Goal: Task Accomplishment & Management: Use online tool/utility

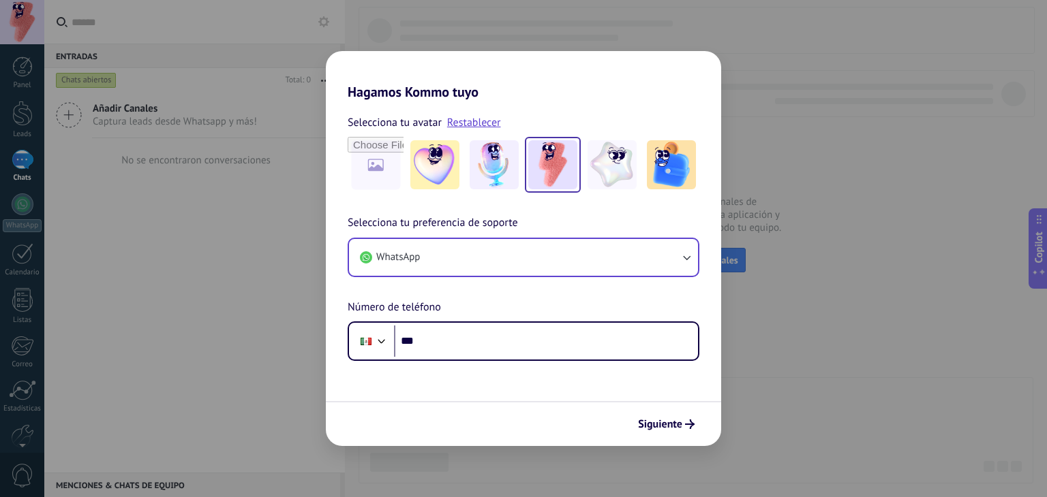
click at [470, 248] on button "WhatsApp" at bounding box center [523, 257] width 349 height 37
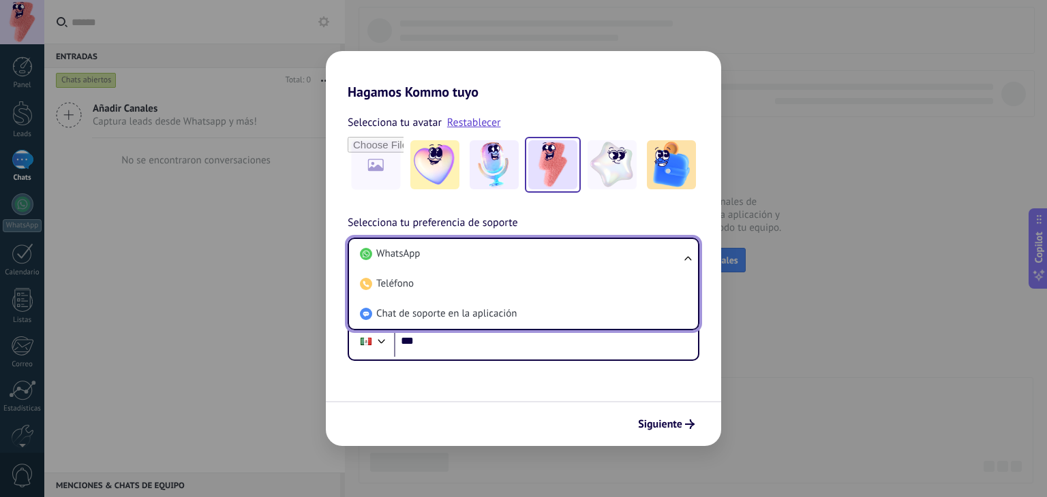
click at [470, 248] on li "WhatsApp" at bounding box center [520, 254] width 333 height 30
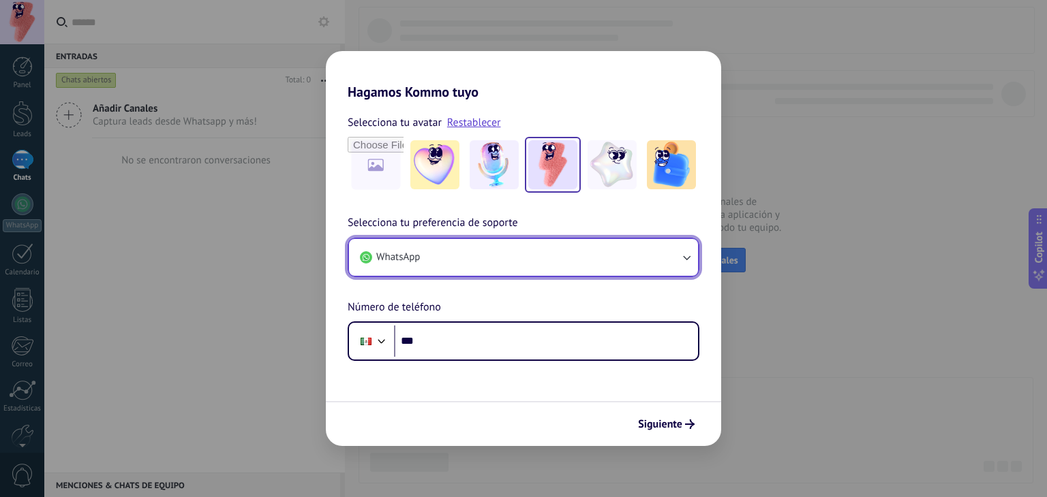
click at [461, 273] on button "WhatsApp" at bounding box center [523, 257] width 349 height 37
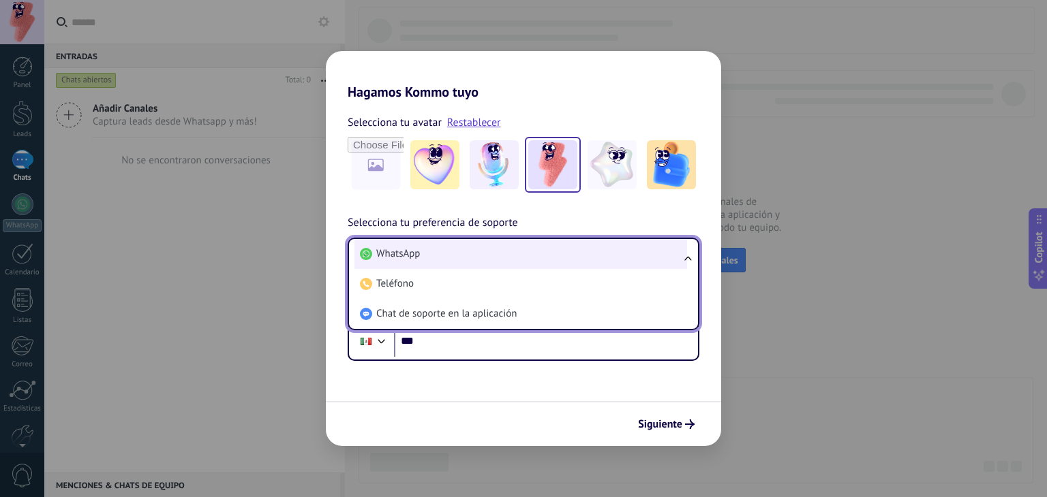
click at [410, 263] on li "WhatsApp" at bounding box center [520, 254] width 333 height 30
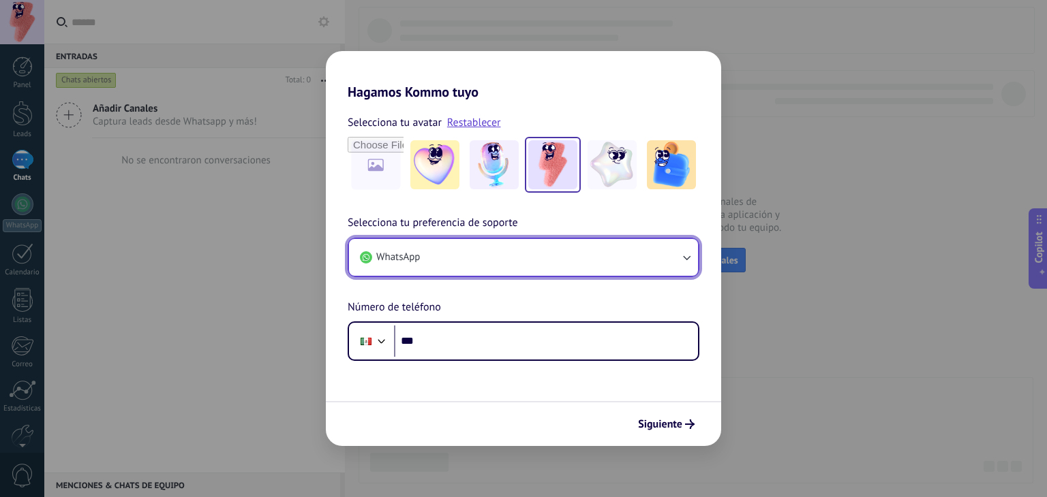
click at [463, 259] on button "WhatsApp" at bounding box center [523, 257] width 349 height 37
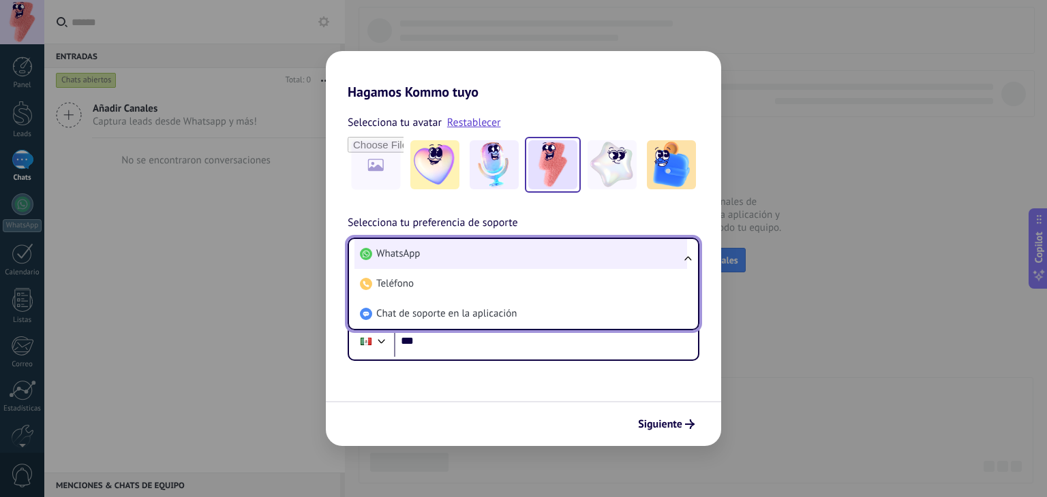
click at [454, 254] on li "WhatsApp" at bounding box center [520, 254] width 333 height 30
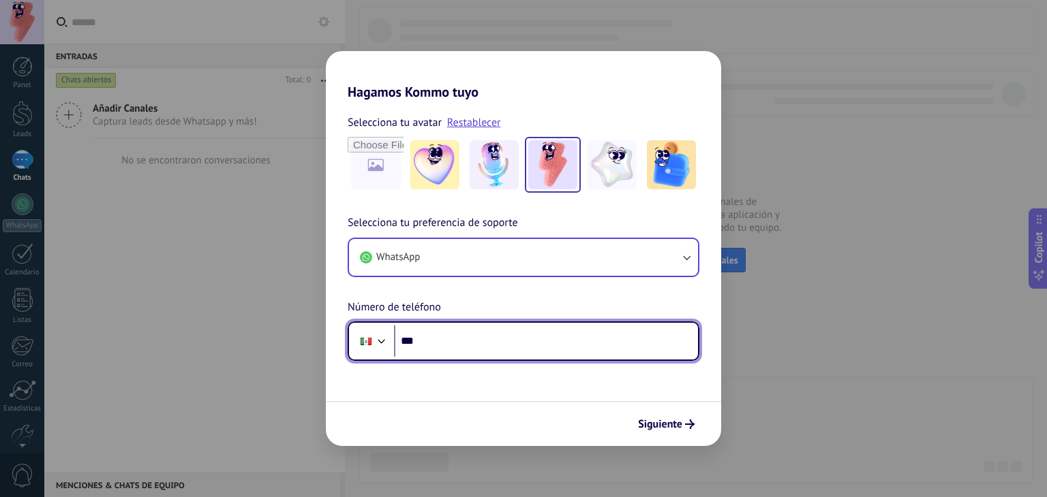
click at [431, 343] on input "***" at bounding box center [546, 341] width 304 height 31
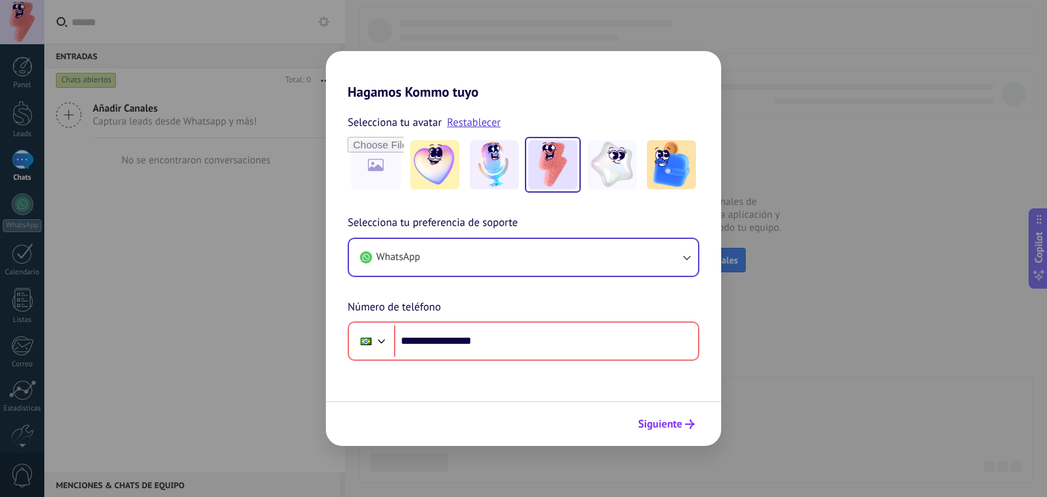
click at [662, 426] on span "Siguiente" at bounding box center [660, 425] width 44 height 10
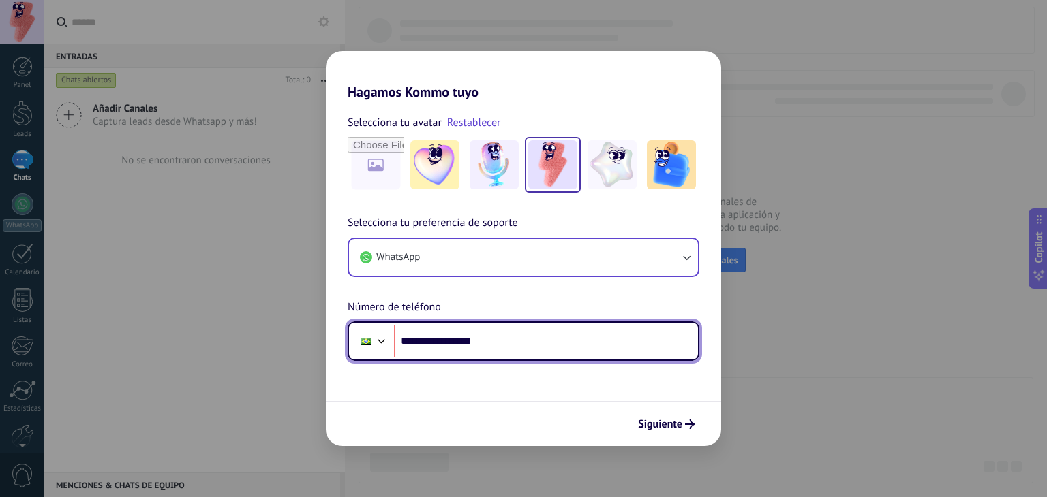
click at [376, 337] on div at bounding box center [381, 340] width 16 height 16
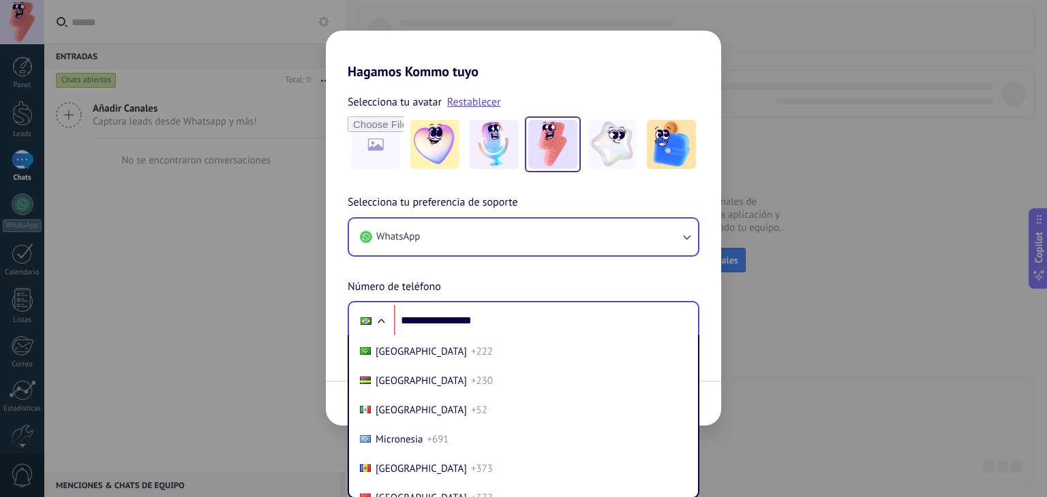
scroll to position [3483, 0]
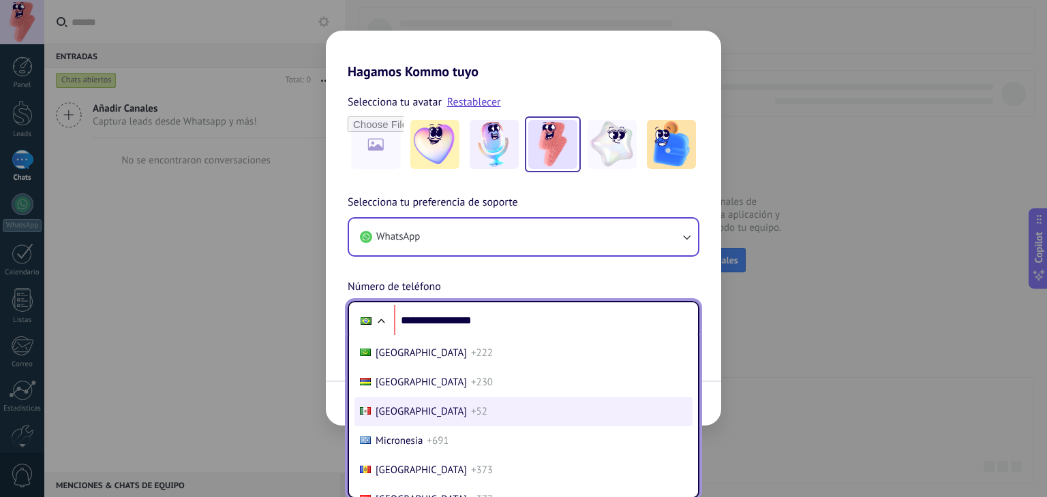
click at [392, 418] on span "Mexico" at bounding box center [420, 411] width 91 height 13
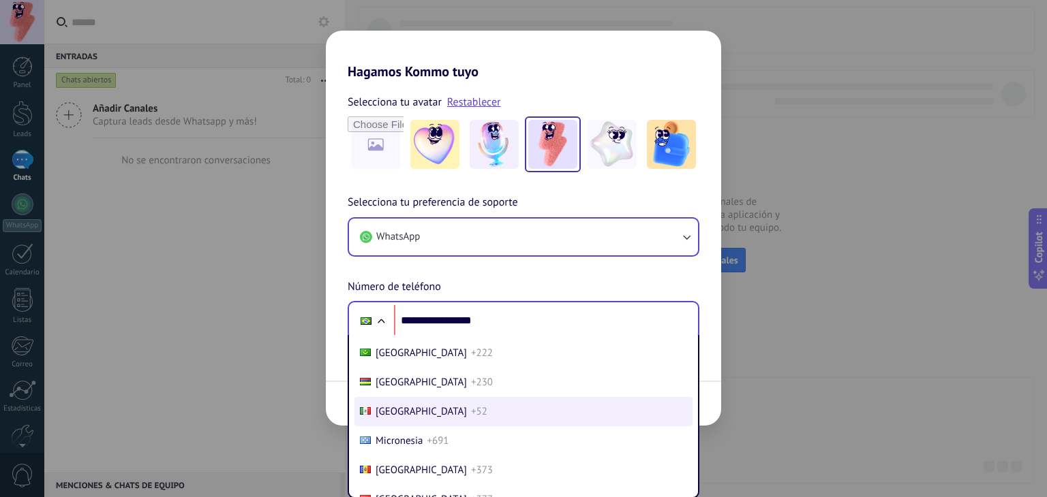
scroll to position [0, 0]
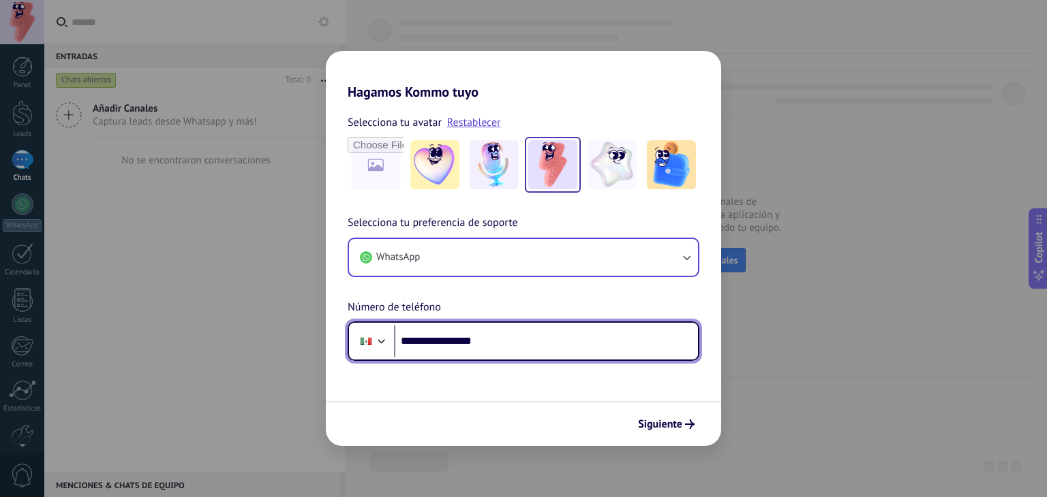
click at [429, 341] on input "**********" at bounding box center [546, 341] width 304 height 31
type input "**********"
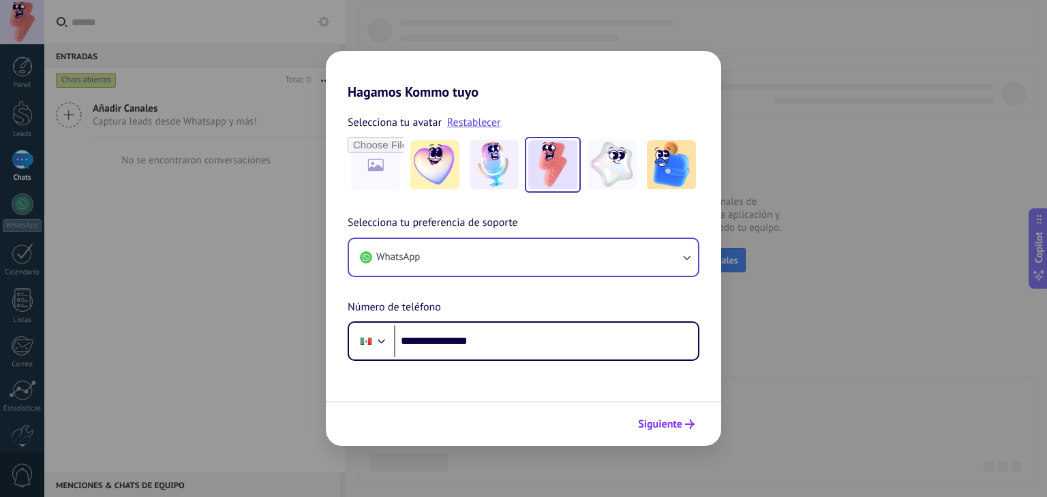
click at [669, 424] on span "Siguiente" at bounding box center [660, 425] width 44 height 10
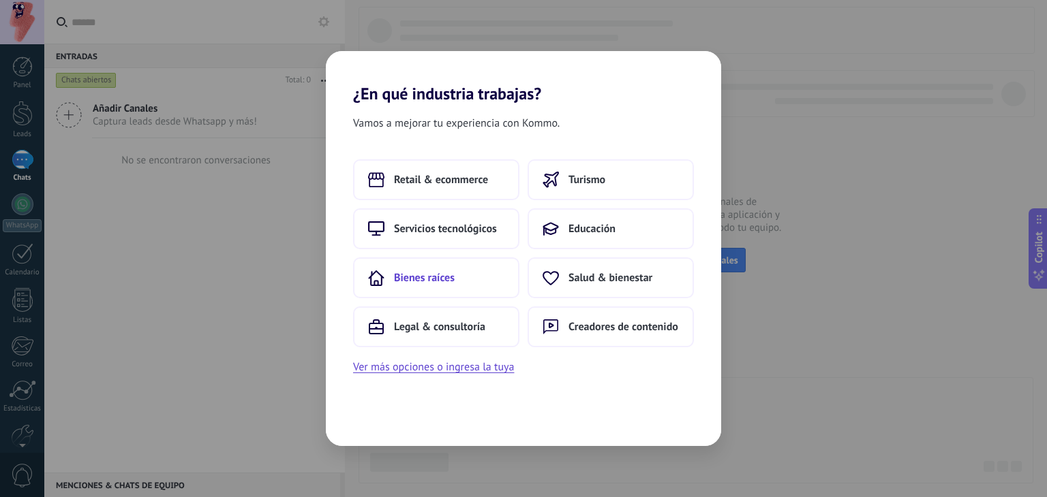
click at [472, 274] on button "Bienes raíces" at bounding box center [436, 278] width 166 height 41
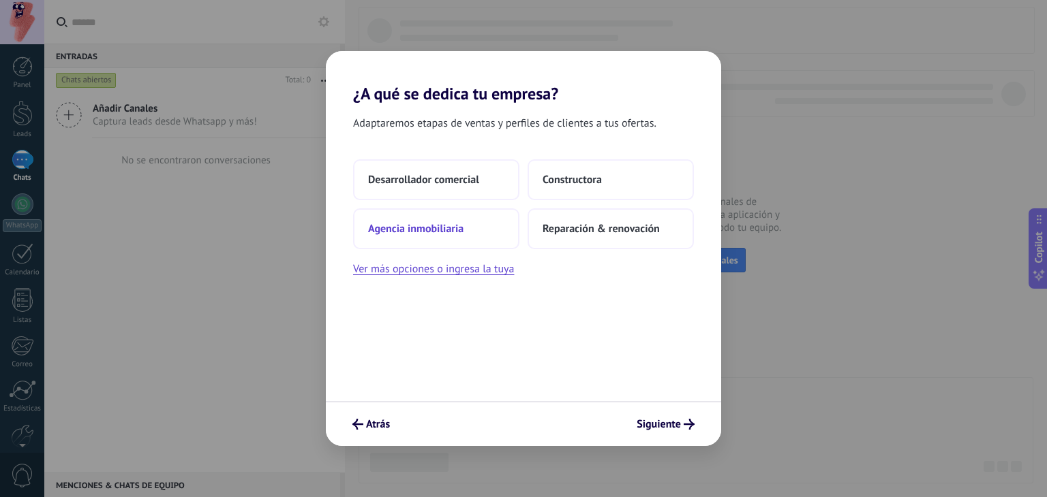
click at [420, 216] on button "Agencia inmobiliaria" at bounding box center [436, 229] width 166 height 41
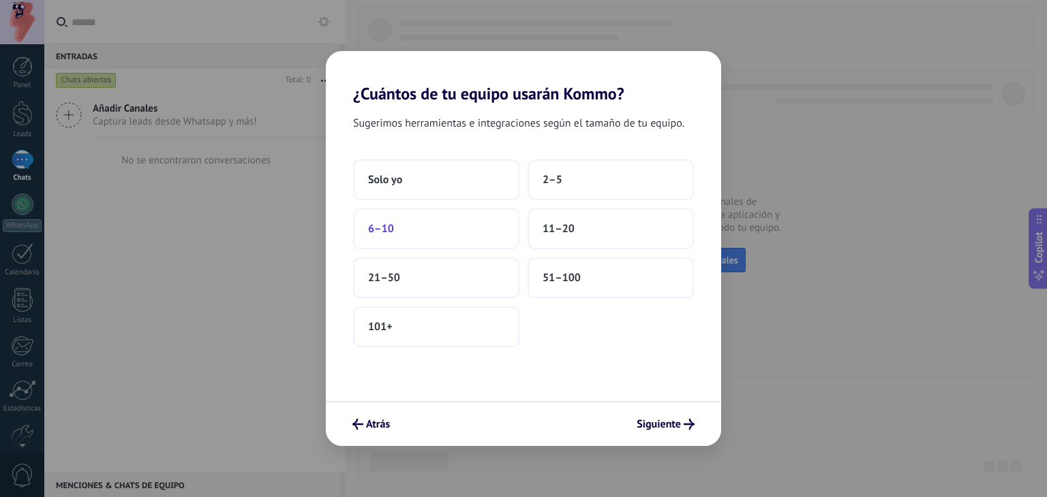
click at [470, 227] on button "6–10" at bounding box center [436, 229] width 166 height 41
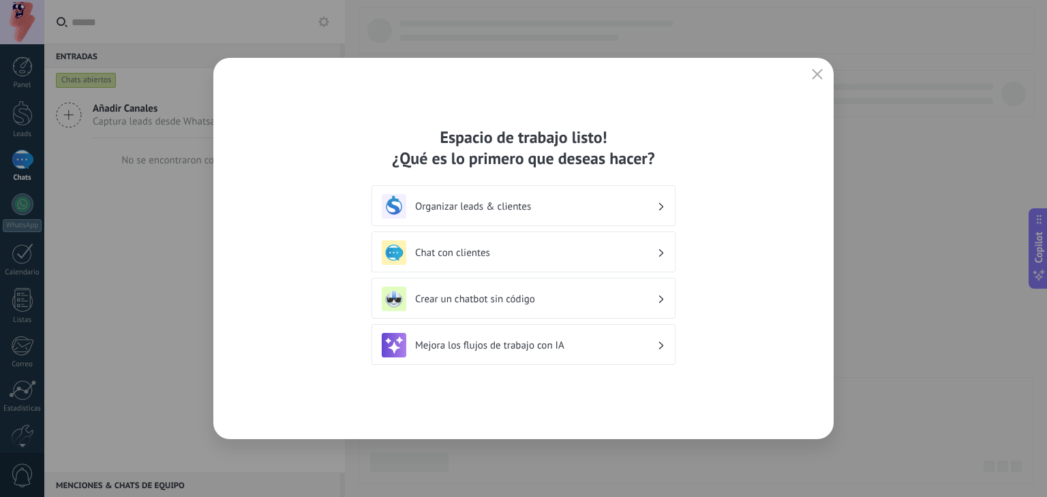
click at [466, 249] on h3 "Chat con clientes" at bounding box center [536, 253] width 242 height 13
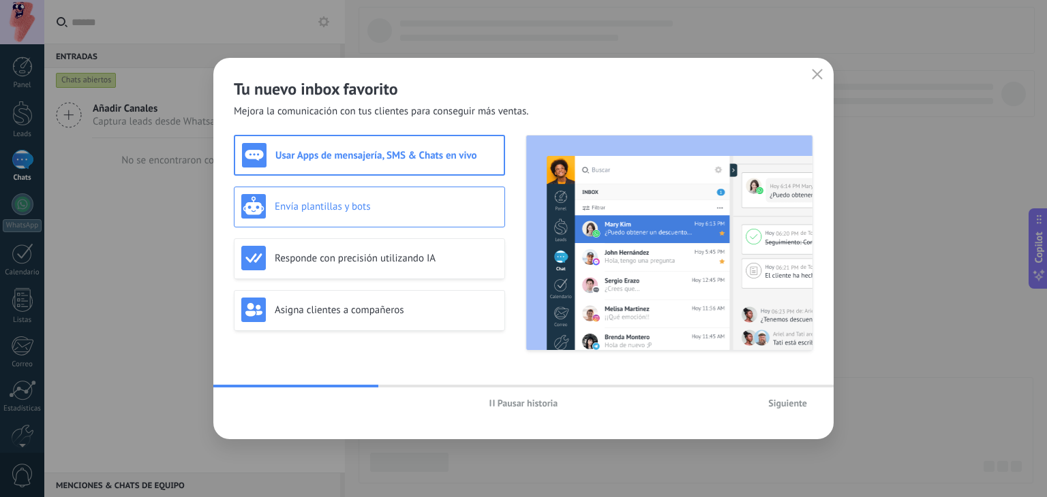
click at [389, 207] on h3 "Envía plantillas y bots" at bounding box center [386, 206] width 223 height 13
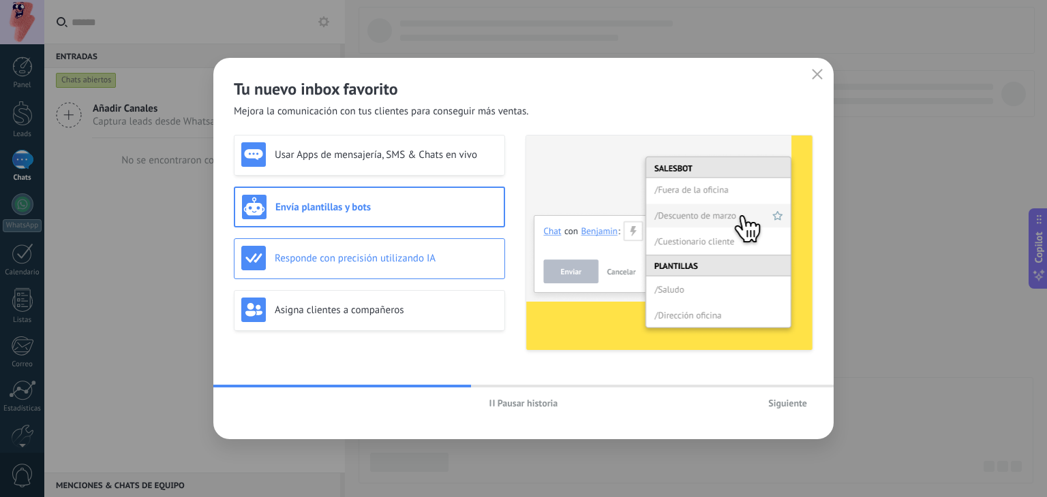
click at [384, 258] on h3 "Responde con precisión utilizando IA" at bounding box center [386, 258] width 223 height 13
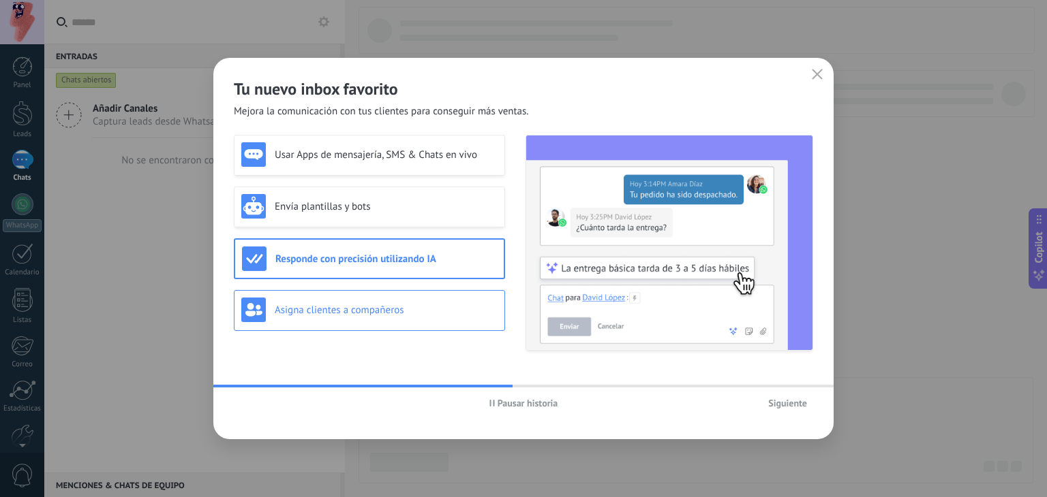
click at [371, 314] on h3 "Asigna clientes a compañeros" at bounding box center [386, 310] width 223 height 13
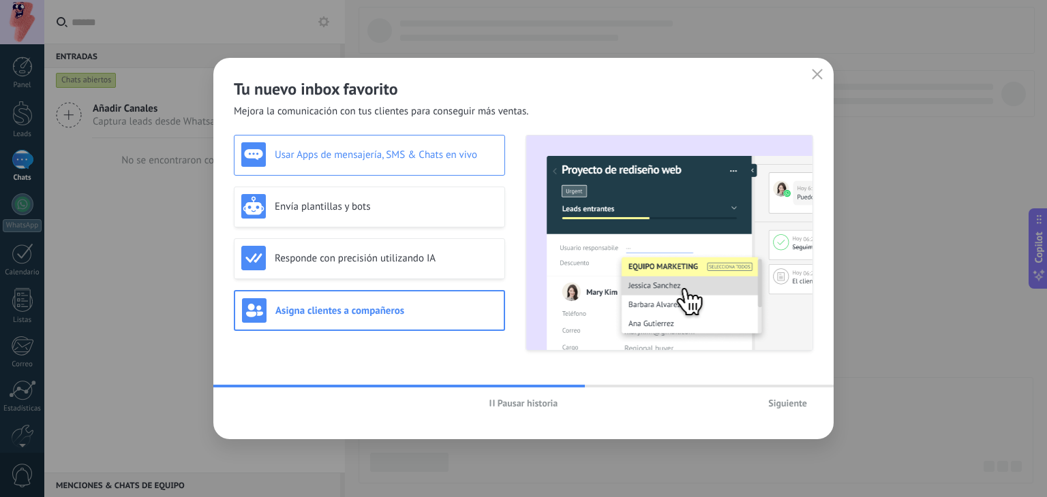
click at [378, 158] on h3 "Usar Apps de mensajería, SMS & Chats en vivo" at bounding box center [386, 155] width 223 height 13
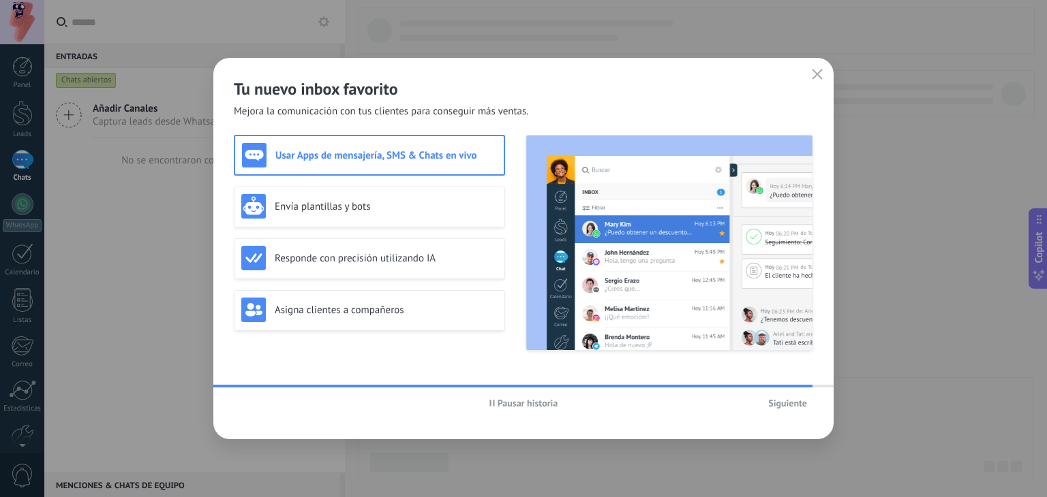
click at [774, 400] on span "Siguiente" at bounding box center [787, 404] width 39 height 10
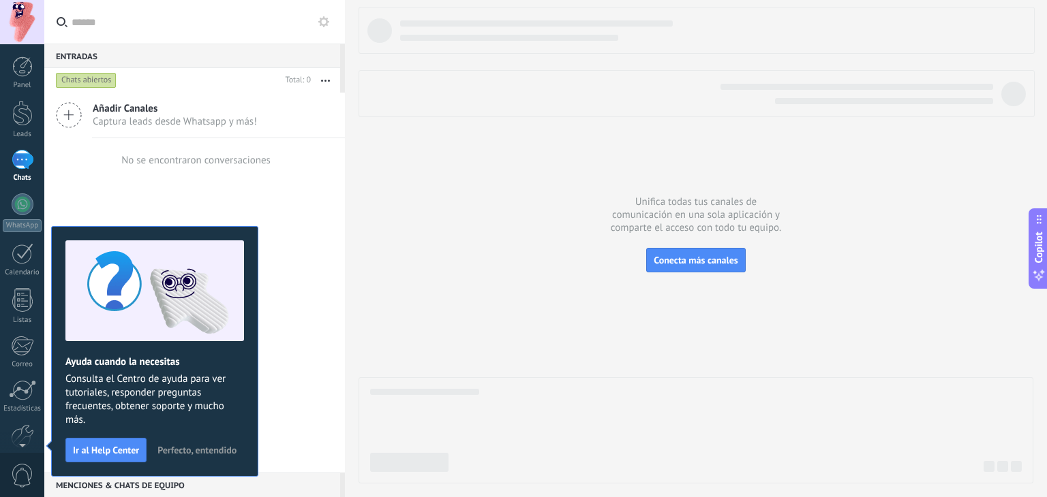
click at [208, 447] on span "Perfecto, entendido" at bounding box center [196, 451] width 79 height 10
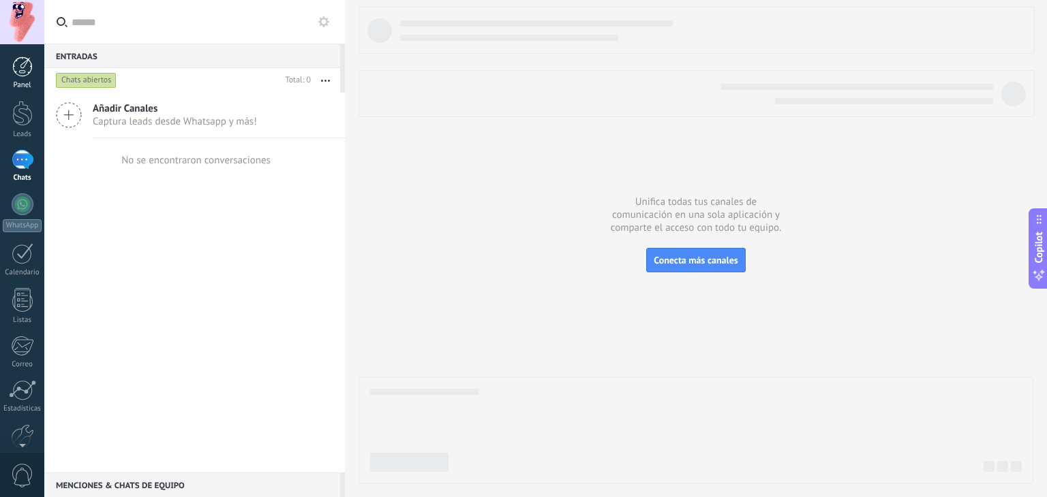
click at [19, 89] on div "Panel" at bounding box center [23, 85] width 40 height 9
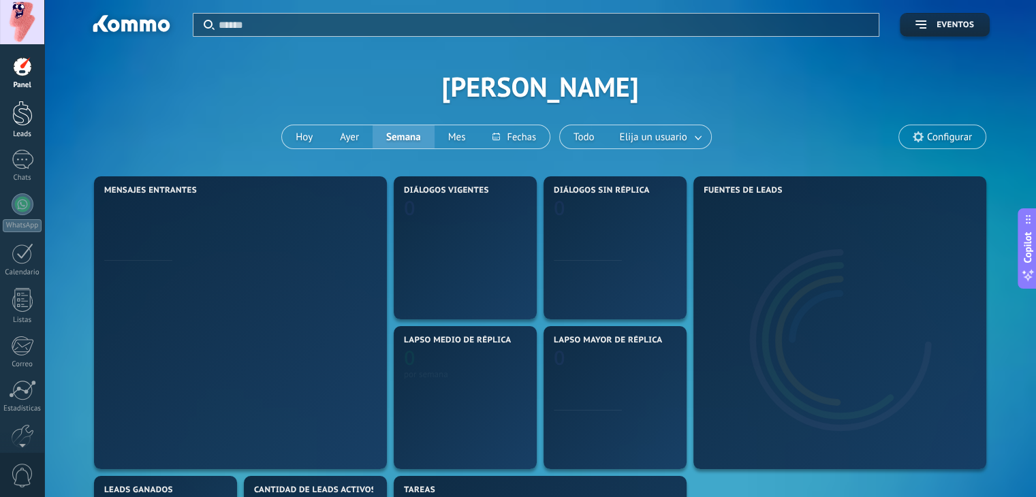
click at [19, 115] on div at bounding box center [22, 113] width 20 height 25
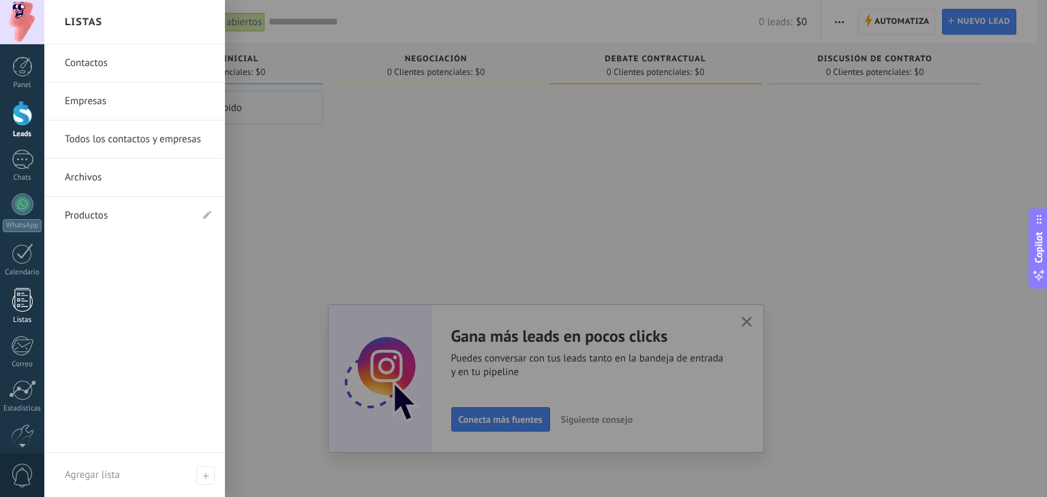
click at [27, 311] on div at bounding box center [22, 300] width 20 height 24
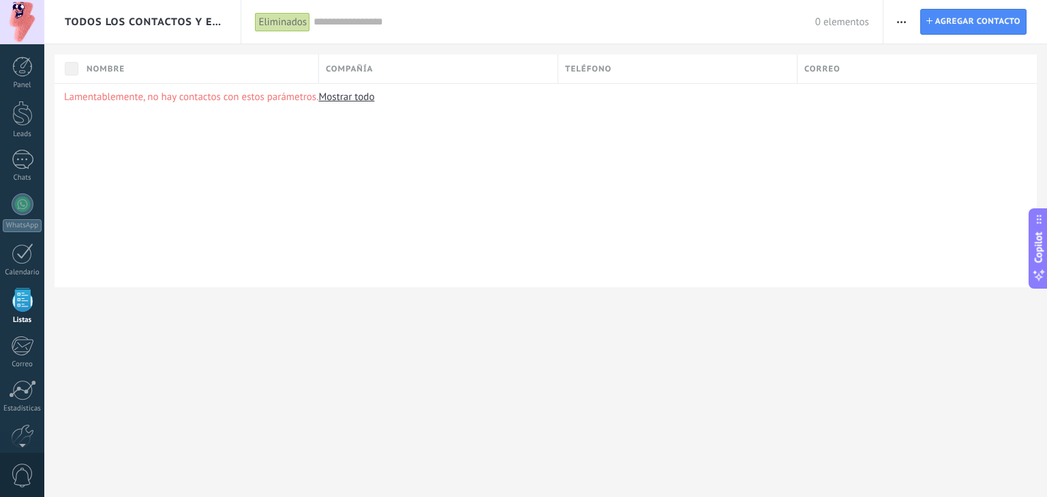
scroll to position [35, 0]
click at [346, 93] on link "Mostrar todo" at bounding box center [346, 97] width 56 height 13
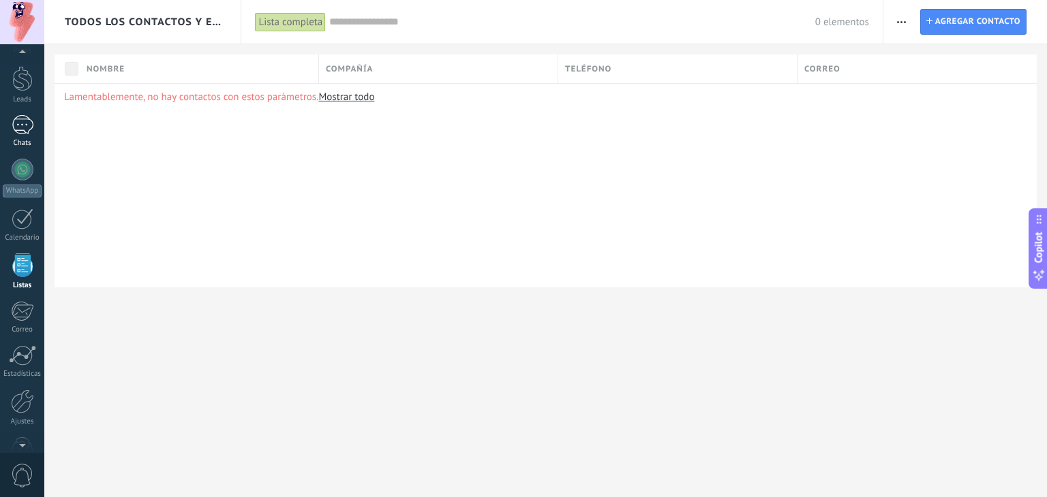
click at [27, 133] on div at bounding box center [23, 125] width 22 height 20
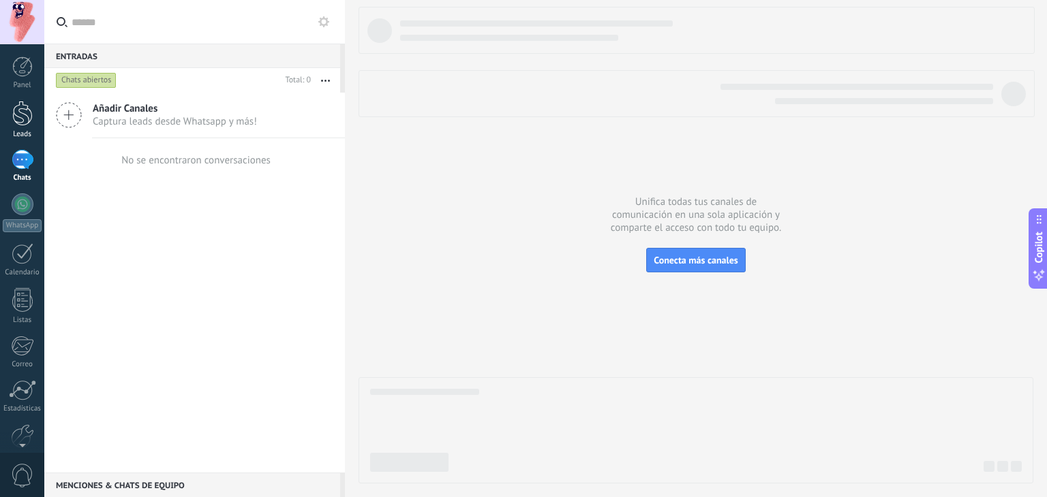
click at [36, 104] on link "Leads" at bounding box center [22, 120] width 44 height 38
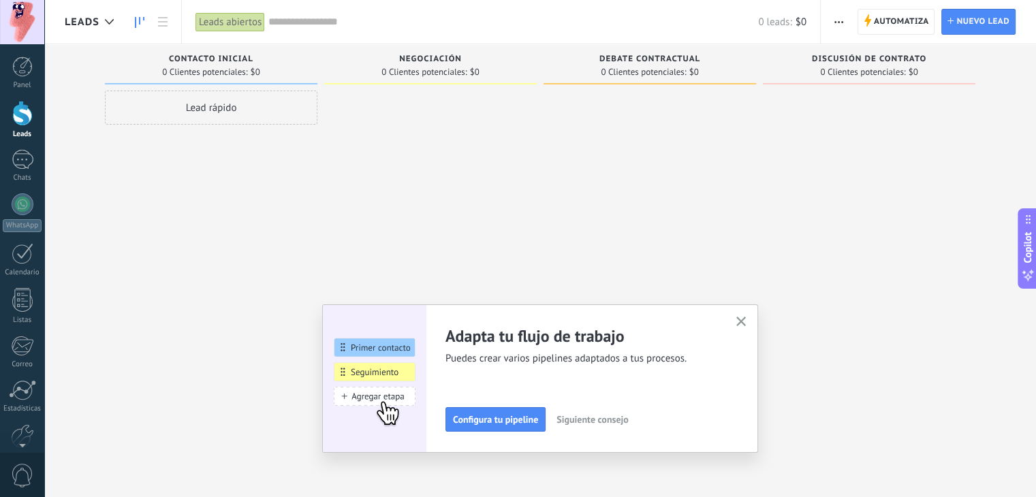
click at [747, 326] on icon "button" at bounding box center [742, 322] width 10 height 10
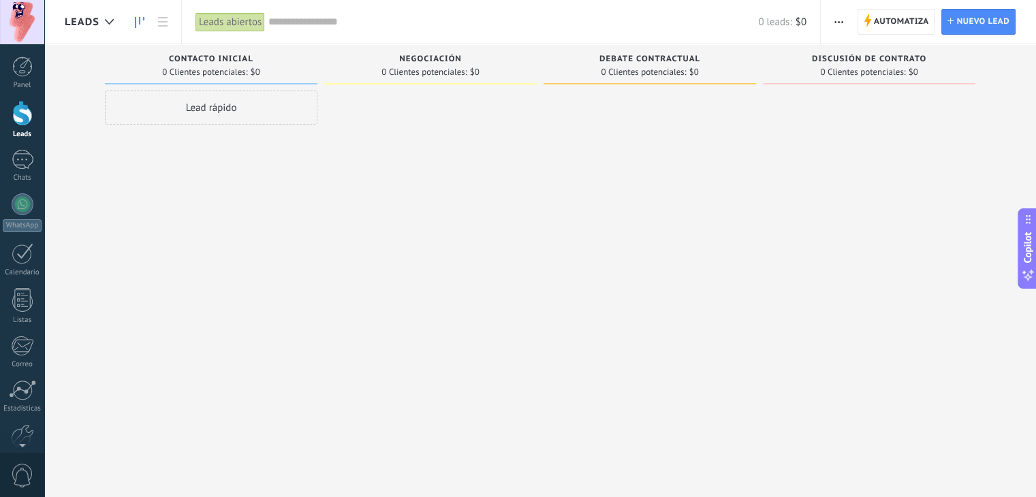
click at [837, 25] on span "button" at bounding box center [839, 22] width 9 height 26
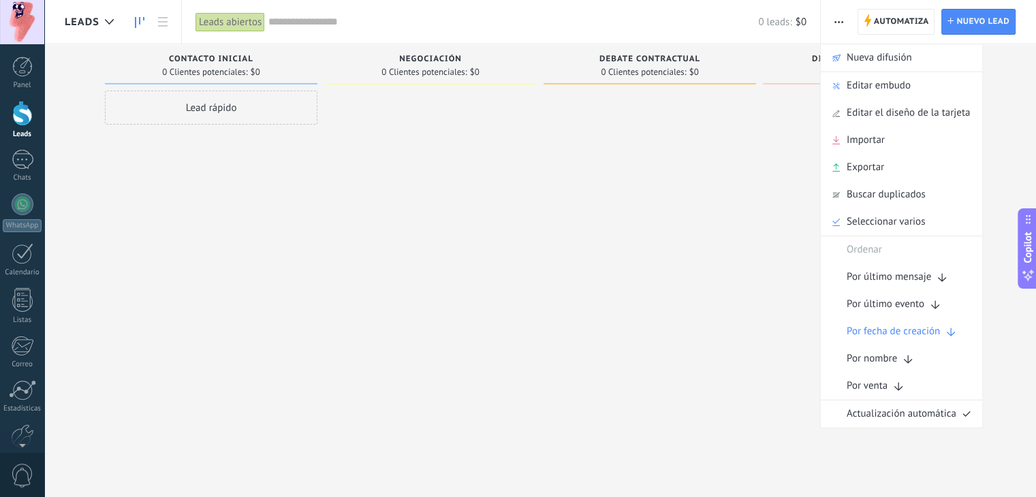
click at [586, 249] on div at bounding box center [650, 251] width 213 height 320
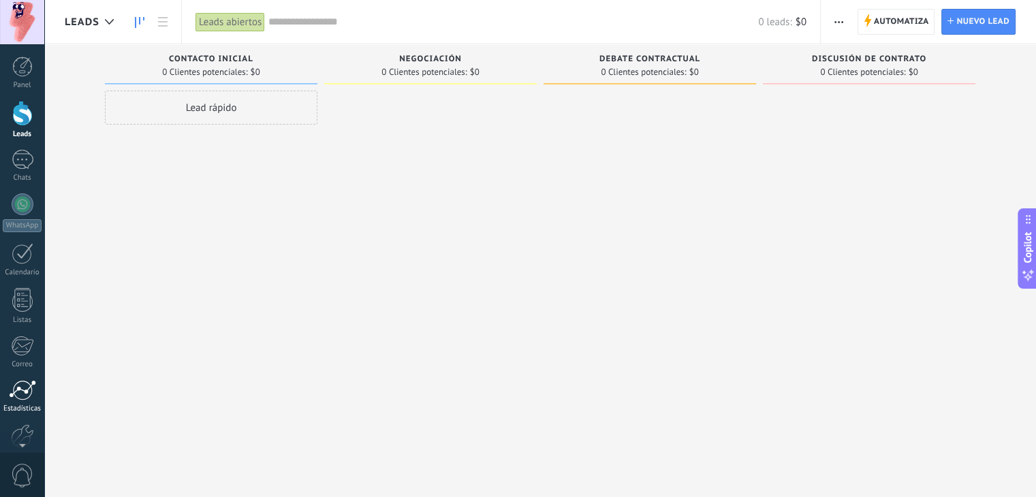
scroll to position [69, 0]
click at [31, 372] on div at bounding box center [22, 368] width 23 height 24
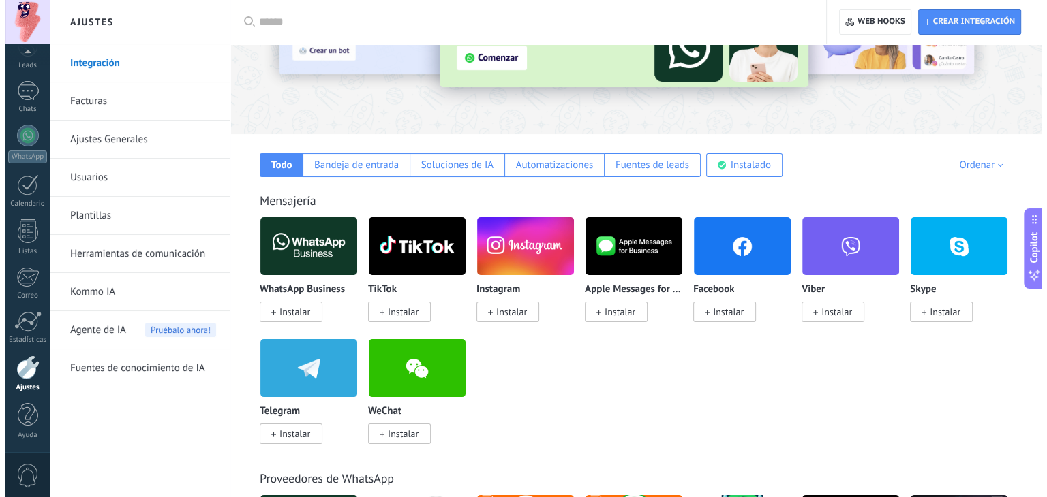
scroll to position [133, 0]
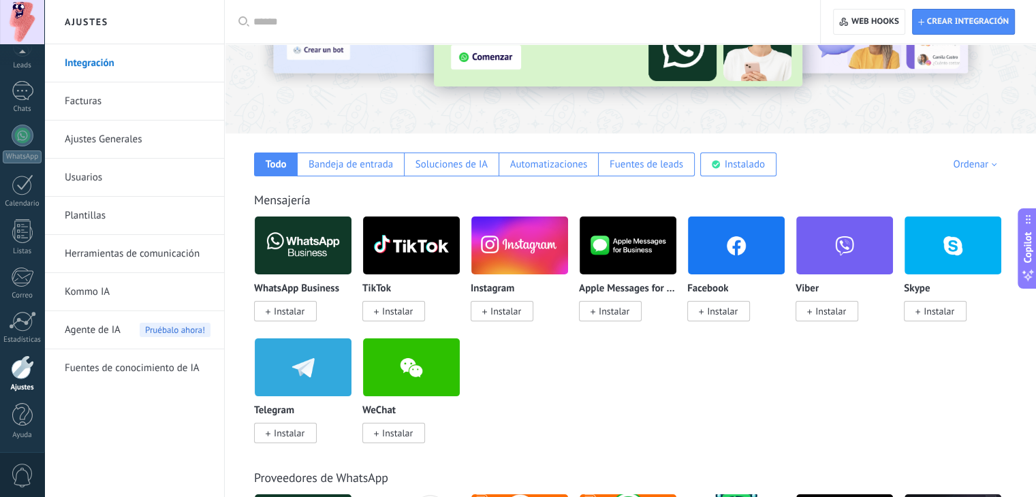
click at [727, 307] on span "Instalar" at bounding box center [722, 311] width 31 height 12
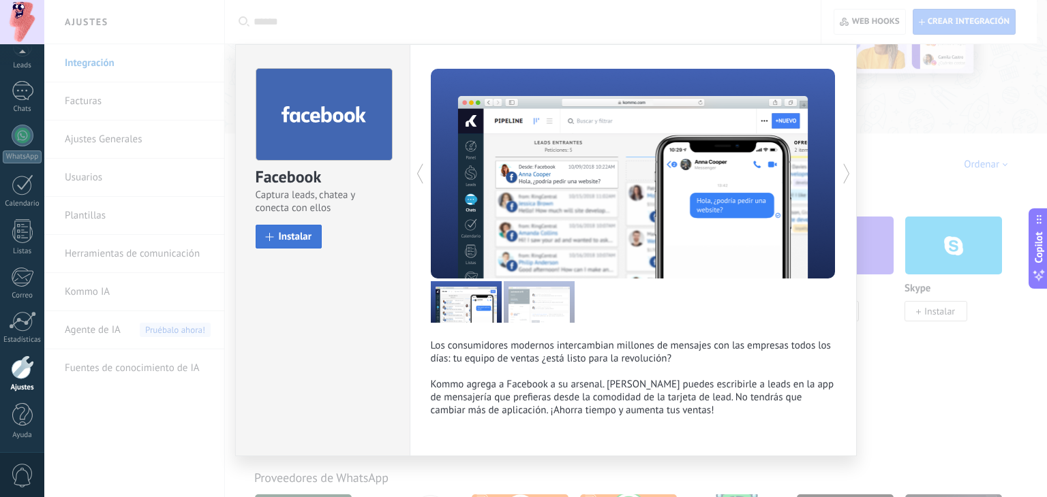
click at [305, 241] on span "Instalar" at bounding box center [295, 237] width 33 height 10
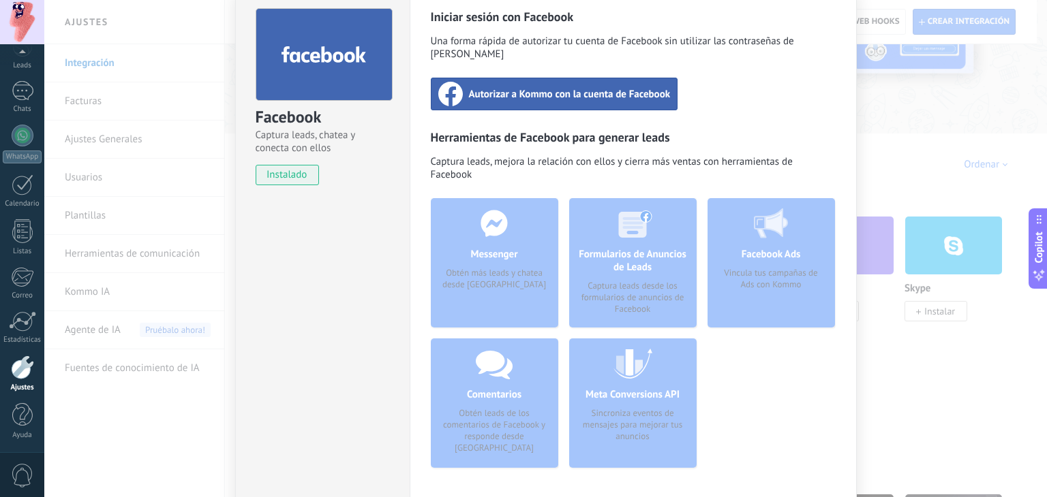
scroll to position [61, 0]
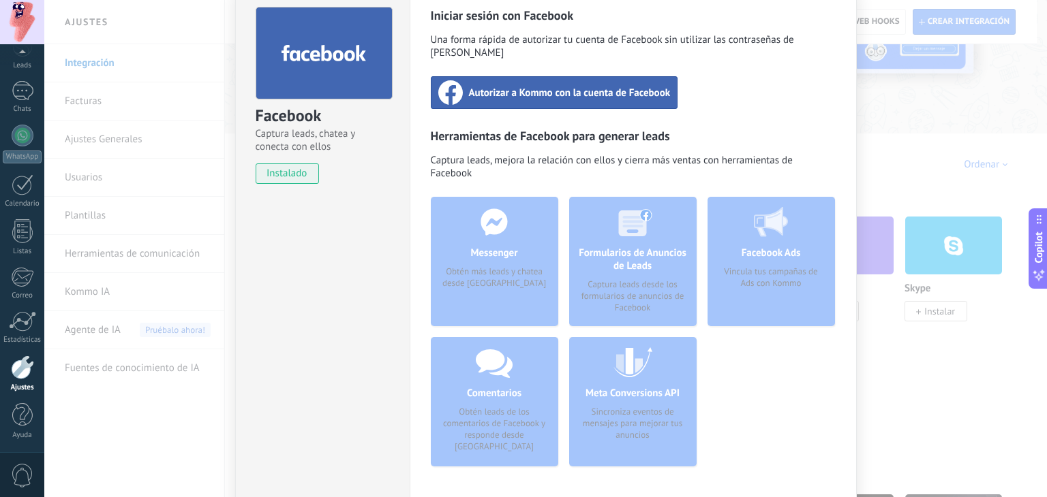
click at [581, 89] on div "Autorizar a Kommo con la cuenta de Facebook" at bounding box center [554, 92] width 247 height 33
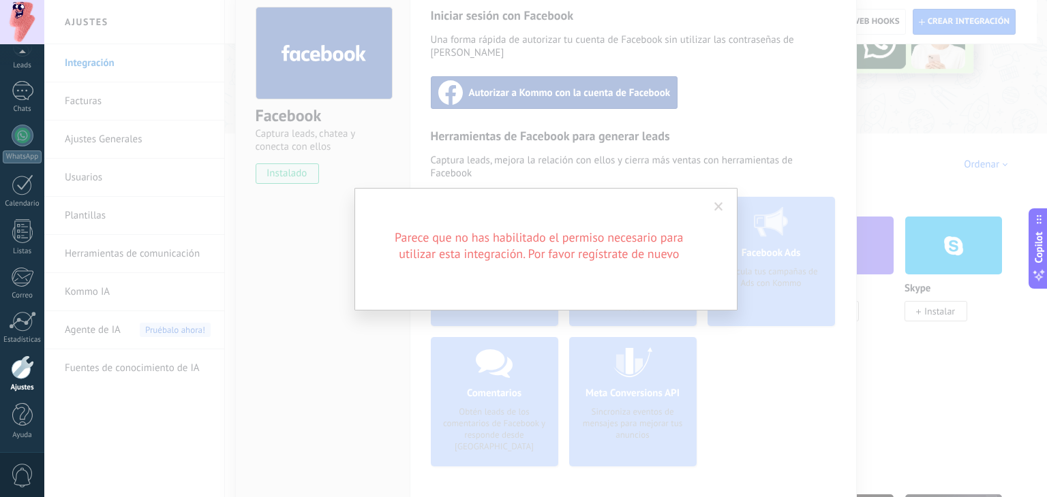
click at [719, 202] on span at bounding box center [718, 207] width 9 height 10
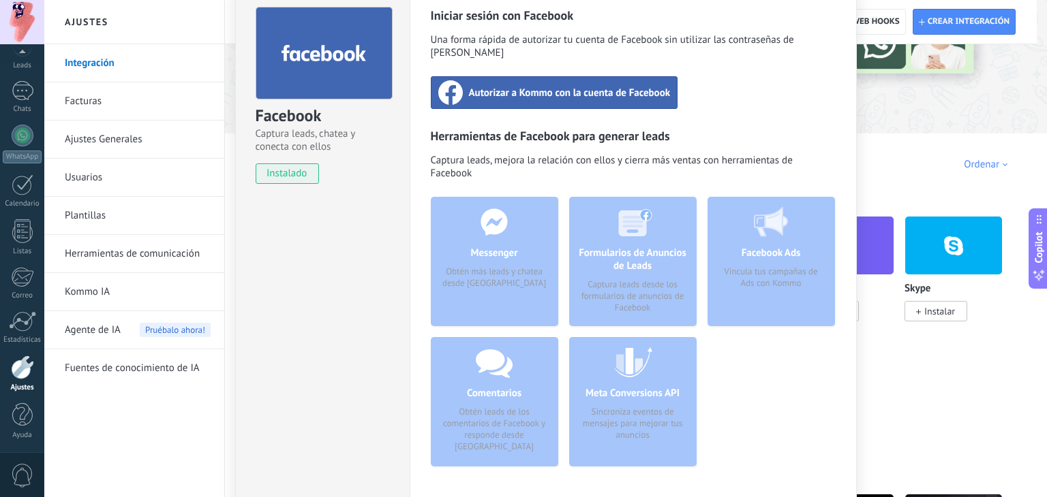
click at [587, 86] on span "Autorizar a Kommo con la cuenta de Facebook" at bounding box center [570, 93] width 202 height 14
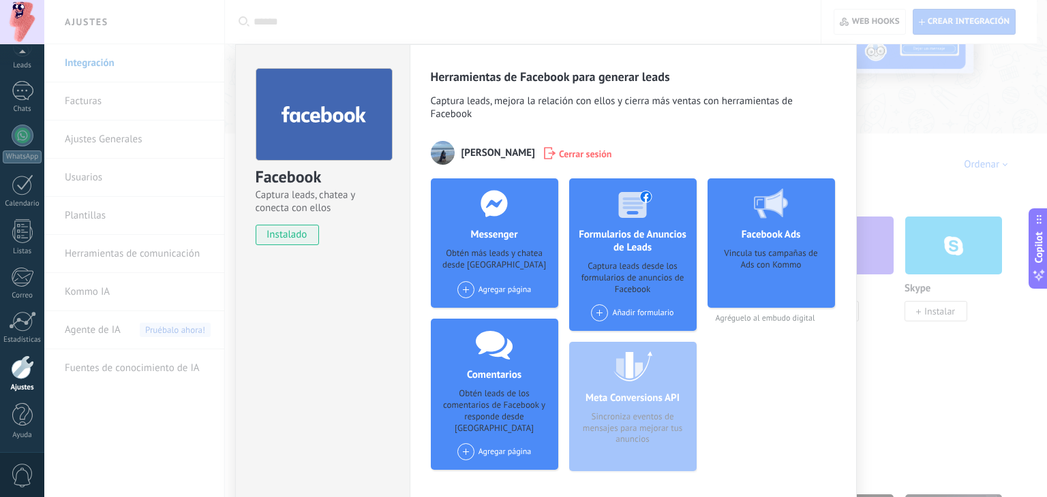
click at [789, 283] on div "Vincula tus campañas de Ads con Kommo" at bounding box center [771, 273] width 106 height 51
click at [460, 444] on span at bounding box center [465, 452] width 17 height 17
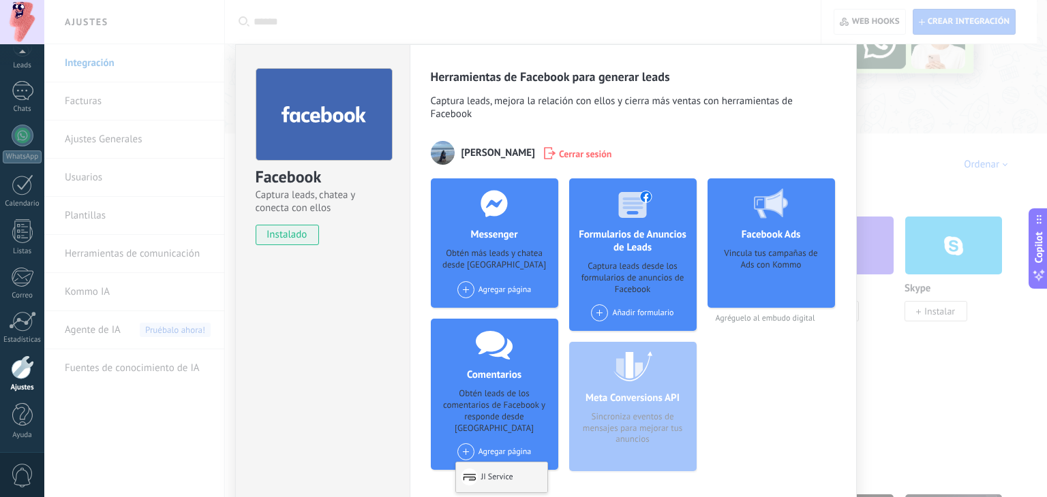
click at [482, 463] on div "JI Service" at bounding box center [501, 478] width 91 height 30
click at [596, 309] on span at bounding box center [599, 313] width 17 height 17
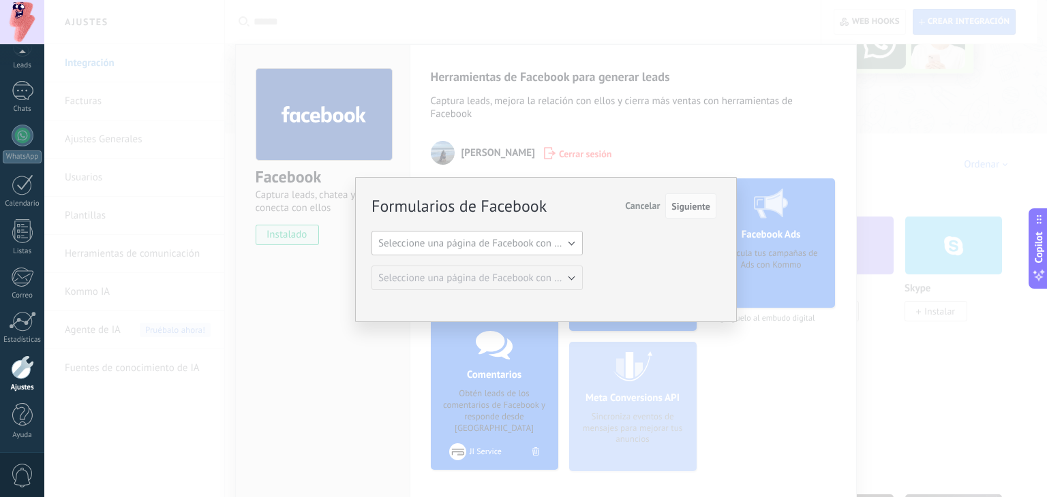
click at [537, 246] on span "Seleccione una página de Facebook con formas" at bounding box center [481, 243] width 206 height 13
click at [499, 265] on span "JI Service" at bounding box center [470, 266] width 215 height 13
click at [508, 216] on div "Formularios de Facebook Siguiente Cancelar Seleccione una página de Facebook co…" at bounding box center [543, 243] width 345 height 96
click at [496, 233] on button "JI Service" at bounding box center [476, 243] width 211 height 25
click at [461, 251] on li "Seleccione una página de Facebook con formas" at bounding box center [472, 243] width 219 height 23
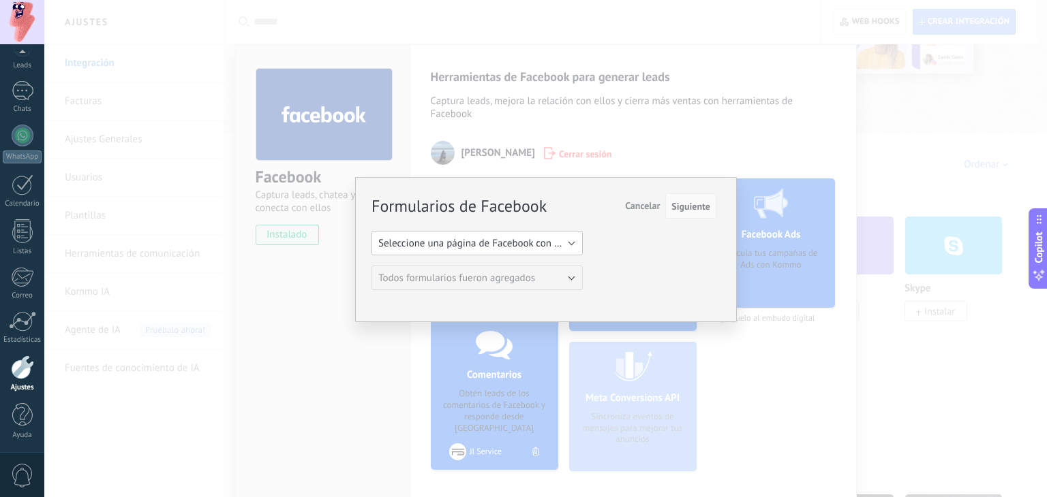
click at [508, 241] on span "Seleccione una página de Facebook con formas" at bounding box center [481, 243] width 206 height 13
click at [465, 271] on span "JI Service" at bounding box center [470, 266] width 215 height 13
click at [696, 203] on span "Siguiente" at bounding box center [690, 207] width 39 height 10
click at [688, 205] on span "Siguiente" at bounding box center [690, 207] width 39 height 10
click at [681, 207] on span "Siguiente" at bounding box center [690, 207] width 39 height 10
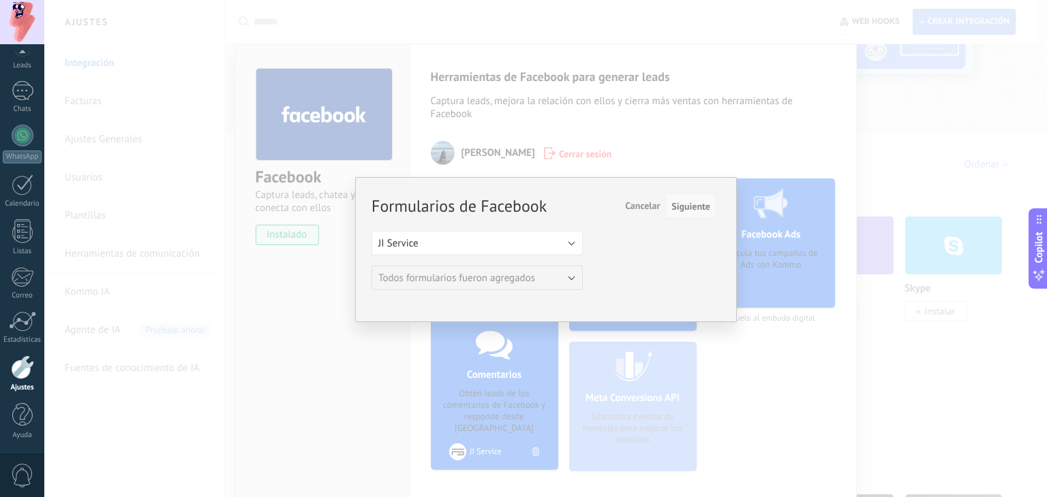
click at [681, 207] on span "Siguiente" at bounding box center [690, 207] width 39 height 10
click at [688, 212] on button "Siguiente" at bounding box center [690, 207] width 51 height 26
click at [649, 202] on span "Cancelar" at bounding box center [642, 206] width 35 height 12
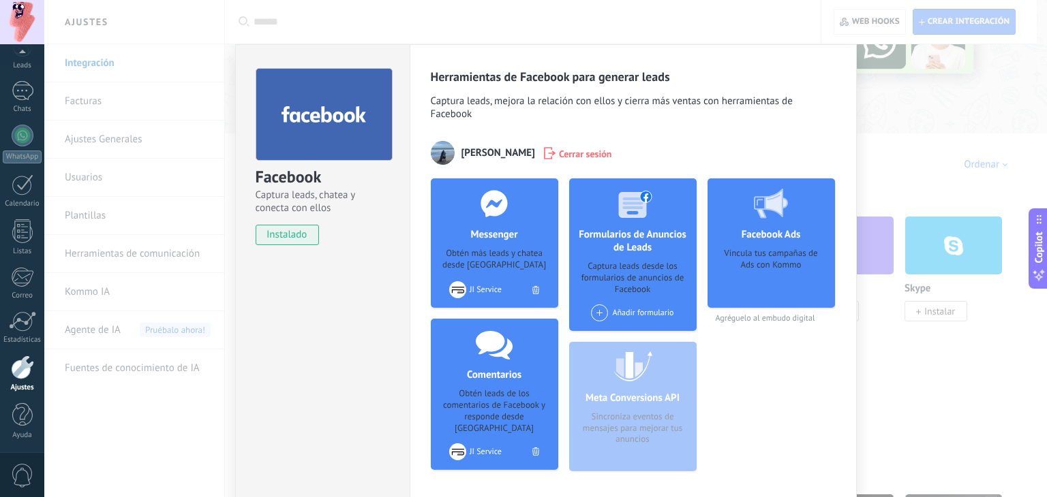
click at [605, 311] on span at bounding box center [599, 313] width 17 height 17
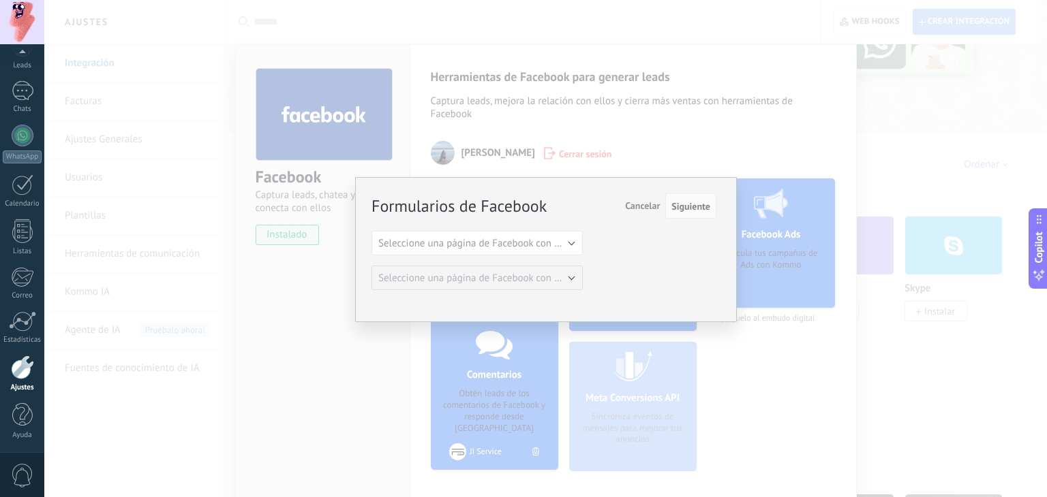
click at [523, 229] on div "Formularios de Facebook Siguiente Cancelar Seleccione una página de Facebook co…" at bounding box center [543, 243] width 345 height 96
click at [504, 251] on button "Seleccione una página de Facebook con formas" at bounding box center [476, 243] width 211 height 25
click at [450, 258] on li "JI Service" at bounding box center [472, 266] width 219 height 23
click at [685, 211] on span "Siguiente" at bounding box center [690, 207] width 39 height 10
drag, startPoint x: 688, startPoint y: 202, endPoint x: 704, endPoint y: 202, distance: 16.4
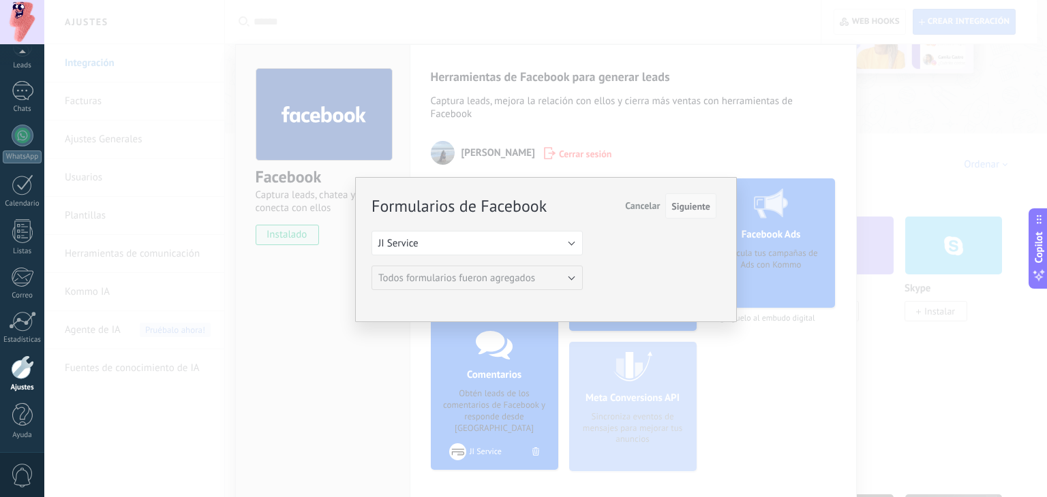
click at [704, 202] on span "Siguiente" at bounding box center [690, 207] width 39 height 10
drag, startPoint x: 704, startPoint y: 202, endPoint x: 686, endPoint y: 210, distance: 19.9
click at [686, 210] on span "Siguiente" at bounding box center [690, 207] width 39 height 10
click at [671, 202] on span "Siguiente" at bounding box center [690, 207] width 39 height 10
drag, startPoint x: 671, startPoint y: 202, endPoint x: 698, endPoint y: 224, distance: 34.4
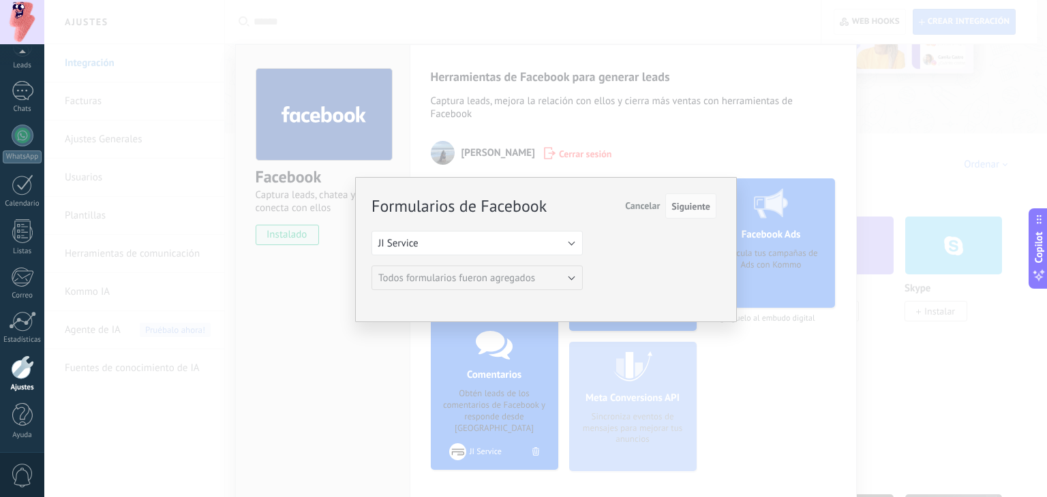
click at [698, 224] on div "Formularios de Facebook Siguiente Cancelar Seleccione una página de Facebook co…" at bounding box center [543, 243] width 345 height 96
drag, startPoint x: 477, startPoint y: 328, endPoint x: 486, endPoint y: 241, distance: 87.0
click at [486, 241] on div "Formularios de Facebook Siguiente Cancelar Seleccione una página de Facebook co…" at bounding box center [545, 248] width 1002 height 497
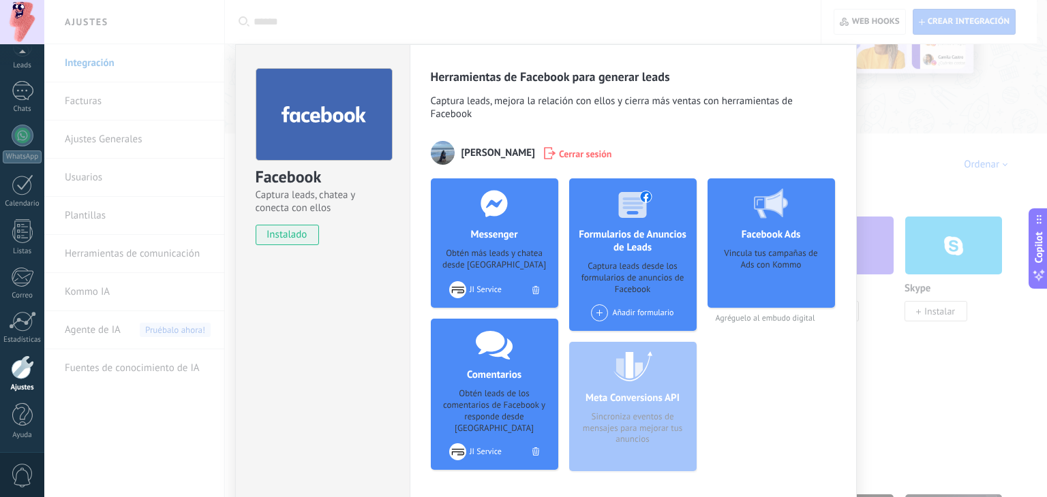
click at [729, 268] on div "Vincula tus campañas de Ads con Kommo" at bounding box center [771, 273] width 106 height 51
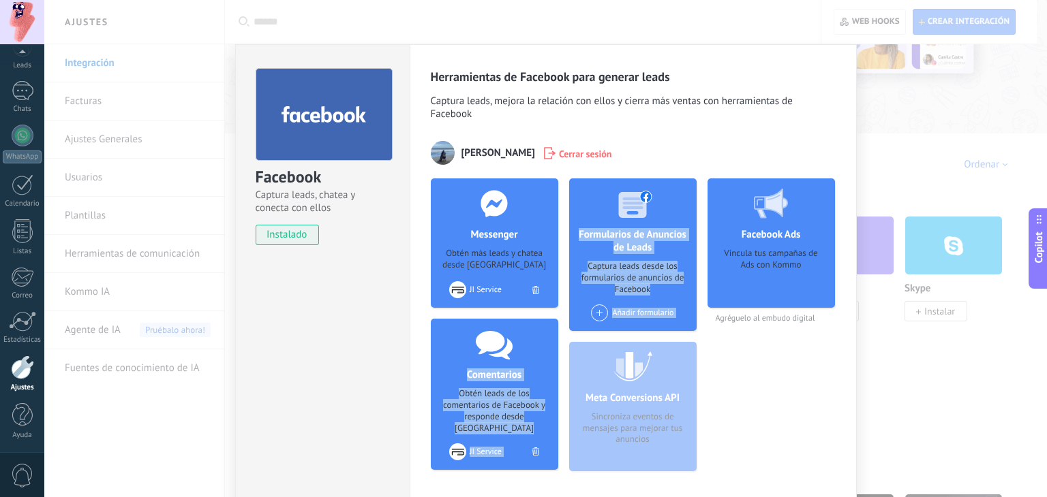
drag, startPoint x: 621, startPoint y: 393, endPoint x: 493, endPoint y: 355, distance: 133.7
click at [493, 355] on div "Messenger Obtén más leads y chatea desde Kommo Agregar página JI Service Coment…" at bounding box center [633, 331] width 405 height 304
click at [594, 400] on div "Meta Conversions API Sincroniza eventos de mensajes para mejorar tus anuncios" at bounding box center [632, 406] width 127 height 129
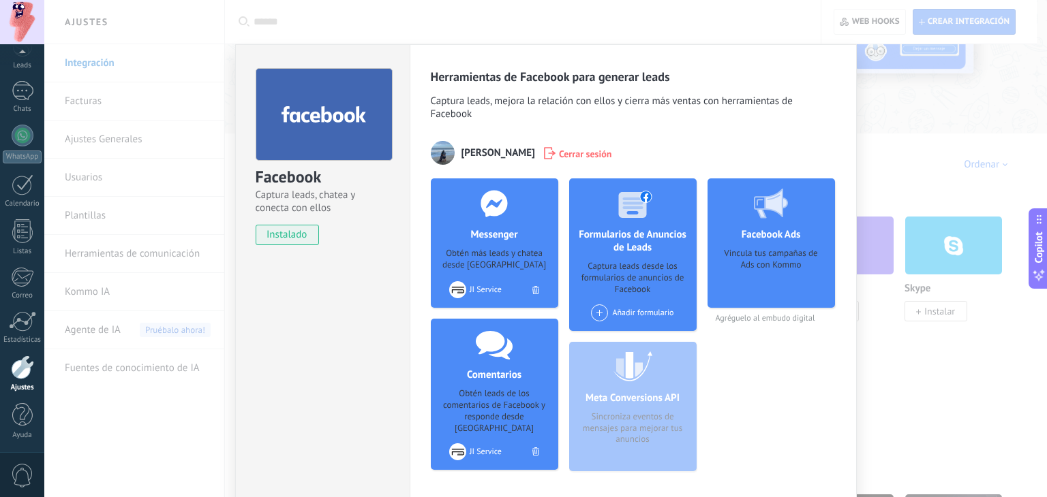
click at [303, 235] on span "instalado" at bounding box center [287, 235] width 62 height 20
click at [919, 129] on div "Facebook Captura leads, chatea y conecta con ellos instalado Desinstalar Herram…" at bounding box center [545, 248] width 1002 height 497
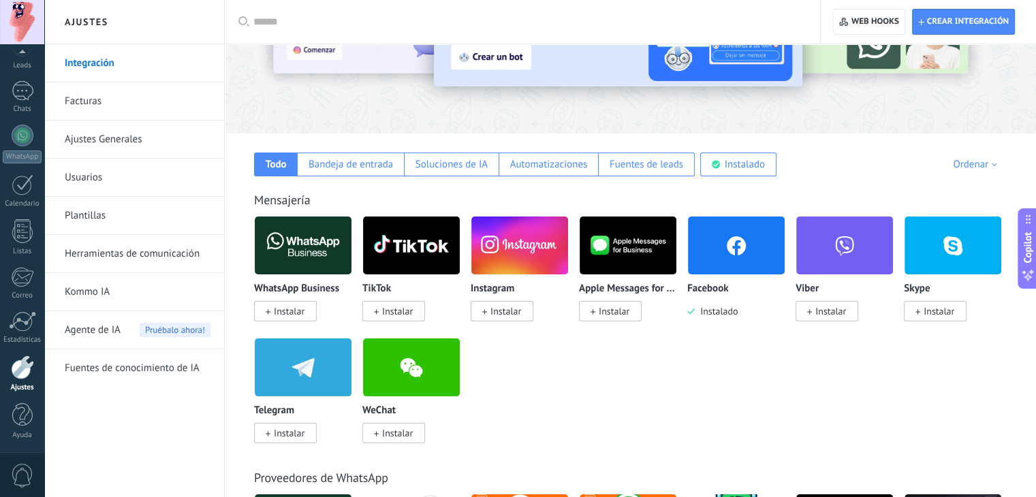
click at [296, 313] on span "Instalar" at bounding box center [289, 311] width 31 height 12
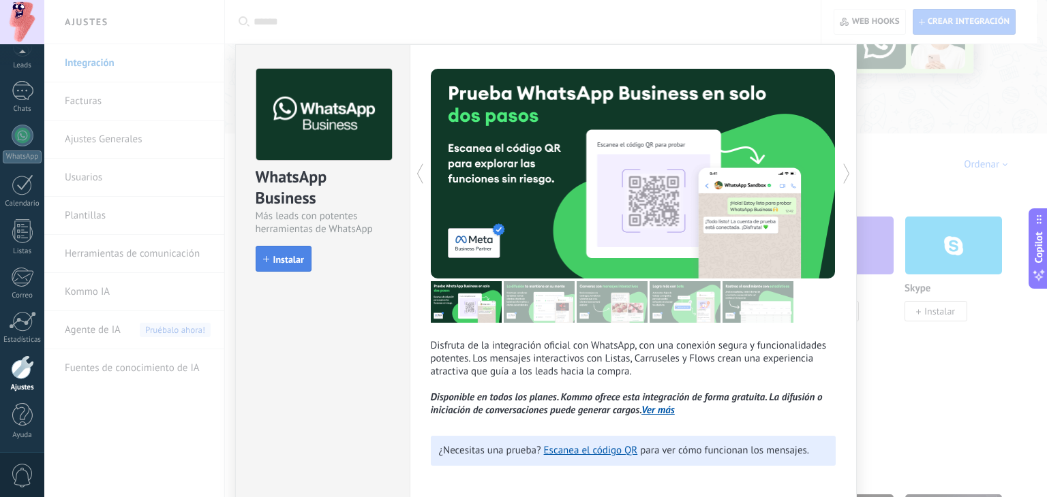
click at [284, 255] on span "Instalar" at bounding box center [288, 260] width 31 height 10
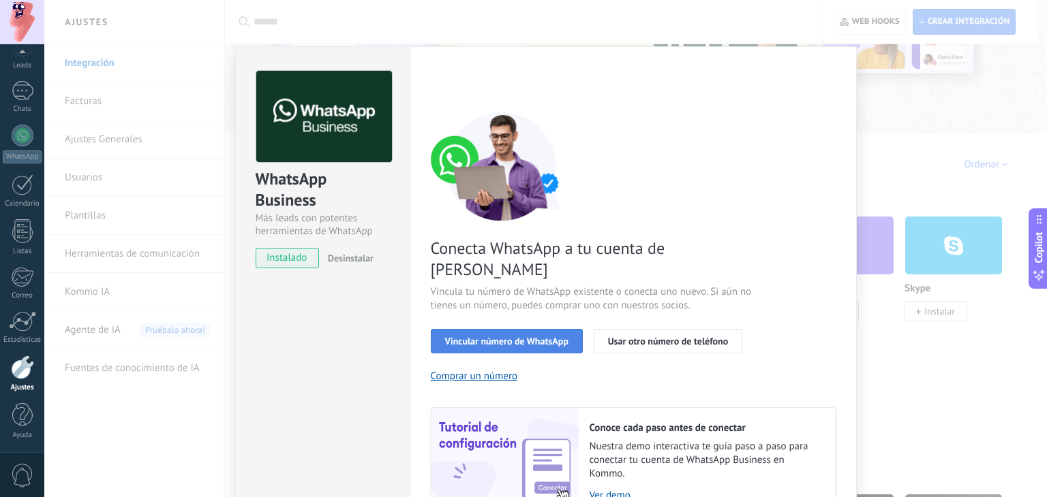
click at [480, 329] on button "Vincular número de WhatsApp" at bounding box center [507, 341] width 152 height 25
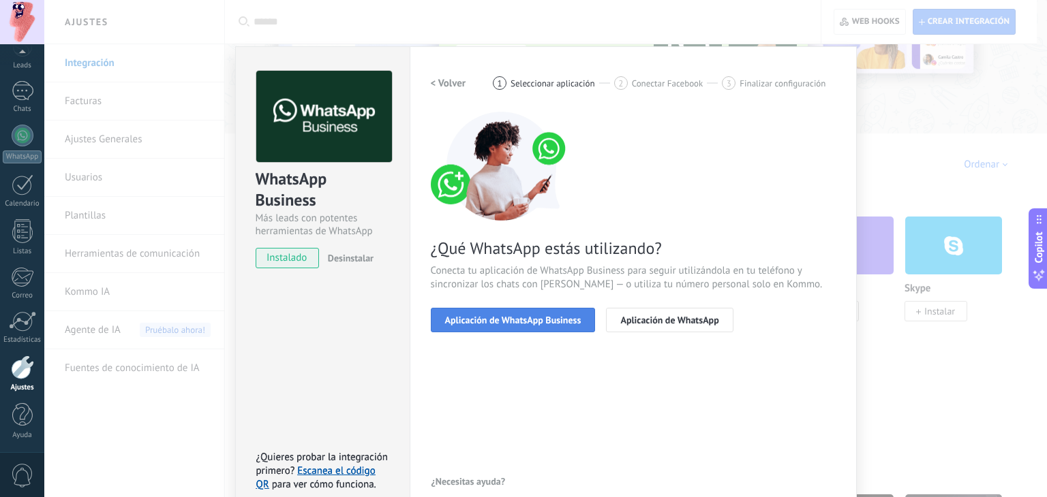
click at [509, 324] on span "Aplicación de WhatsApp Business" at bounding box center [513, 321] width 136 height 10
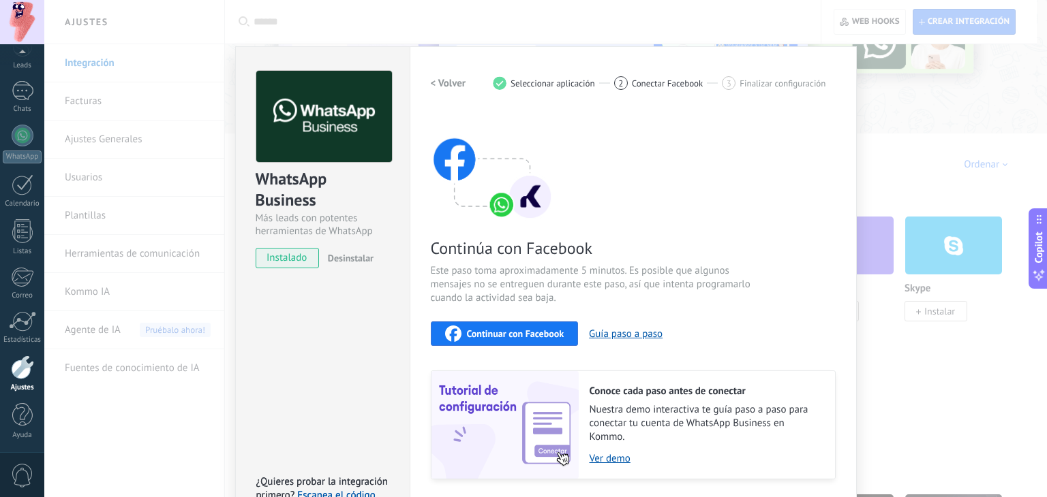
scroll to position [0, 0]
click at [451, 82] on h2 "< Volver" at bounding box center [448, 83] width 35 height 13
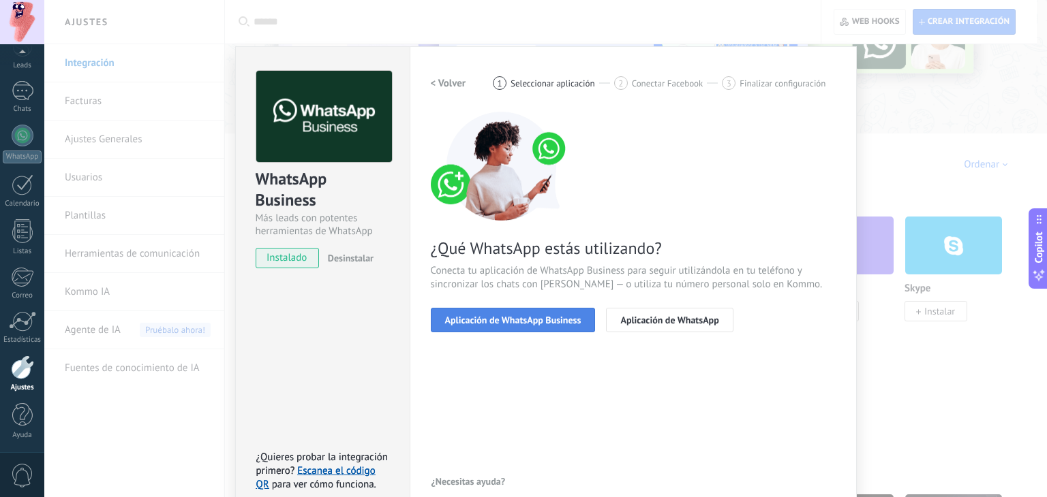
click at [564, 322] on span "Aplicación de WhatsApp Business" at bounding box center [513, 321] width 136 height 10
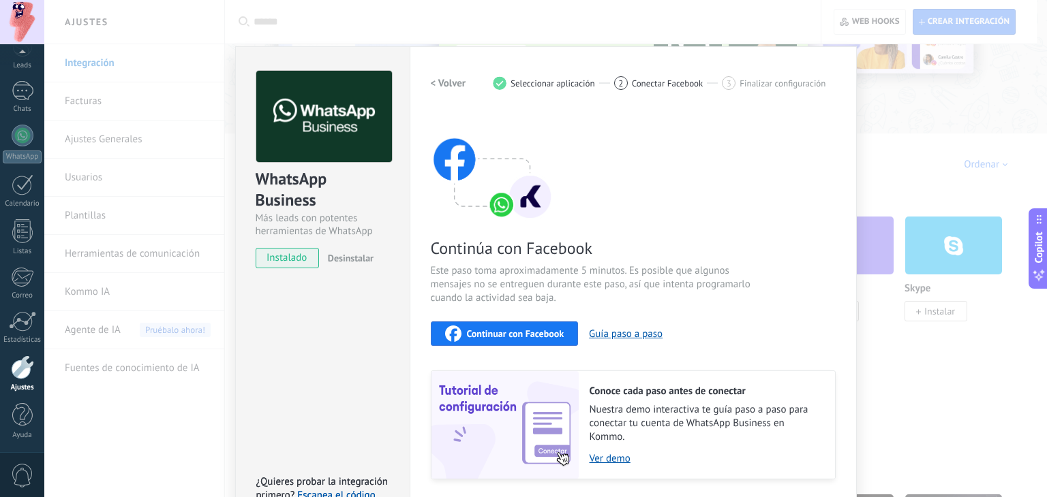
click at [567, 341] on button "Continuar con Facebook" at bounding box center [505, 334] width 148 height 25
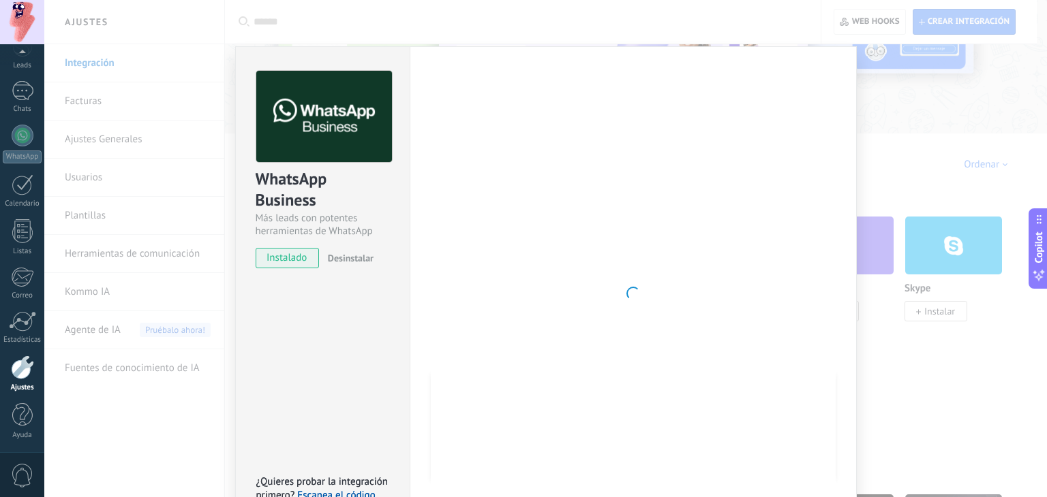
click at [737, 249] on div at bounding box center [633, 294] width 405 height 446
click at [264, 254] on span "instalado" at bounding box center [287, 258] width 62 height 20
click at [941, 116] on div "WhatsApp Business Más leads con potentes herramientas de WhatsApp instalado Des…" at bounding box center [545, 248] width 1002 height 497
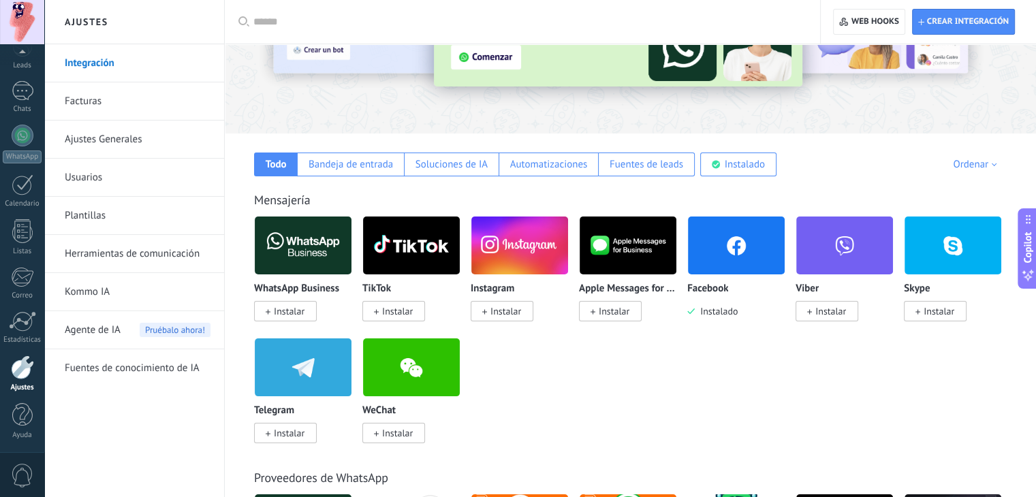
click at [297, 309] on span "Instalar" at bounding box center [289, 311] width 31 height 12
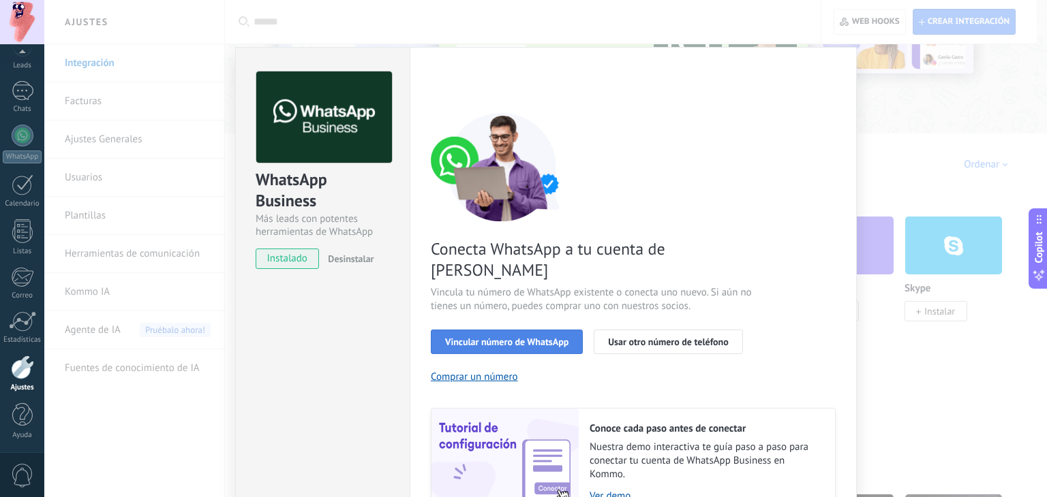
scroll to position [59, 0]
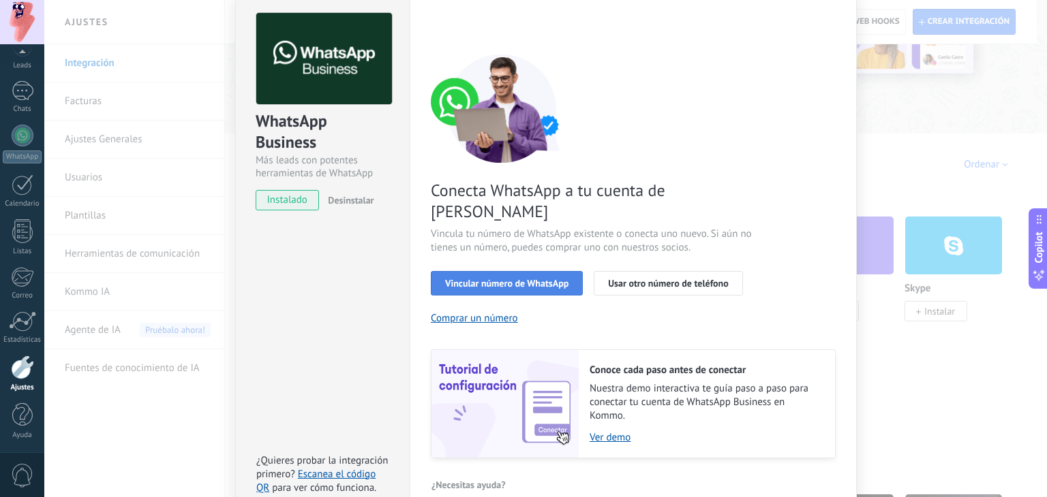
click at [513, 271] on button "Vincular número de WhatsApp" at bounding box center [507, 283] width 152 height 25
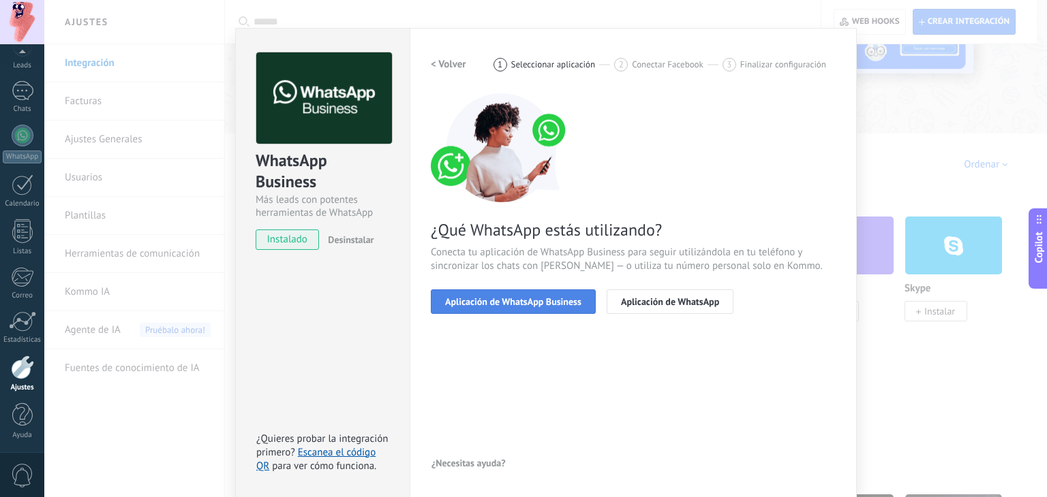
click at [535, 301] on span "Aplicación de WhatsApp Business" at bounding box center [513, 302] width 136 height 10
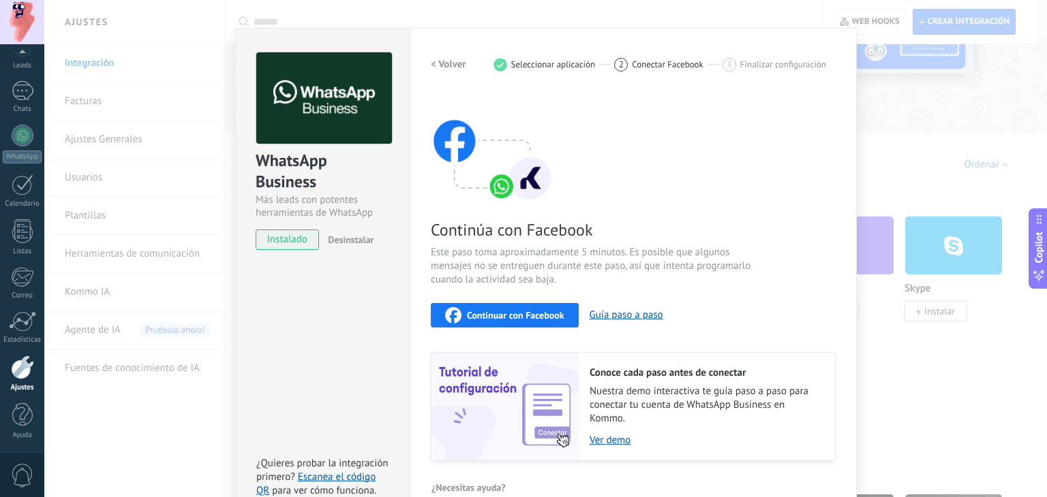
scroll to position [43, 0]
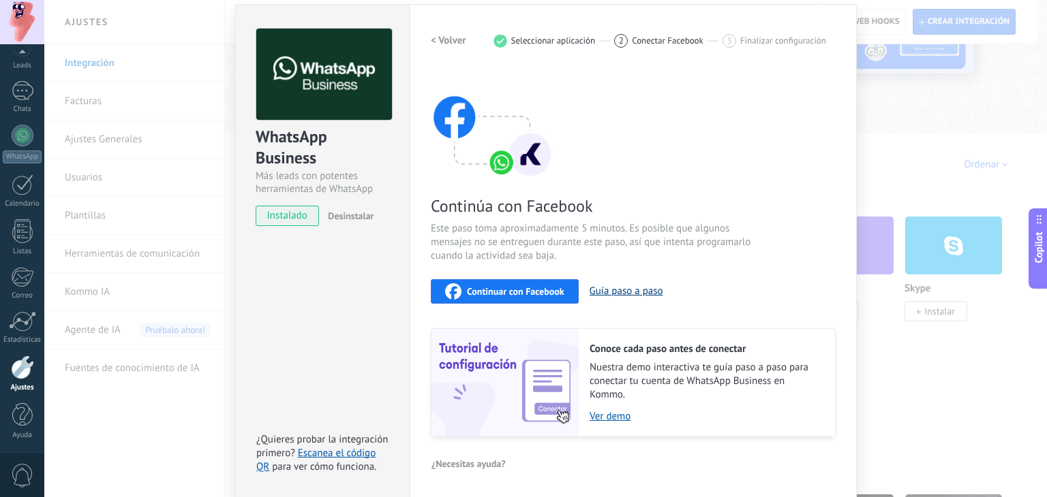
click at [602, 287] on button "Guía paso a paso" at bounding box center [626, 291] width 74 height 13
click at [478, 303] on div "Continúa con Facebook Este paso toma aproximadamente 5 minutos. Es posible que …" at bounding box center [633, 254] width 405 height 368
click at [474, 288] on span "Continuar con Facebook" at bounding box center [515, 292] width 97 height 10
click at [947, 134] on div "WhatsApp Business Más leads con potentes herramientas de WhatsApp instalado Des…" at bounding box center [545, 248] width 1002 height 497
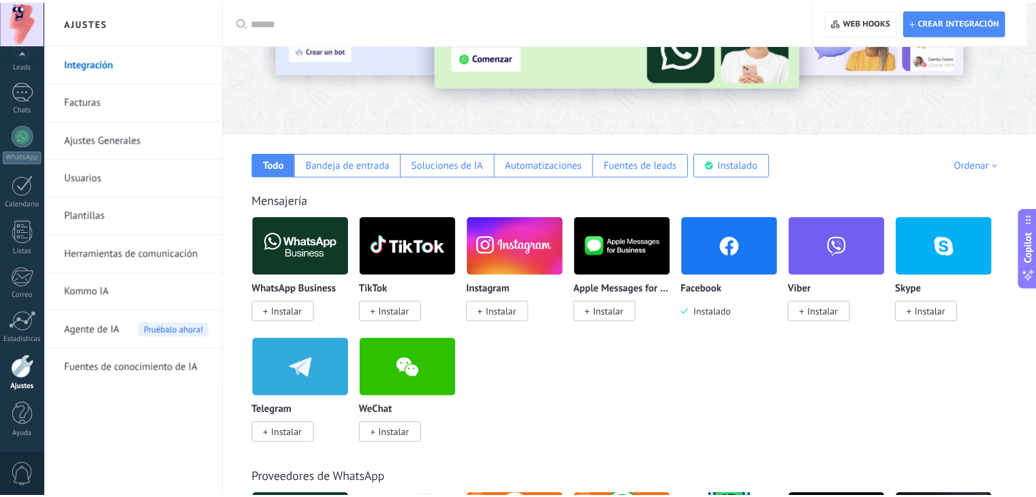
scroll to position [0, 0]
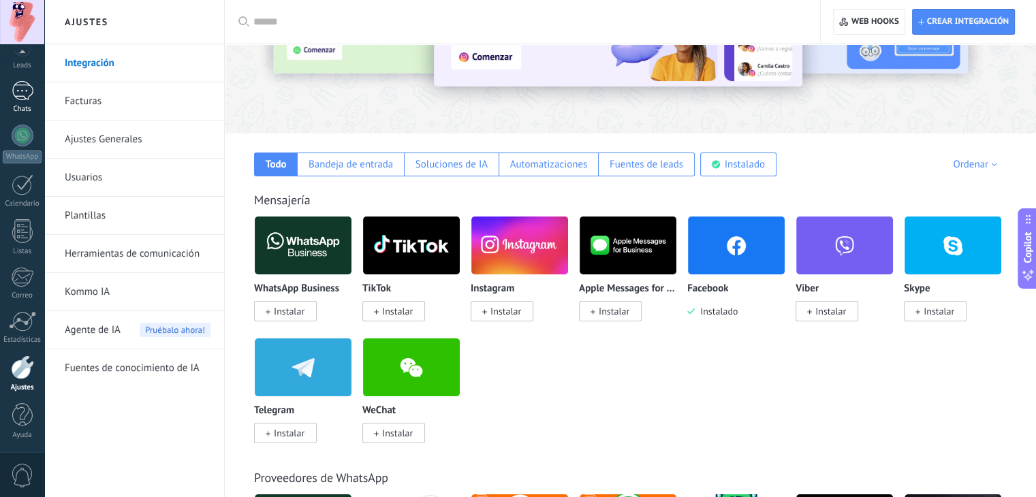
click at [27, 93] on div at bounding box center [23, 91] width 22 height 20
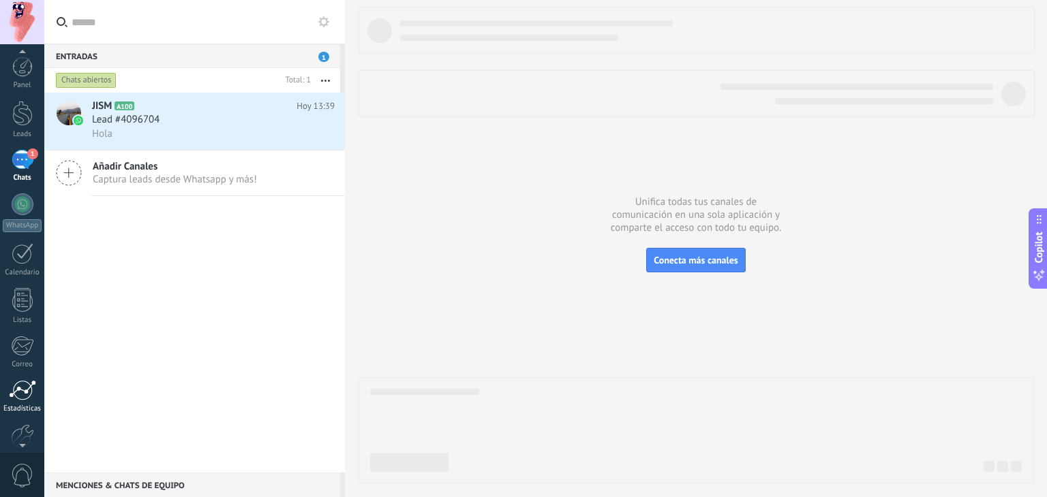
scroll to position [69, 0]
click at [16, 386] on div "Ajustes" at bounding box center [23, 388] width 40 height 9
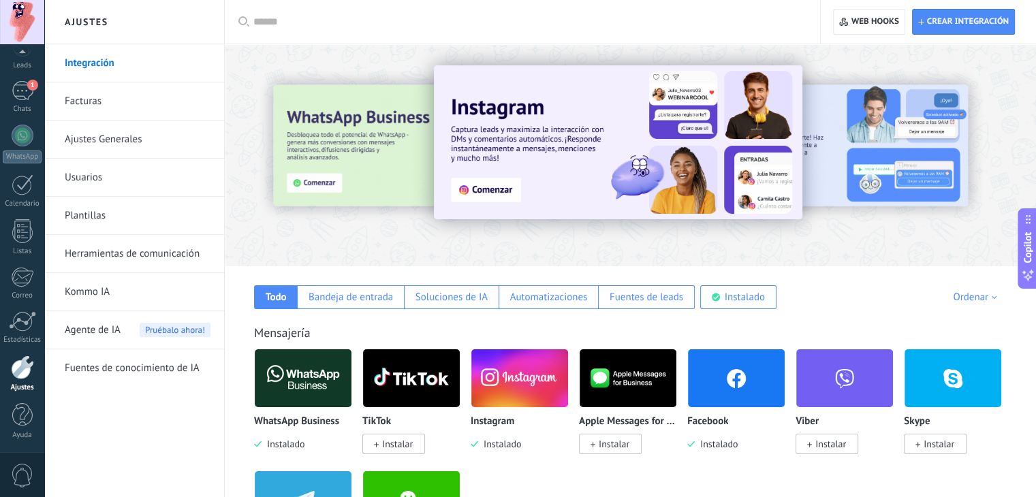
click at [295, 456] on div "WhatsApp Business Instalado" at bounding box center [308, 410] width 108 height 122
click at [280, 440] on span "Instalado" at bounding box center [283, 444] width 43 height 12
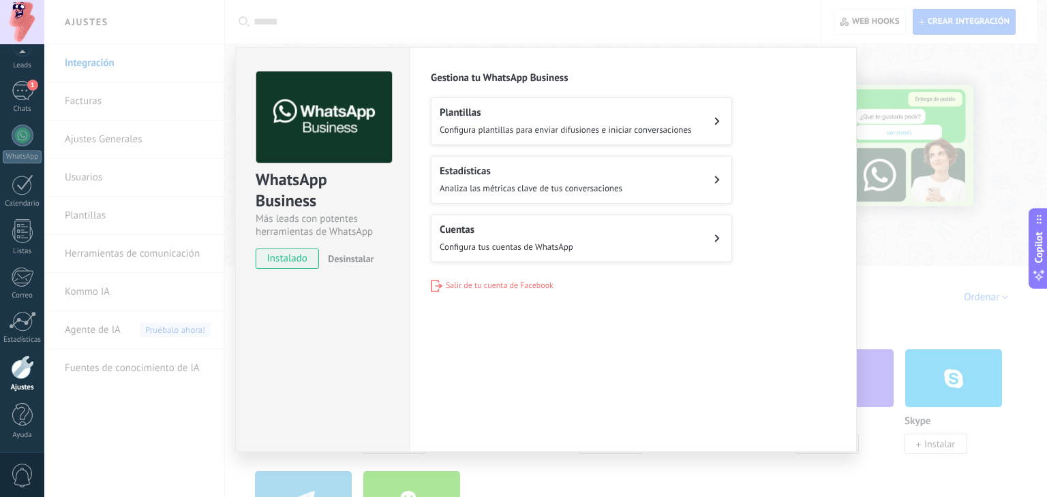
click at [523, 241] on span "Configura tus cuentas de WhatsApp" at bounding box center [507, 247] width 134 height 12
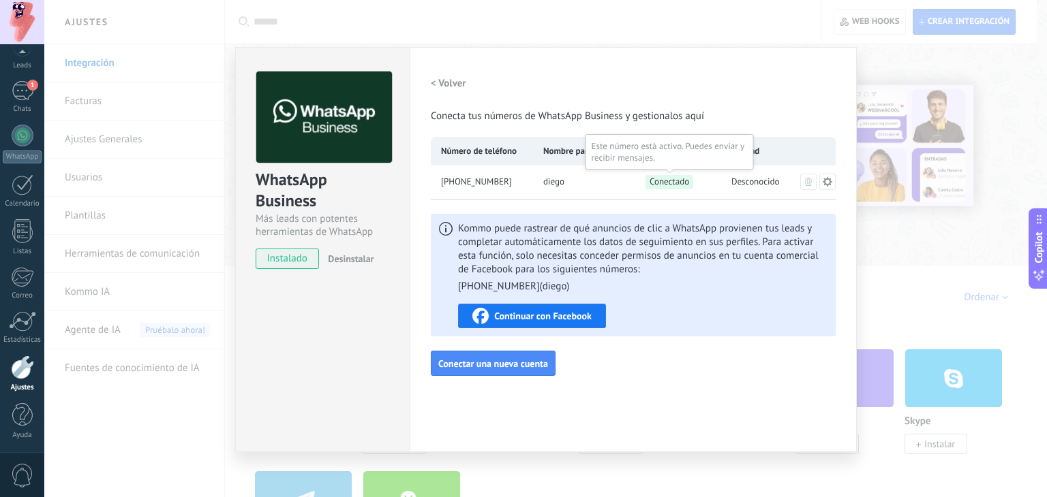
click at [655, 187] on span "Conectado" at bounding box center [669, 182] width 48 height 14
click at [822, 180] on icon at bounding box center [827, 181] width 11 height 11
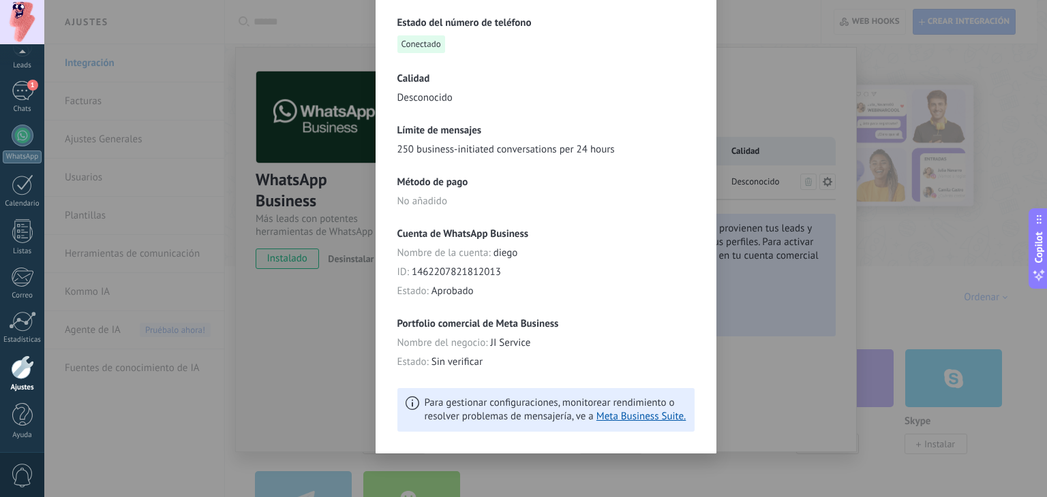
scroll to position [68, 0]
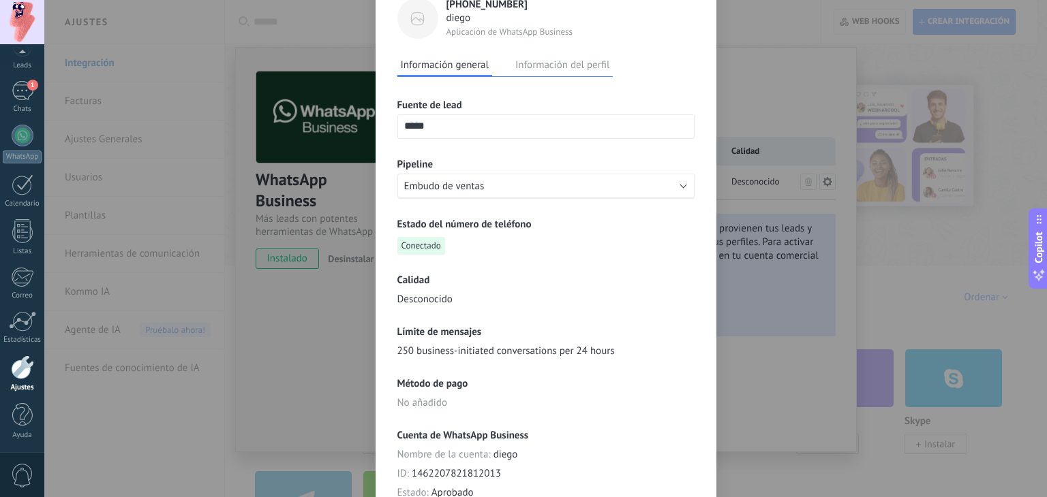
click at [524, 63] on button "Información del perfil" at bounding box center [562, 65] width 101 height 20
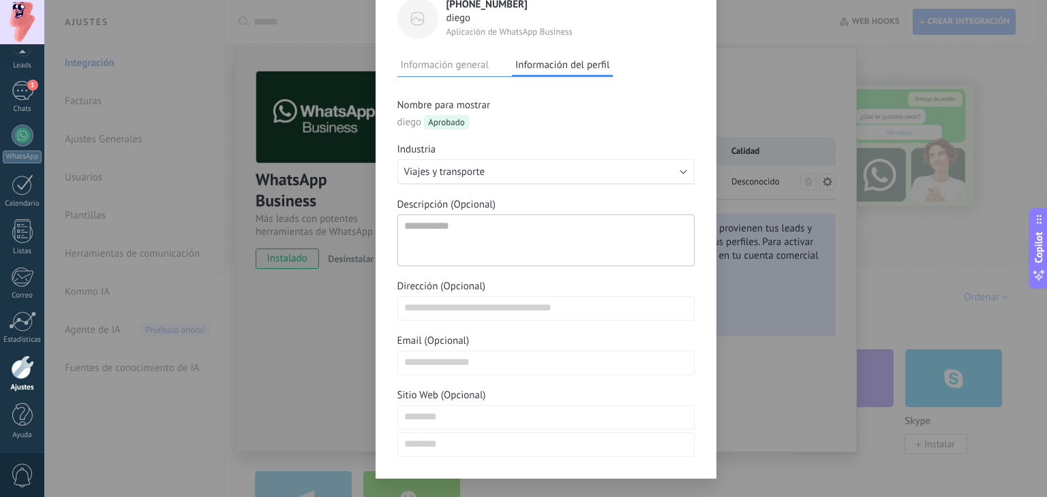
click at [804, 107] on div "[PHONE_NUMBER] diego Aplicación de WhatsApp Business Información general Inform…" at bounding box center [545, 248] width 1002 height 497
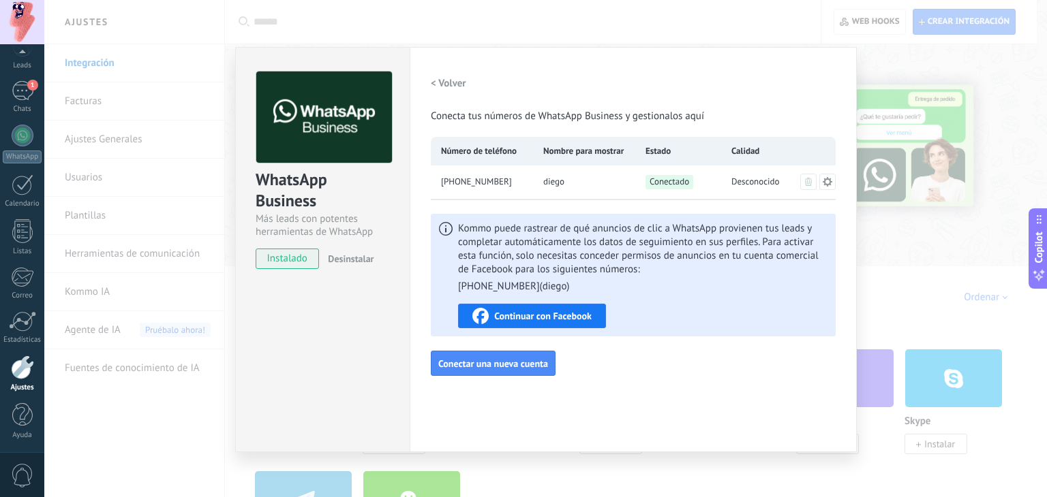
scroll to position [0, 0]
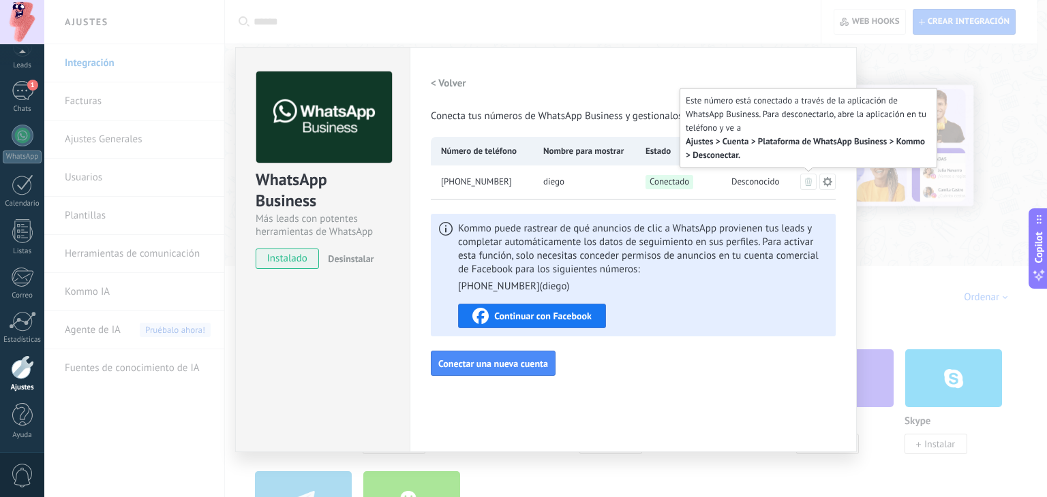
click at [800, 182] on button at bounding box center [808, 182] width 16 height 16
click at [805, 181] on icon at bounding box center [808, 182] width 7 height 8
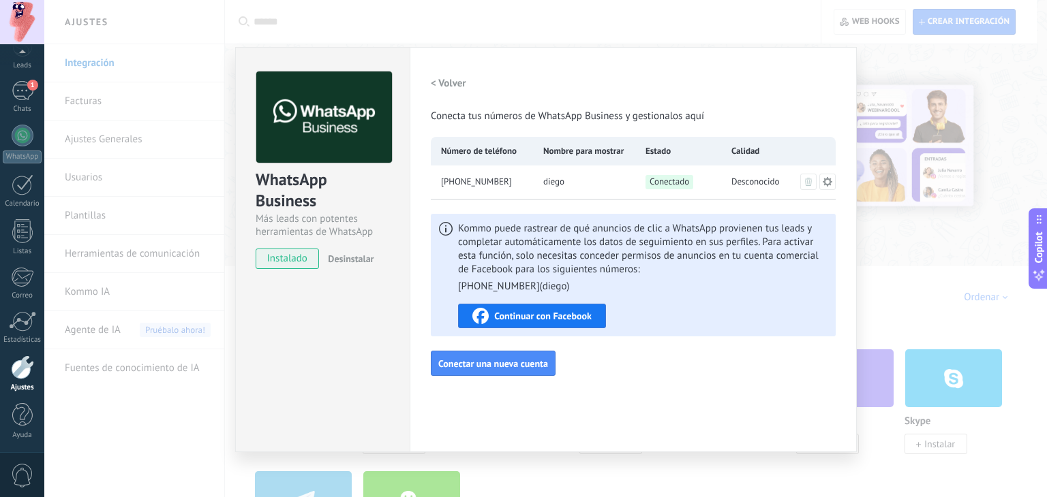
click at [801, 168] on div "Desconocido" at bounding box center [764, 183] width 86 height 34
click at [478, 183] on span "[PHONE_NUMBER]" at bounding box center [476, 182] width 71 height 14
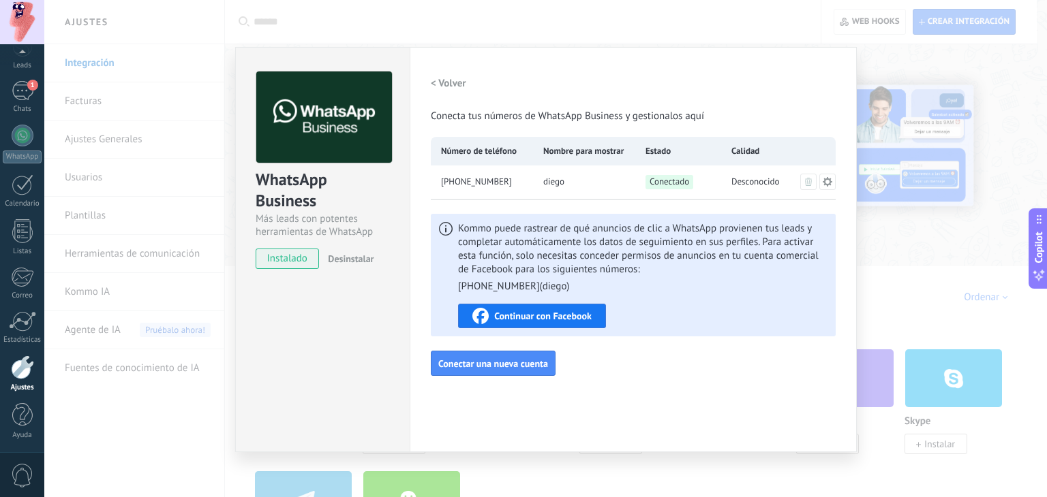
drag, startPoint x: 526, startPoint y: 183, endPoint x: 720, endPoint y: 155, distance: 196.2
click at [720, 155] on div "Número de teléfono Nombre para mostrar Estado Calidad [PHONE_NUMBER] diego Cone…" at bounding box center [633, 168] width 405 height 63
click at [676, 183] on span "Conectado" at bounding box center [669, 182] width 48 height 14
click at [746, 178] on span "Desconocido" at bounding box center [755, 182] width 48 height 14
click at [750, 186] on span "Desconocido" at bounding box center [755, 182] width 48 height 14
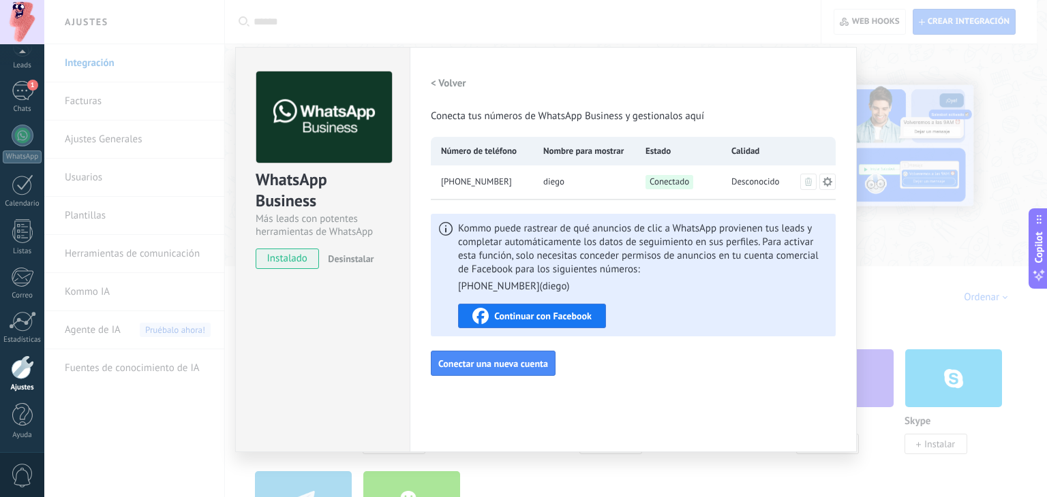
click at [360, 253] on span "Desinstalar" at bounding box center [351, 259] width 46 height 12
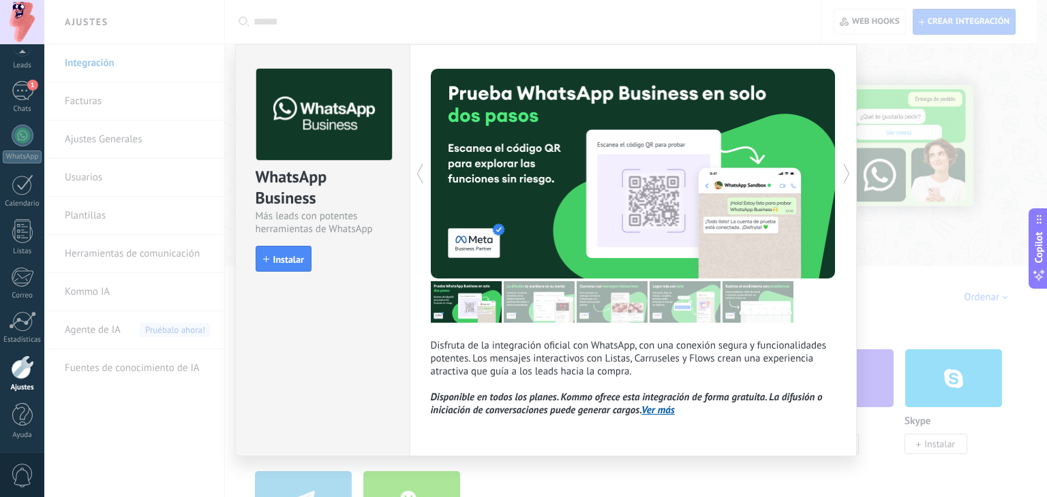
click at [895, 245] on div "WhatsApp Business Más leads con potentes herramientas de WhatsApp install Insta…" at bounding box center [545, 248] width 1002 height 497
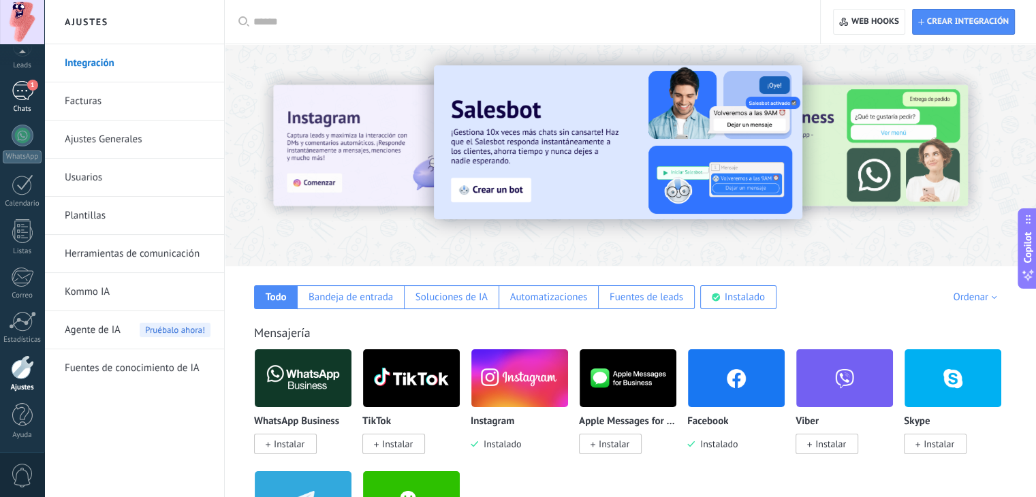
click at [39, 94] on link "1 Chats" at bounding box center [22, 97] width 44 height 33
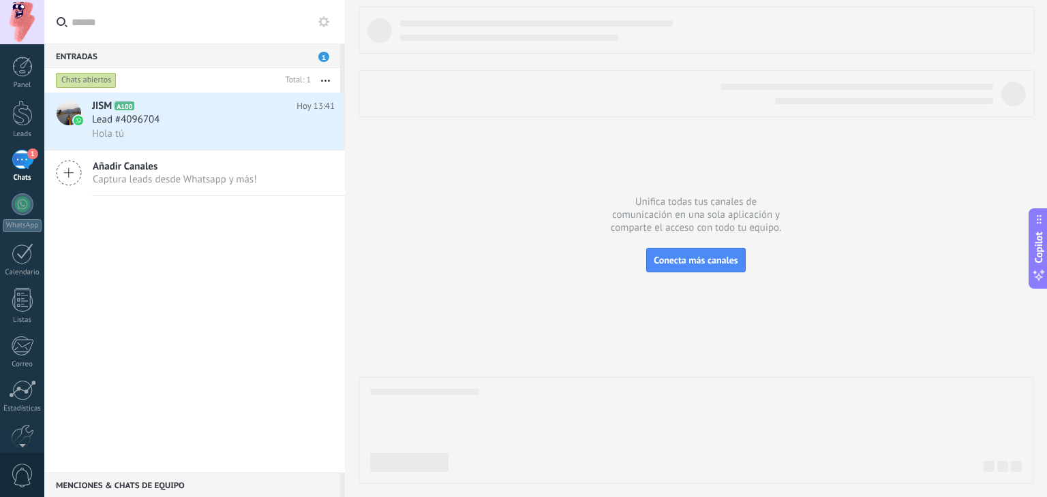
drag, startPoint x: 112, startPoint y: 227, endPoint x: 484, endPoint y: -59, distance: 469.4
click at [484, 0] on html ".abccls-1,.abccls-2{fill-rule:evenodd}.abccls-2{fill:#fff} .abfcls-1{fill:none}…" at bounding box center [523, 248] width 1047 height 497
click at [223, 83] on div "Chats abiertos" at bounding box center [166, 80] width 227 height 25
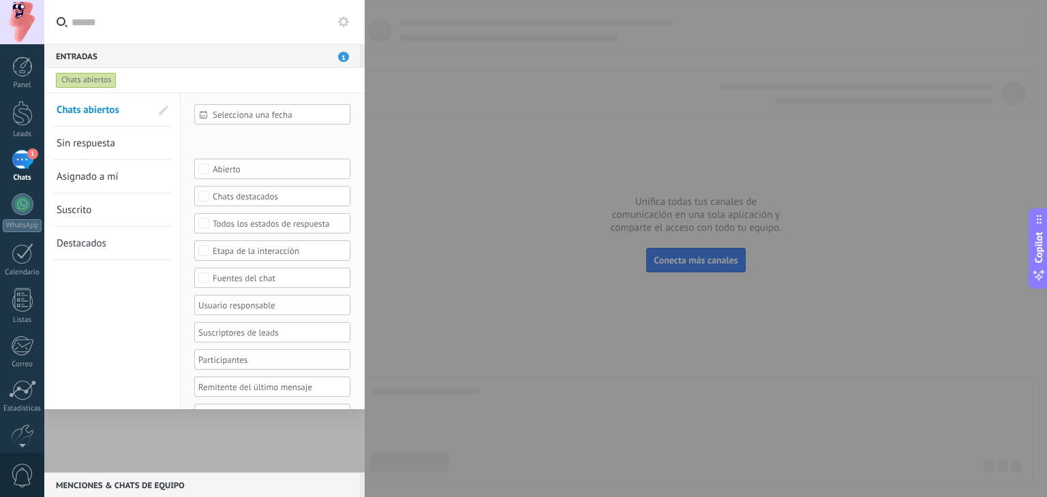
click at [493, 168] on div at bounding box center [523, 248] width 1047 height 497
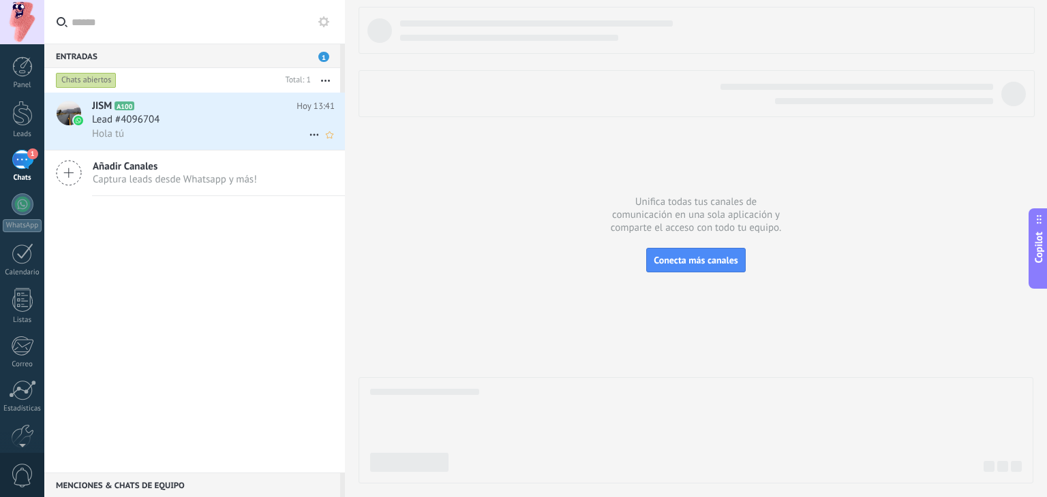
click at [292, 123] on div "Lead #4096704" at bounding box center [213, 120] width 243 height 14
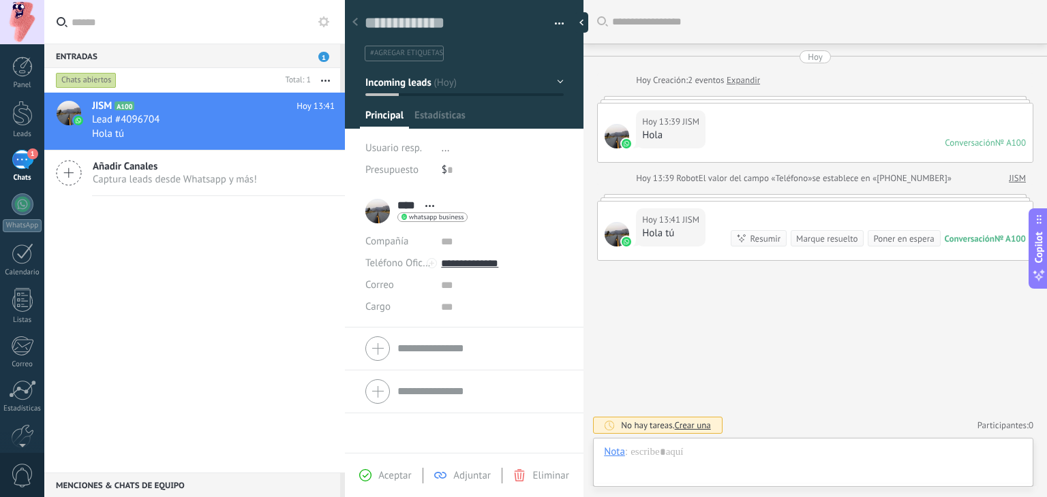
scroll to position [20, 0]
click at [661, 449] on div "JISM" at bounding box center [659, 452] width 20 height 12
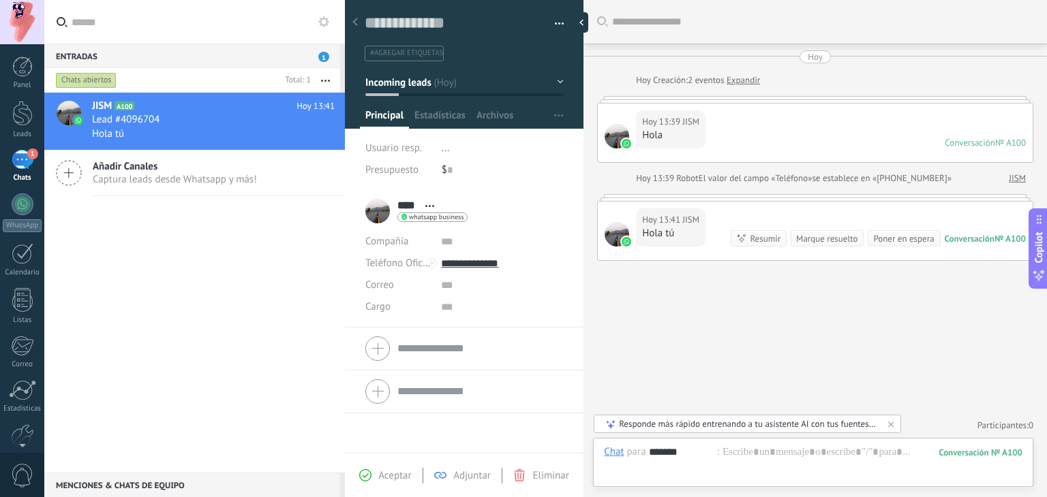
type input "*******"
click at [782, 452] on div at bounding box center [813, 466] width 418 height 41
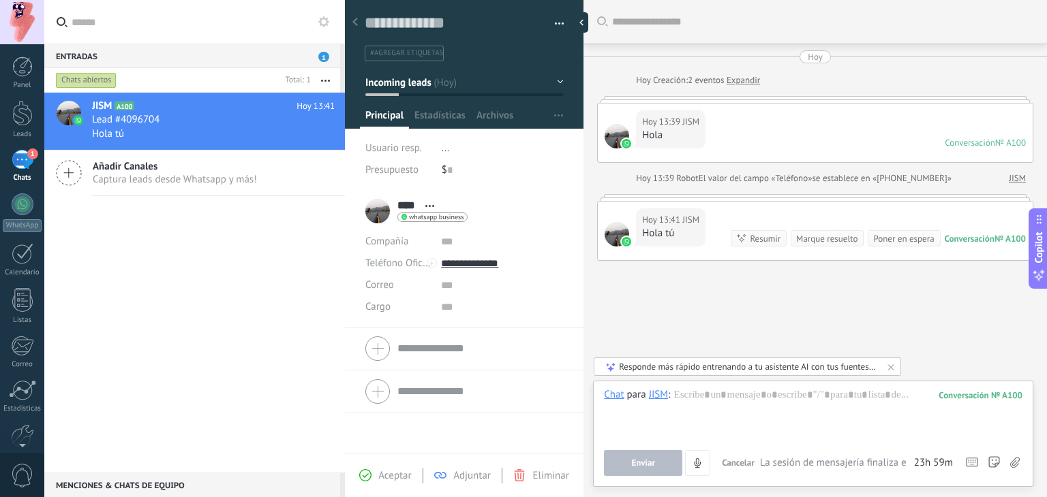
click at [654, 461] on span "Enviar" at bounding box center [643, 464] width 24 height 10
click at [727, 395] on div at bounding box center [813, 414] width 418 height 52
click at [624, 462] on button "Enviar" at bounding box center [643, 463] width 78 height 26
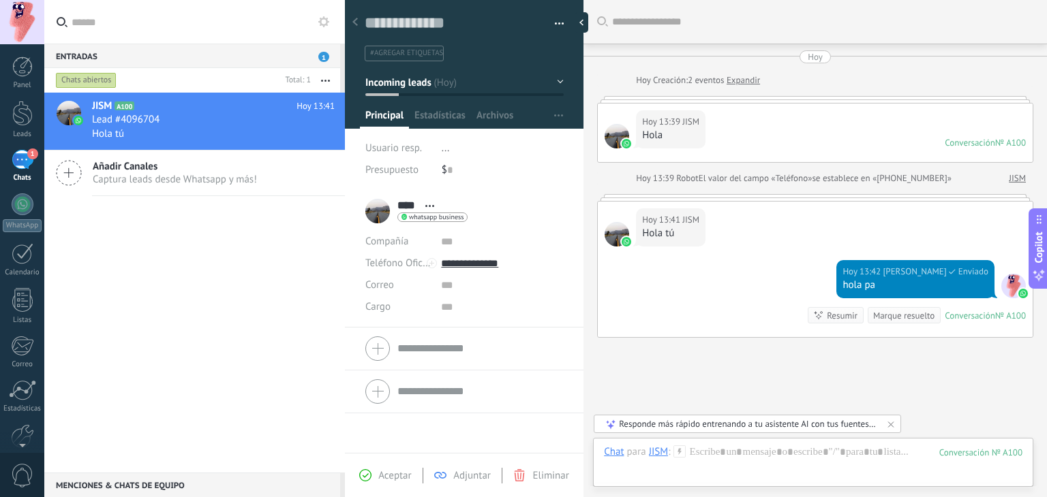
scroll to position [77, 0]
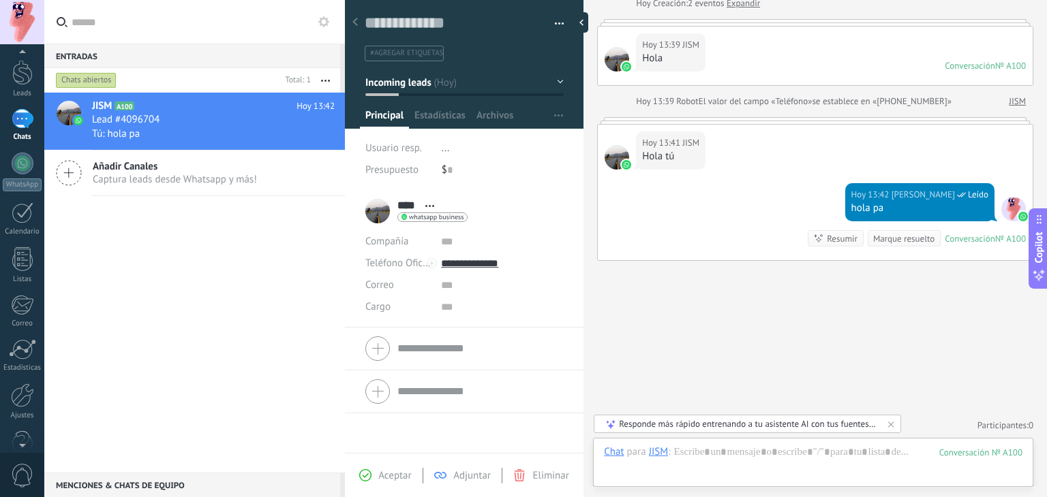
click at [27, 434] on div at bounding box center [22, 443] width 44 height 20
click at [21, 380] on link "Ajustes" at bounding box center [22, 374] width 44 height 37
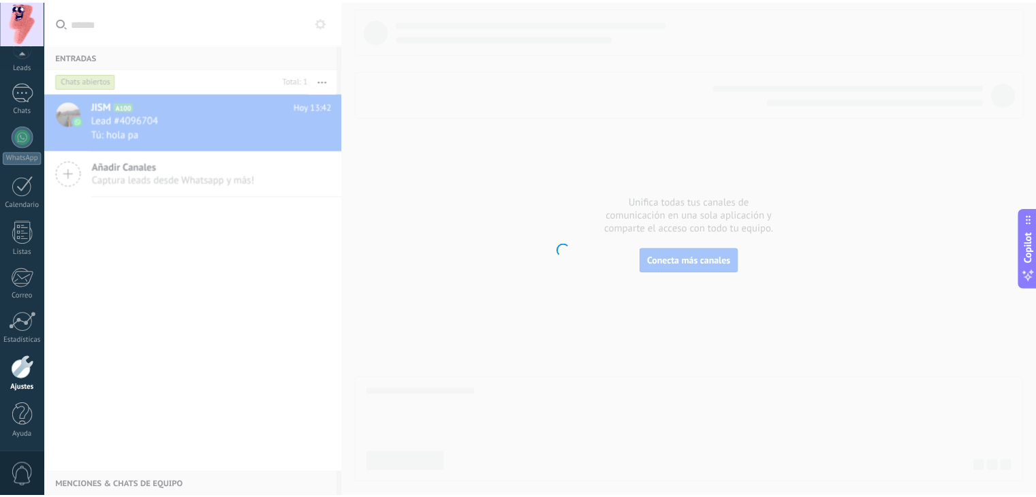
scroll to position [69, 0]
click at [21, 380] on link "Ajustes" at bounding box center [22, 374] width 44 height 37
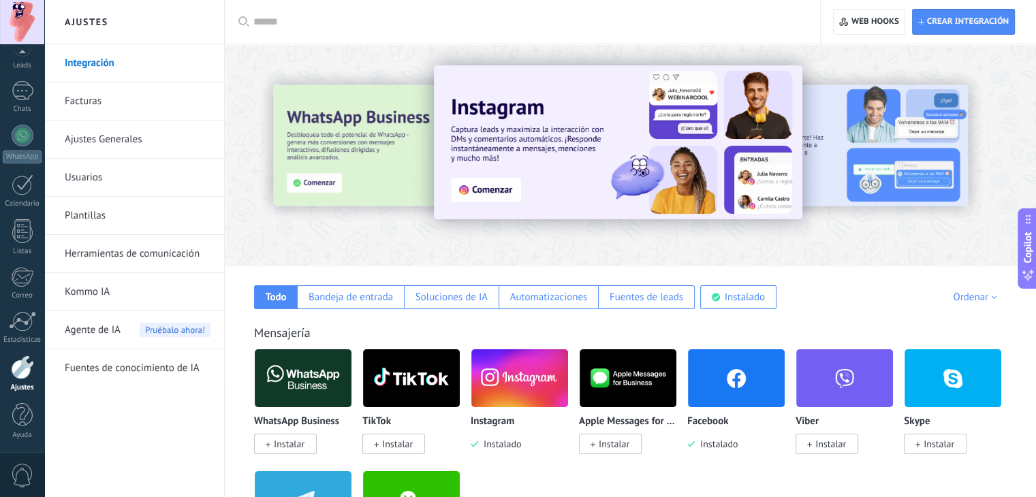
click at [743, 443] on div "Facebook Instalado" at bounding box center [737, 433] width 98 height 35
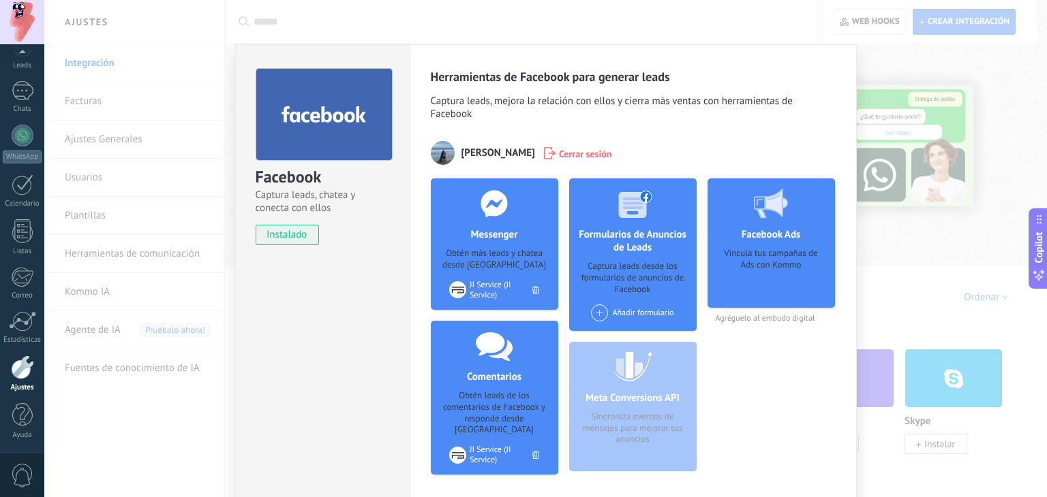
click at [557, 161] on div "[PERSON_NAME] sesión" at bounding box center [633, 153] width 405 height 24
click at [559, 147] on span "Cerrar sesión" at bounding box center [585, 154] width 53 height 14
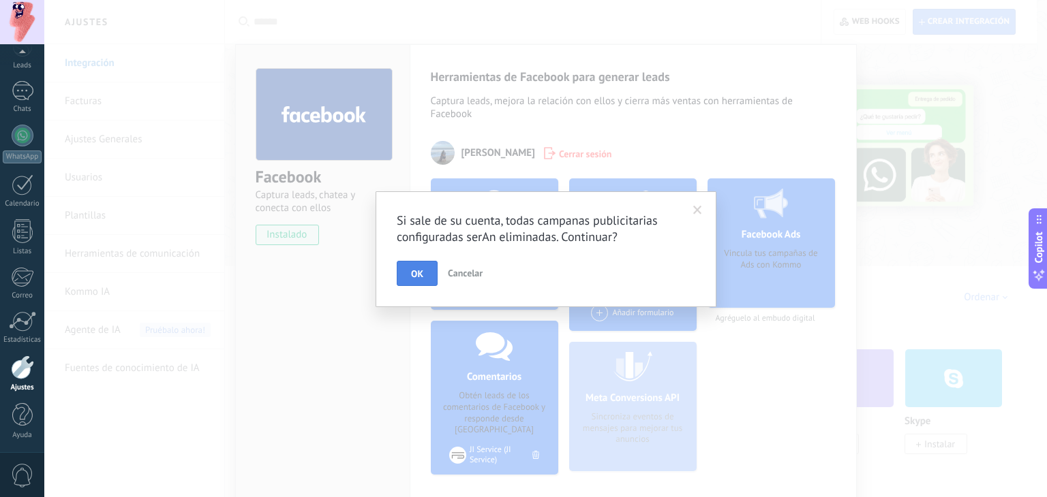
click at [422, 271] on span "OK" at bounding box center [417, 274] width 12 height 10
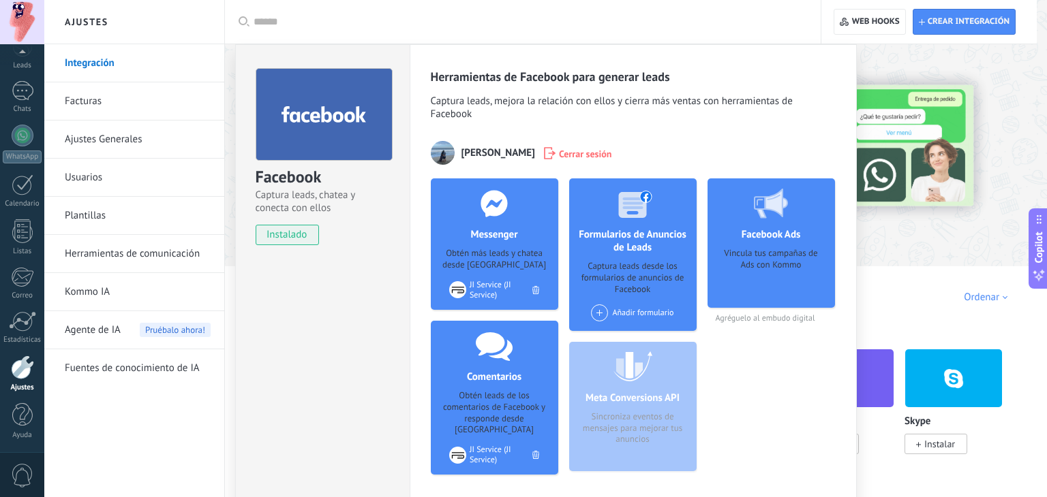
click at [566, 153] on span "Cerrar sesión" at bounding box center [585, 154] width 53 height 14
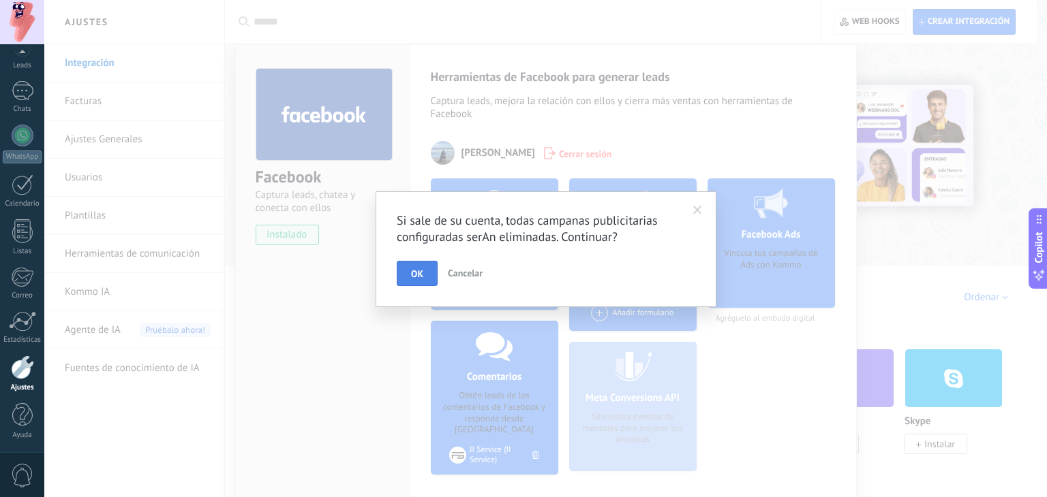
click at [411, 272] on span "OK" at bounding box center [417, 274] width 12 height 10
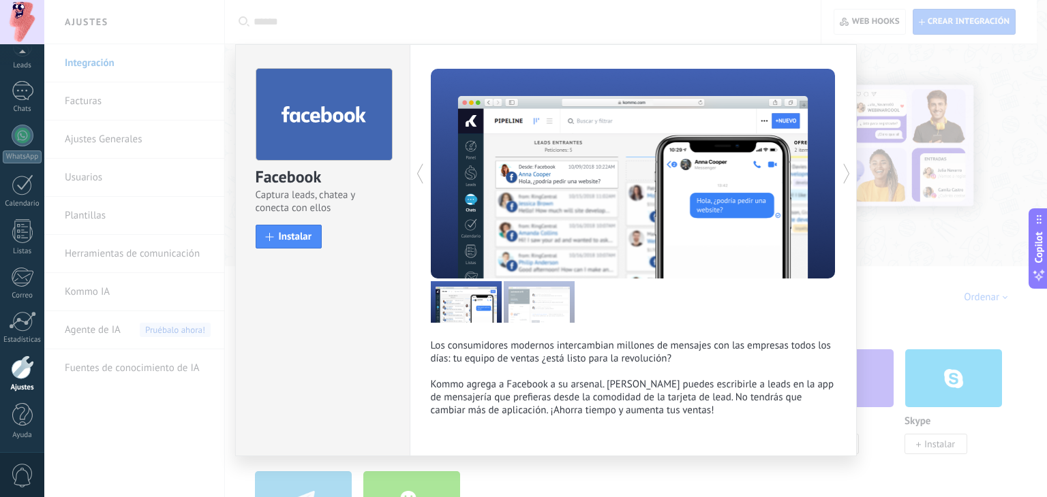
click at [973, 173] on div "Facebook Captura leads, chatea y conecta con ellos install Instalar Los consumi…" at bounding box center [545, 248] width 1002 height 497
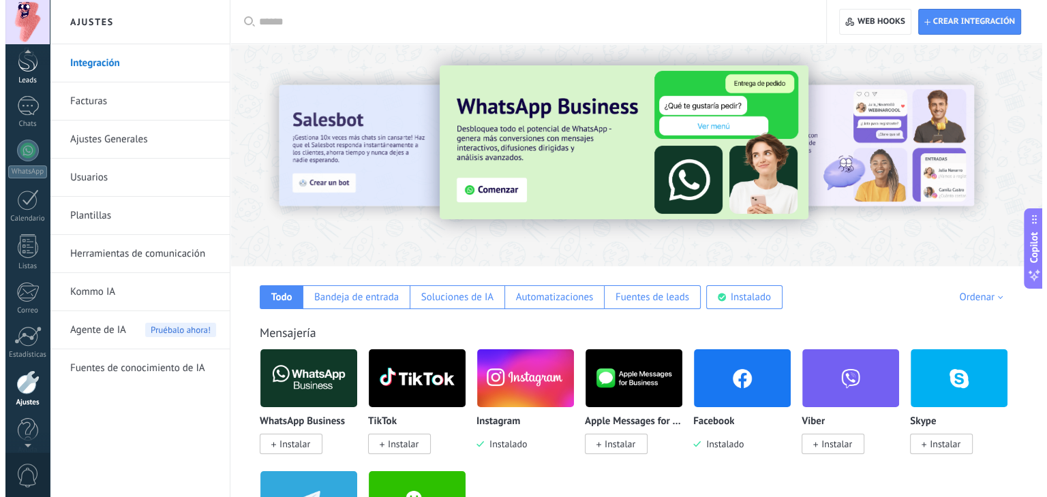
scroll to position [41, 0]
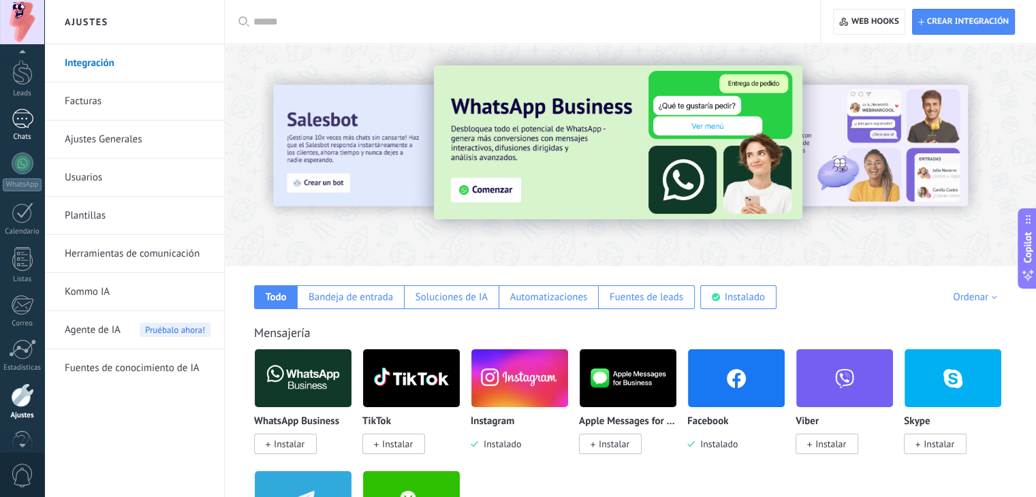
click at [17, 119] on div "1" at bounding box center [23, 119] width 22 height 20
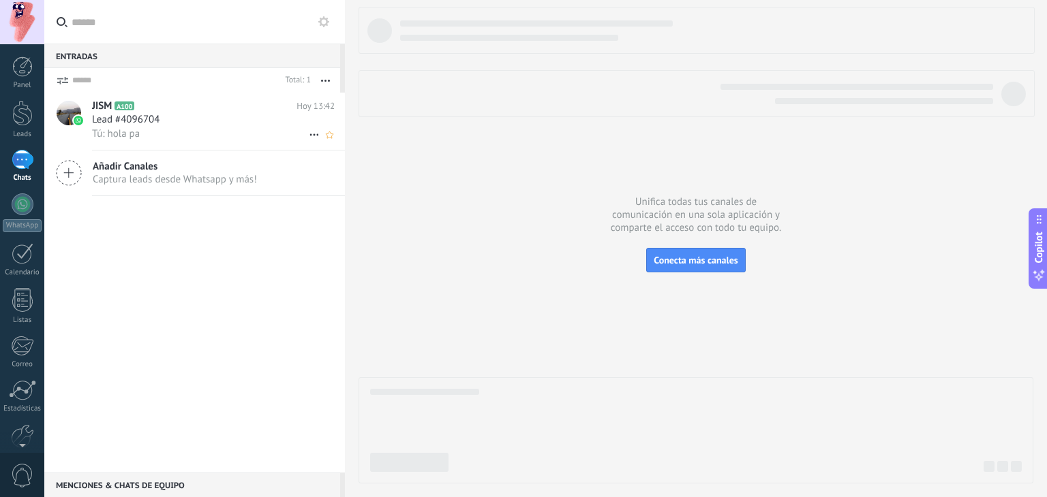
click at [173, 134] on body ".abccls-1,.abccls-2{fill-rule:evenodd}.abccls-2{fill:#fff} .abfcls-1{fill:none}…" at bounding box center [523, 248] width 1047 height 497
click at [284, 121] on div "Lead #4096704" at bounding box center [213, 120] width 243 height 14
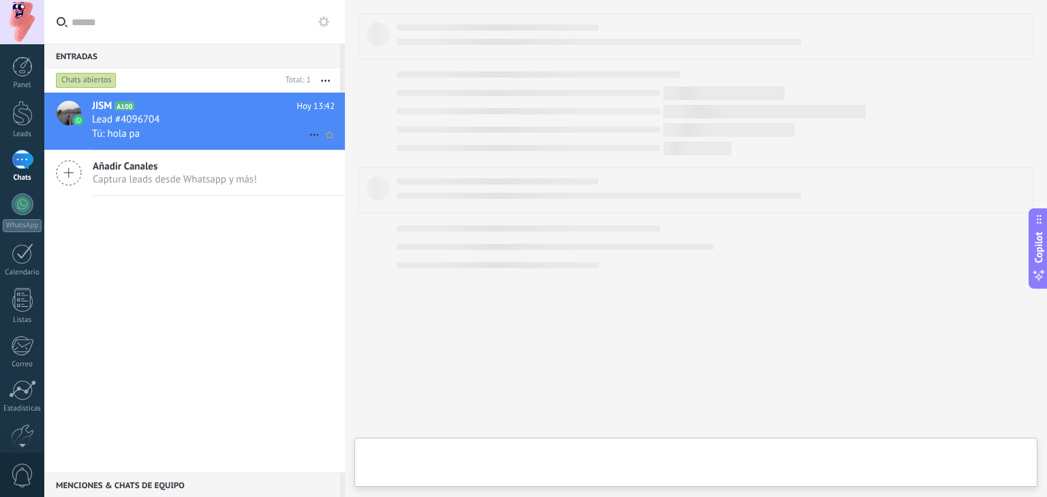
type textarea "**********"
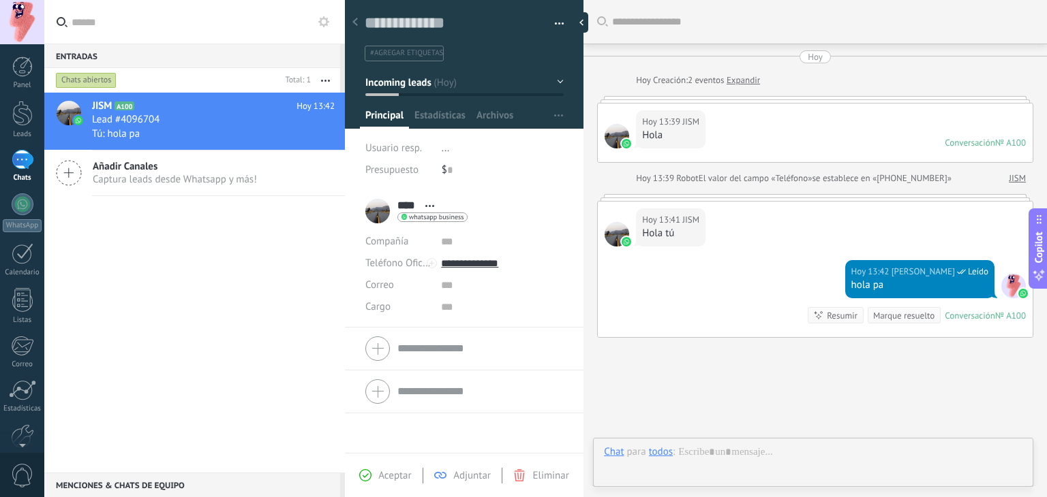
scroll to position [76, 0]
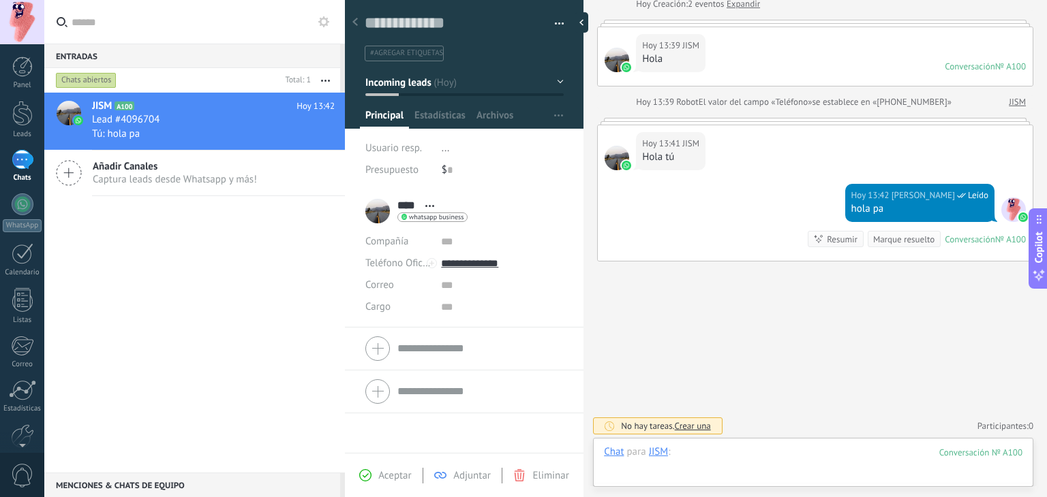
click at [694, 461] on div at bounding box center [813, 466] width 418 height 41
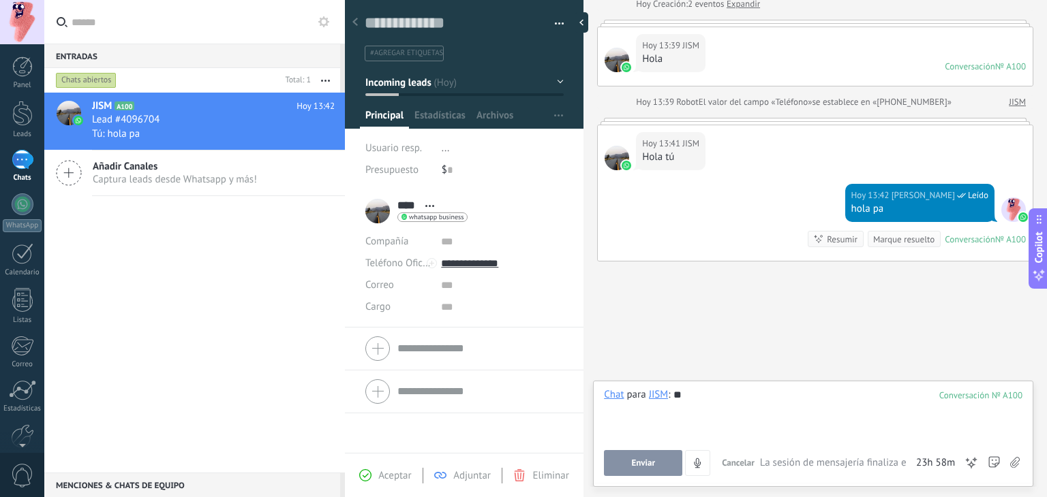
click at [657, 461] on button "Enviar" at bounding box center [643, 463] width 78 height 26
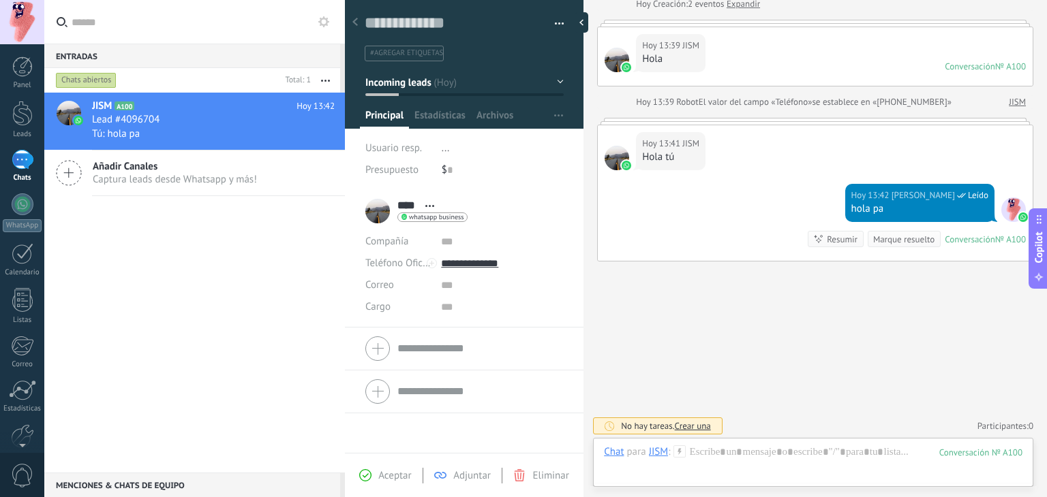
scroll to position [119, 0]
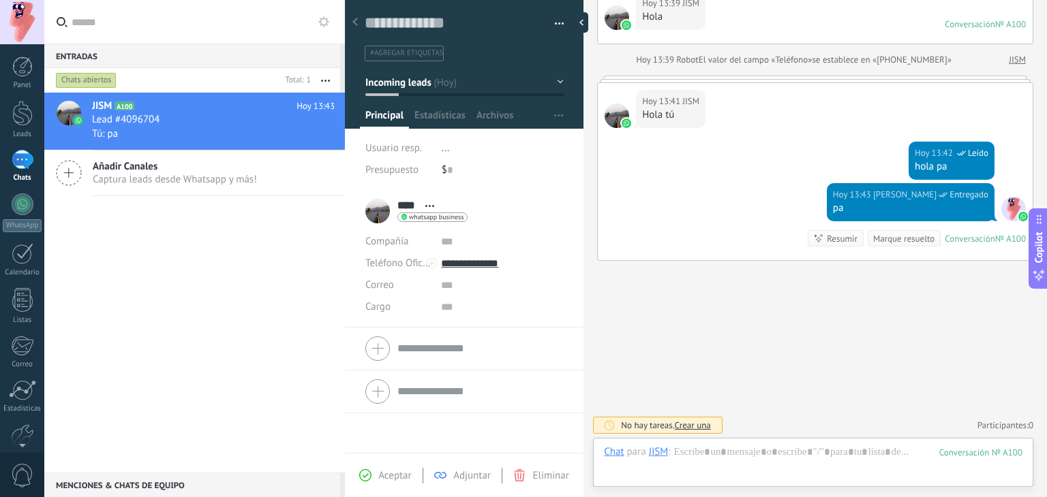
click at [554, 24] on button "button" at bounding box center [554, 24] width 20 height 20
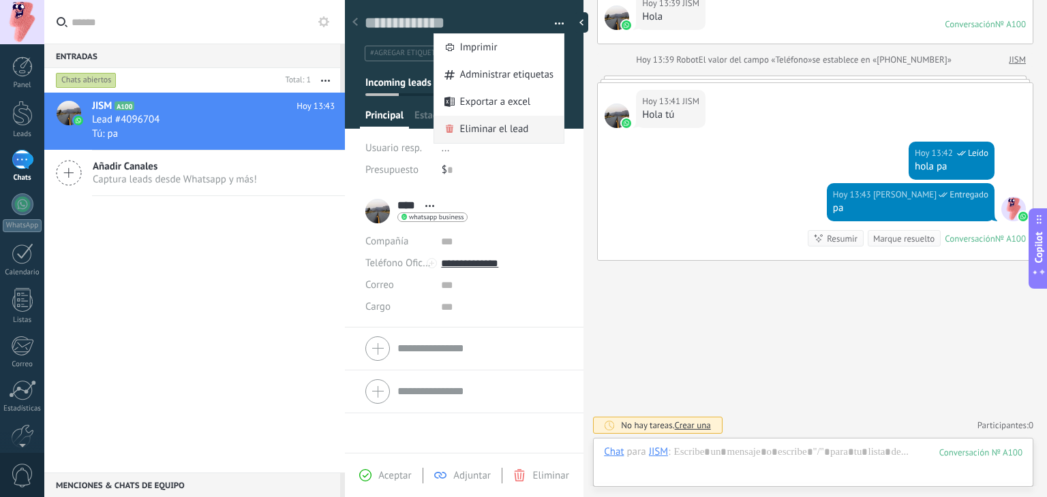
click at [514, 135] on span "Eliminar el lead" at bounding box center [494, 129] width 69 height 27
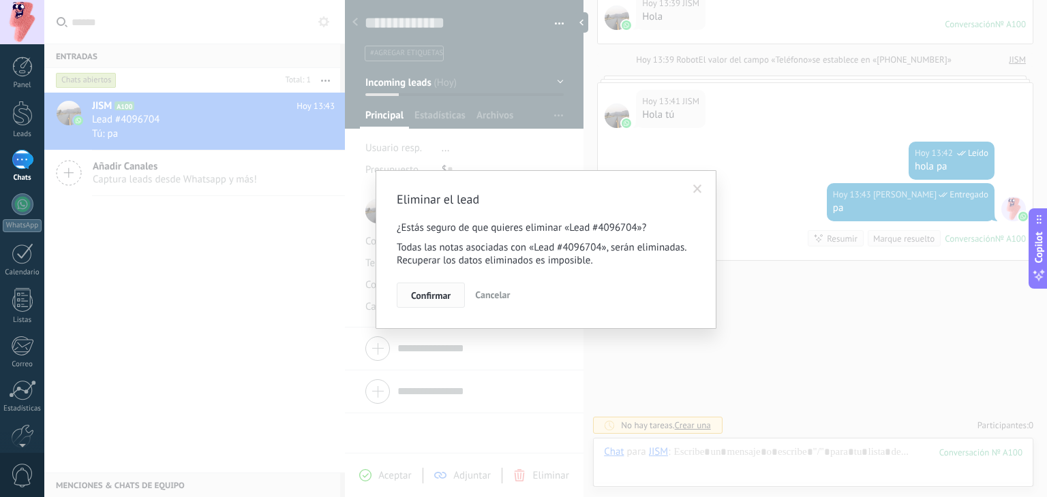
click at [434, 297] on span "Confirmar" at bounding box center [431, 296] width 40 height 10
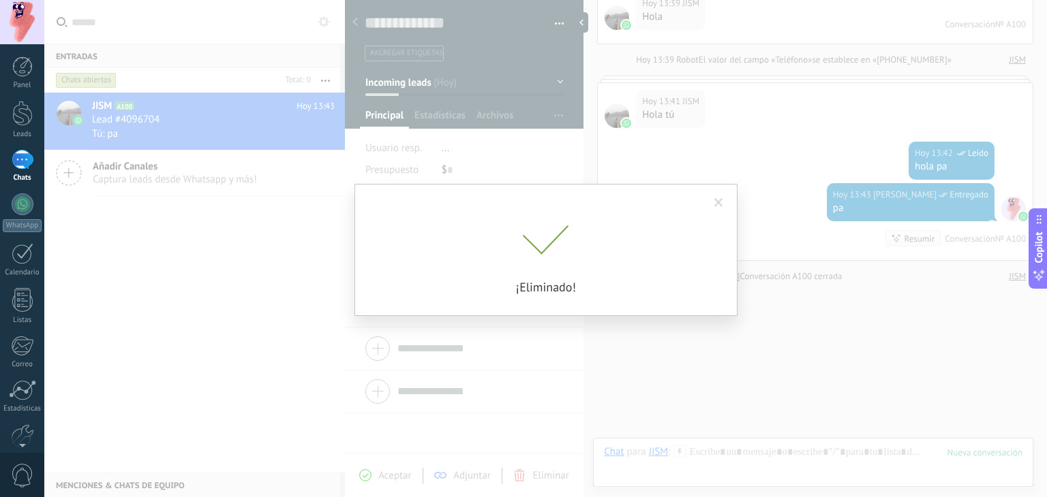
scroll to position [142, 0]
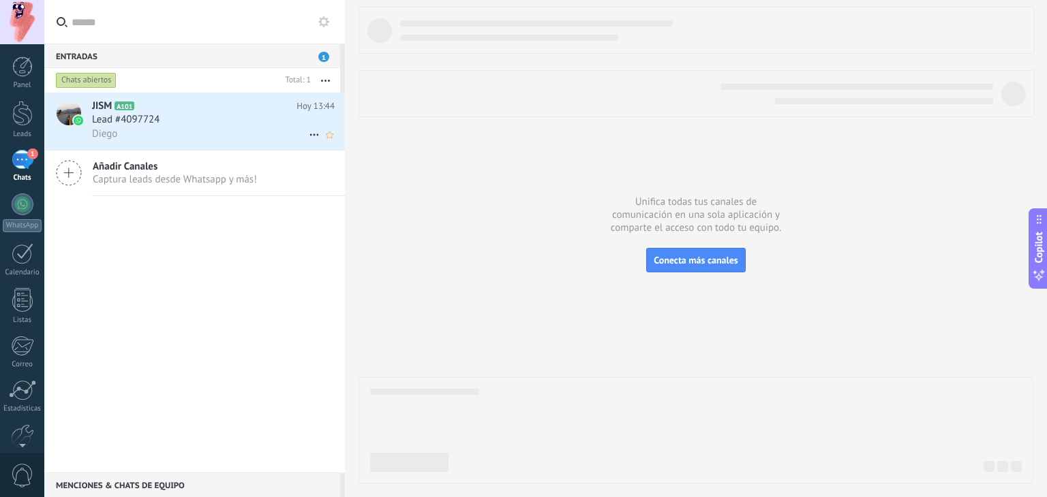
click at [185, 113] on div "JISM A101 Hoy 13:44 Lead #4097724 Diego" at bounding box center [218, 121] width 253 height 57
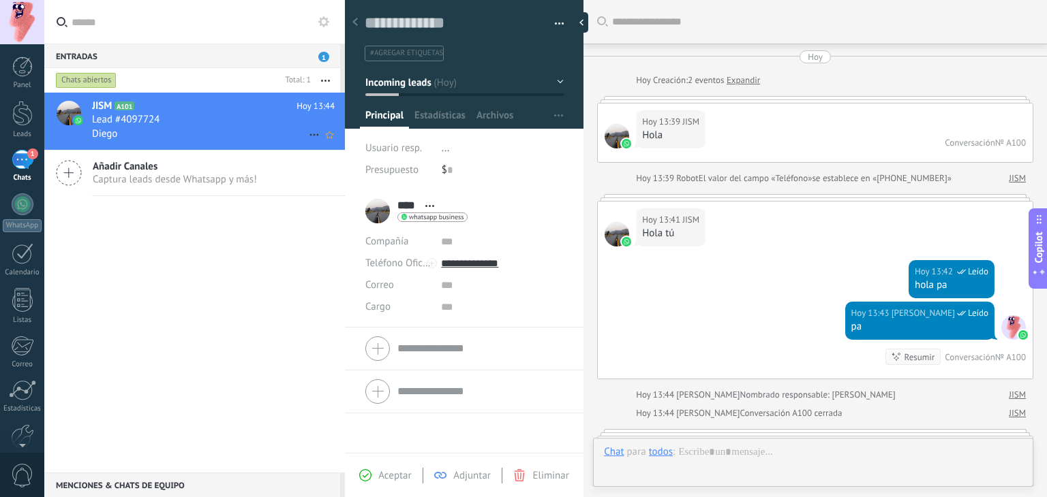
scroll to position [234, 0]
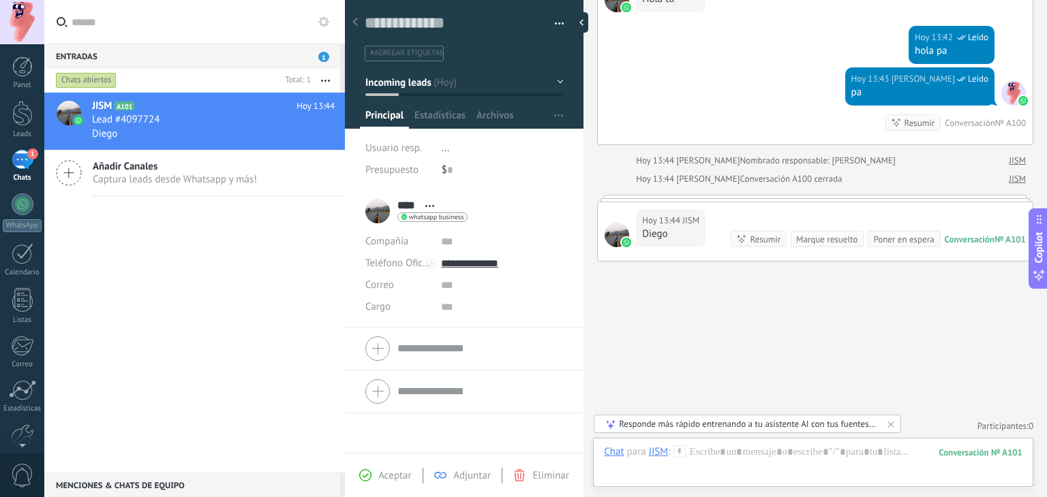
click at [793, 216] on div "Hoy 13:44 JISM Diego Conversación № A101 Conversación № A101 Resumir Resumir Ma…" at bounding box center [815, 231] width 435 height 59
click at [27, 133] on div "Leads" at bounding box center [23, 134] width 40 height 9
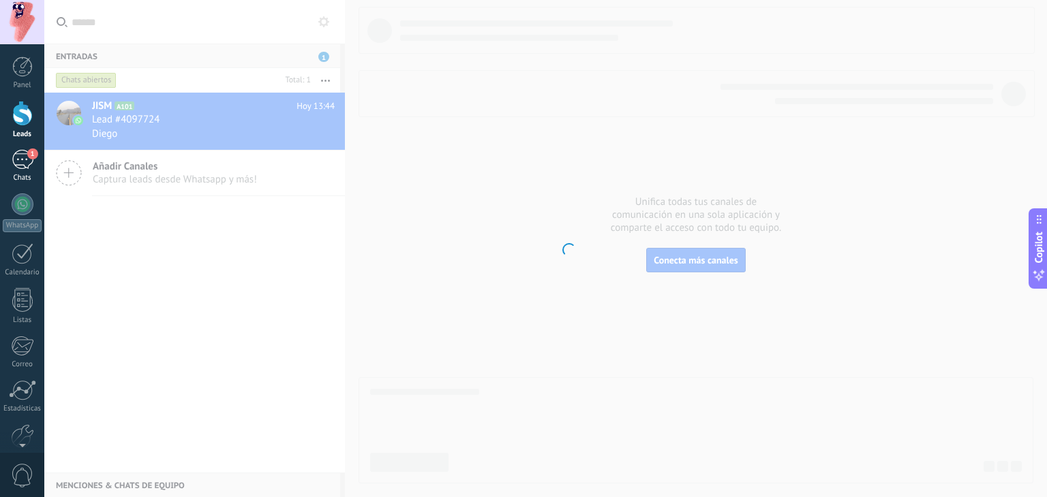
click at [27, 168] on div "1" at bounding box center [23, 160] width 22 height 20
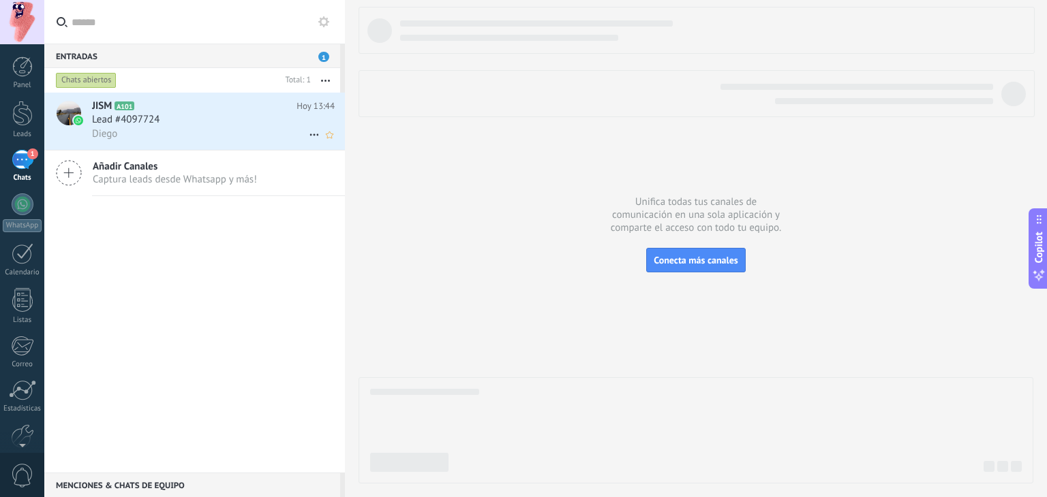
click at [284, 126] on div "Lead #4097724" at bounding box center [213, 120] width 243 height 14
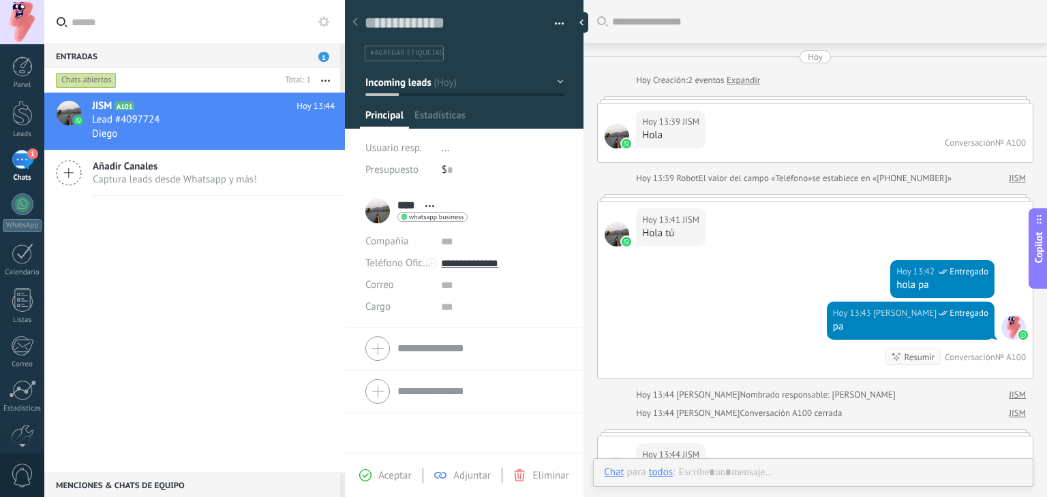
scroll to position [213, 0]
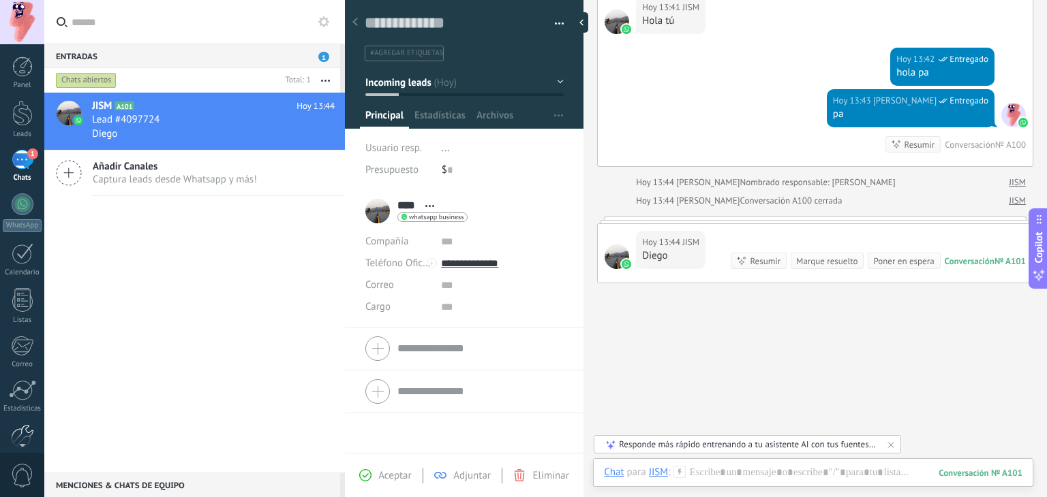
click at [25, 429] on div at bounding box center [22, 437] width 23 height 24
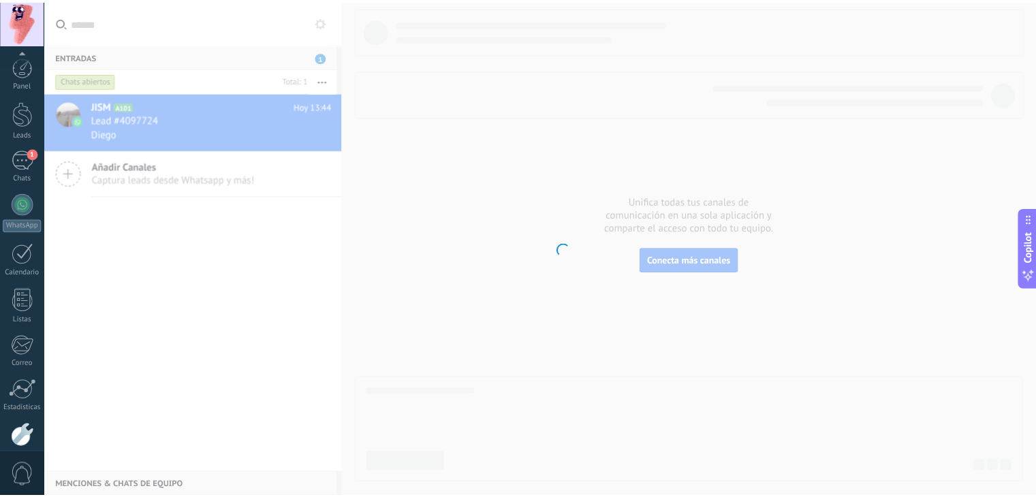
scroll to position [69, 0]
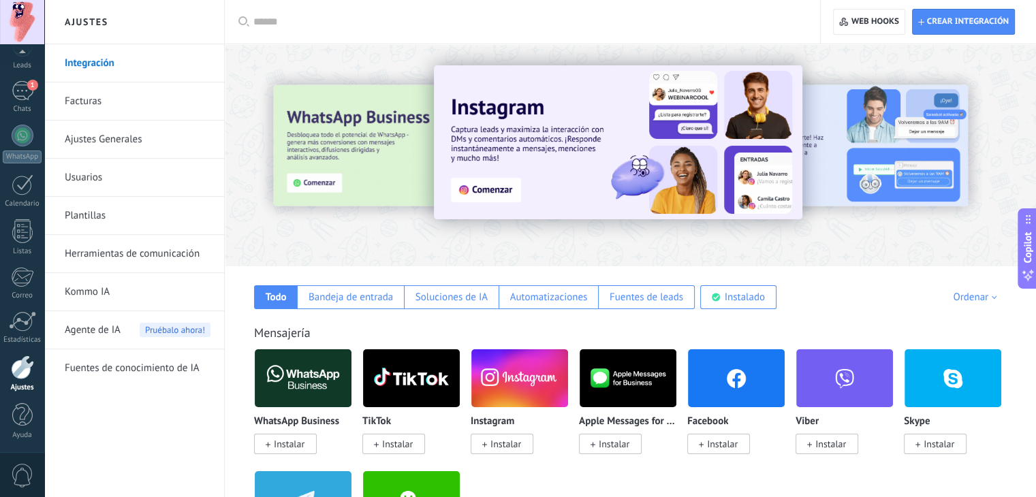
click at [709, 440] on span "Instalar" at bounding box center [722, 444] width 31 height 12
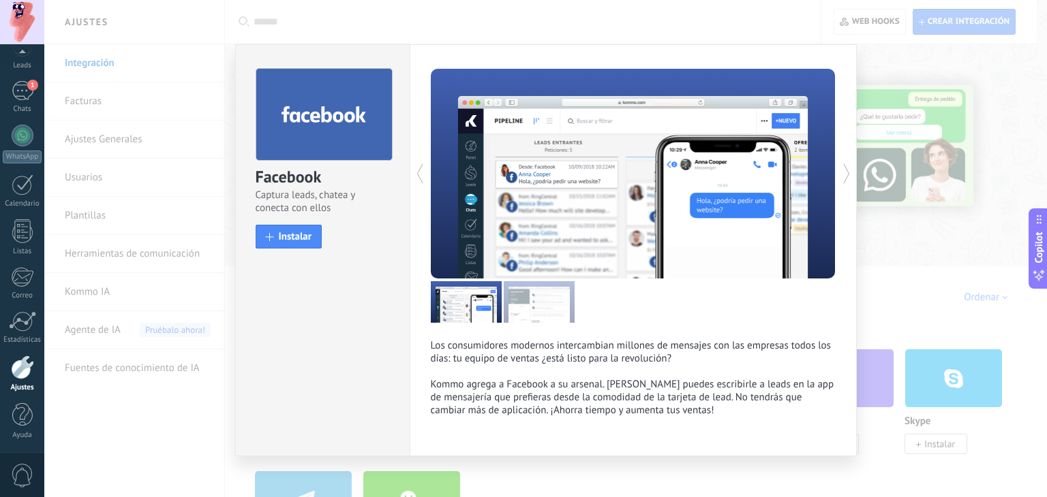
click at [884, 170] on div "Facebook Captura leads, chatea y conecta con ellos install Instalar Los consumi…" at bounding box center [545, 248] width 1002 height 497
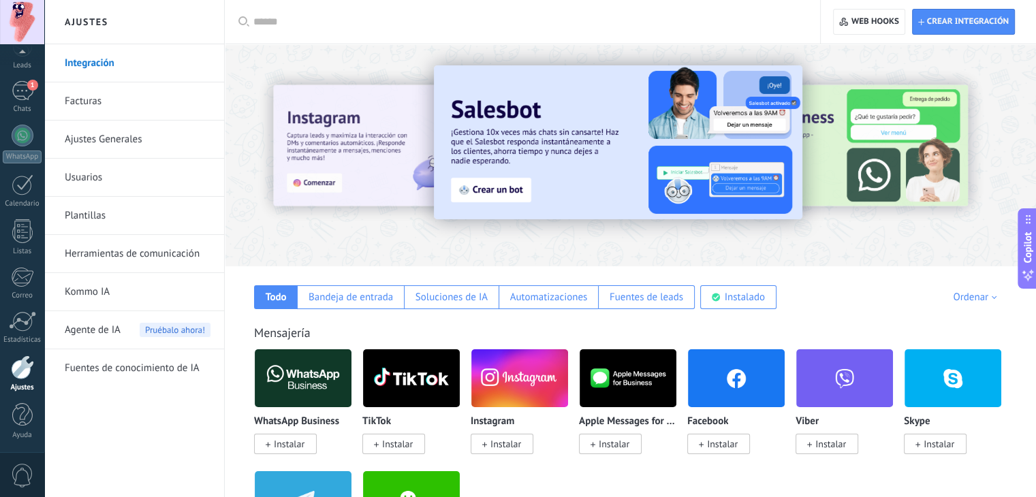
click at [311, 382] on img at bounding box center [303, 378] width 97 height 66
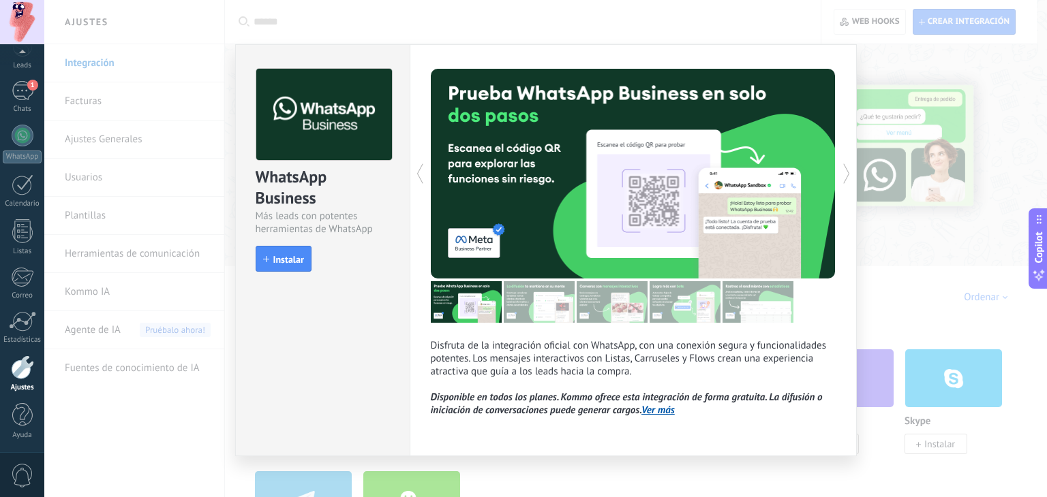
click at [276, 272] on div "WhatsApp Business Más leads con potentes herramientas de WhatsApp install Insta…" at bounding box center [323, 164] width 174 height 238
click at [276, 261] on span "Instalar" at bounding box center [288, 260] width 31 height 10
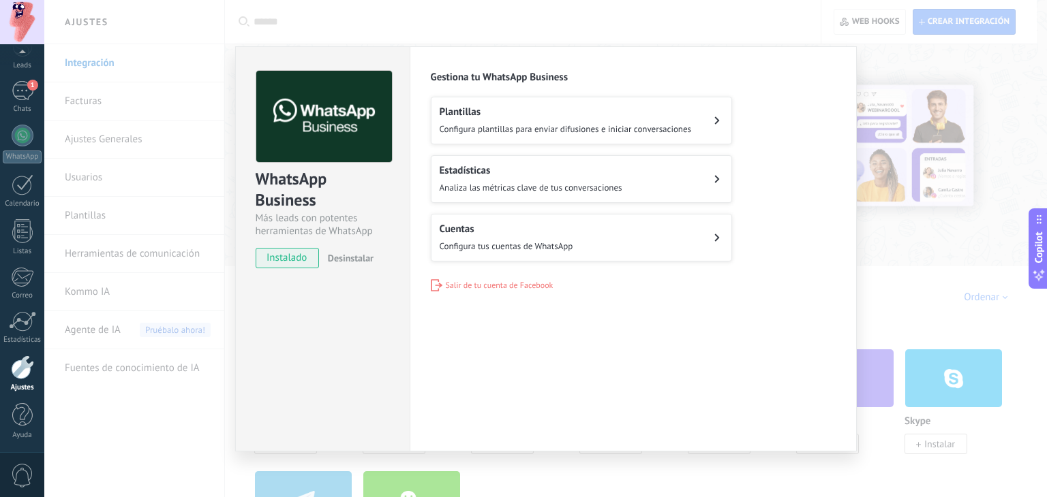
click at [548, 245] on span "Configura tus cuentas de WhatsApp" at bounding box center [507, 247] width 134 height 12
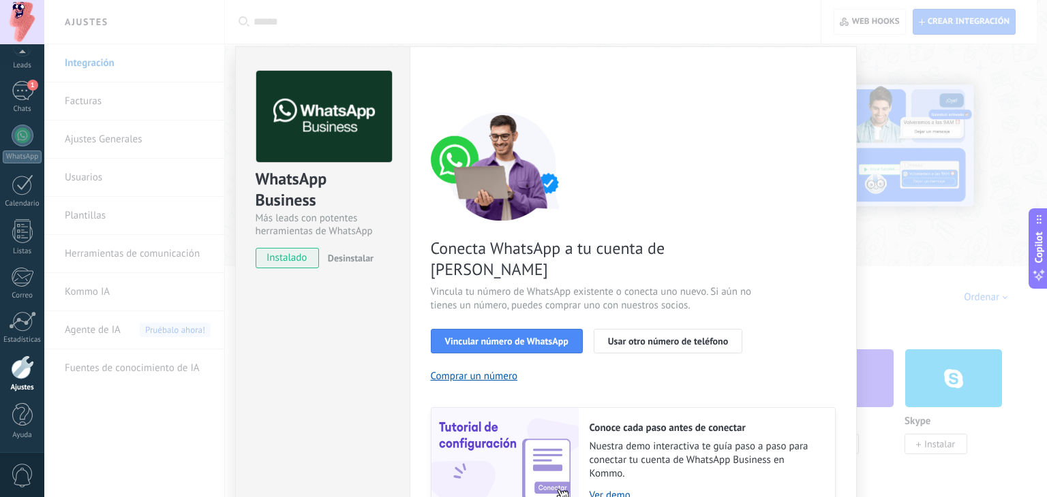
click at [889, 155] on div "WhatsApp Business Más leads con potentes herramientas de WhatsApp instalado Des…" at bounding box center [545, 248] width 1002 height 497
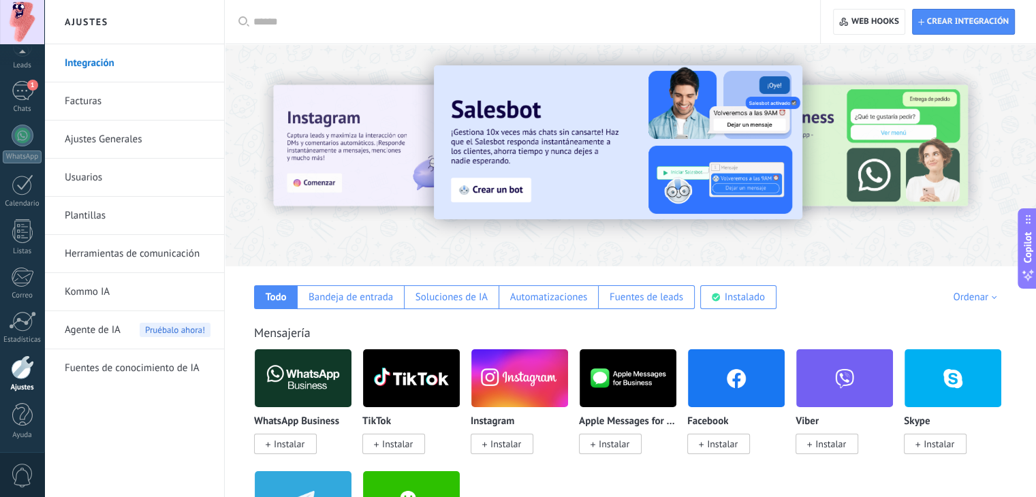
click at [724, 446] on span "Instalar" at bounding box center [722, 444] width 31 height 12
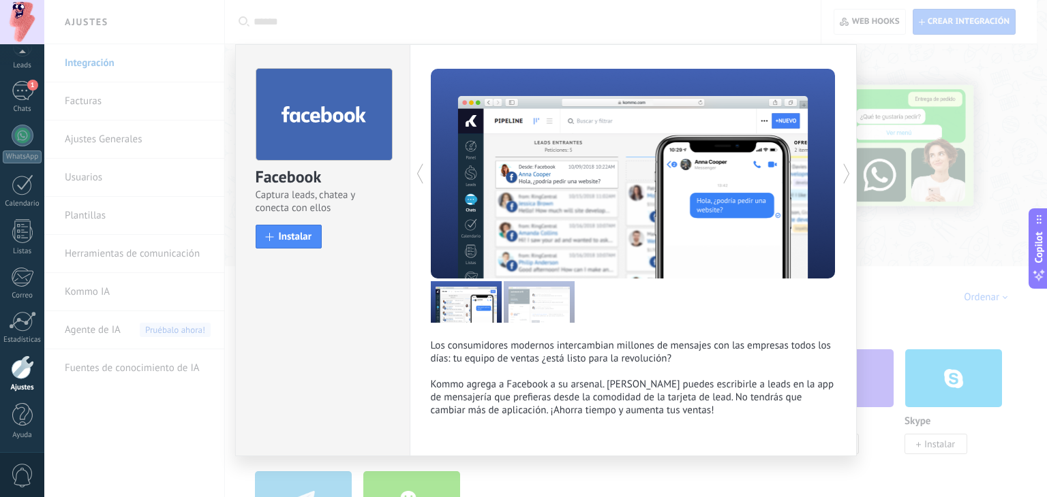
click at [872, 168] on div "Facebook Captura leads, chatea y conecta con ellos install Instalar Los consumi…" at bounding box center [545, 248] width 1002 height 497
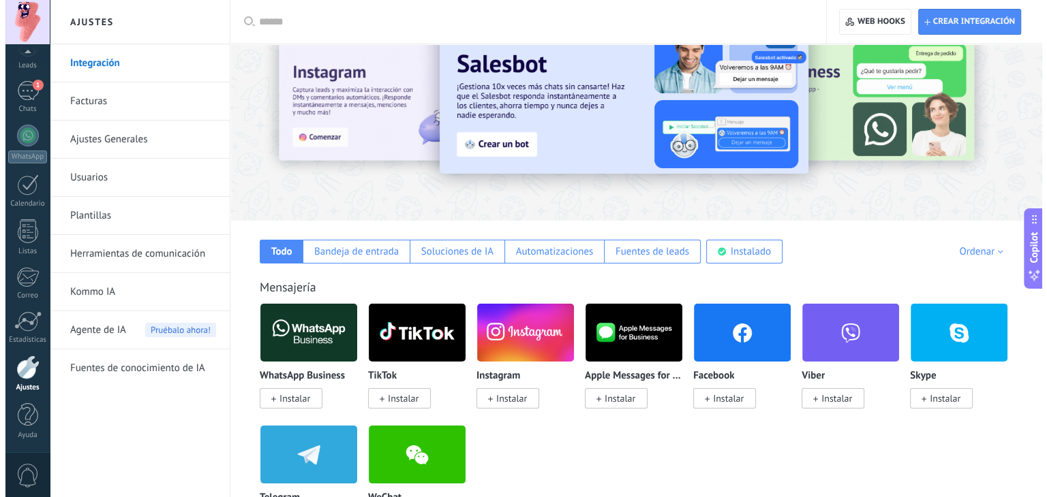
scroll to position [46, 0]
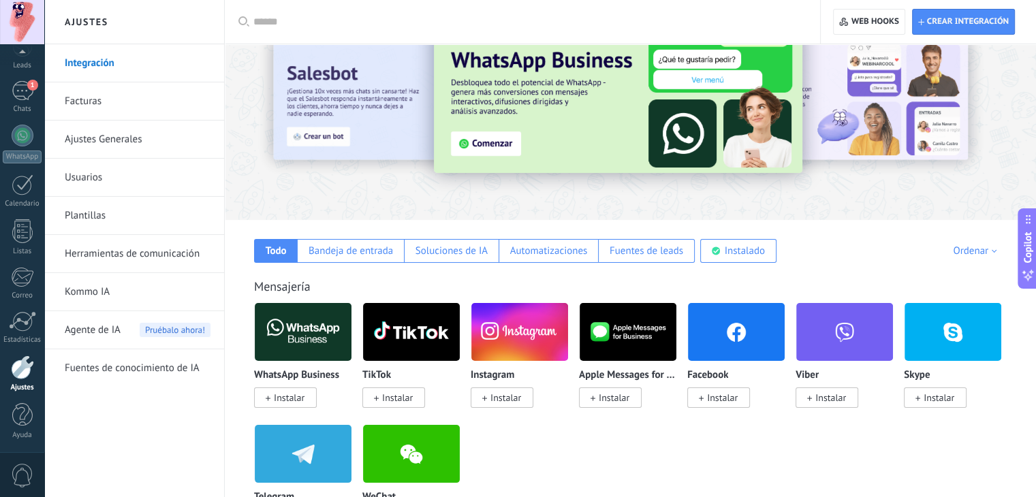
click at [373, 134] on div at bounding box center [297, 108] width 298 height 123
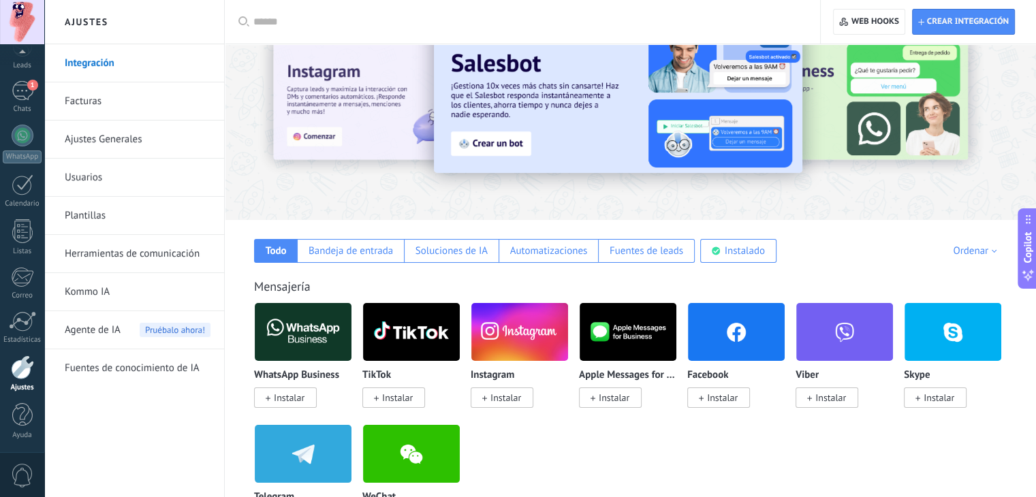
click at [374, 134] on div at bounding box center [297, 108] width 298 height 123
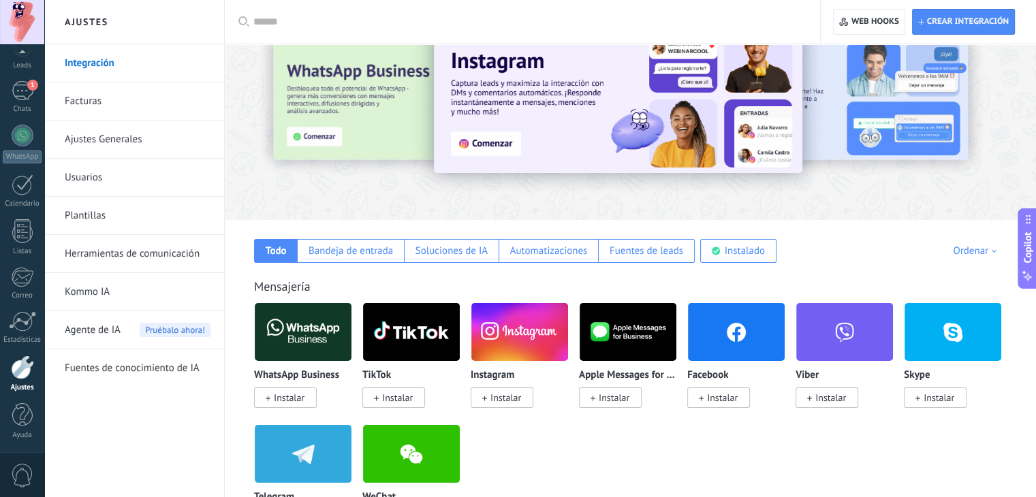
click at [374, 134] on div at bounding box center [297, 108] width 298 height 123
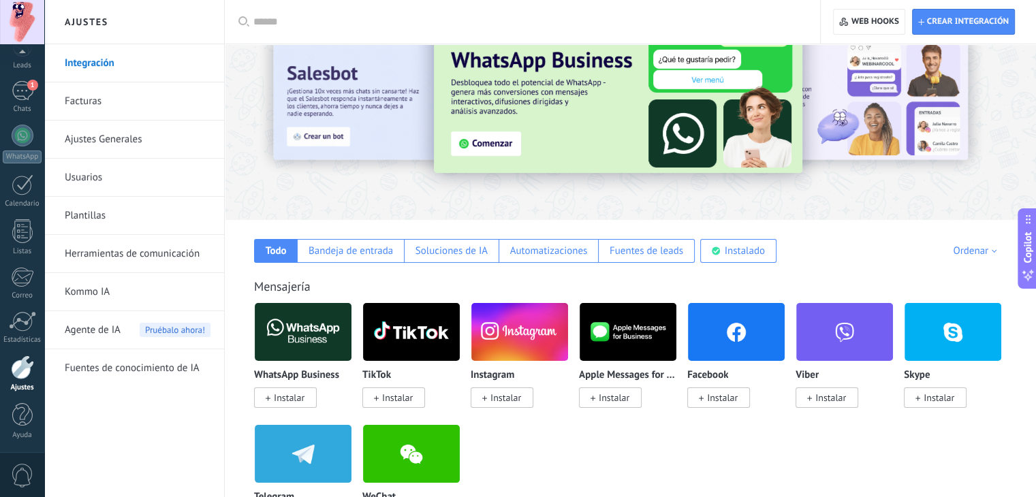
click at [374, 134] on div at bounding box center [297, 108] width 298 height 123
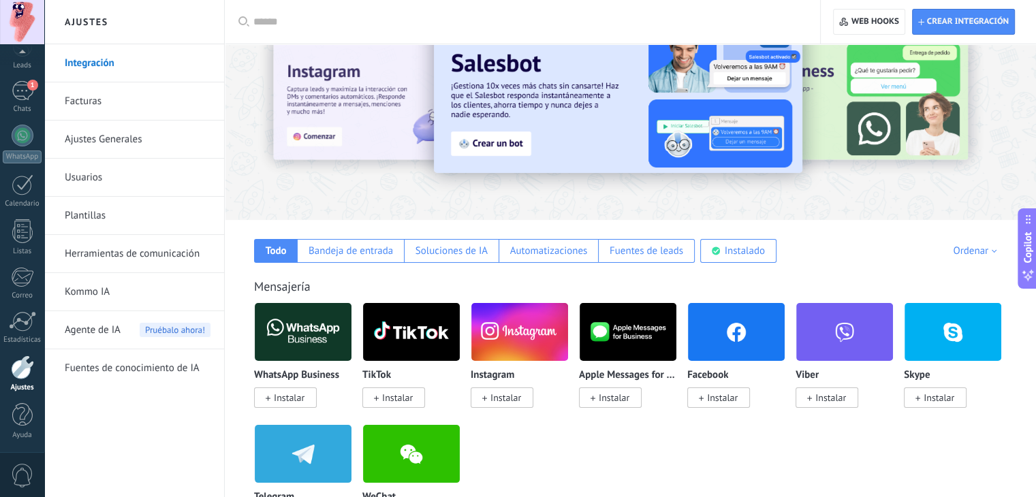
click at [374, 134] on div at bounding box center [297, 108] width 298 height 123
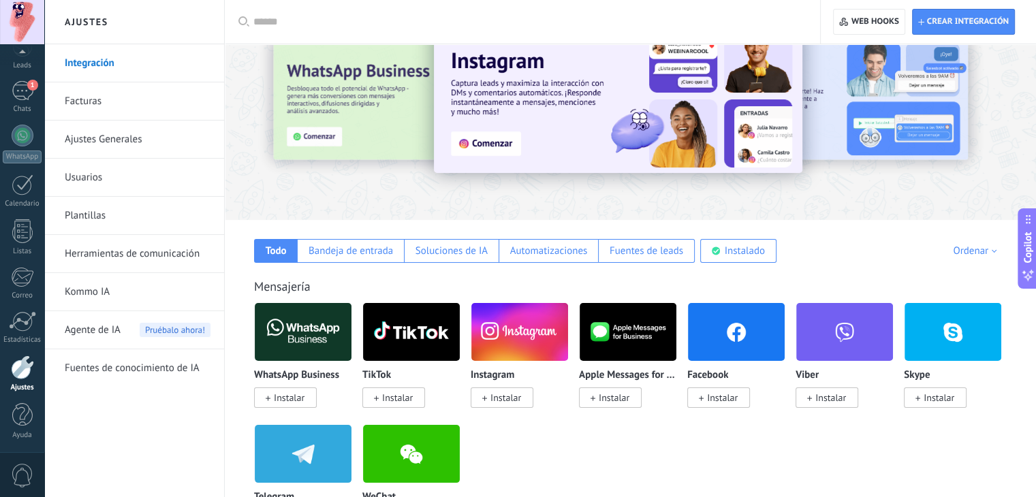
click at [374, 134] on div at bounding box center [297, 108] width 298 height 123
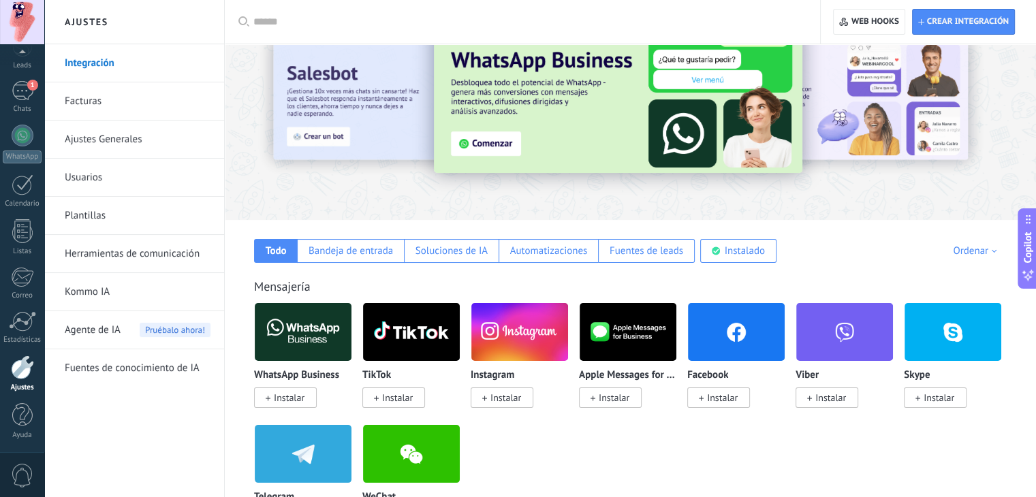
click at [374, 134] on div at bounding box center [297, 108] width 298 height 123
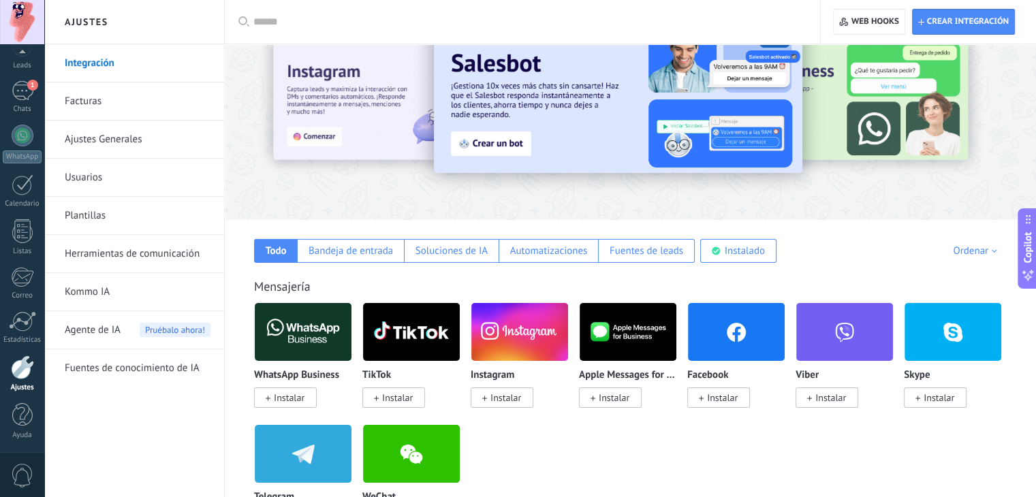
click at [374, 134] on div at bounding box center [297, 108] width 298 height 123
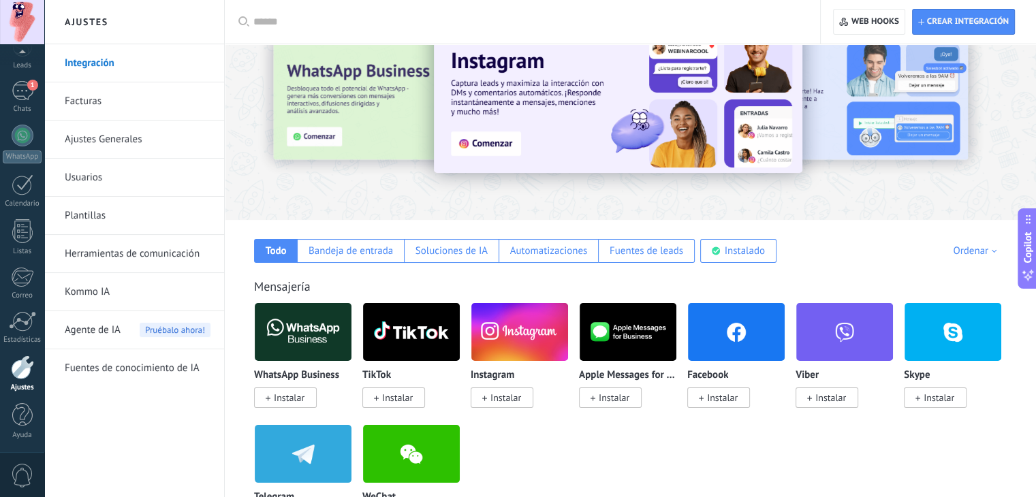
click at [722, 395] on span "Instalar" at bounding box center [722, 398] width 31 height 12
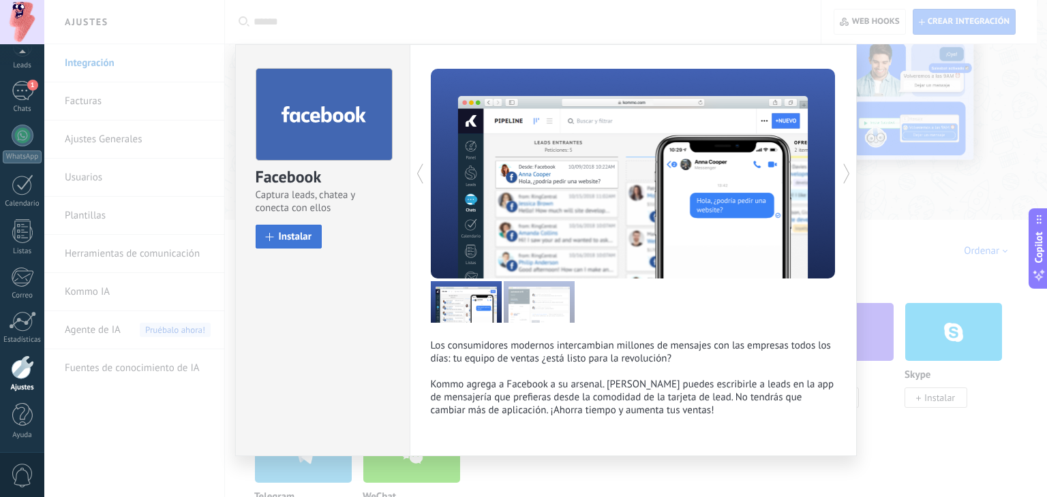
click at [308, 230] on button "Instalar" at bounding box center [289, 237] width 67 height 24
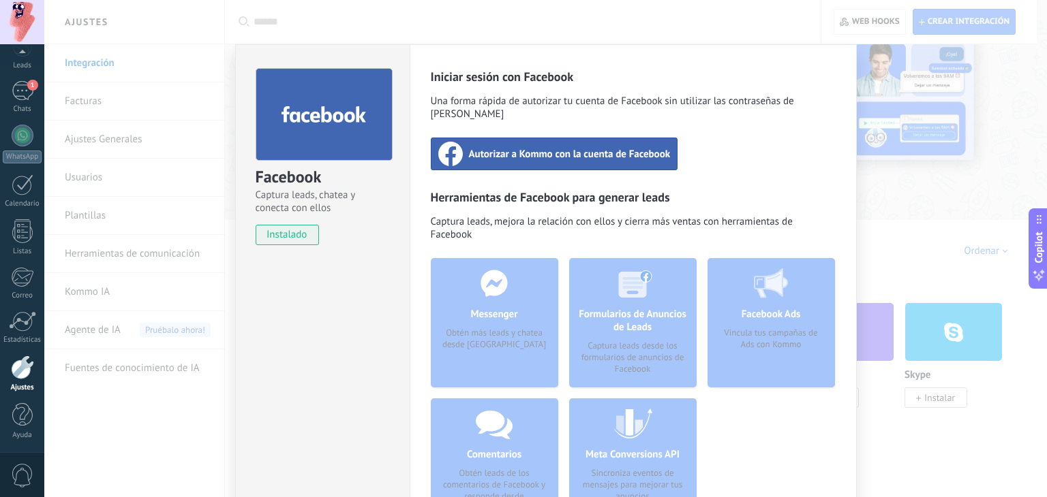
scroll to position [120, 0]
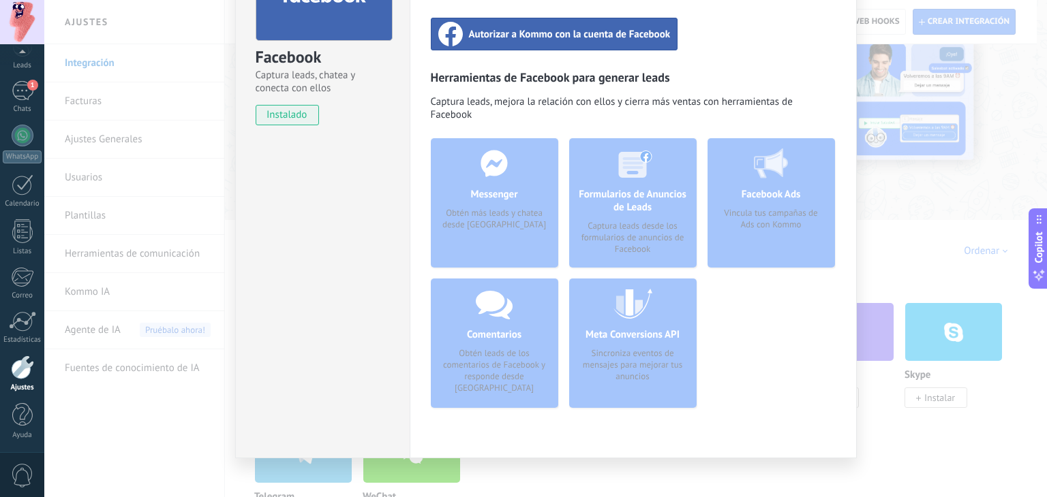
click at [572, 27] on span "Autorizar a Kommo con la cuenta de Facebook" at bounding box center [570, 34] width 202 height 14
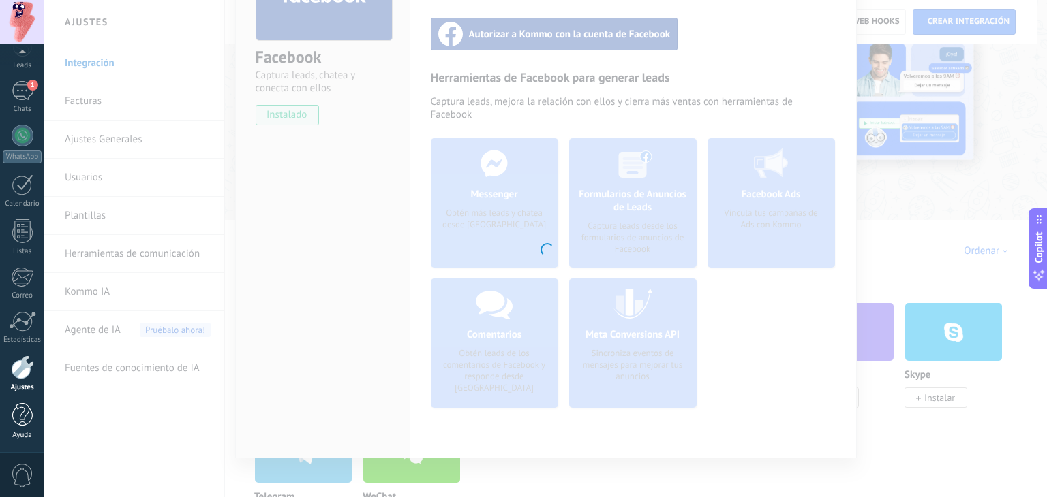
click at [21, 412] on div at bounding box center [22, 415] width 20 height 24
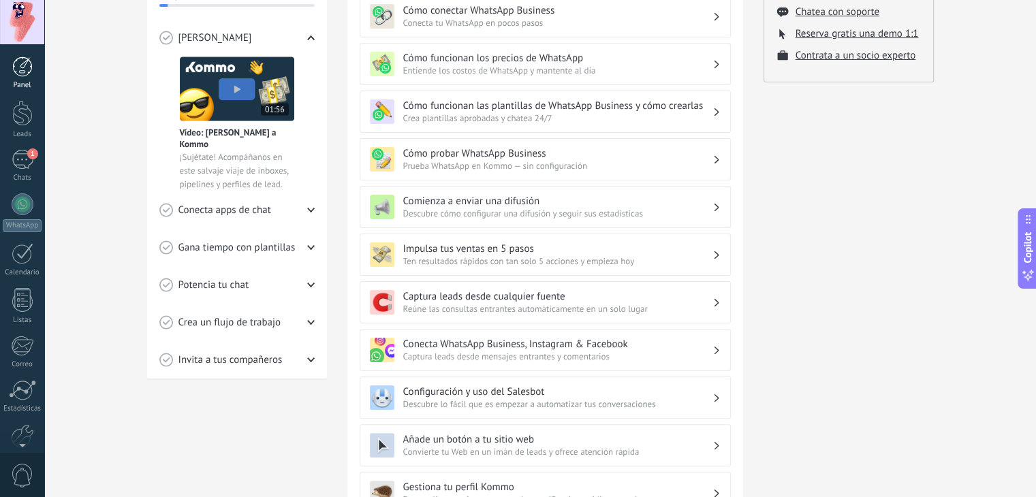
click at [27, 80] on link "Panel" at bounding box center [22, 73] width 44 height 33
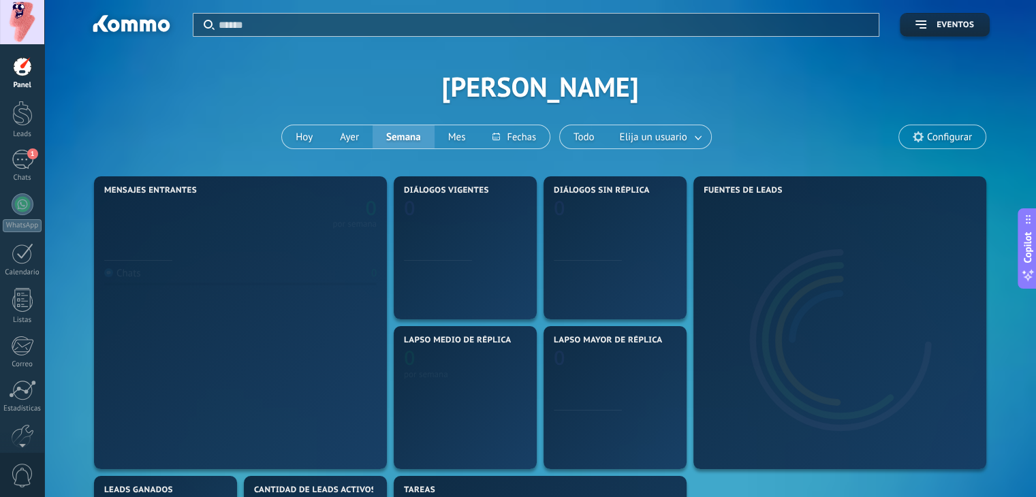
click at [23, 24] on div at bounding box center [22, 22] width 44 height 44
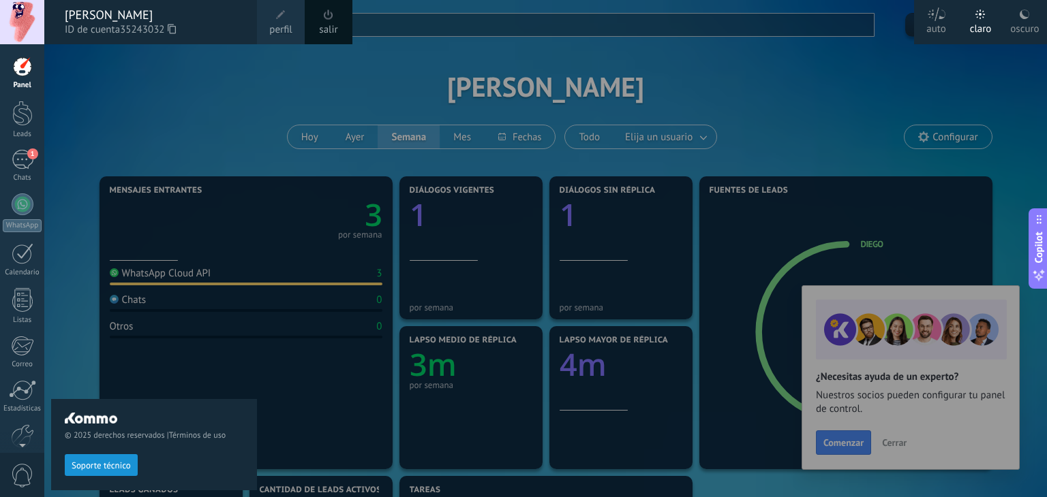
click at [109, 460] on button "Soporte técnico" at bounding box center [101, 466] width 73 height 22
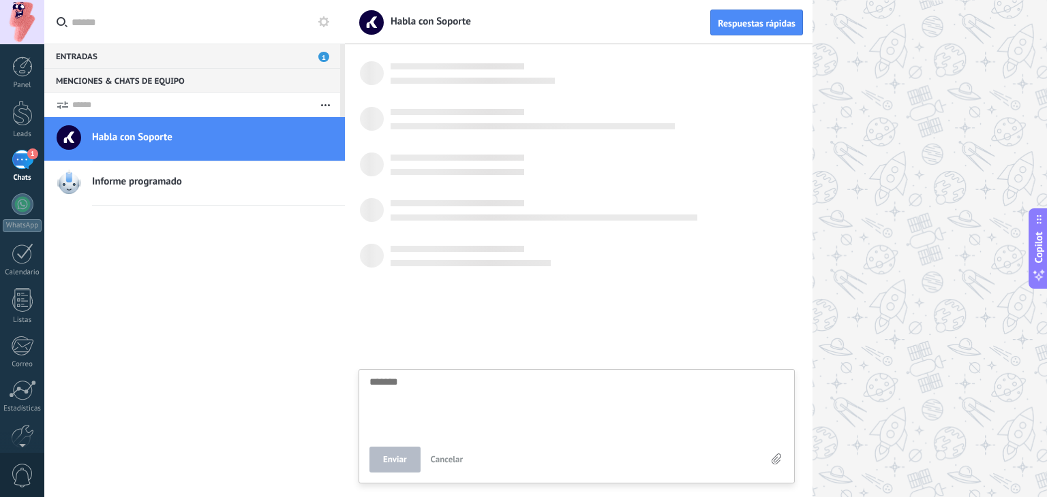
scroll to position [13, 0]
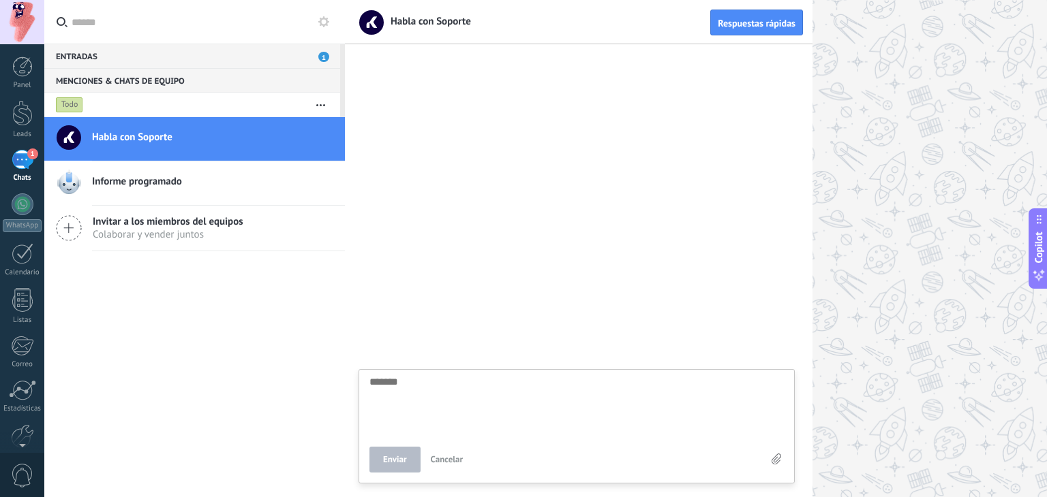
type textarea "*"
type textarea "**"
type textarea "***"
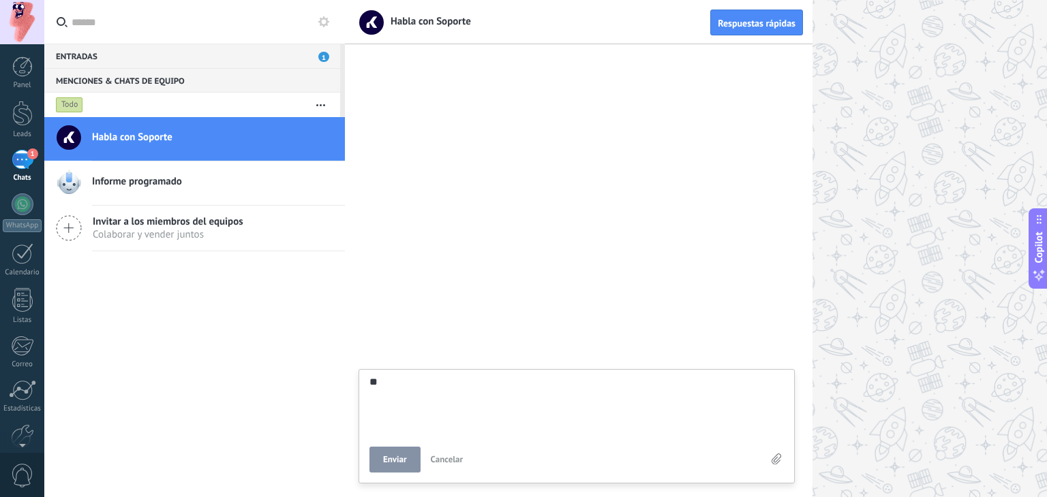
type textarea "***"
type textarea "****"
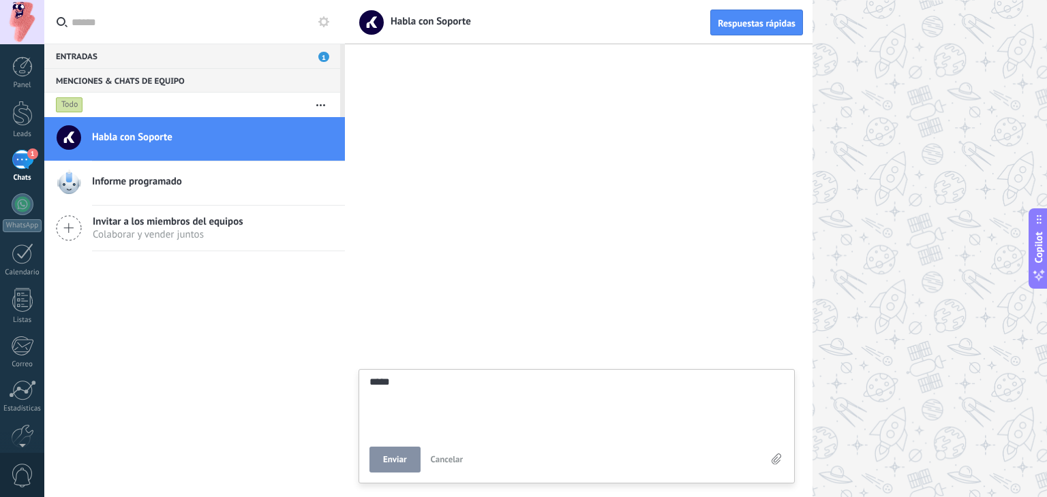
type textarea "******"
type textarea "*******"
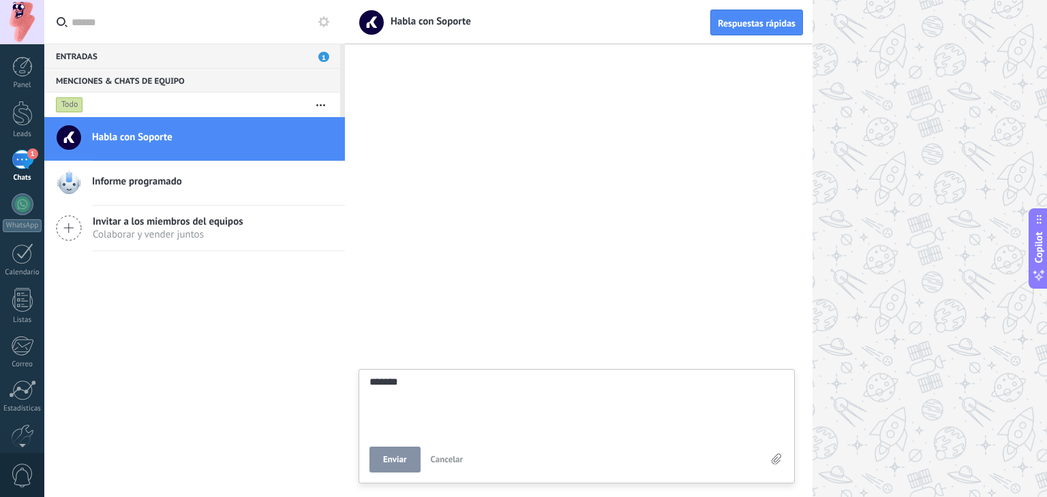
type textarea "*******"
type textarea "******"
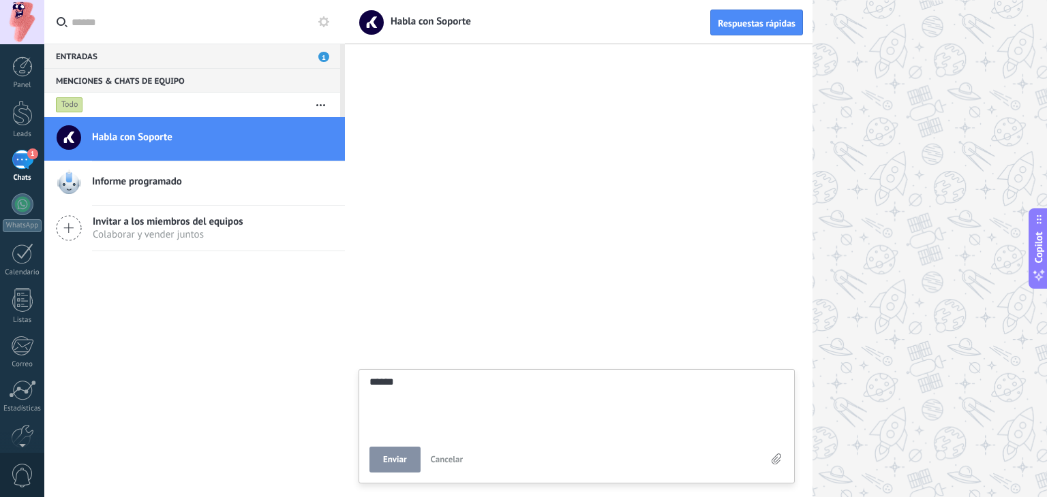
type textarea "*******"
type textarea "********"
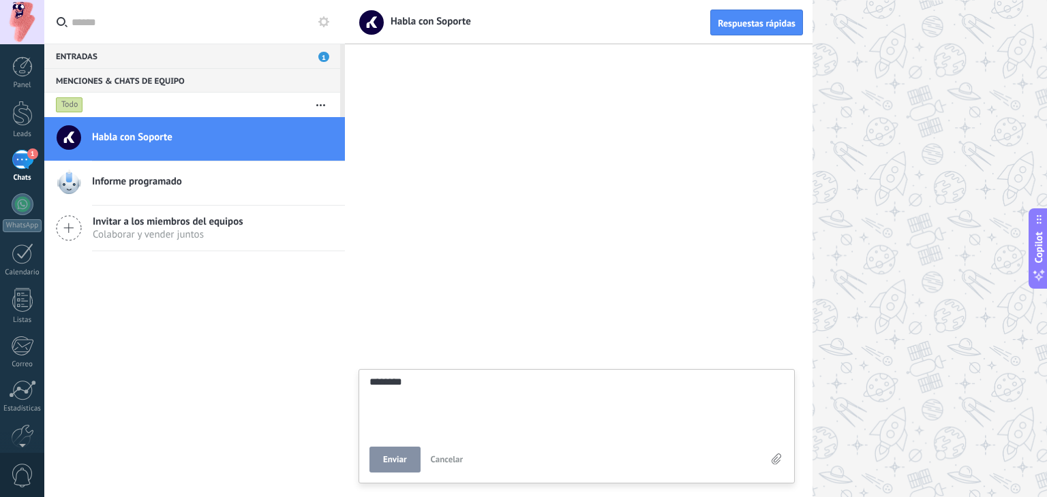
type textarea "********"
type textarea "**********"
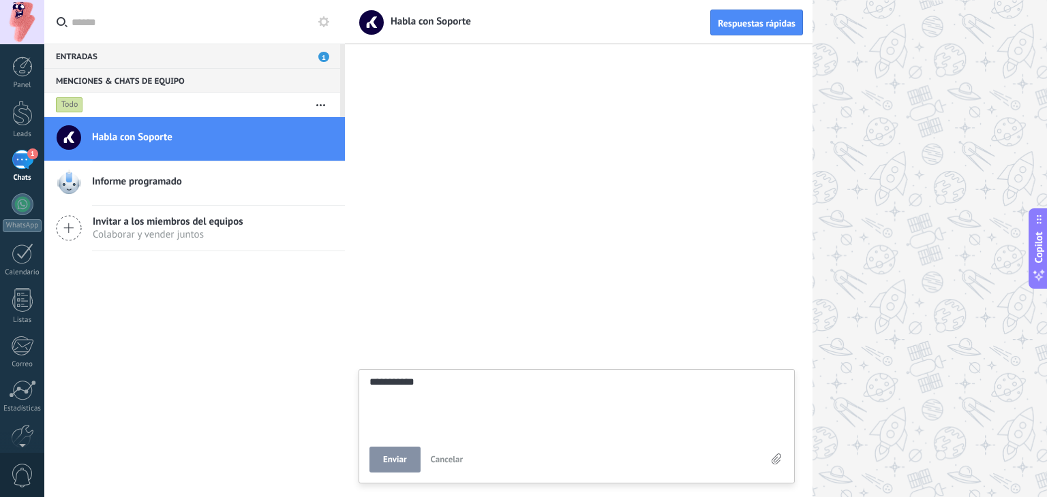
type textarea "**********"
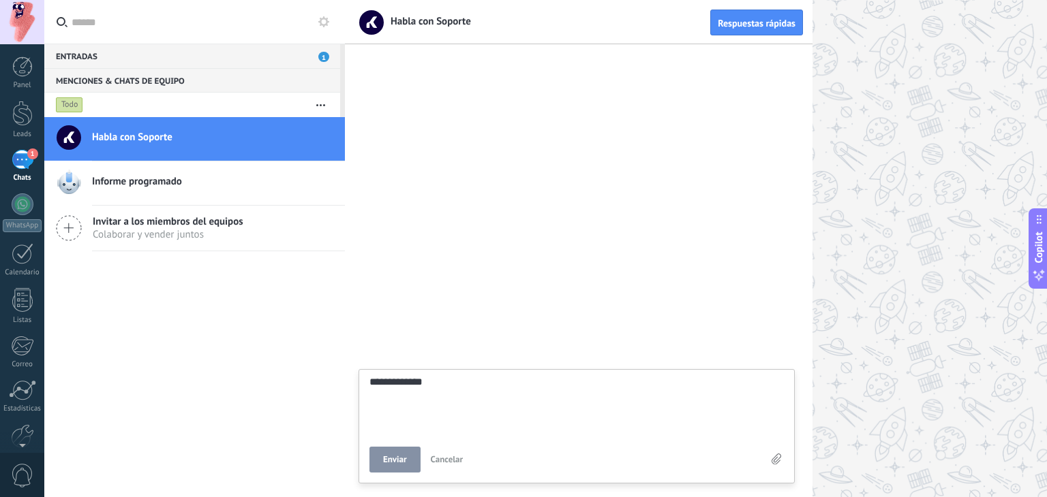
type textarea "**********"
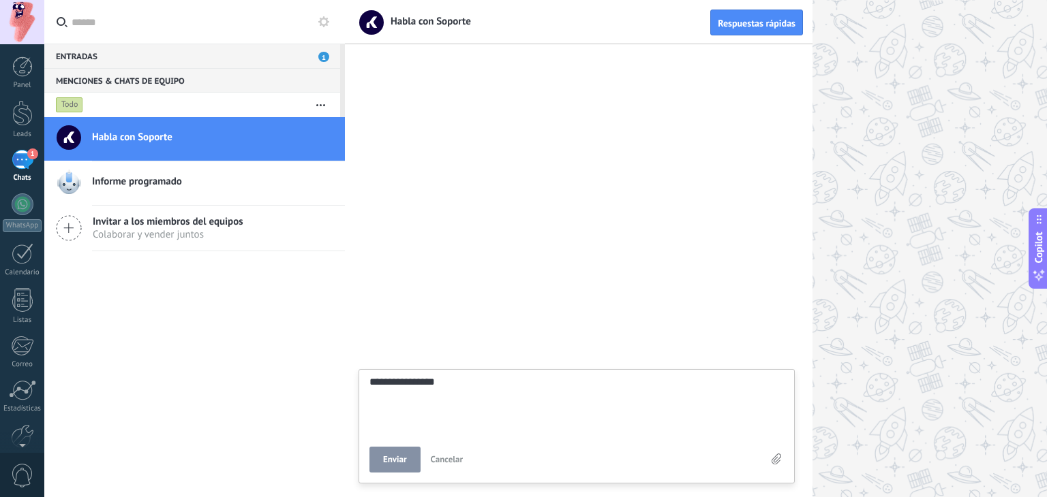
type textarea "**********"
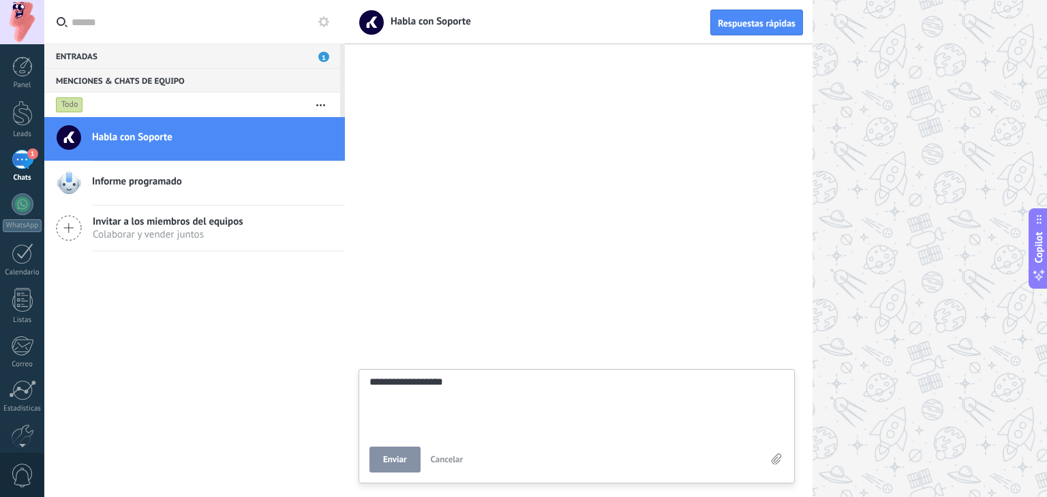
type textarea "**********"
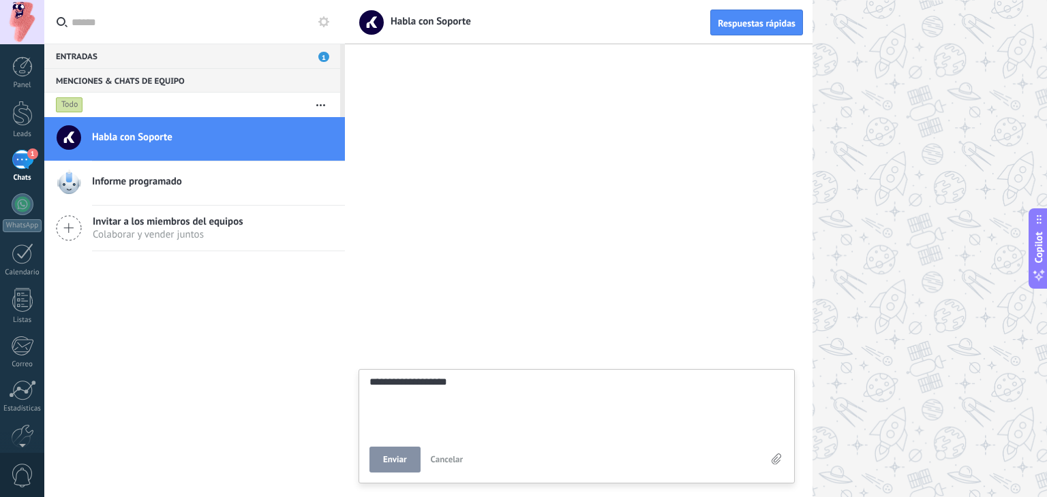
type textarea "**********"
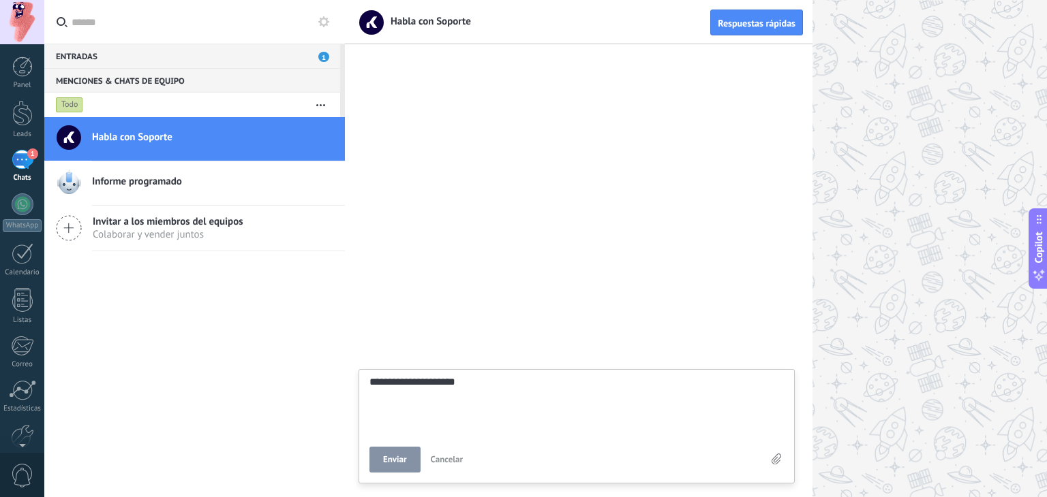
type textarea "**********"
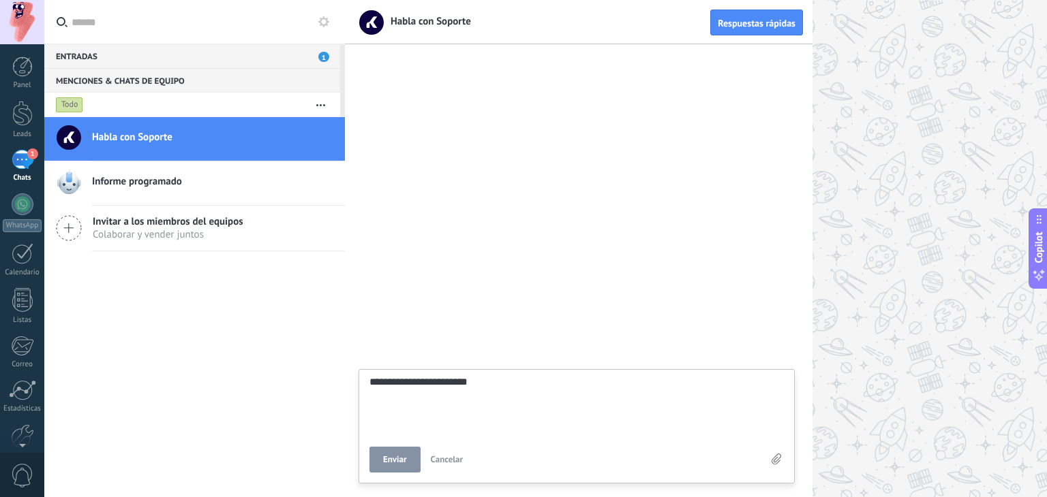
type textarea "**********"
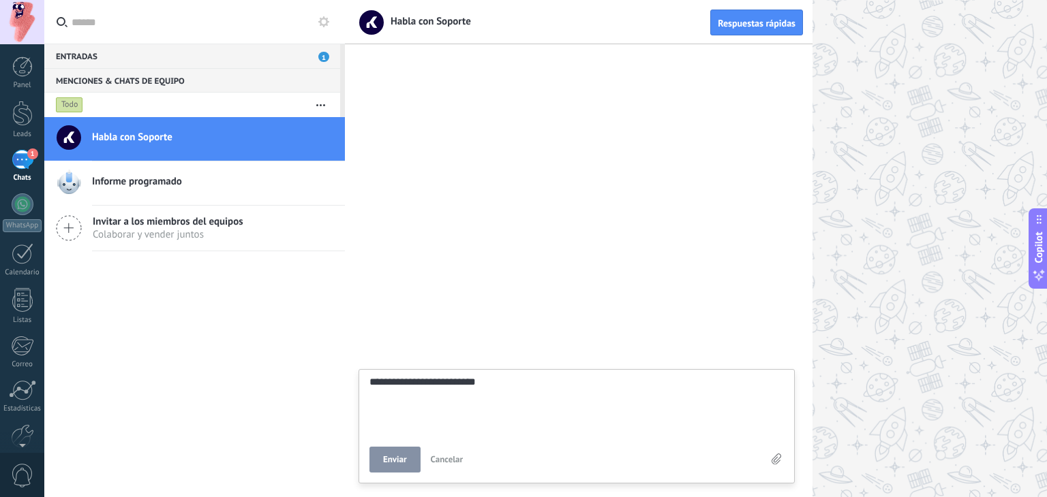
type textarea "**********"
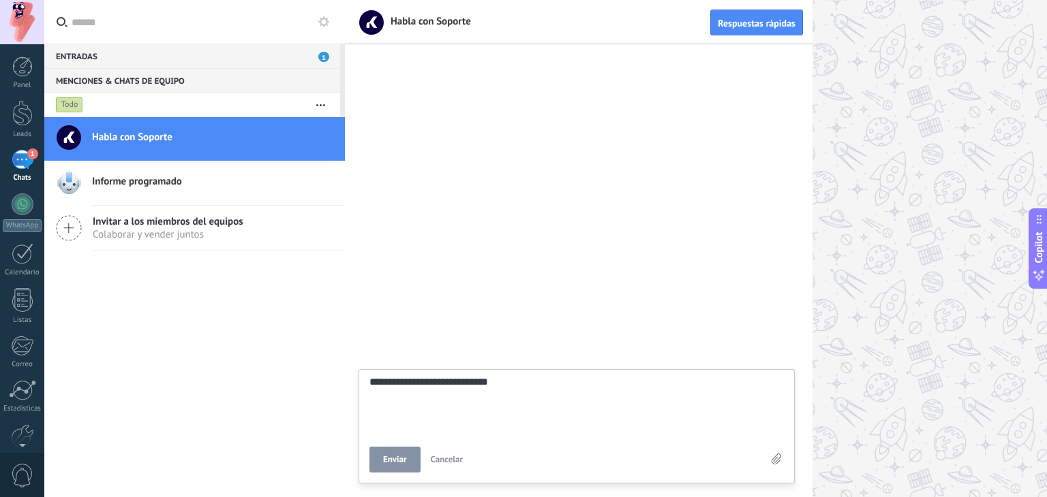
type textarea "**********"
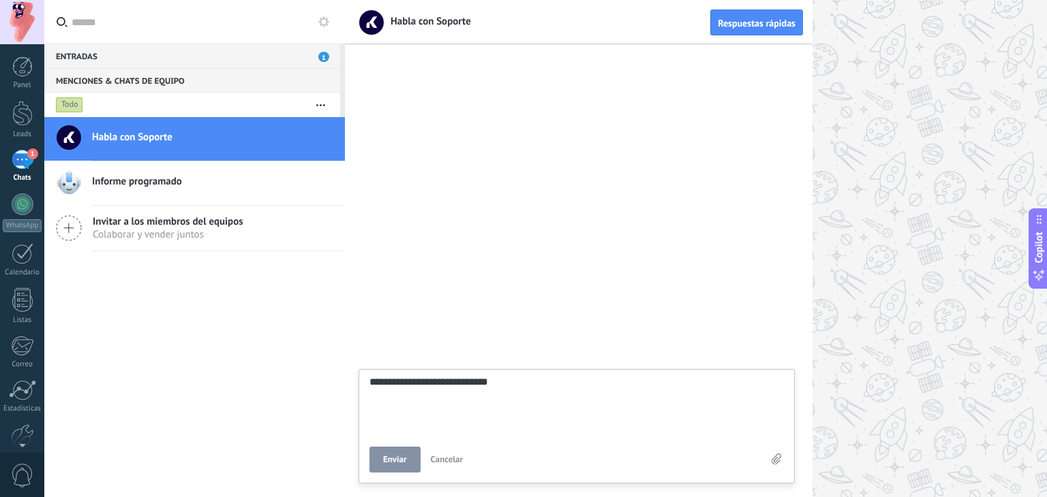
type textarea "**********"
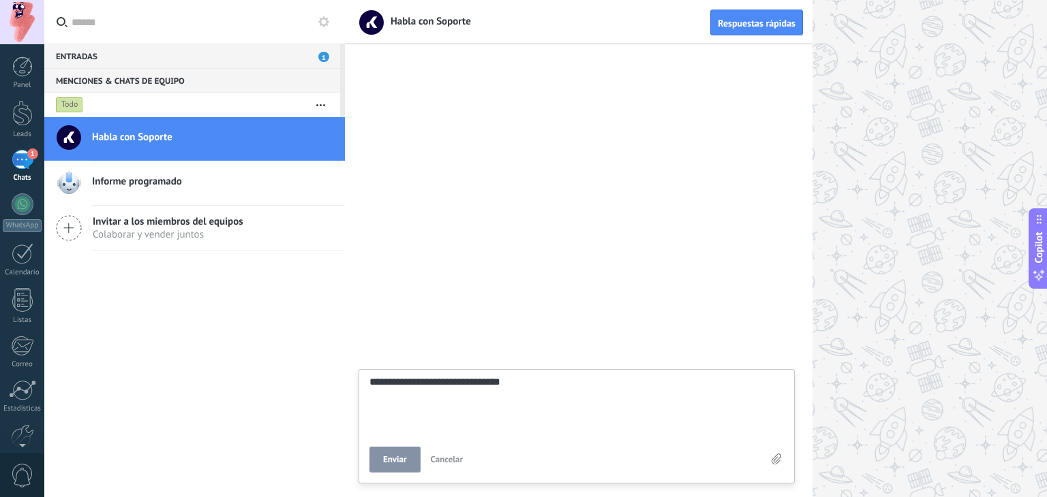
type textarea "**********"
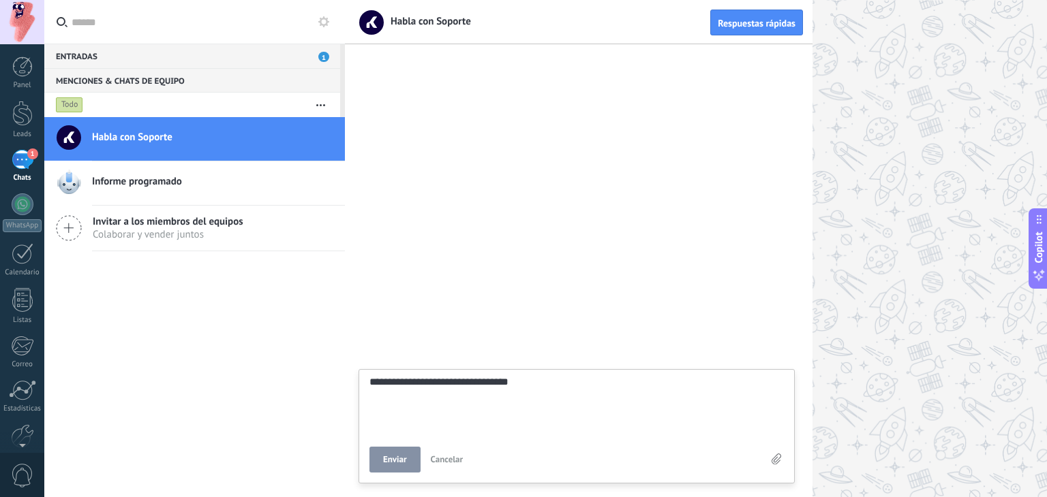
type textarea "**********"
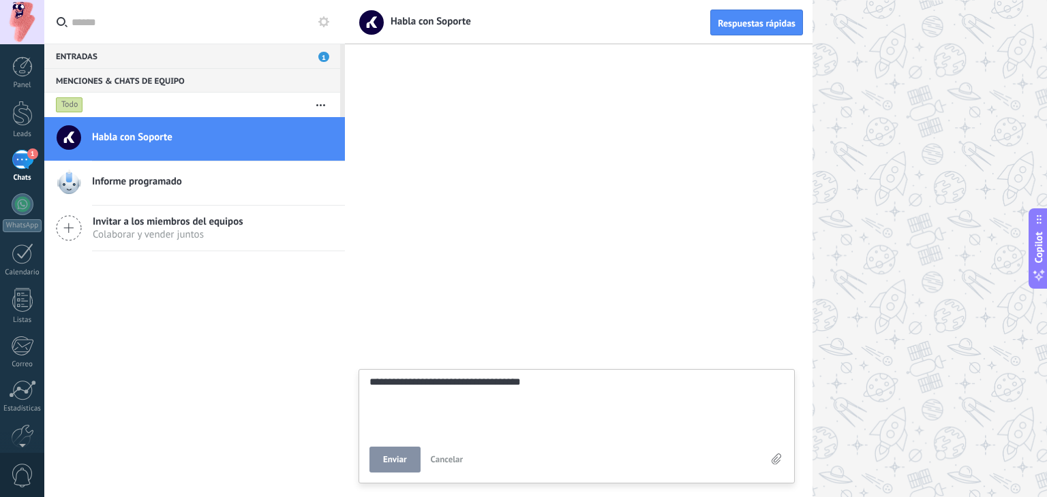
type textarea "**********"
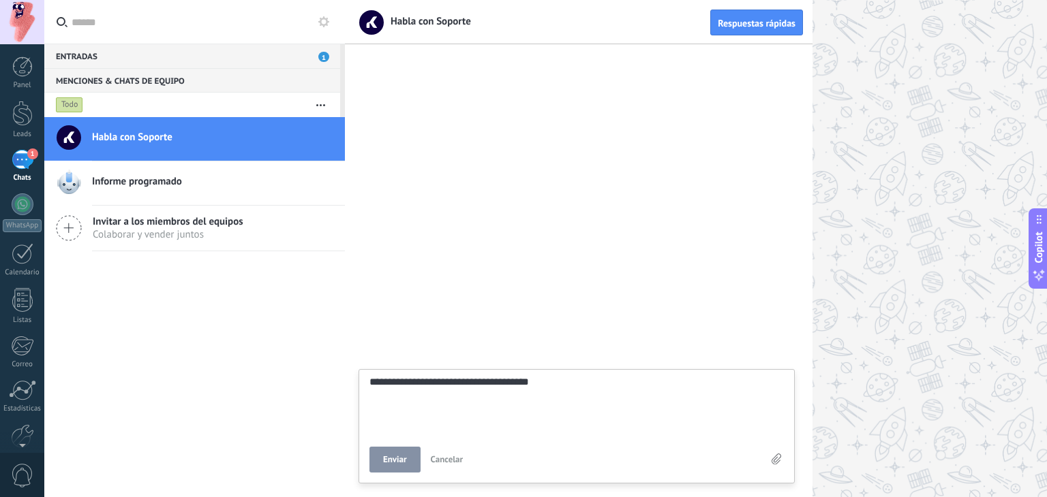
type textarea "**********"
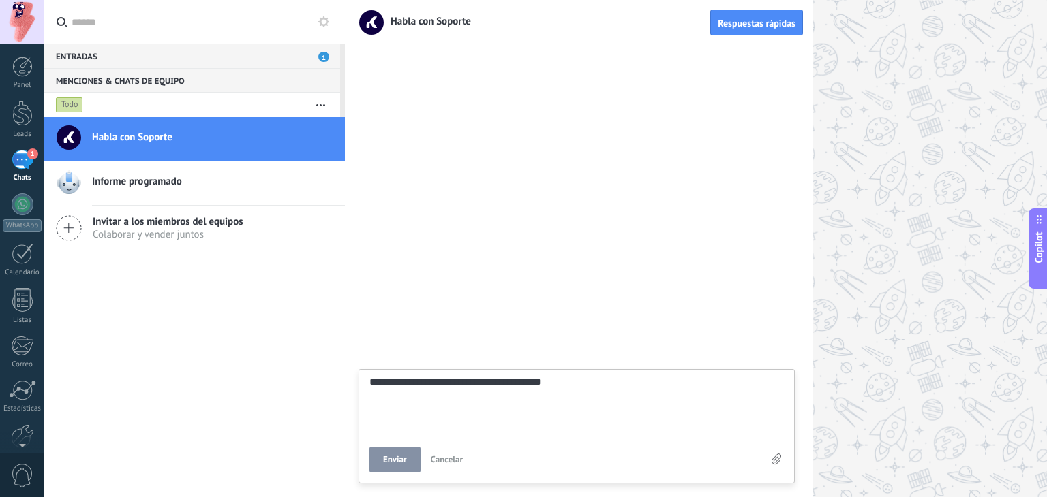
type textarea "**********"
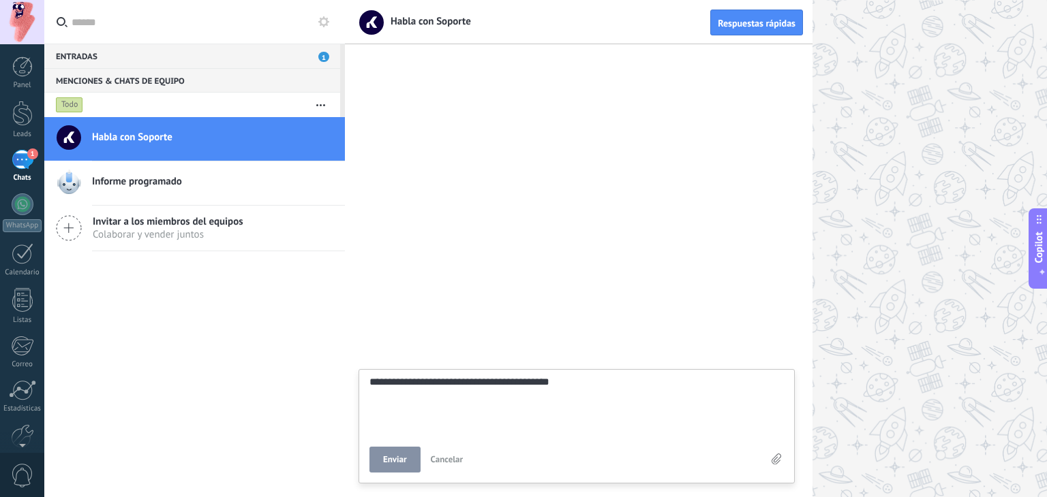
type textarea "**********"
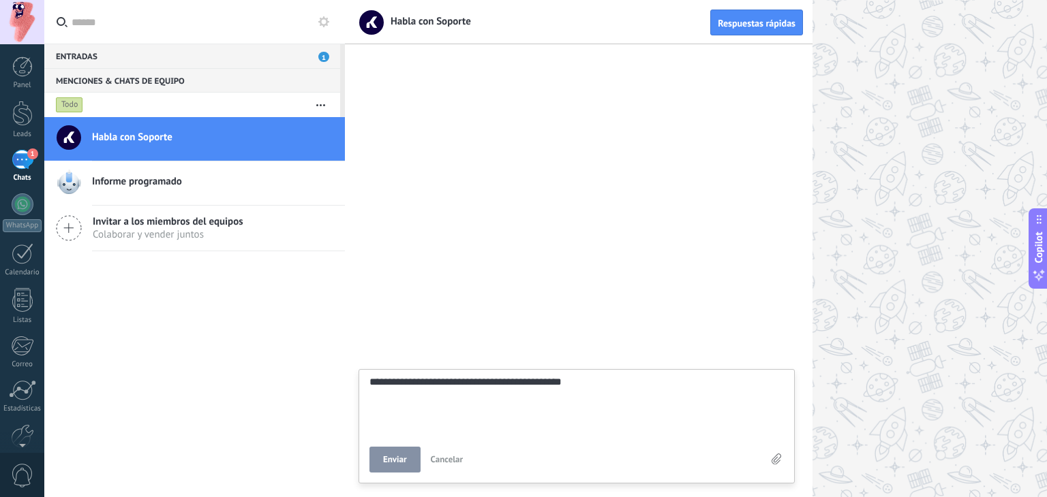
type textarea "**********"
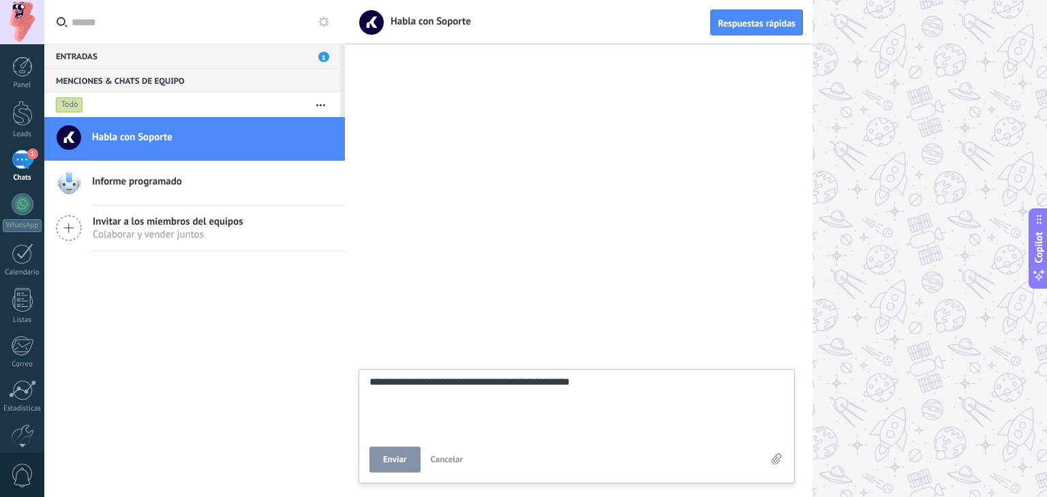
type textarea "**********"
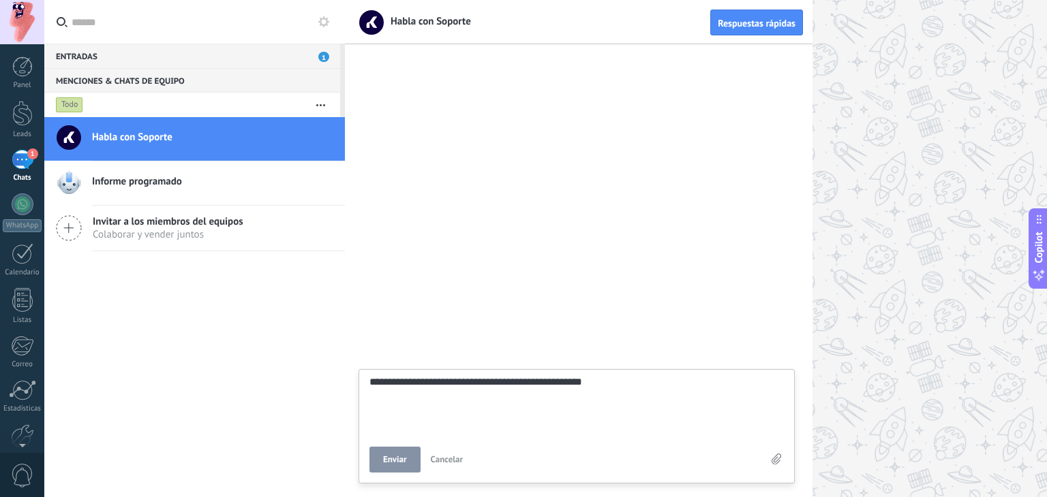
type textarea "**********"
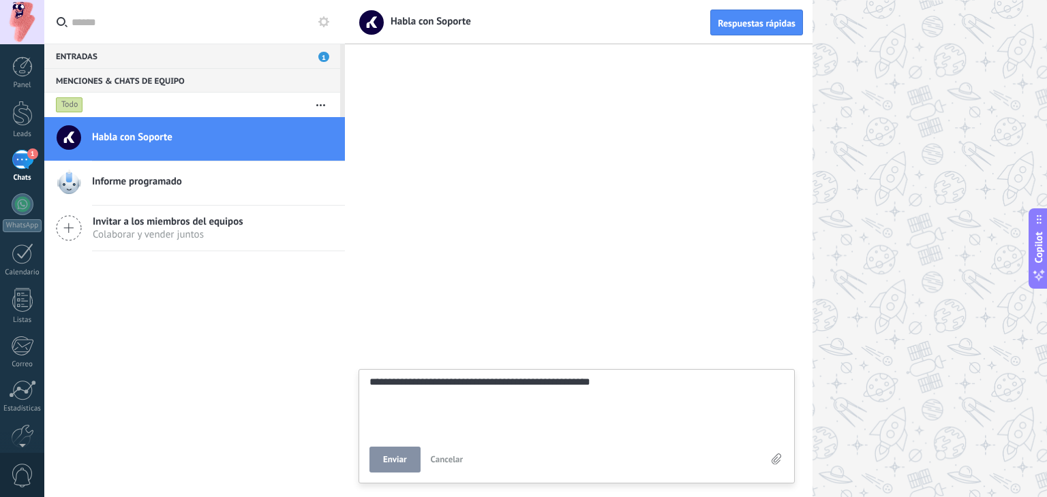
type textarea "**********"
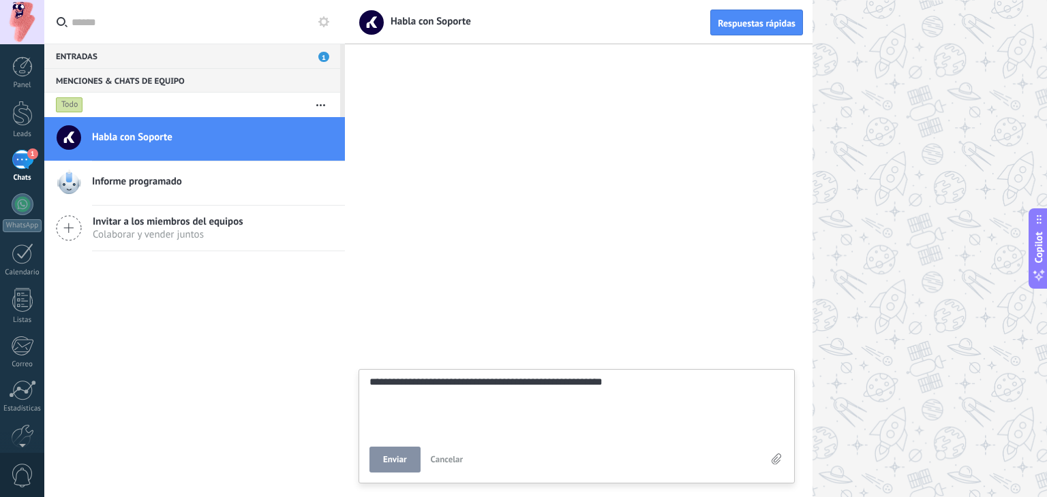
type textarea "**********"
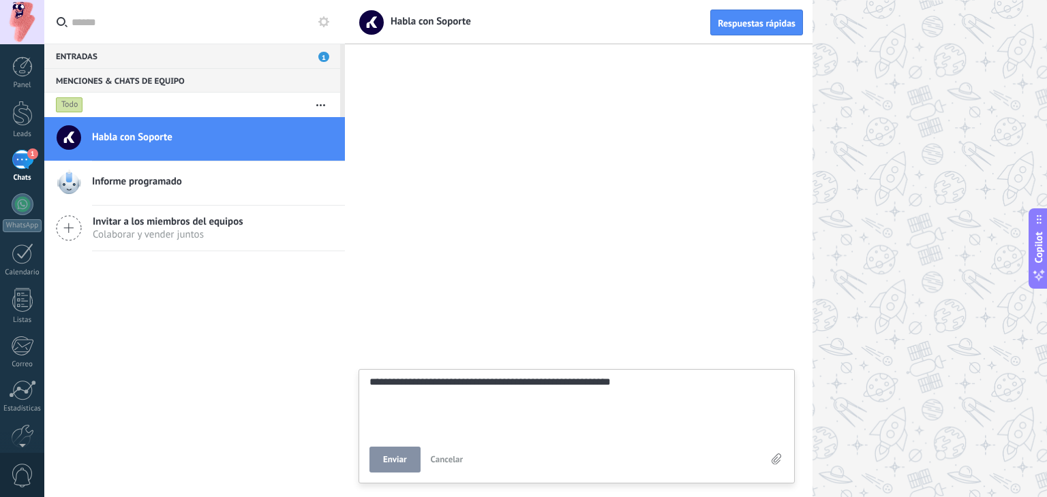
type textarea "**********"
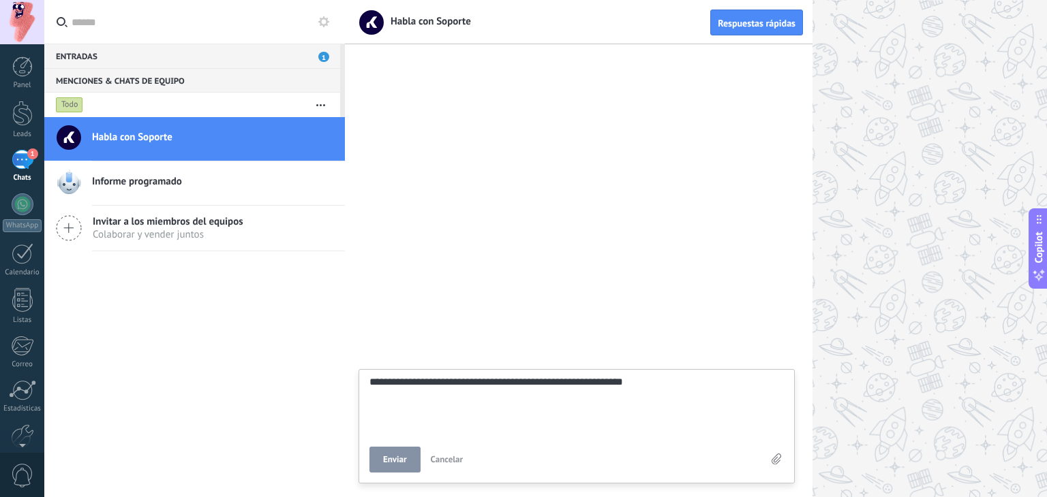
type textarea "**********"
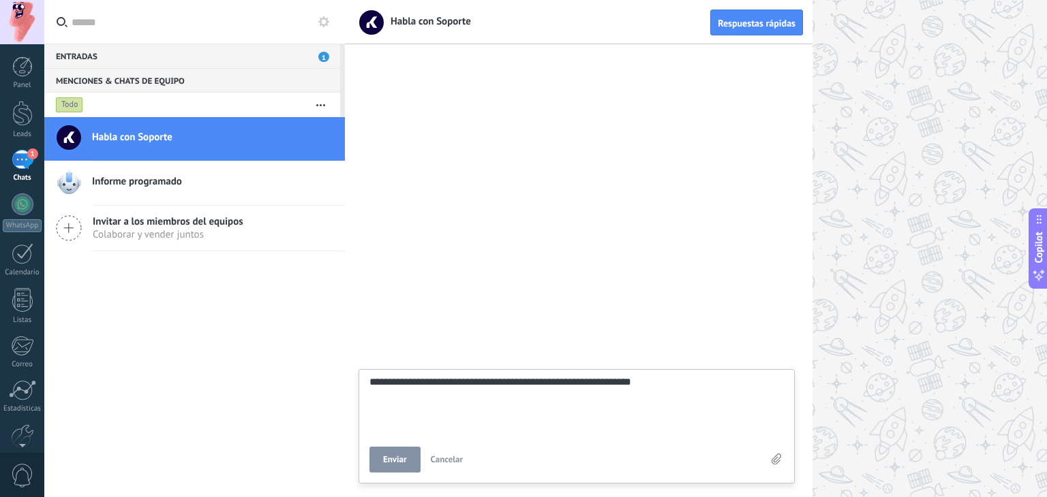
type textarea "**********"
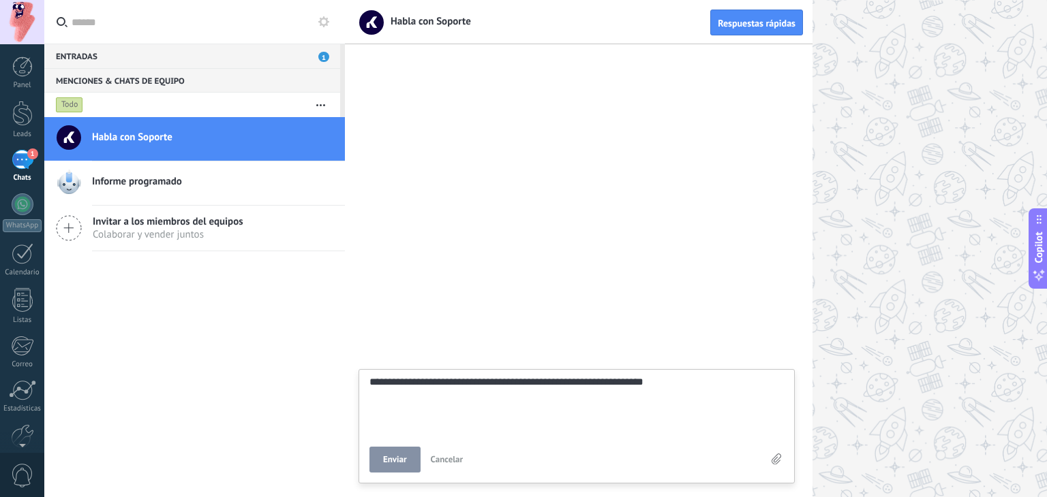
type textarea "**********"
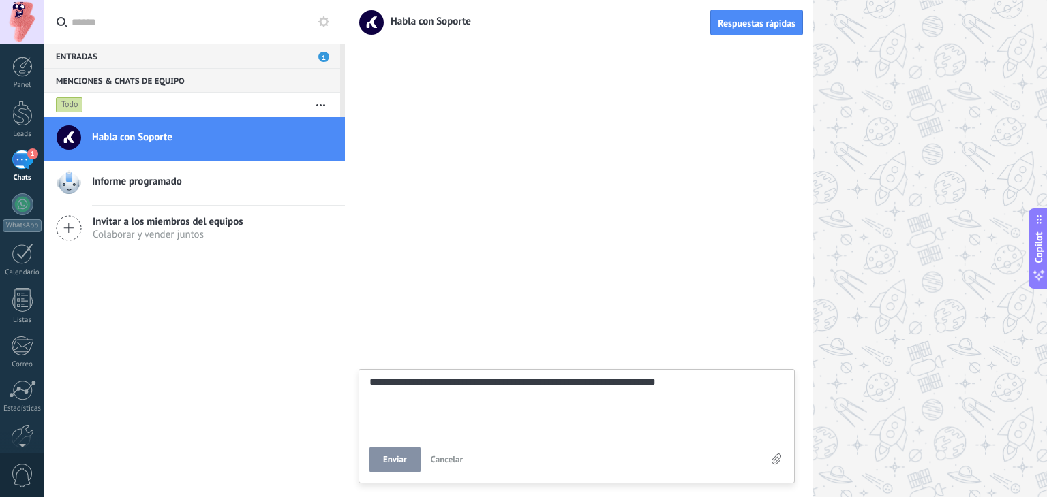
type textarea "**********"
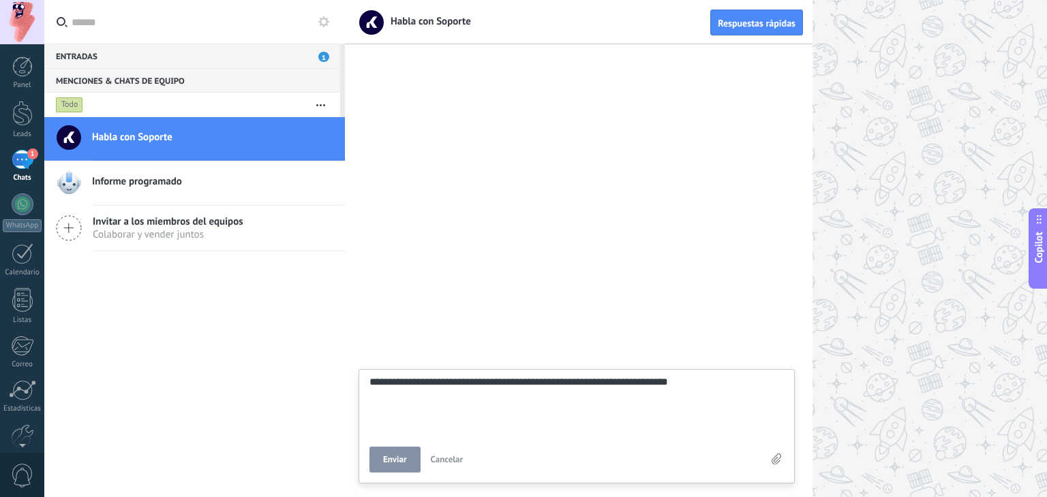
type textarea "**********"
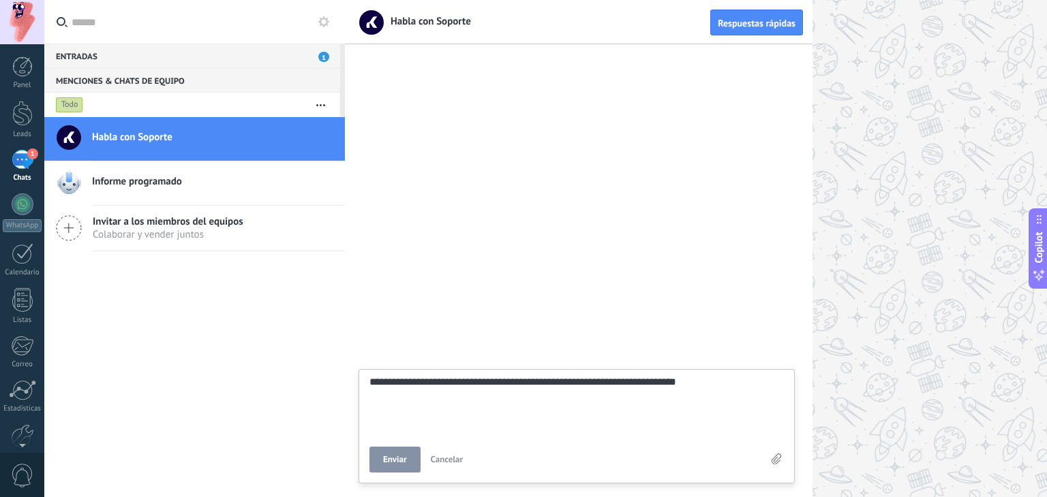
type textarea "**********"
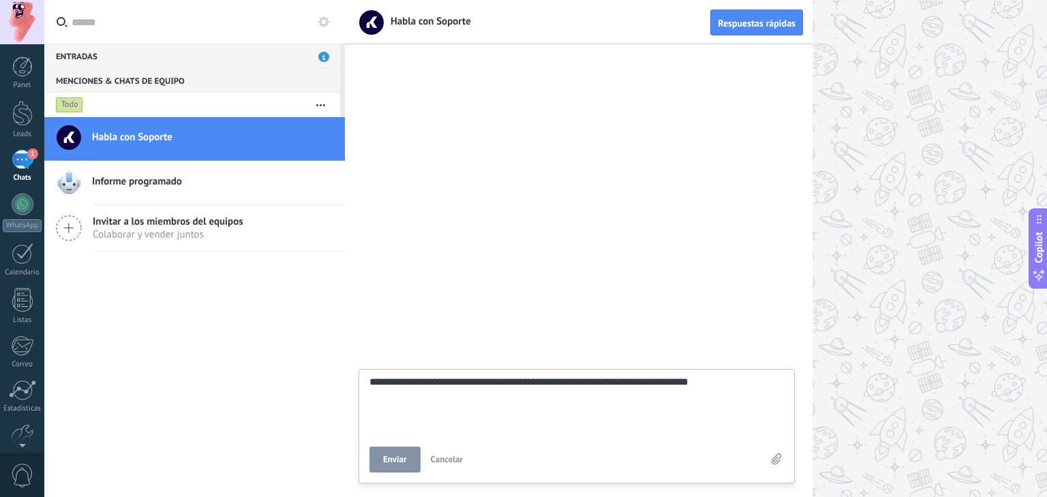
type textarea "**********"
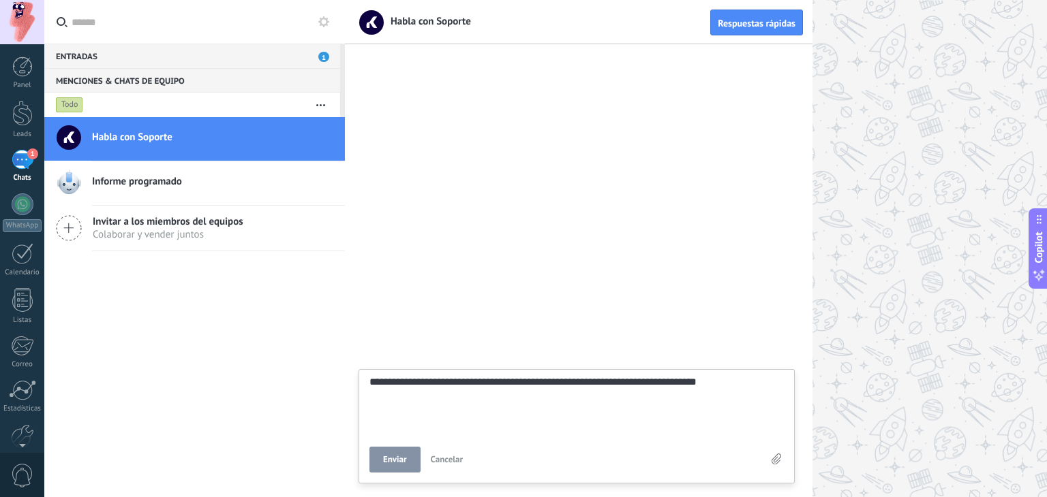
type textarea "**********"
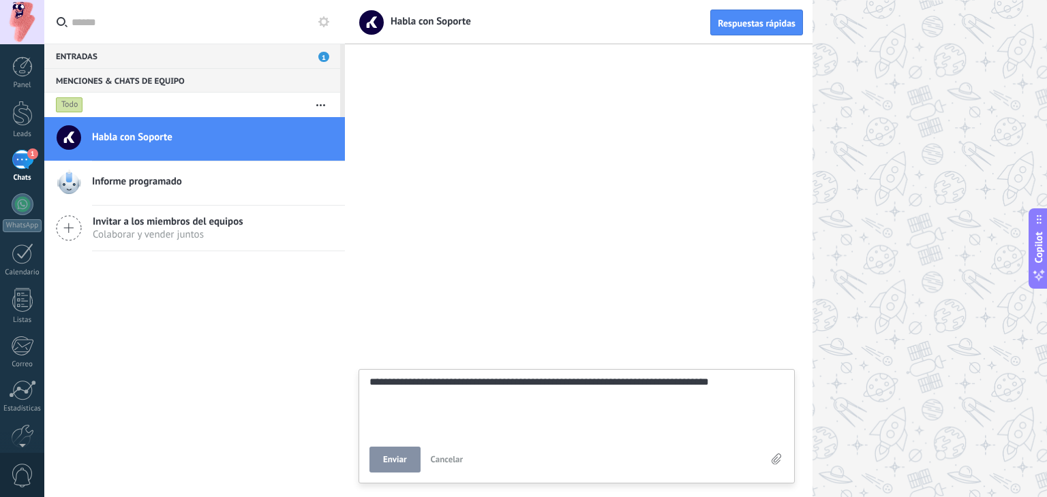
type textarea "**********"
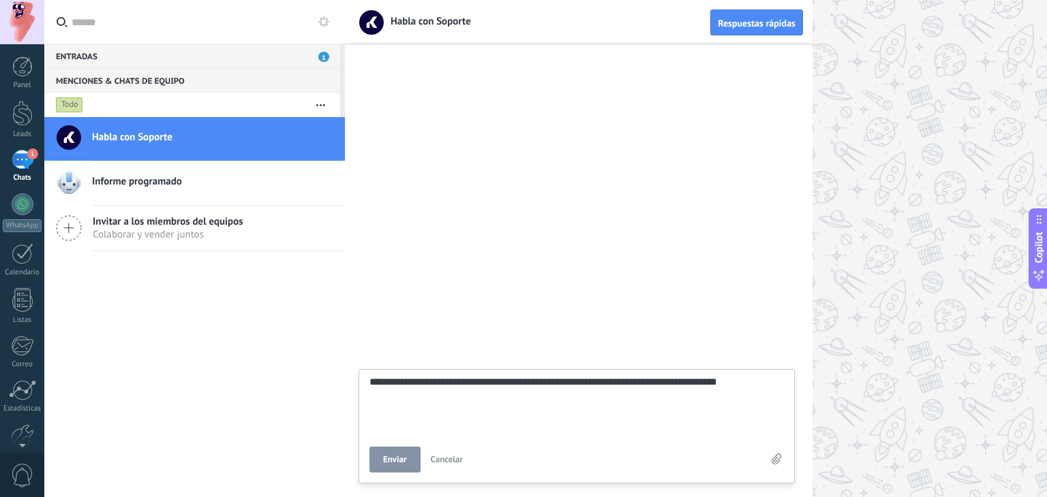
type textarea "**********"
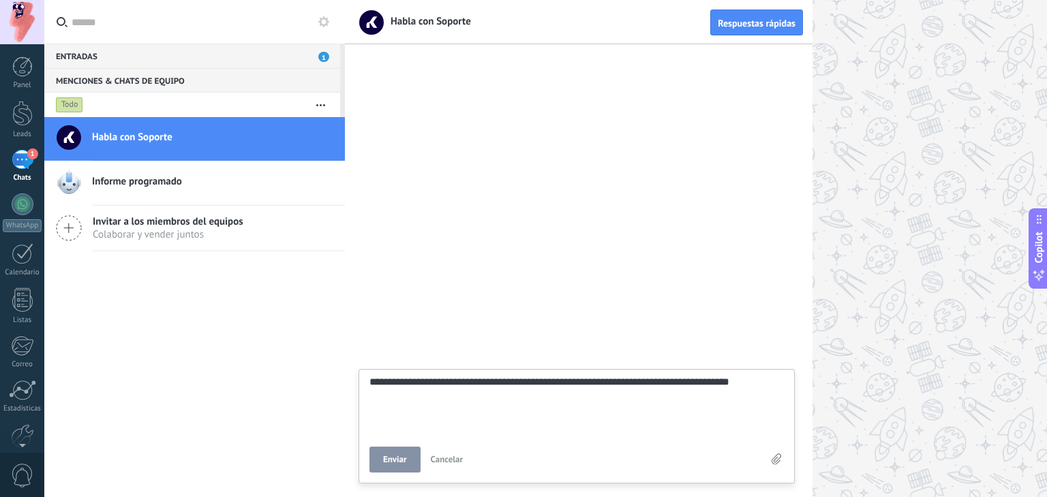
type textarea "**********"
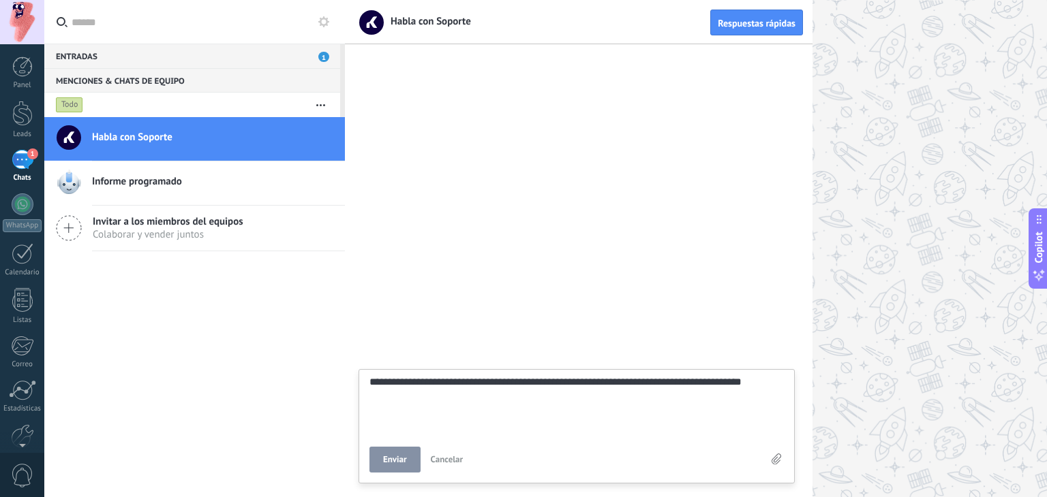
type textarea "**********"
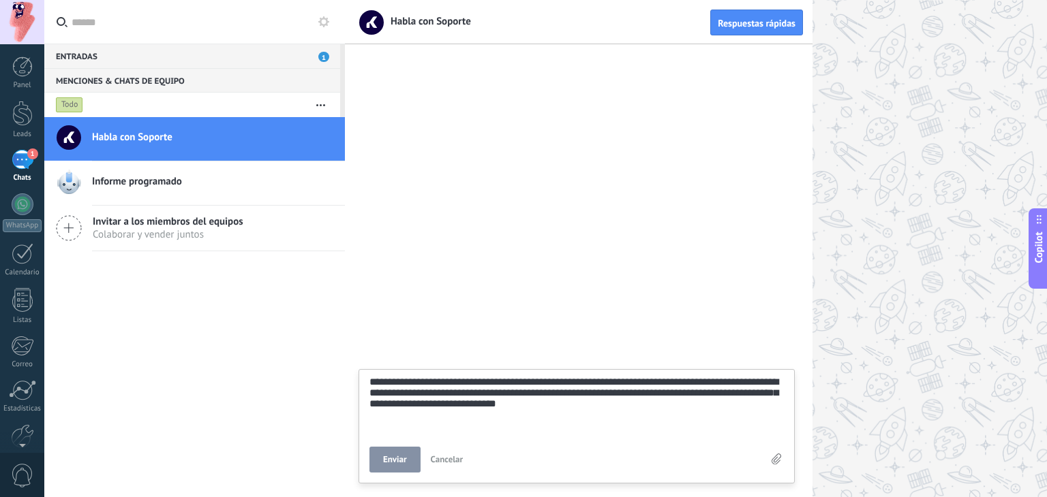
scroll to position [52, 0]
click at [404, 461] on span "Enviar" at bounding box center [395, 460] width 24 height 10
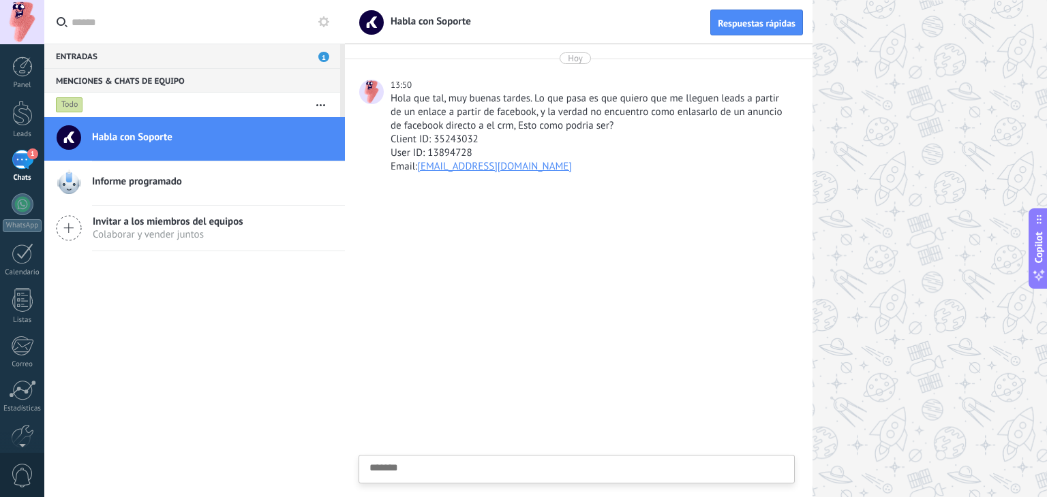
scroll to position [13, 0]
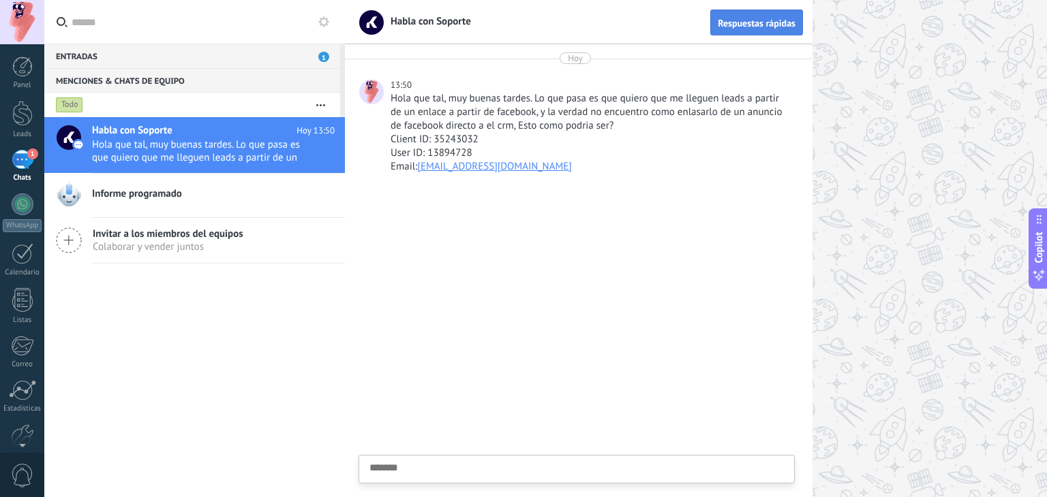
click at [745, 29] on button "Respuestas rápidas" at bounding box center [756, 23] width 93 height 26
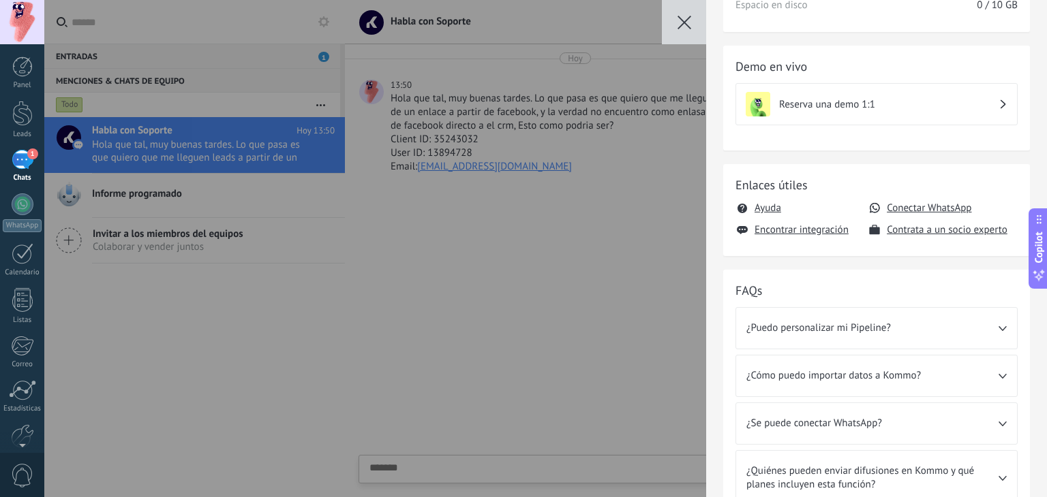
scroll to position [153, 0]
click at [688, 20] on icon "button" at bounding box center [684, 23] width 14 height 14
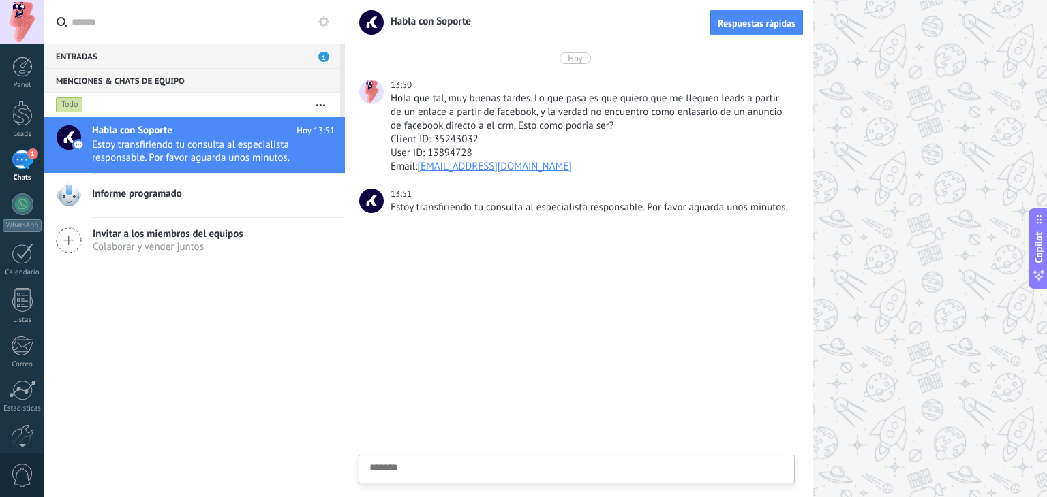
click at [410, 470] on textarea at bounding box center [576, 491] width 414 height 56
click at [396, 459] on span "Enviar" at bounding box center [395, 460] width 24 height 10
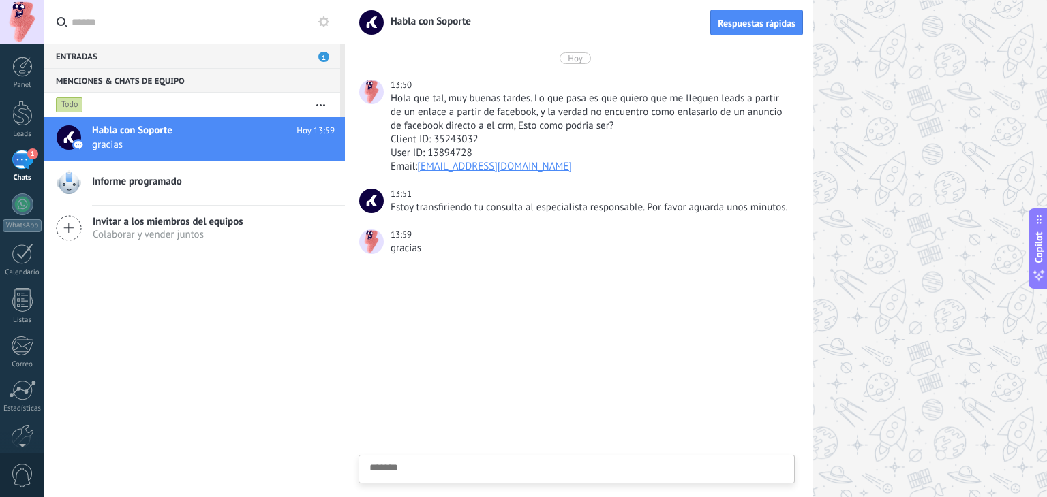
click at [625, 123] on div "Hola que tal, muy buenas tardes. Lo que pasa es que quiero que me lleguen leads…" at bounding box center [590, 112] width 401 height 41
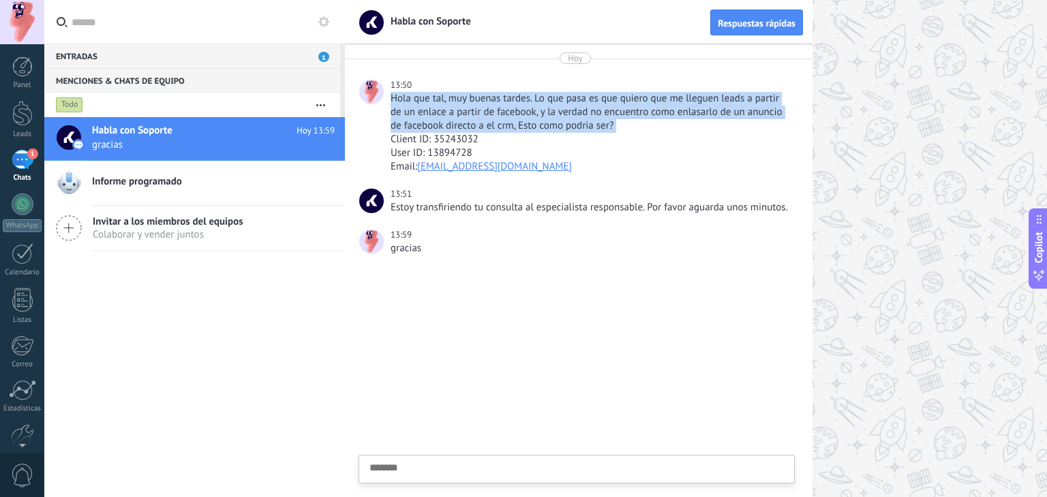
drag, startPoint x: 625, startPoint y: 123, endPoint x: 390, endPoint y: 104, distance: 235.9
click at [390, 104] on div "Hola que tal, muy buenas tardes. Lo que pasa es que quiero que me lleguen leads…" at bounding box center [590, 112] width 401 height 41
copy div "Hola que tal, muy buenas tardes. Lo que pasa es que quiero que me lleguen leads…"
click at [209, 176] on h2 "Informe programado" at bounding box center [213, 182] width 243 height 14
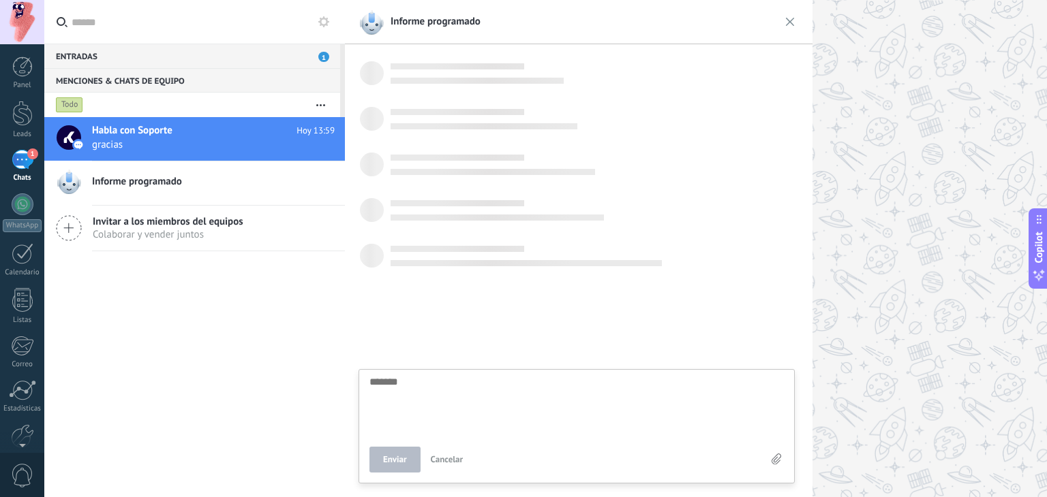
scroll to position [13, 0]
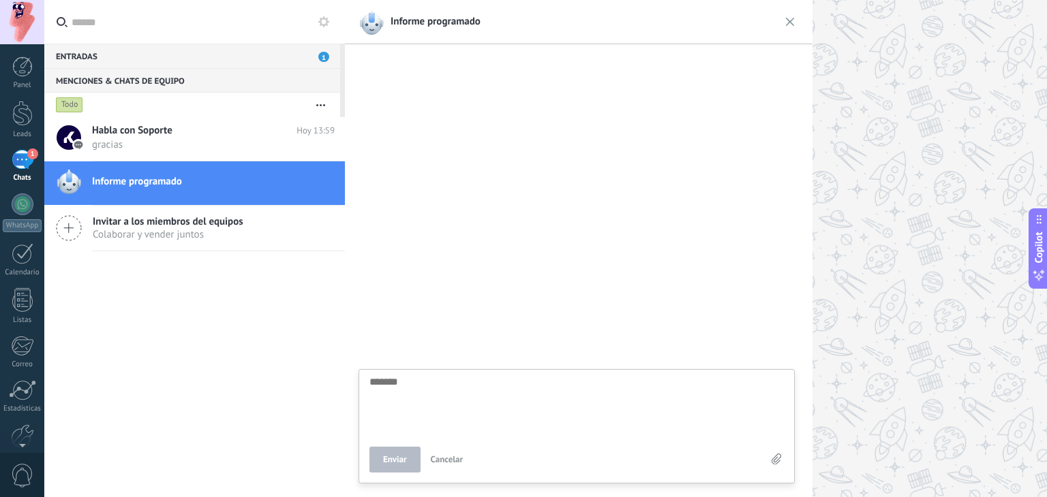
click at [498, 139] on div at bounding box center [578, 274] width 467 height 445
click at [420, 461] on div "Enviar Cancelar" at bounding box center [576, 469] width 435 height 27
drag, startPoint x: 420, startPoint y: 461, endPoint x: 413, endPoint y: 368, distance: 93.6
click at [413, 368] on div "Informe programado Respuestas rápidas Enviar Cancelar" at bounding box center [578, 248] width 467 height 497
click at [390, 456] on div "Enviar Cancelar" at bounding box center [576, 469] width 435 height 27
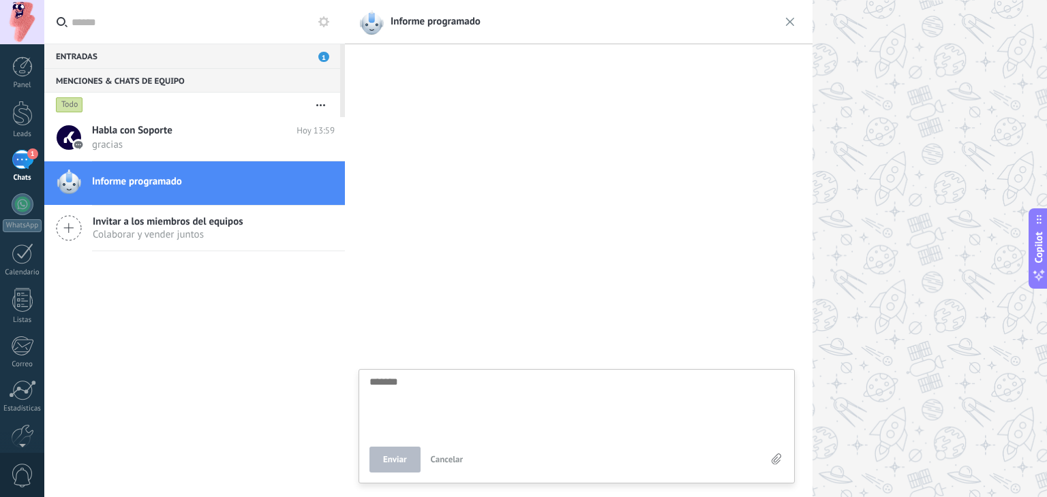
click at [412, 386] on textarea at bounding box center [576, 405] width 414 height 56
click at [387, 396] on textarea at bounding box center [576, 405] width 414 height 56
paste textarea "**********"
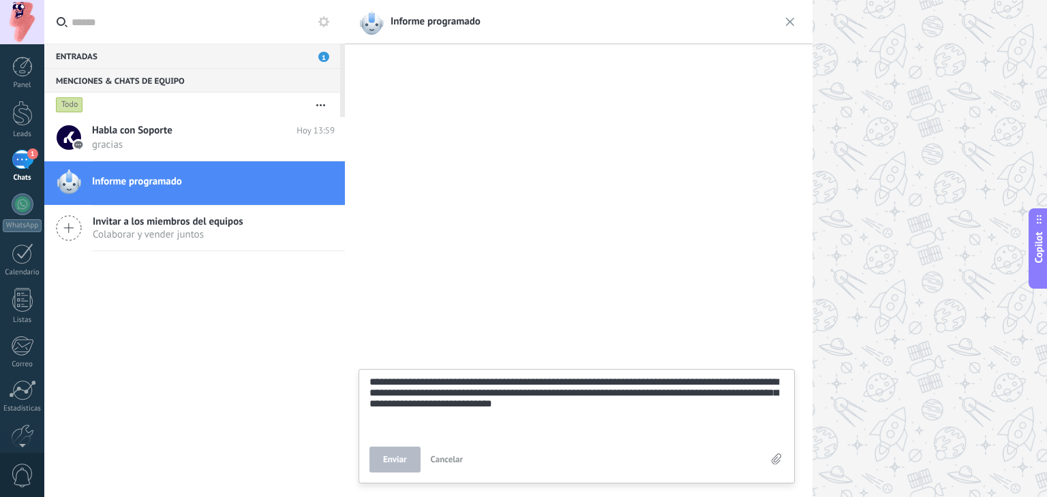
scroll to position [52, 0]
click at [384, 462] on span "Enviar" at bounding box center [395, 460] width 24 height 10
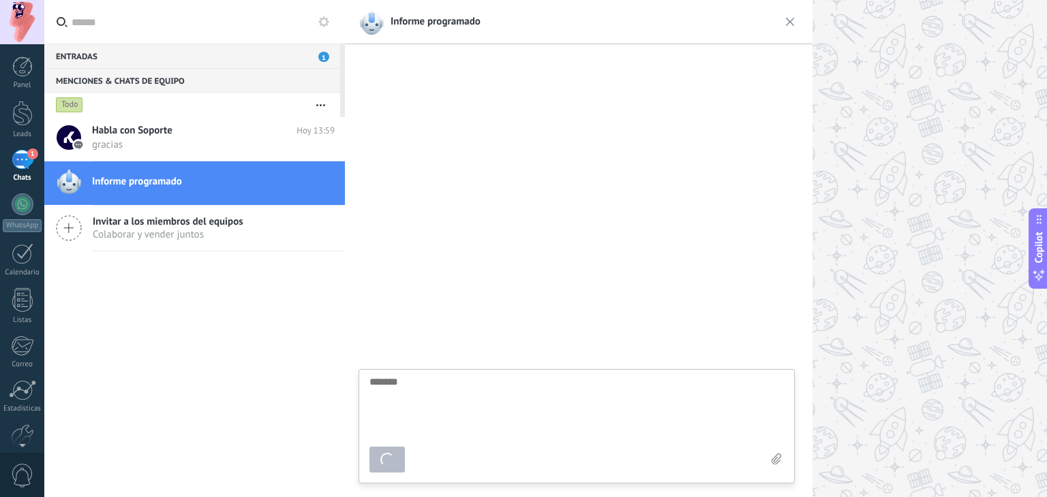
scroll to position [13, 0]
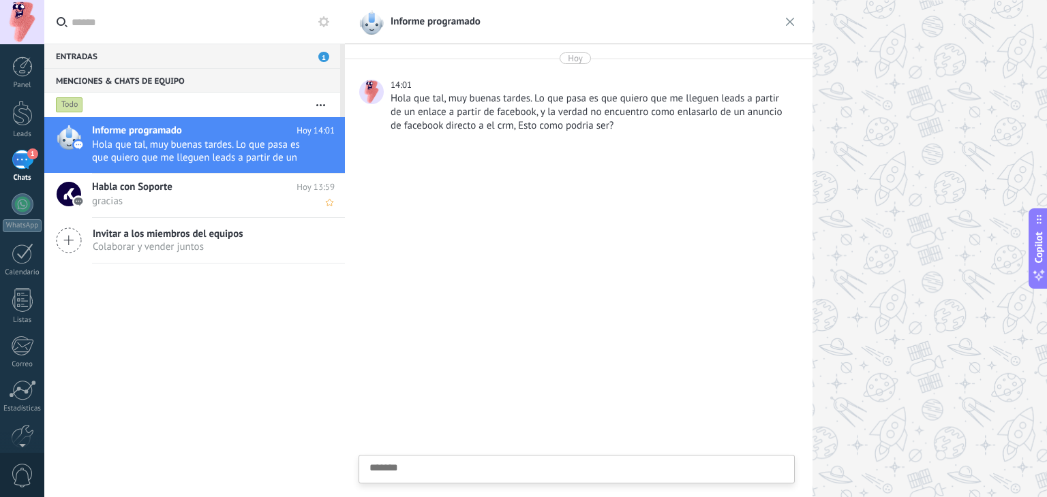
click at [239, 202] on span "gracias" at bounding box center [200, 201] width 217 height 13
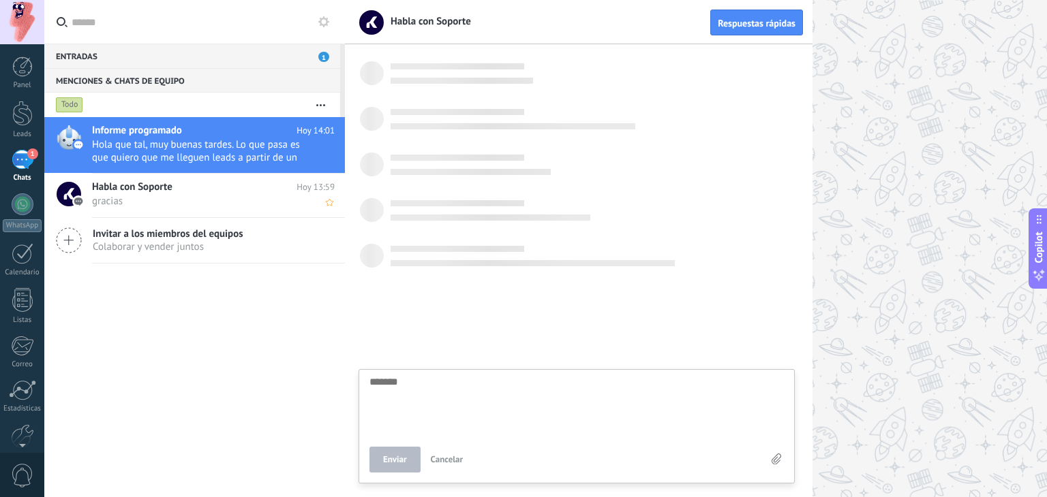
scroll to position [13, 0]
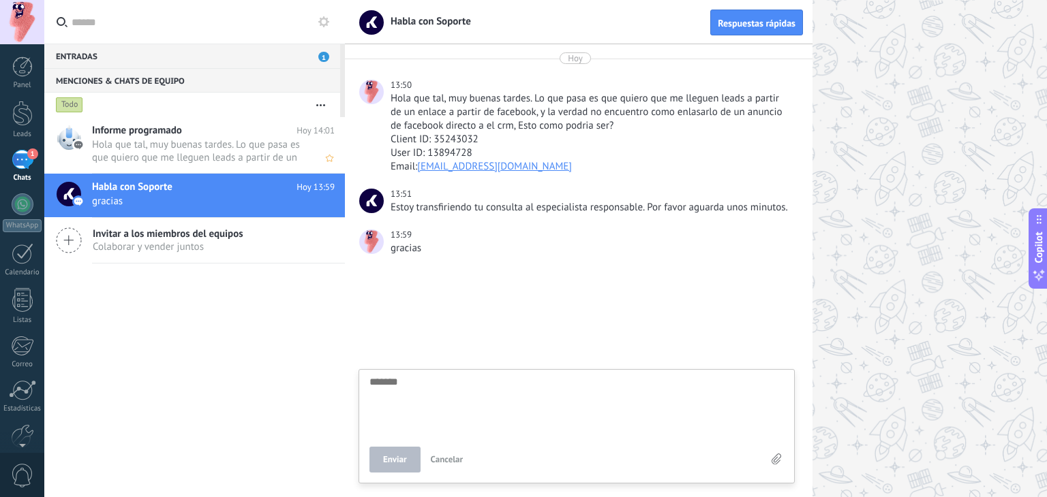
click at [226, 151] on span "Hola que tal, muy buenas tardes. Lo que pasa es que quiero que me lleguen leads…" at bounding box center [200, 151] width 217 height 26
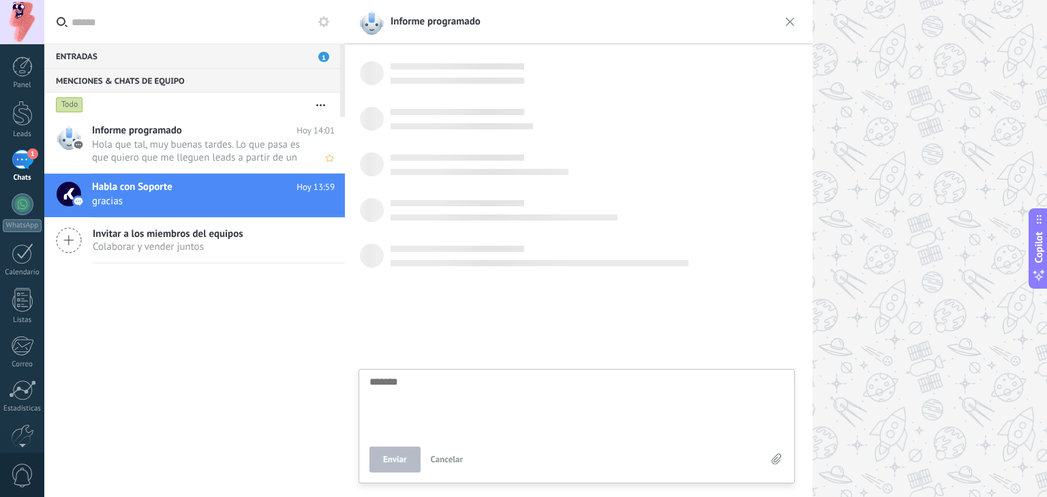
scroll to position [13, 0]
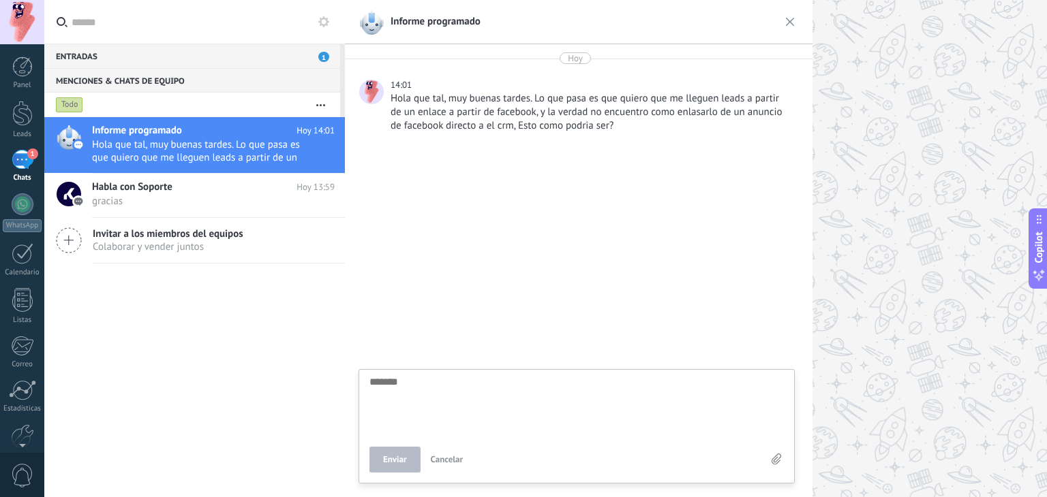
drag, startPoint x: 385, startPoint y: 230, endPoint x: 452, endPoint y: 290, distance: 89.8
click at [452, 290] on div at bounding box center [578, 322] width 467 height 352
click at [213, 187] on h2 "Habla con Soporte" at bounding box center [194, 188] width 204 height 14
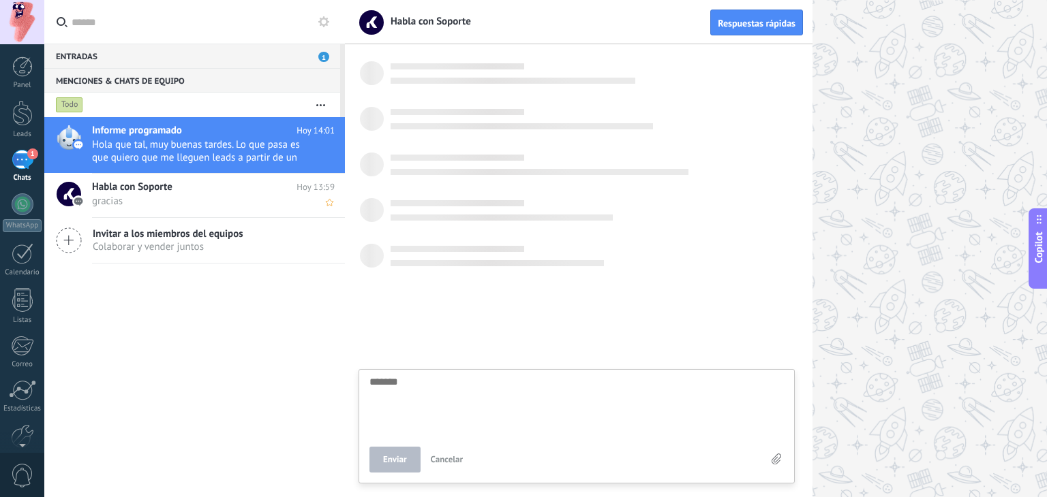
scroll to position [13, 0]
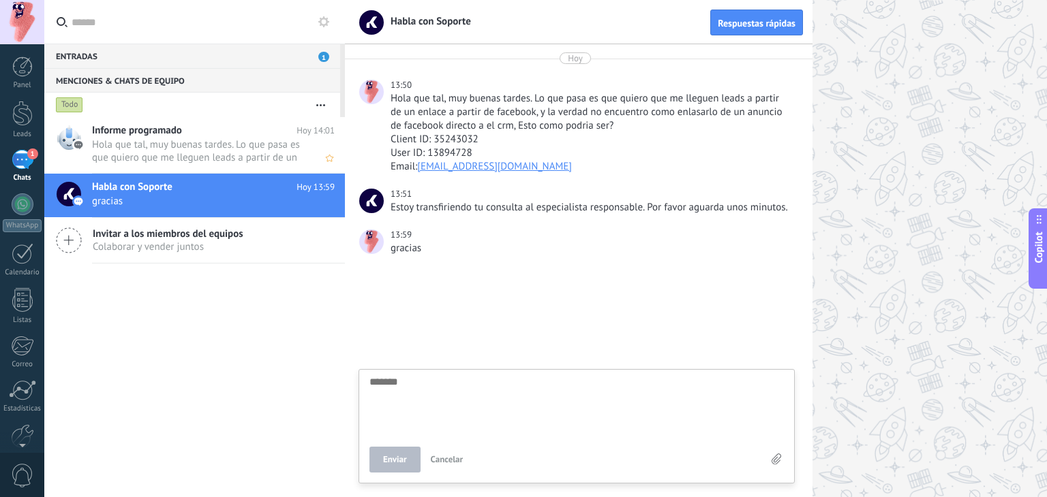
click at [285, 161] on span "Hola que tal, muy buenas tardes. Lo que pasa es que quiero que me lleguen leads…" at bounding box center [200, 151] width 217 height 26
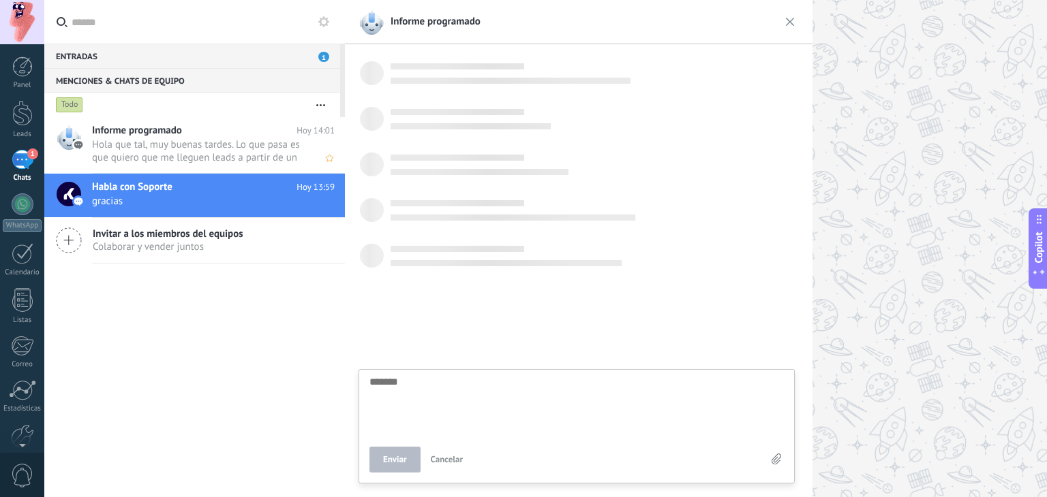
scroll to position [13, 0]
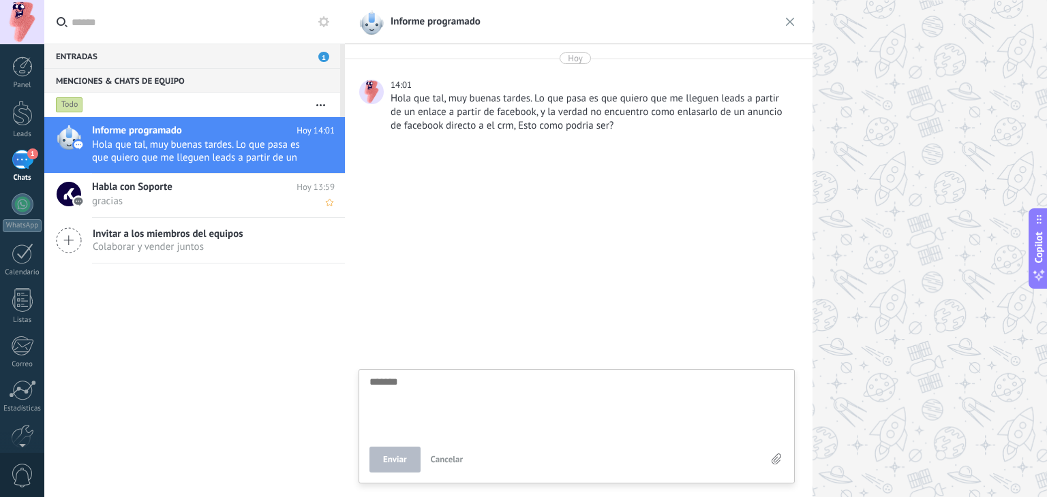
click at [233, 191] on h2 "Habla con Soporte" at bounding box center [194, 188] width 204 height 14
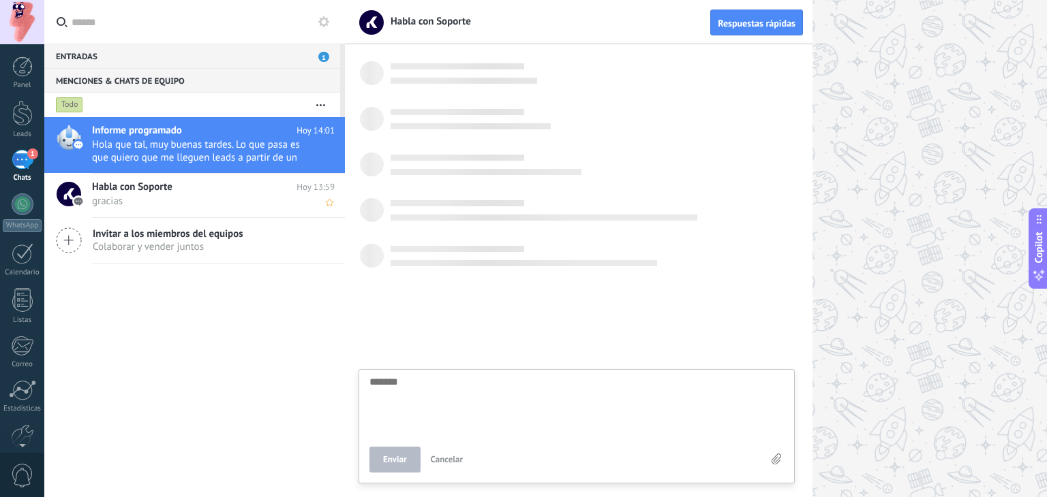
scroll to position [13, 0]
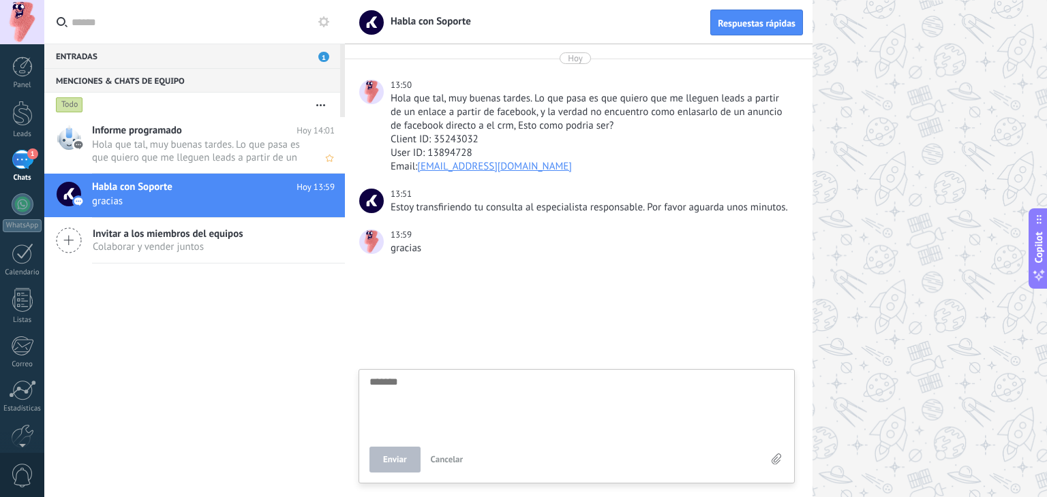
click at [209, 168] on div "Informe programado Hoy 14:01 Hola que tal, muy buenas tardes. Lo que pasa es qu…" at bounding box center [218, 145] width 253 height 56
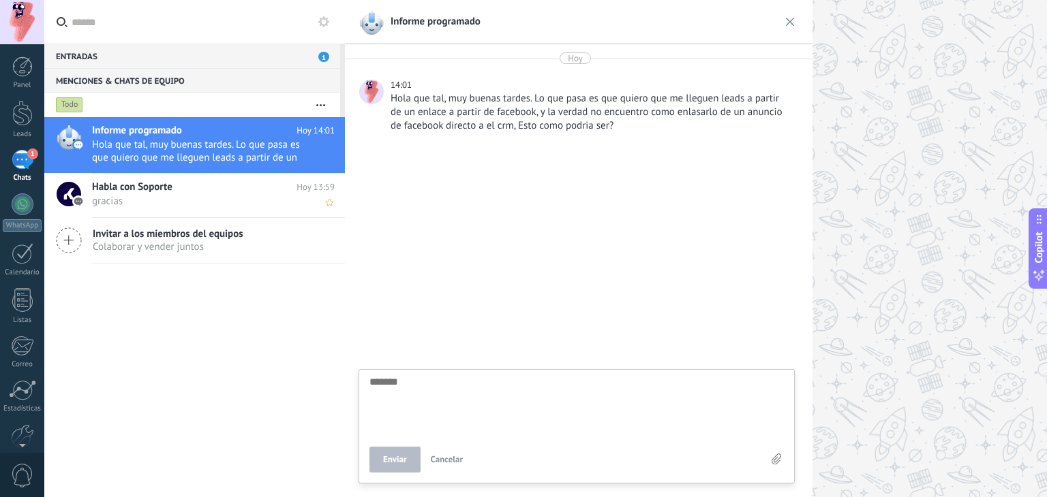
click at [186, 189] on h2 "Habla con Soporte" at bounding box center [194, 188] width 204 height 14
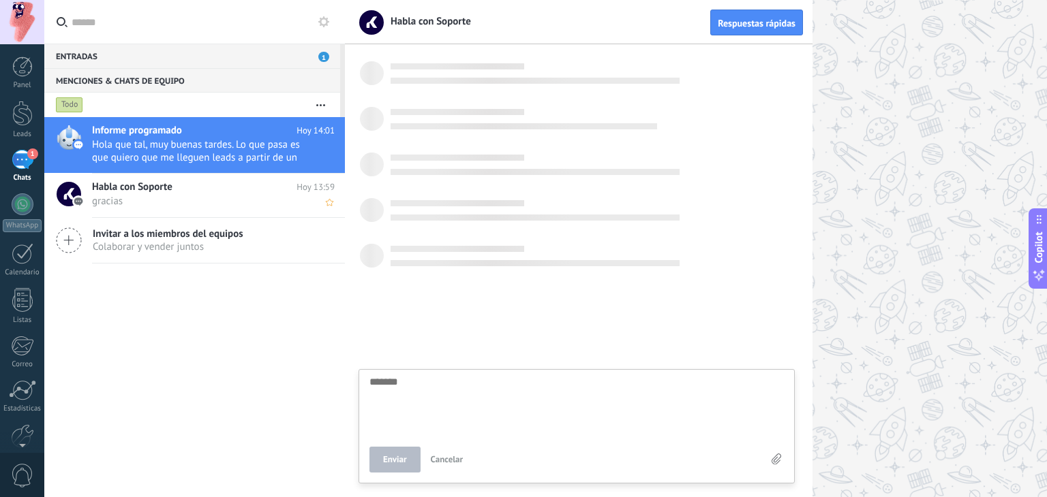
scroll to position [13, 0]
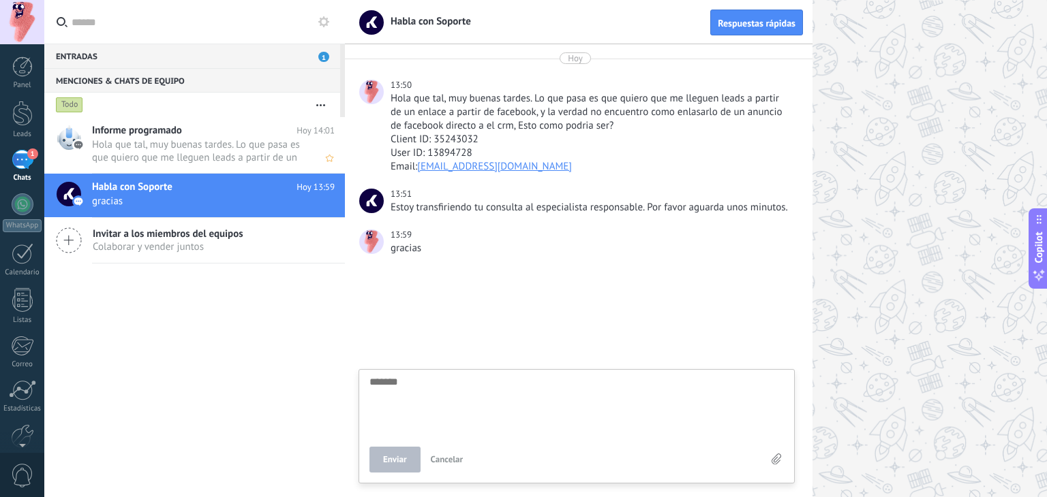
click at [169, 159] on span "Hola que tal, muy buenas tardes. Lo que pasa es que quiero que me lleguen leads…" at bounding box center [200, 151] width 217 height 26
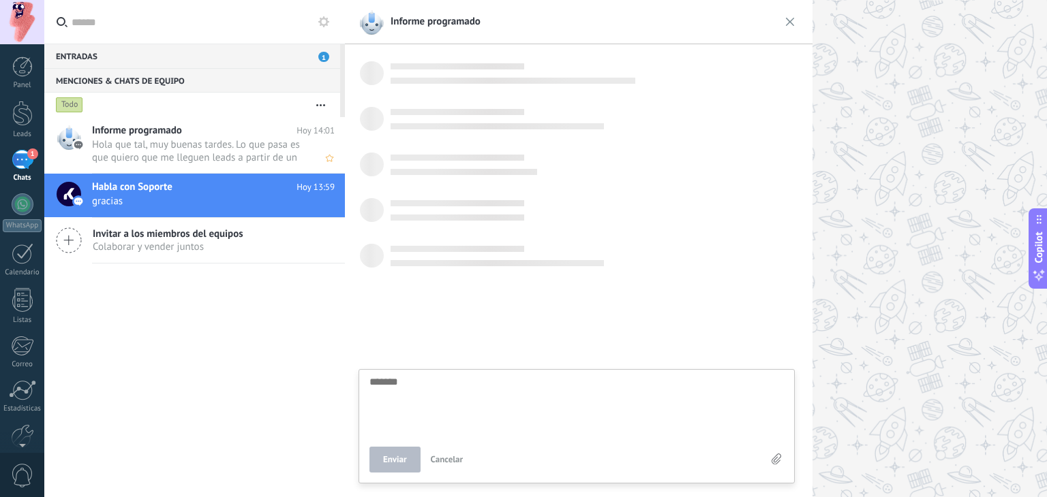
scroll to position [13, 0]
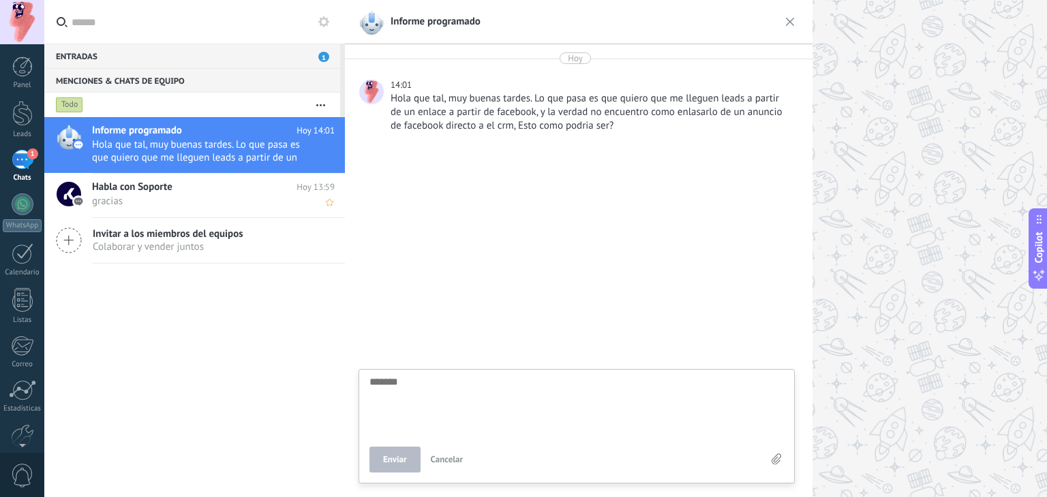
click at [195, 189] on h2 "Habla con Soporte" at bounding box center [194, 188] width 204 height 14
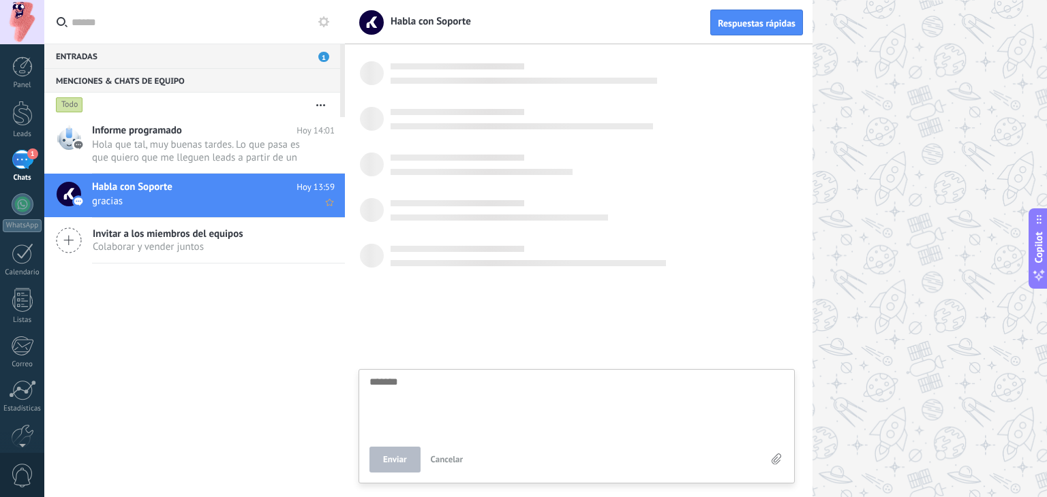
scroll to position [13, 0]
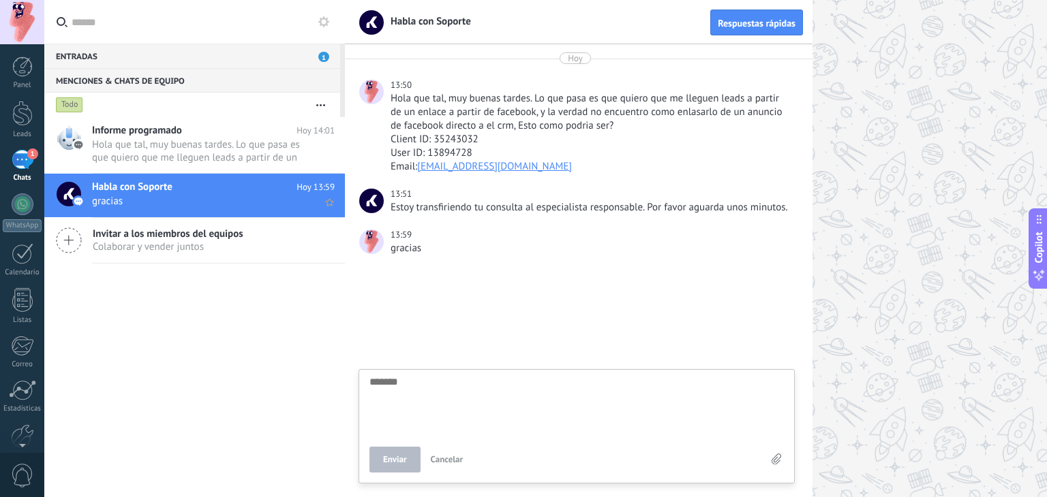
click at [139, 196] on span "gracias" at bounding box center [200, 201] width 217 height 13
click at [156, 166] on div "Informe programado Hoy 14:01 Hola que tal, muy buenas tardes. Lo que pasa es qu…" at bounding box center [218, 145] width 253 height 56
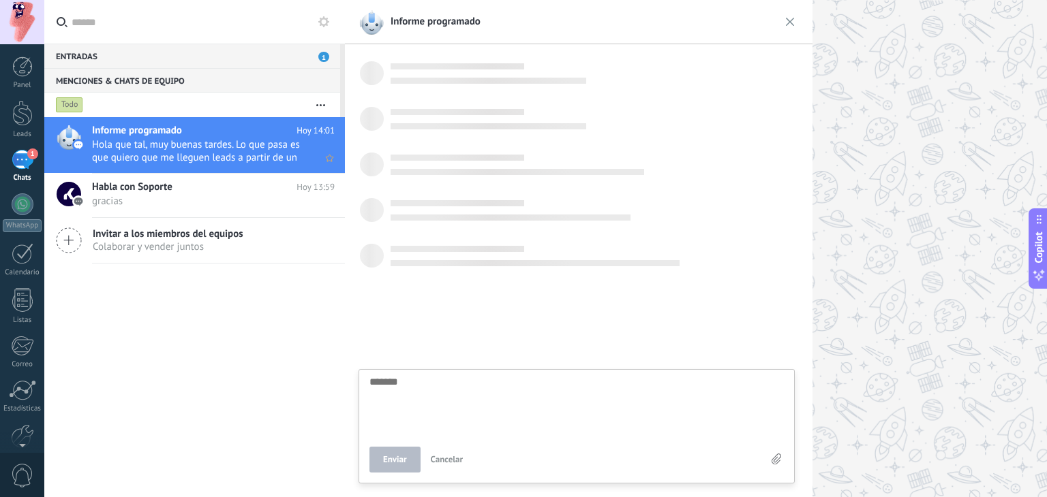
scroll to position [13, 0]
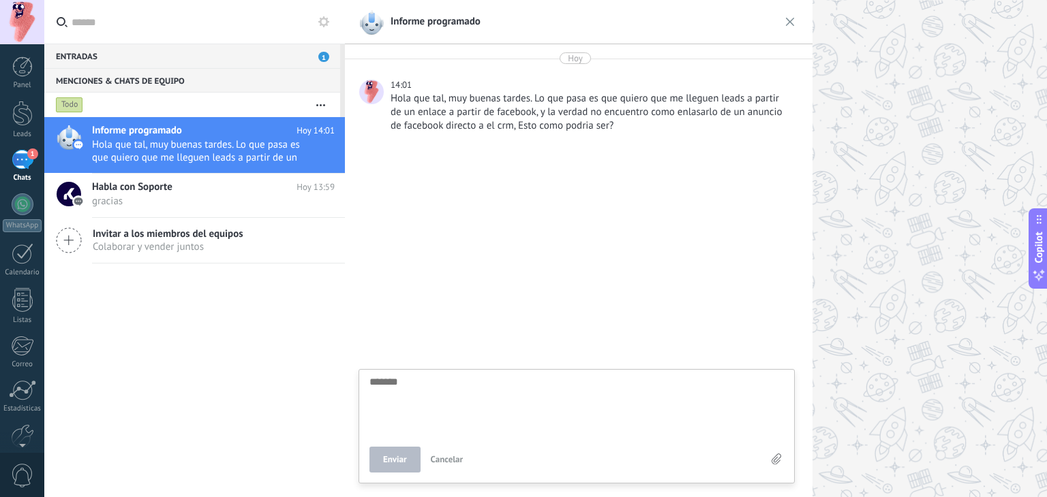
click at [27, 164] on div "1" at bounding box center [23, 160] width 22 height 20
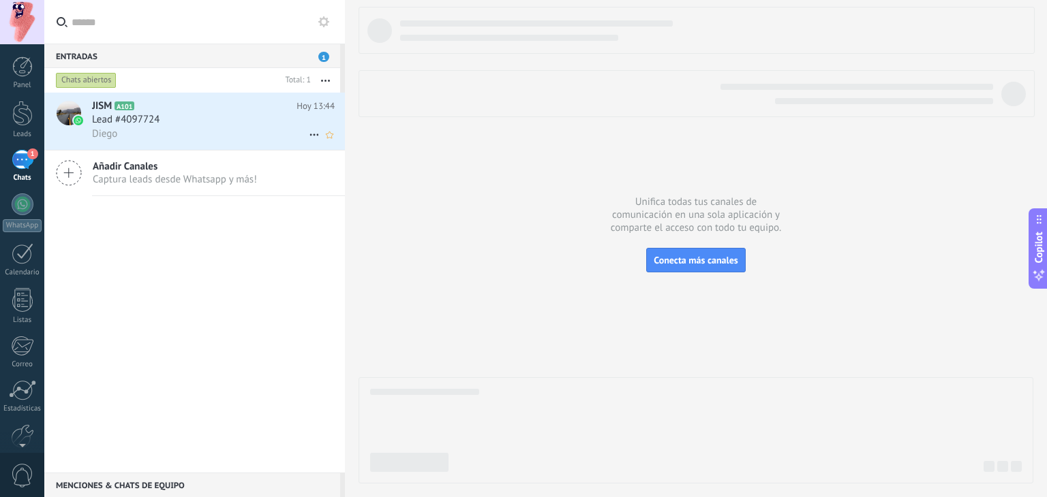
click at [138, 140] on div "Diego" at bounding box center [213, 134] width 243 height 14
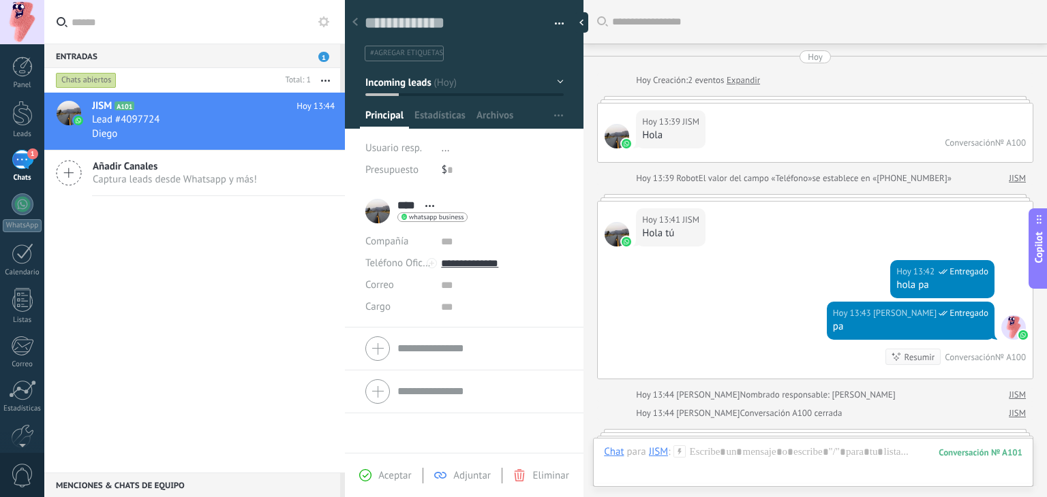
scroll to position [234, 0]
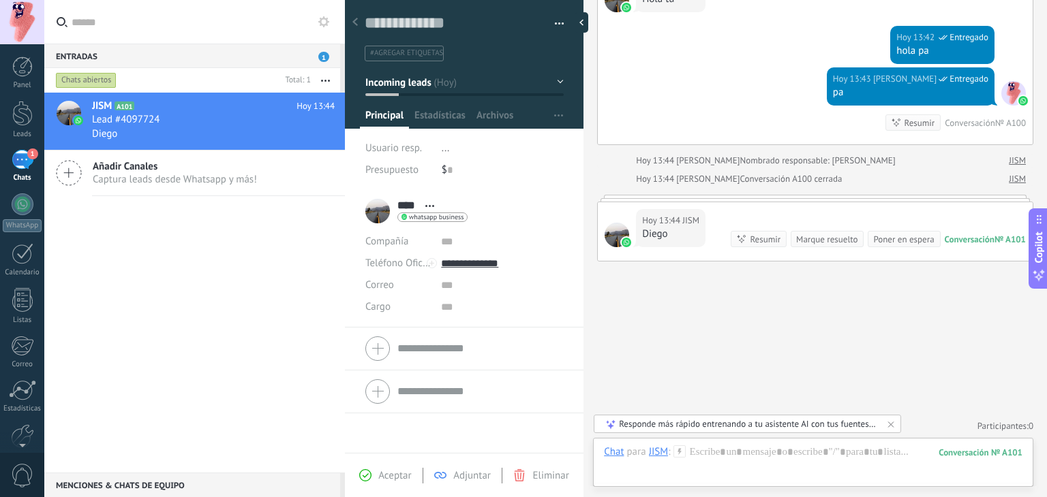
click at [556, 25] on span "button" at bounding box center [560, 26] width 10 height 3
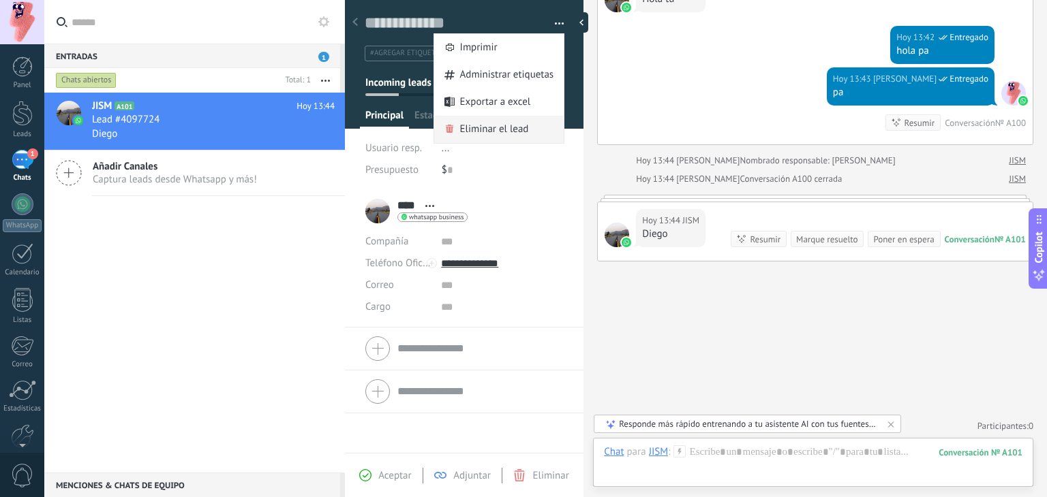
click at [481, 121] on span "Eliminar el lead" at bounding box center [494, 129] width 69 height 27
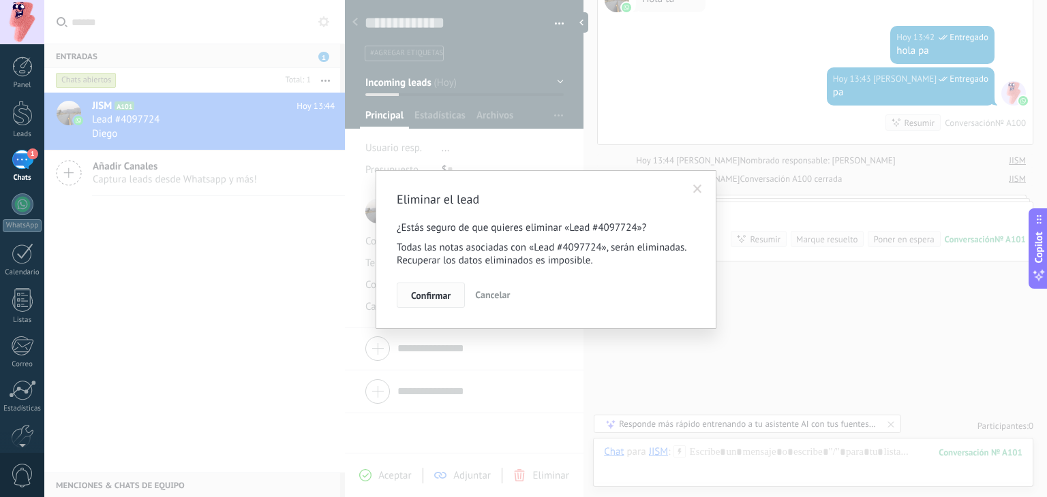
click at [429, 301] on span "Confirmar" at bounding box center [431, 296] width 40 height 10
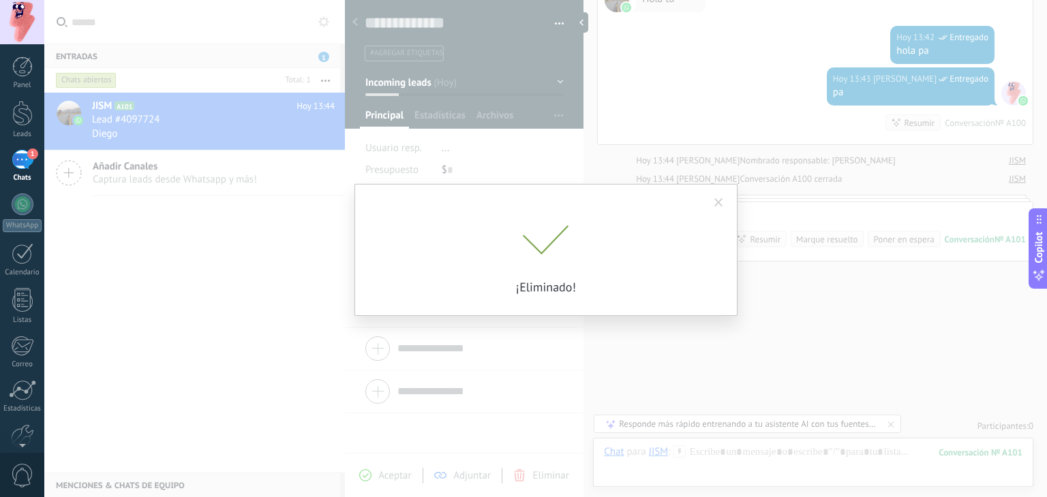
scroll to position [256, 0]
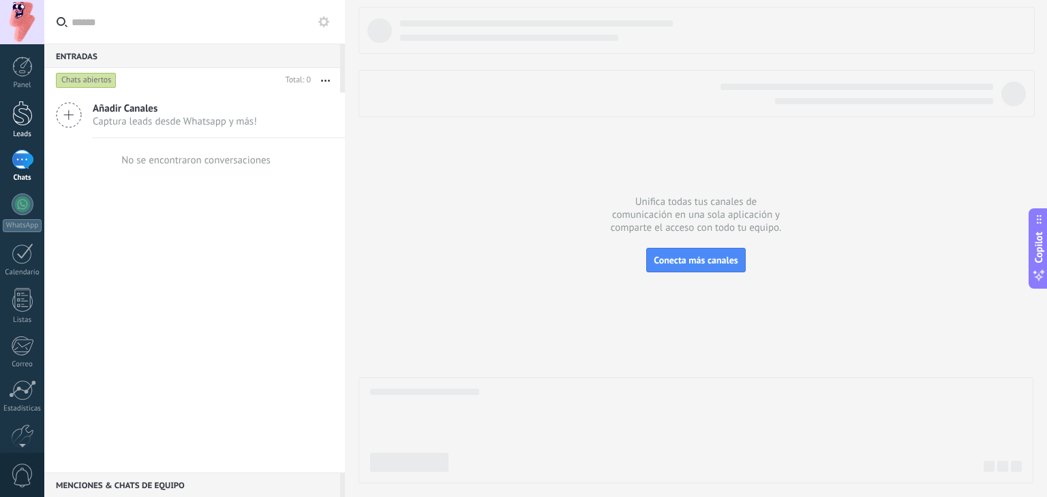
click at [16, 119] on div at bounding box center [22, 113] width 20 height 25
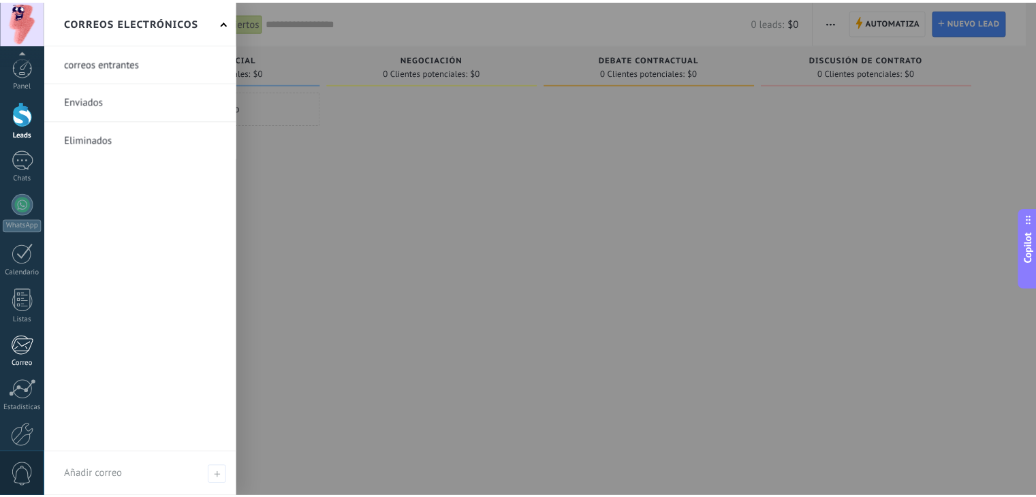
scroll to position [69, 0]
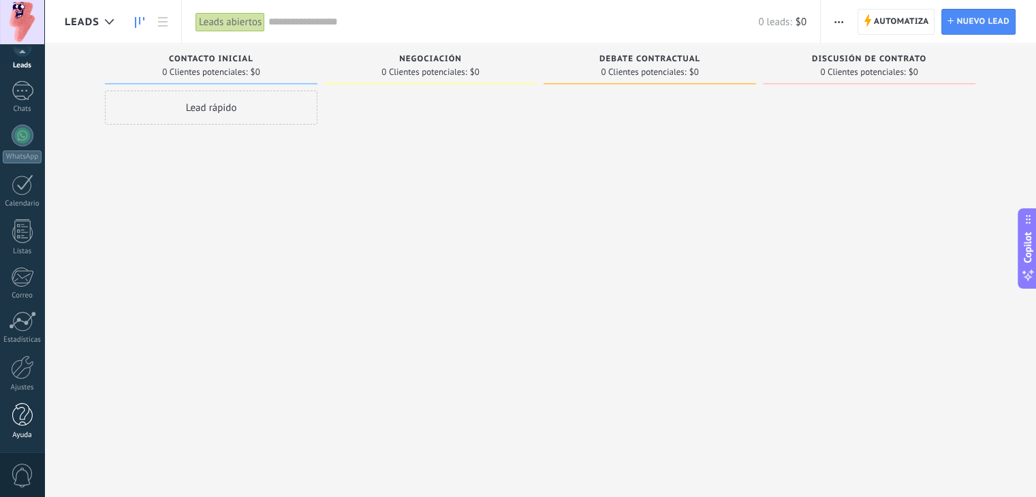
click at [20, 418] on div at bounding box center [22, 415] width 20 height 24
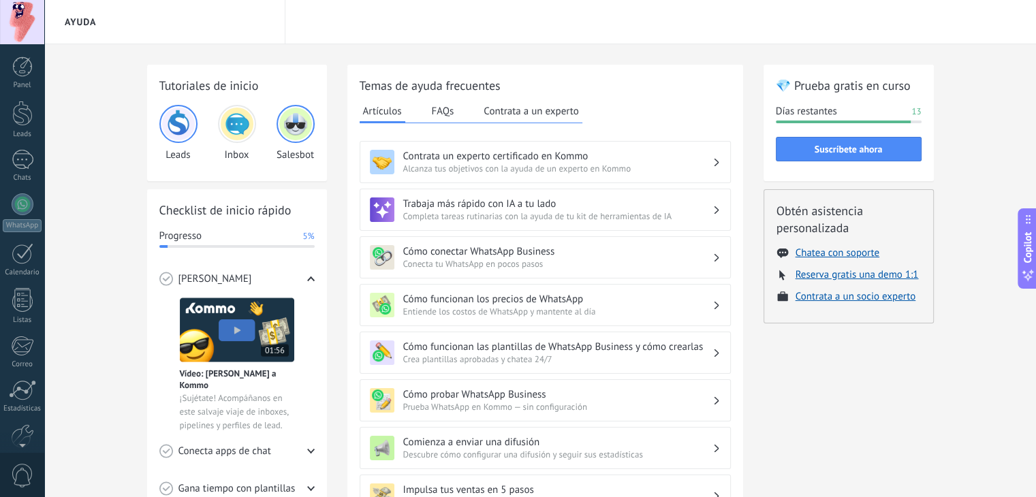
click at [25, 14] on div at bounding box center [22, 22] width 44 height 44
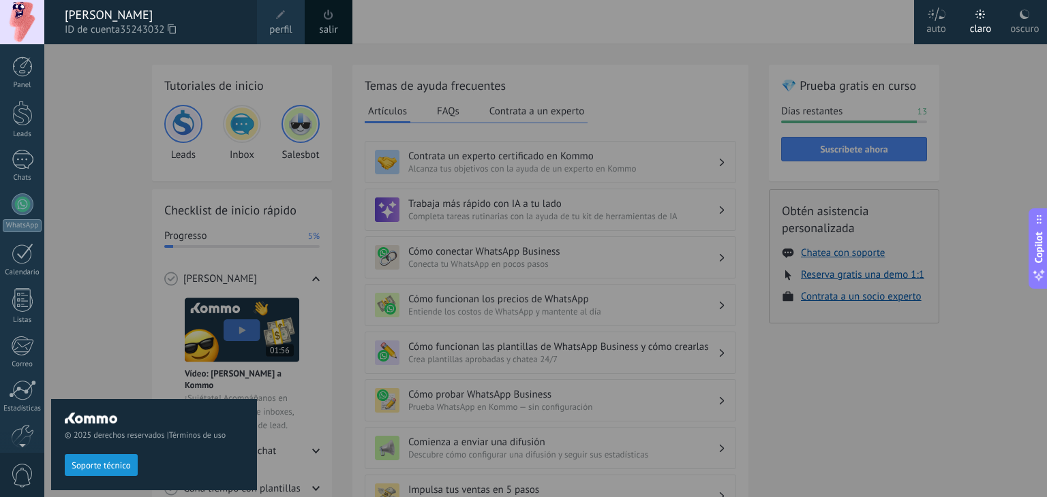
click at [93, 470] on span "Soporte técnico" at bounding box center [101, 466] width 59 height 10
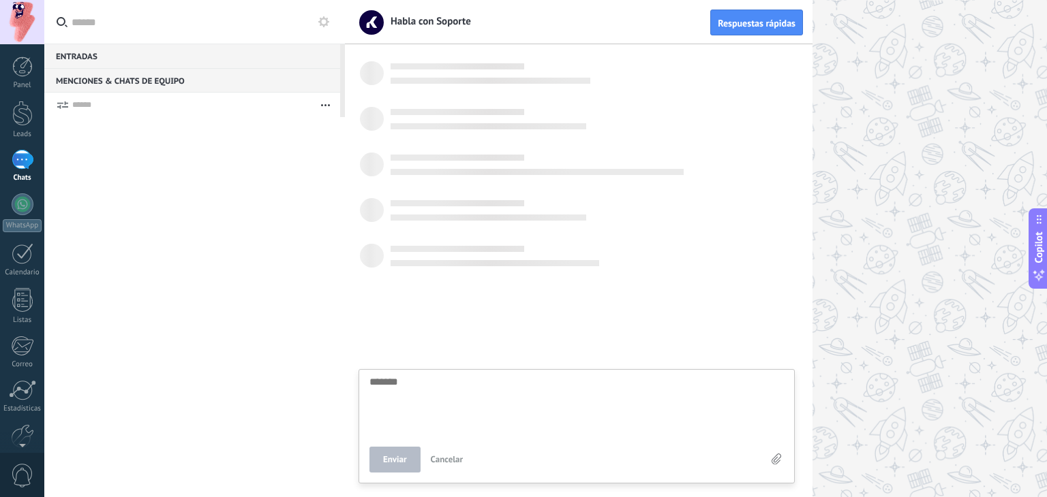
scroll to position [13, 0]
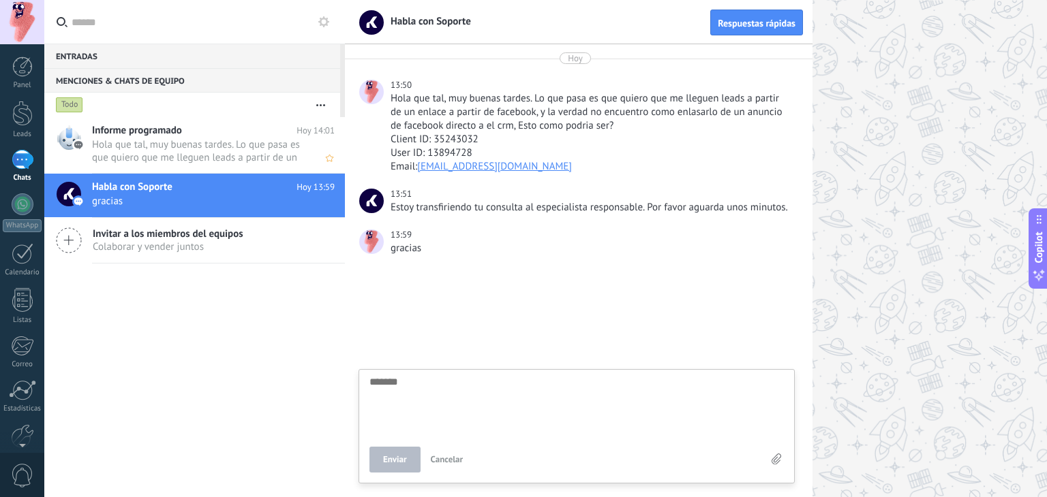
click at [224, 120] on div "Informe programado Hoy 14:01 Hola que tal, muy buenas tardes. Lo que pasa es qu…" at bounding box center [218, 145] width 253 height 56
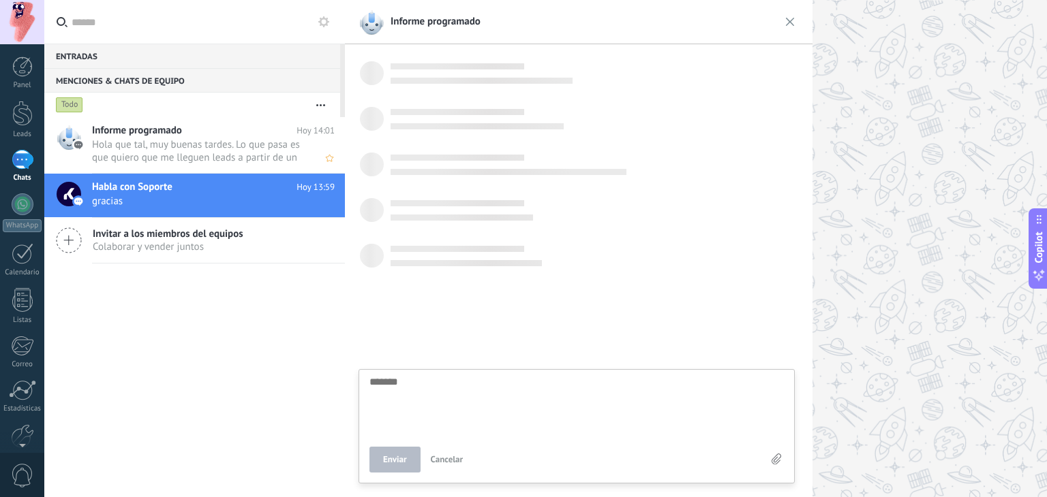
scroll to position [13, 0]
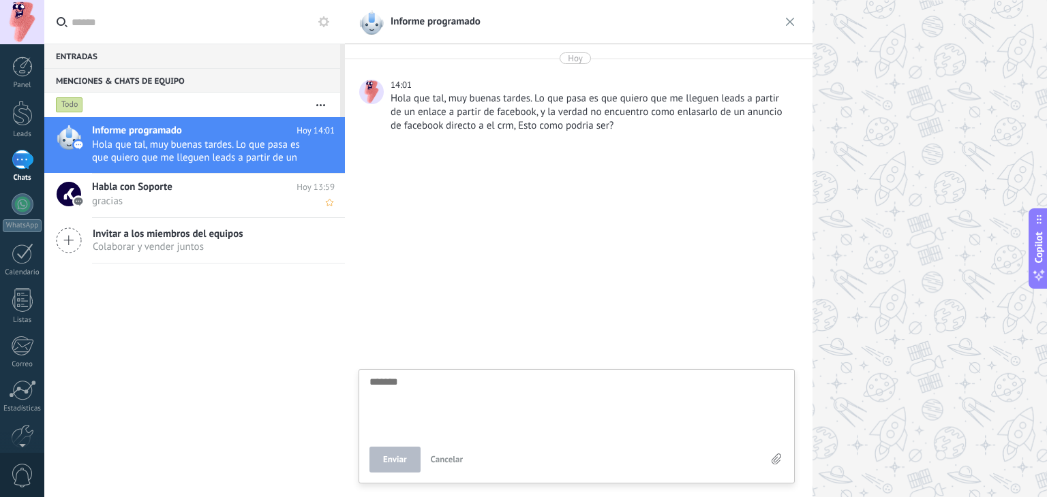
click at [174, 196] on span "gracias" at bounding box center [200, 201] width 217 height 13
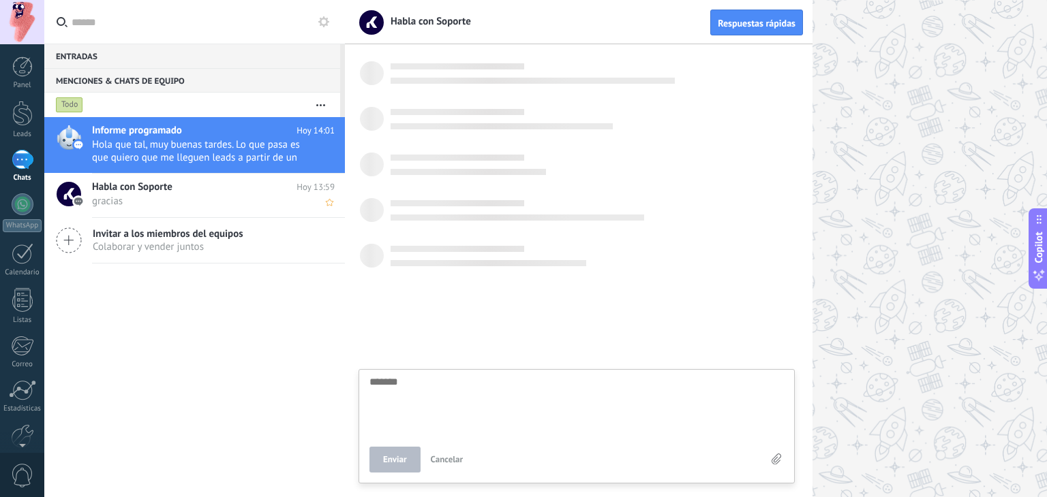
scroll to position [13, 0]
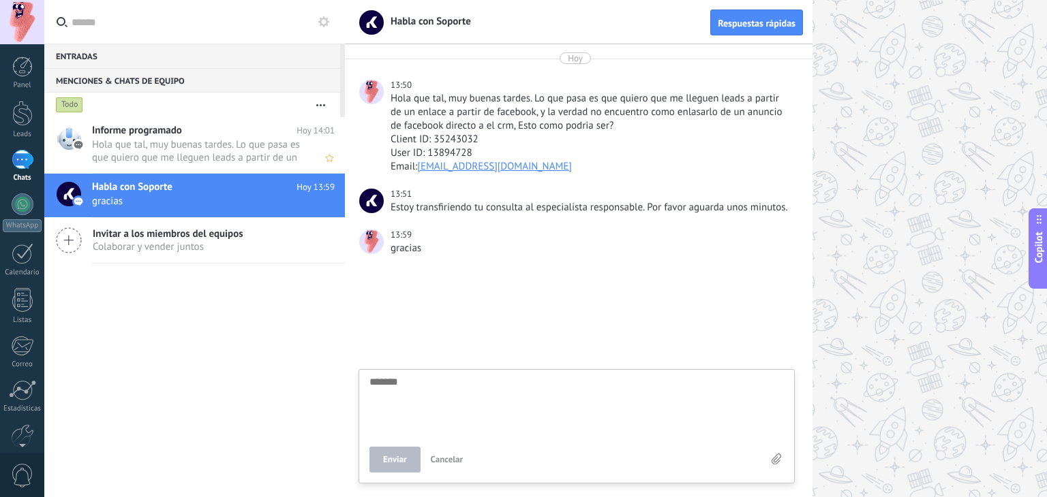
click at [183, 142] on span "Hola que tal, muy buenas tardes. Lo que pasa es que quiero que me lleguen leads…" at bounding box center [200, 151] width 217 height 26
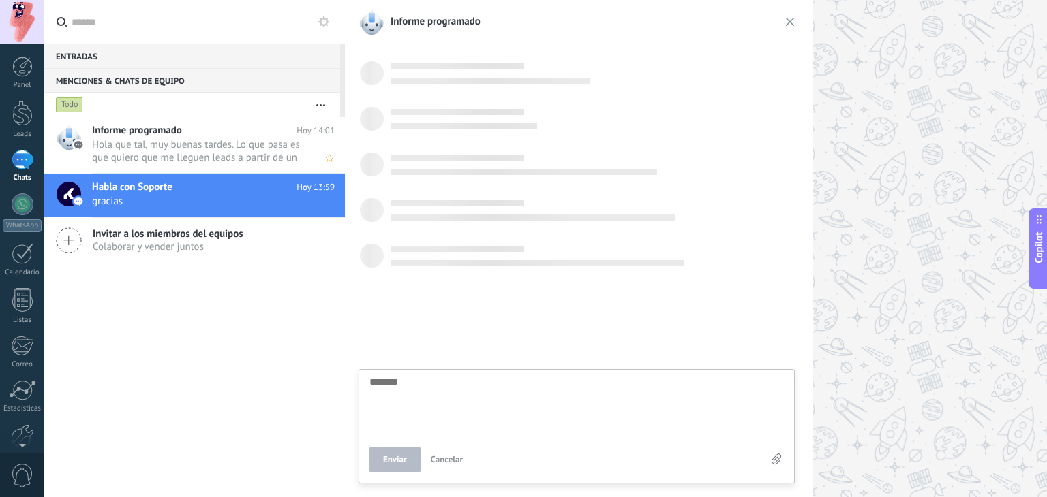
scroll to position [13, 0]
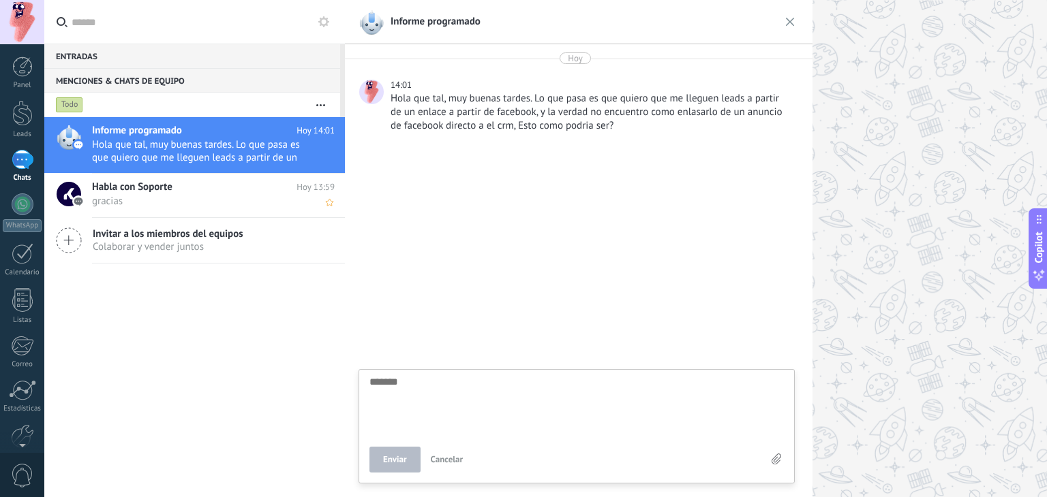
click at [196, 195] on span "gracias" at bounding box center [200, 201] width 217 height 13
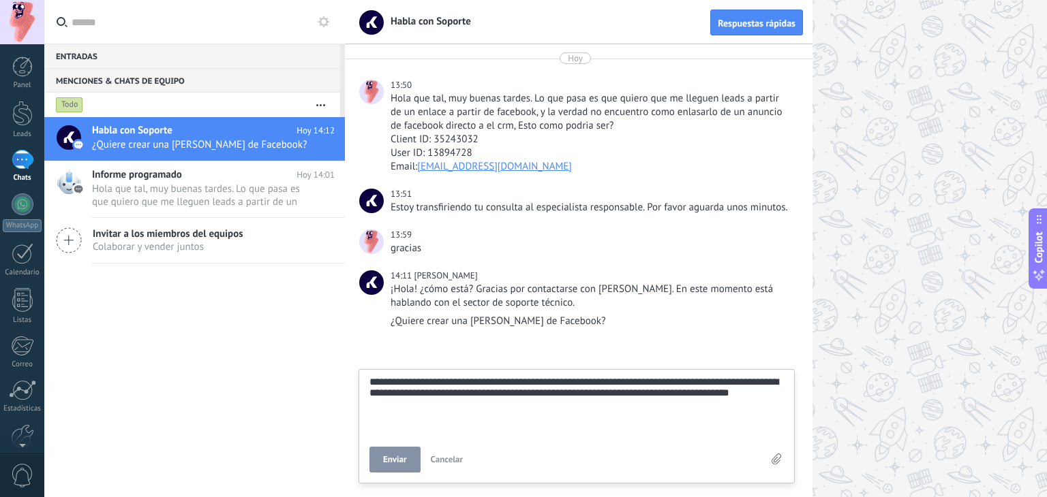
scroll to position [52, 0]
click at [384, 461] on span "Enviar" at bounding box center [395, 460] width 24 height 10
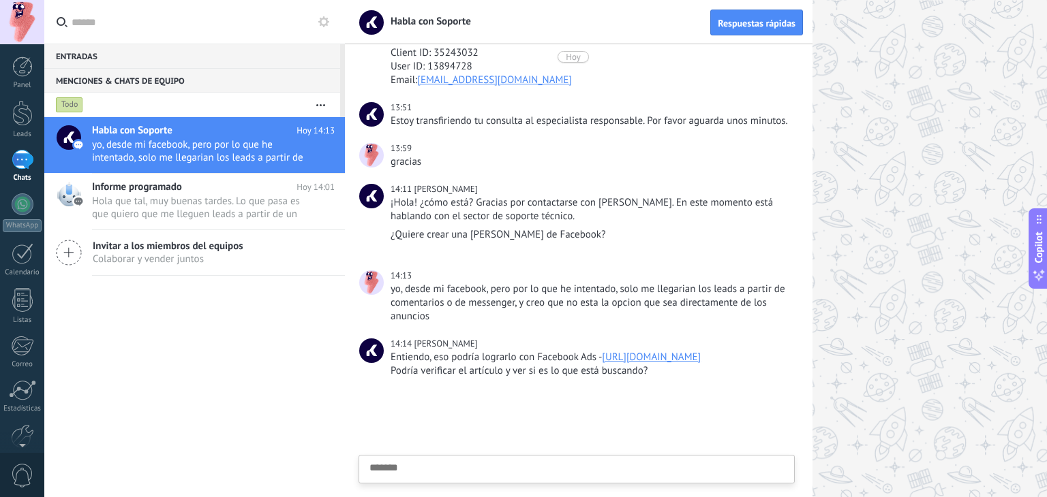
scroll to position [155, 0]
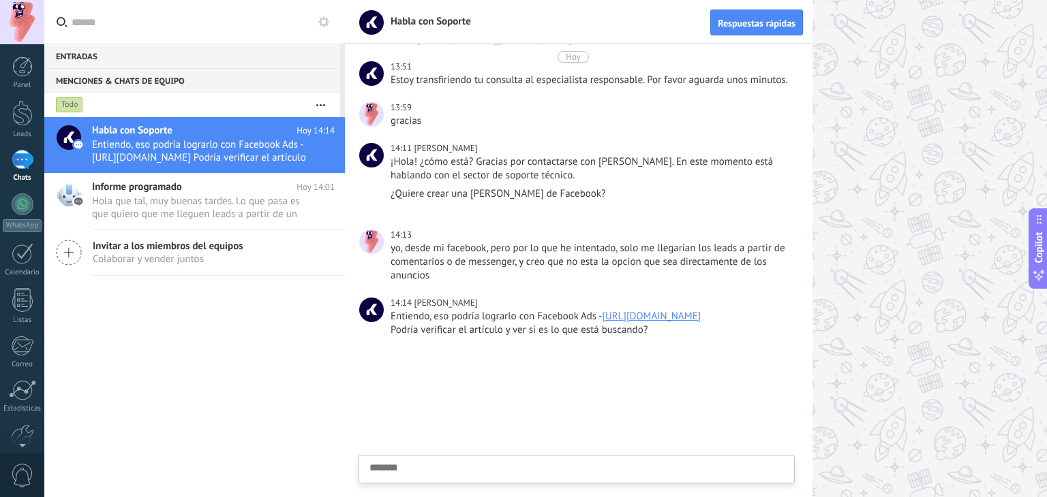
click at [457, 310] on div "Entiendo, eso podría lograrlo con Facebook Ads - [URL][DOMAIN_NAME]" at bounding box center [590, 317] width 401 height 14
click at [602, 314] on link "[URL][DOMAIN_NAME]" at bounding box center [651, 316] width 99 height 13
click at [412, 478] on textarea at bounding box center [576, 491] width 414 height 56
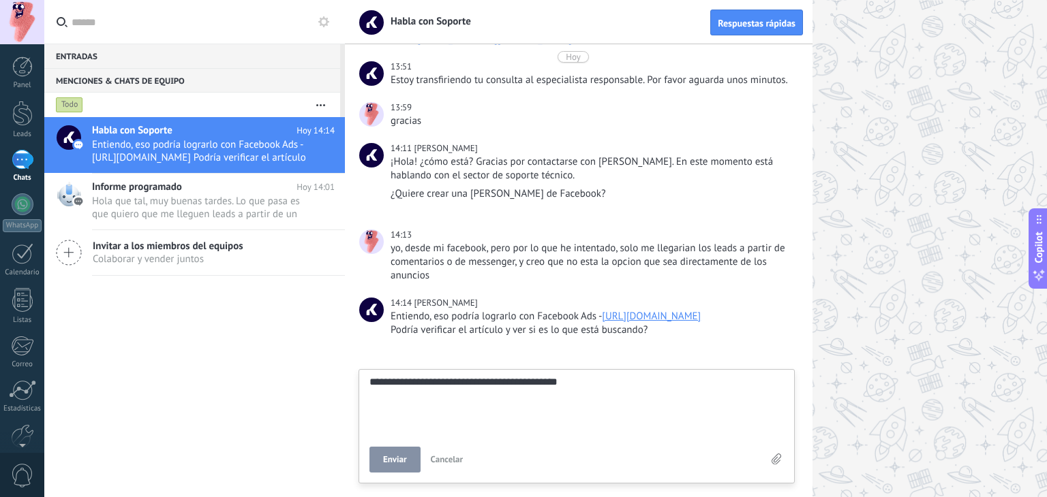
click at [410, 461] on button "Enviar" at bounding box center [394, 460] width 51 height 26
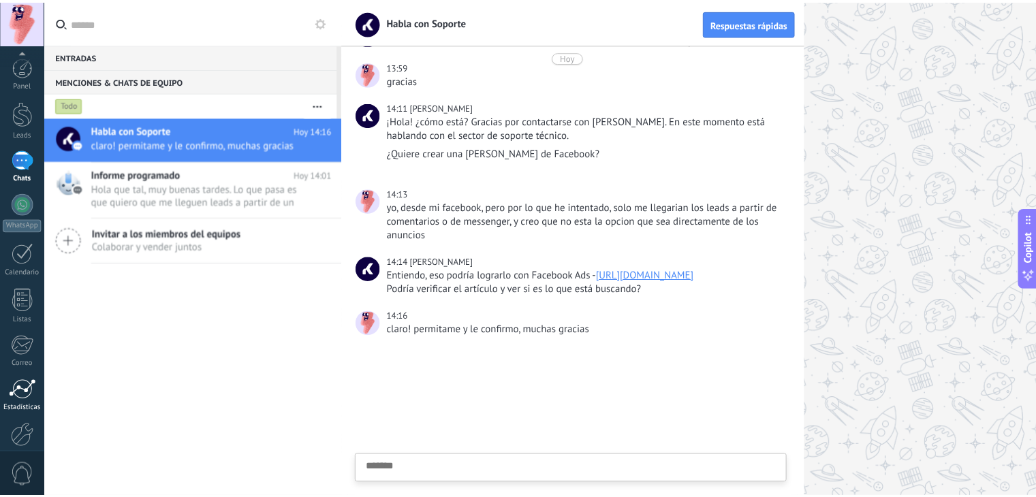
scroll to position [69, 0]
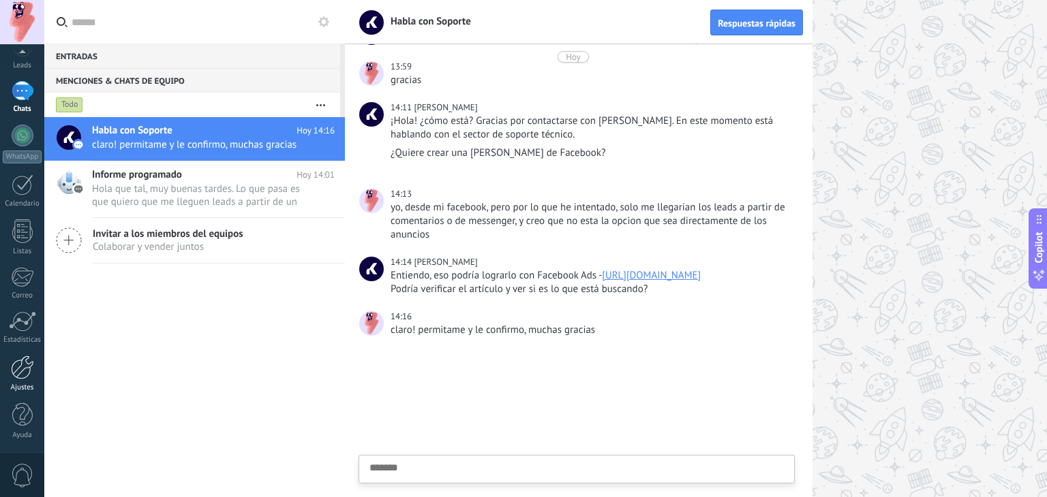
click at [20, 380] on link "Ajustes" at bounding box center [22, 374] width 44 height 37
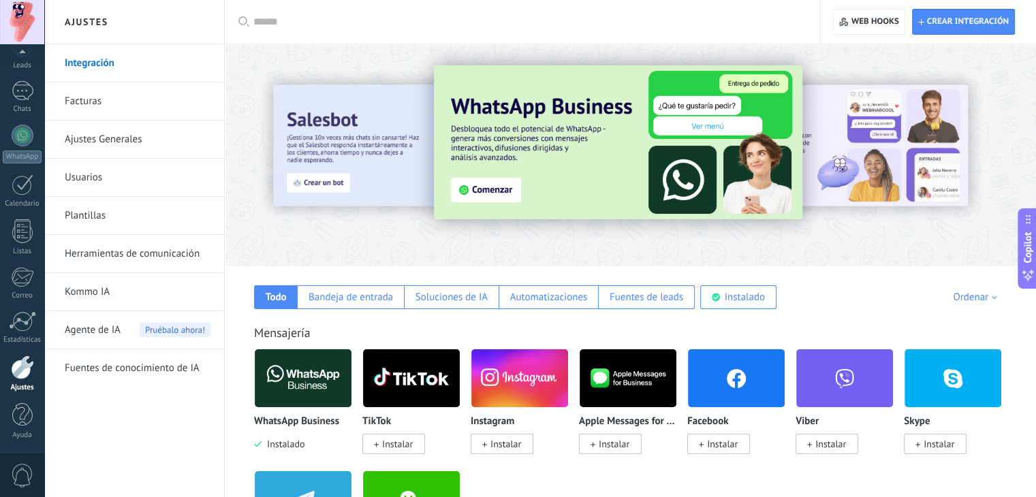
click at [98, 140] on link "Ajustes Generales" at bounding box center [138, 140] width 146 height 38
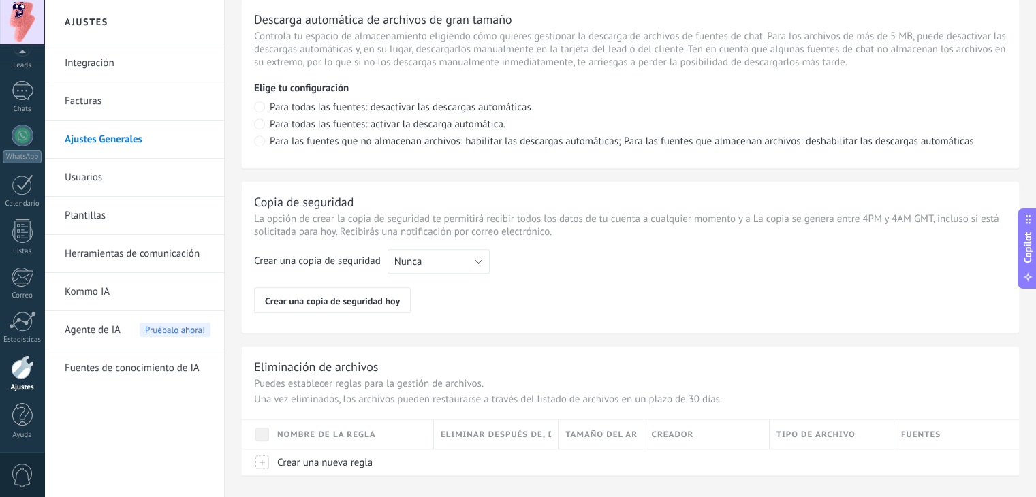
scroll to position [1006, 0]
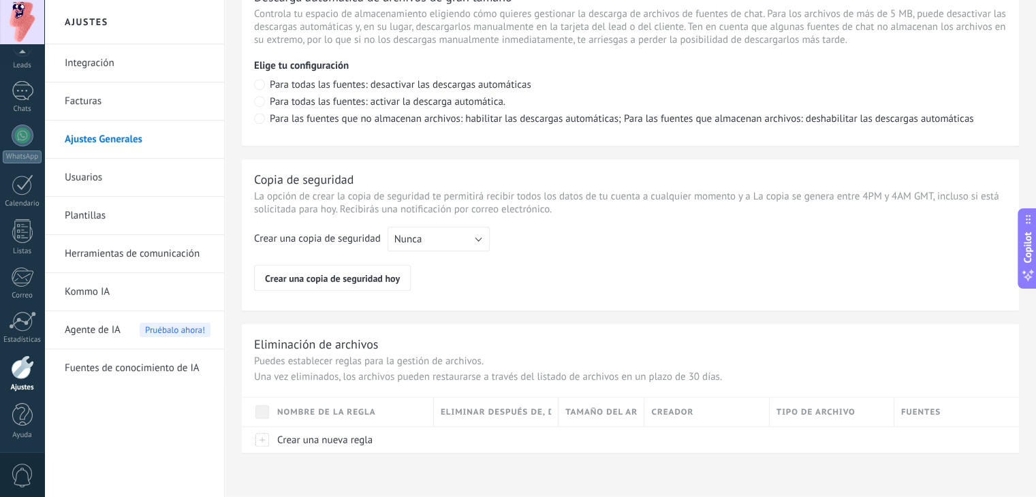
click at [159, 60] on link "Integración" at bounding box center [138, 63] width 146 height 38
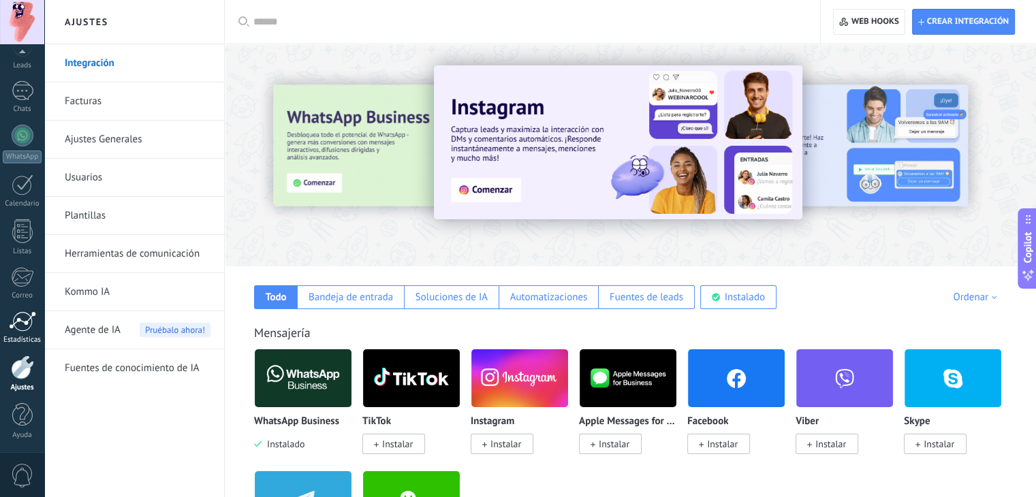
click at [41, 321] on link "Estadísticas" at bounding box center [22, 327] width 44 height 33
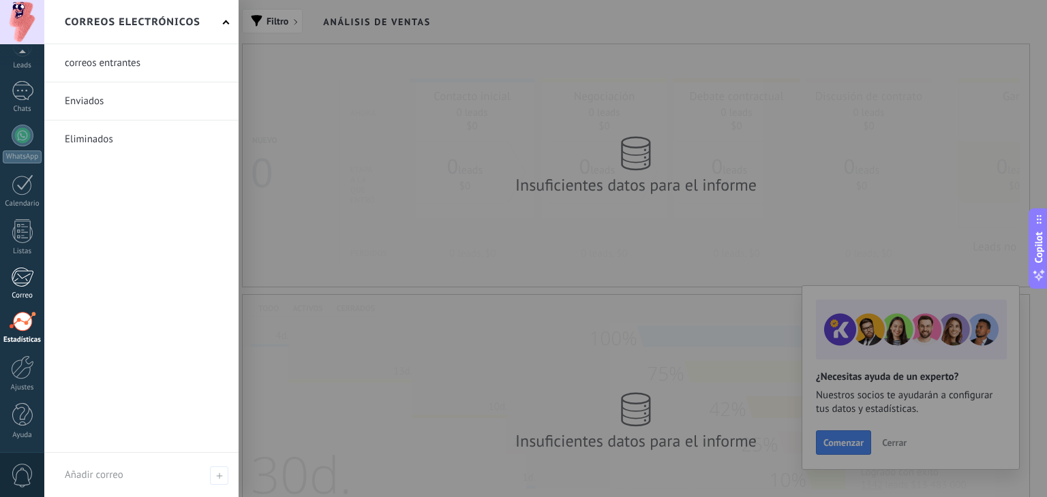
click at [15, 279] on div at bounding box center [22, 277] width 22 height 20
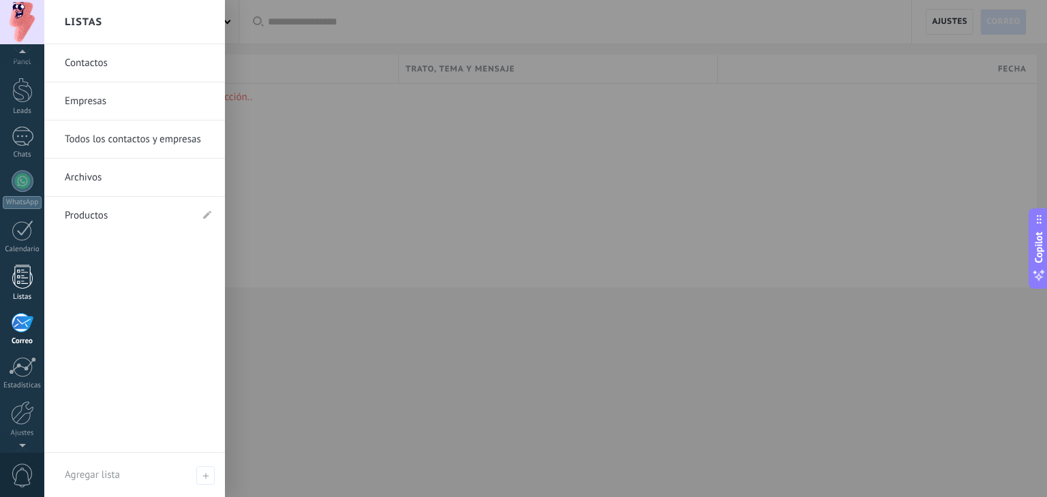
scroll to position [22, 0]
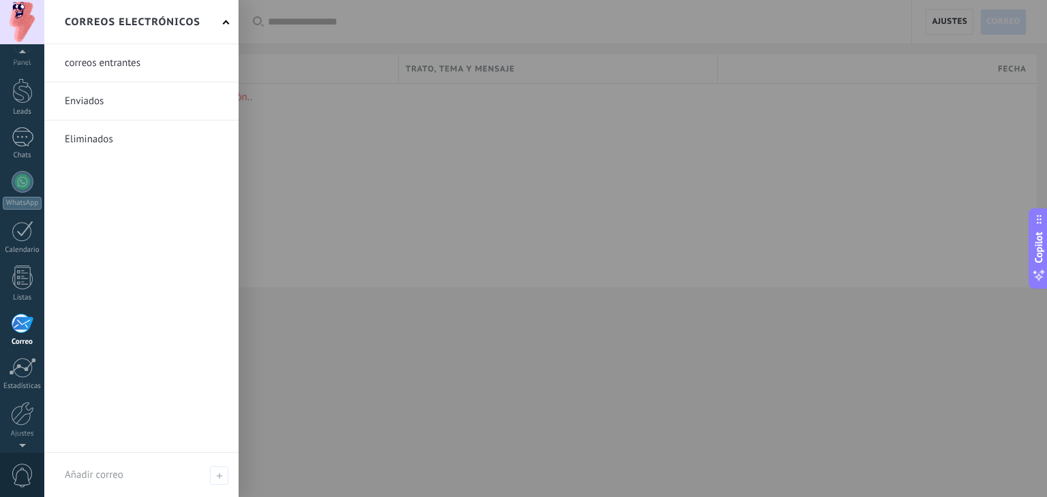
click at [230, 250] on div "correos entrantes Enviados Eliminados" at bounding box center [141, 248] width 194 height 409
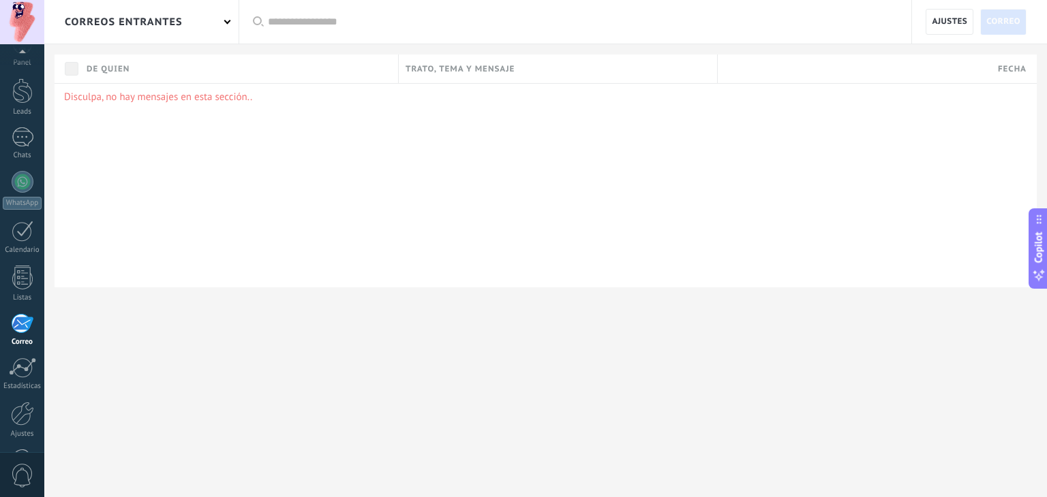
scroll to position [69, 0]
click at [260, 248] on div "Disculpa, no hay mensajes en esta sección.." at bounding box center [546, 185] width 982 height 204
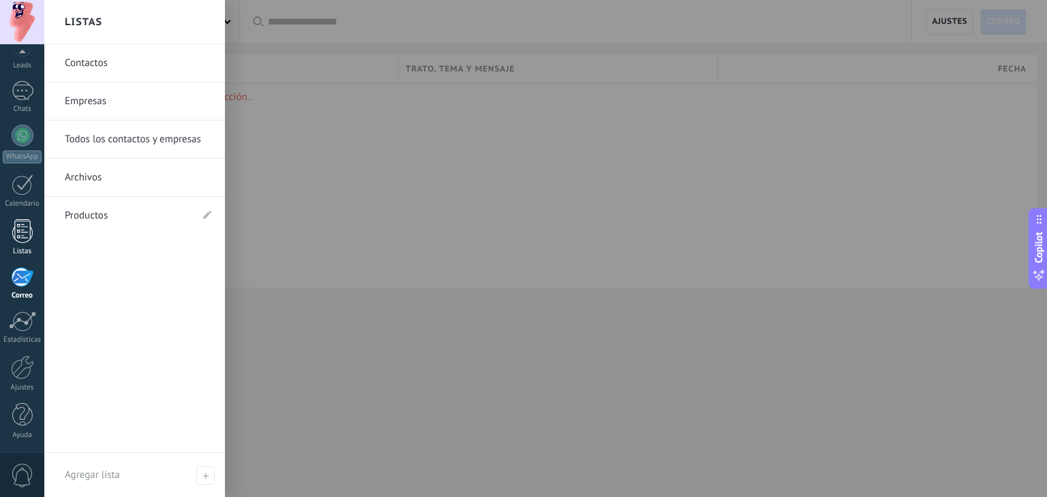
click at [25, 224] on div at bounding box center [22, 231] width 20 height 24
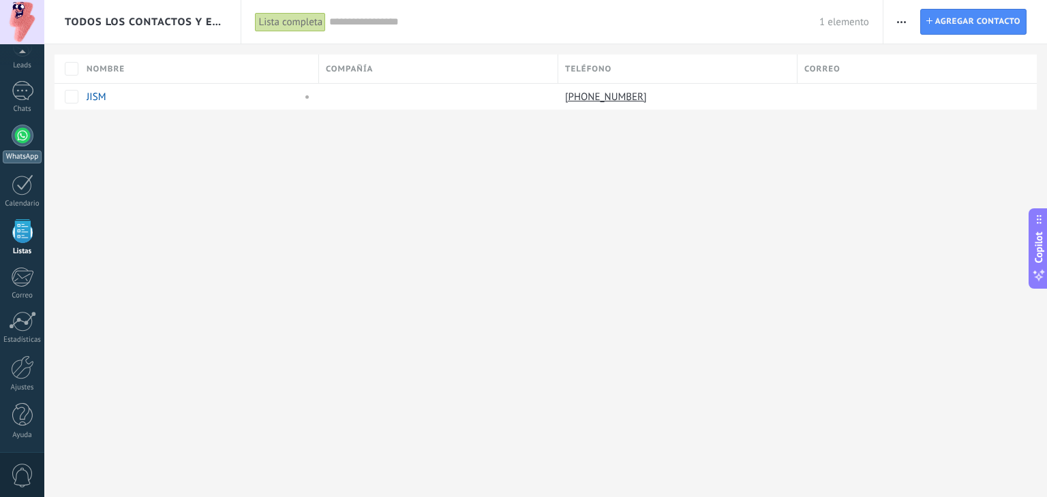
click at [34, 128] on link "WhatsApp" at bounding box center [22, 144] width 44 height 39
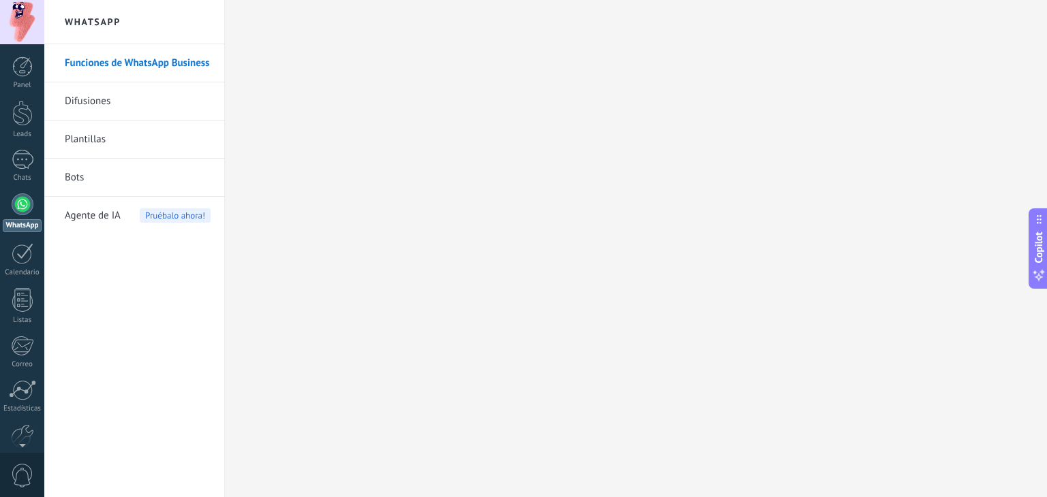
click at [112, 62] on link "Funciones de WhatsApp Business" at bounding box center [138, 63] width 146 height 38
click at [25, 157] on div "1" at bounding box center [23, 160] width 22 height 20
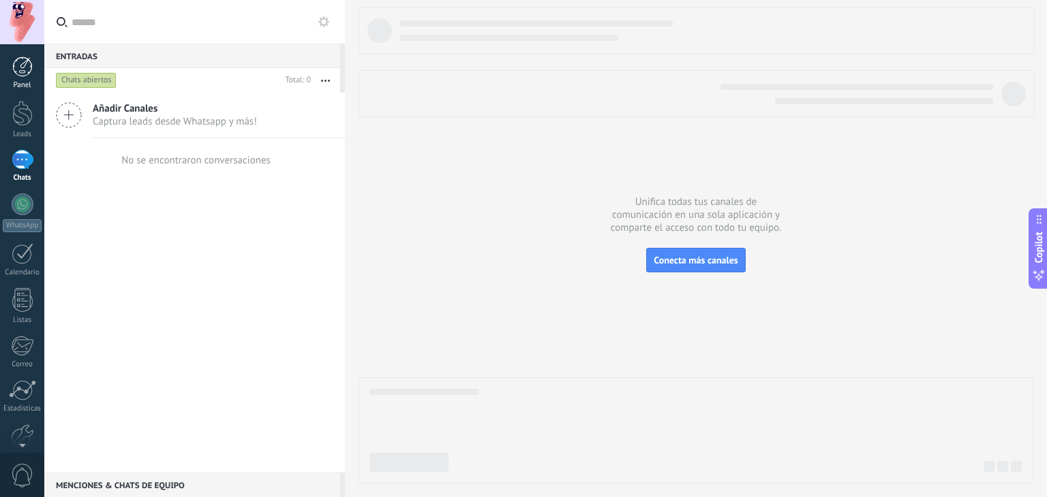
click at [36, 82] on div "Panel" at bounding box center [23, 85] width 40 height 9
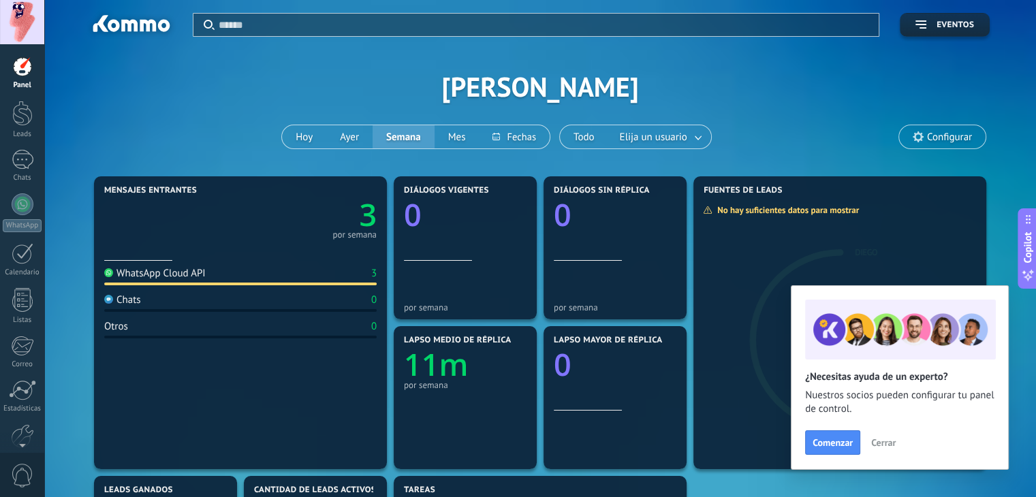
scroll to position [25, 0]
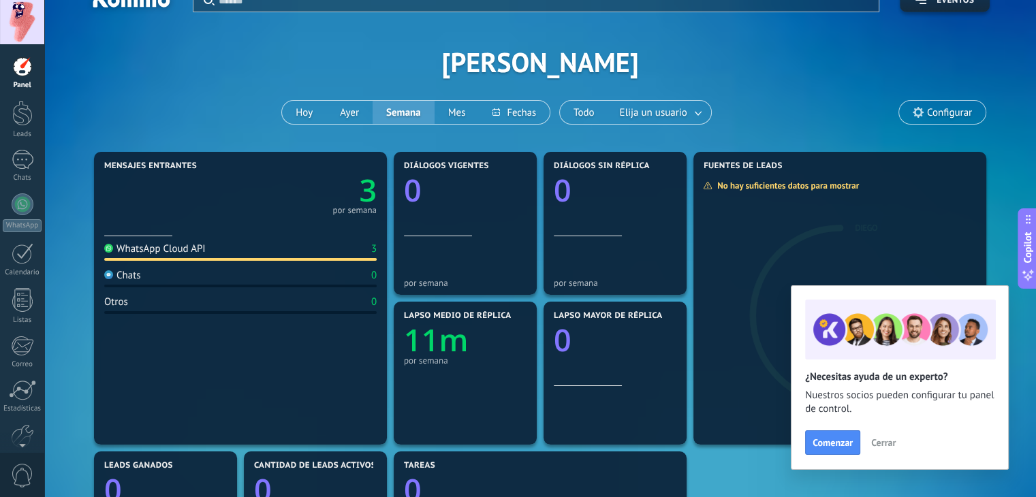
click at [935, 123] on span "Configurar" at bounding box center [942, 112] width 87 height 23
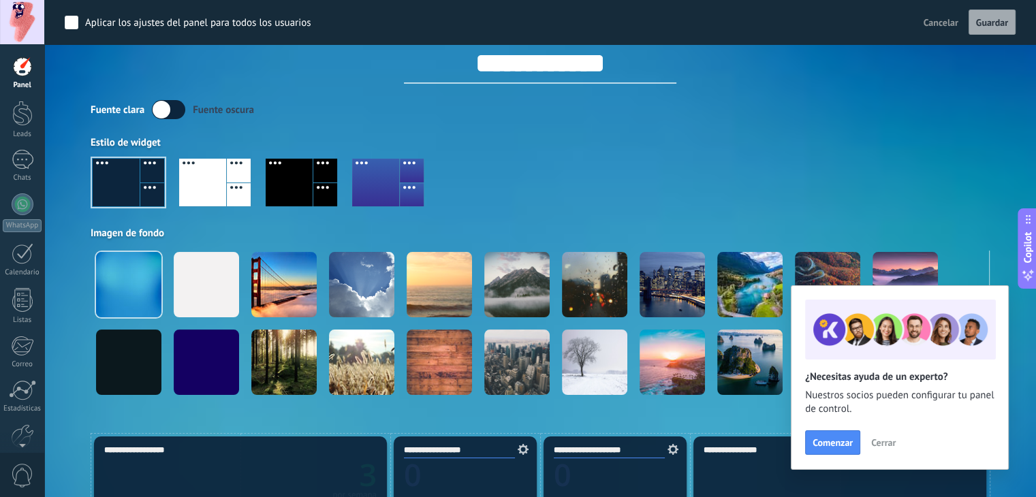
click at [18, 66] on div at bounding box center [22, 67] width 20 height 20
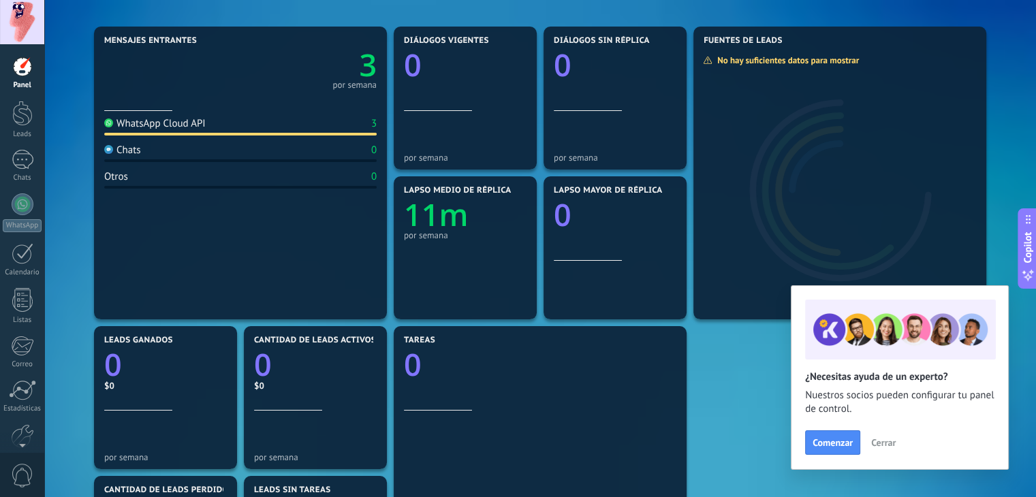
scroll to position [144, 0]
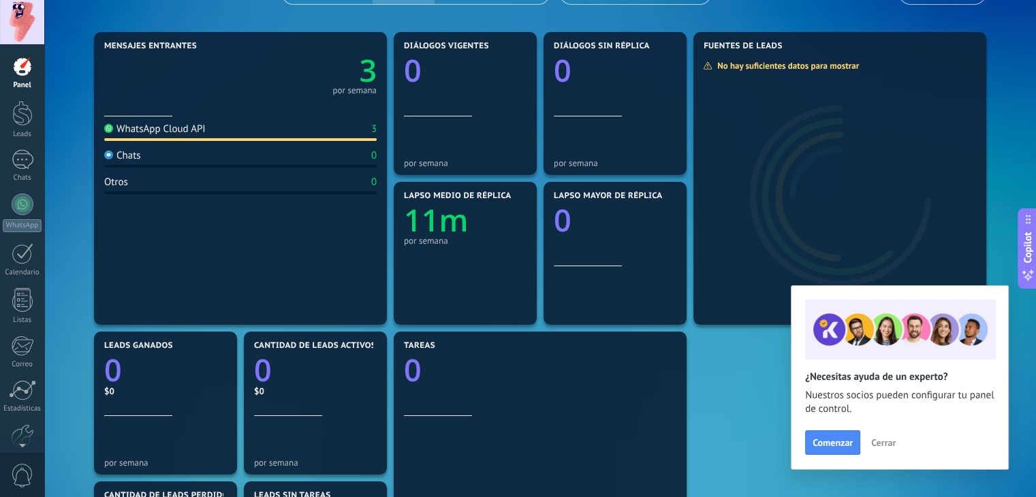
click at [128, 141] on div "WhatsApp Cloud API 3 Chats 0 Otros 0" at bounding box center [240, 217] width 273 height 200
click at [16, 132] on div "Leads" at bounding box center [23, 134] width 40 height 9
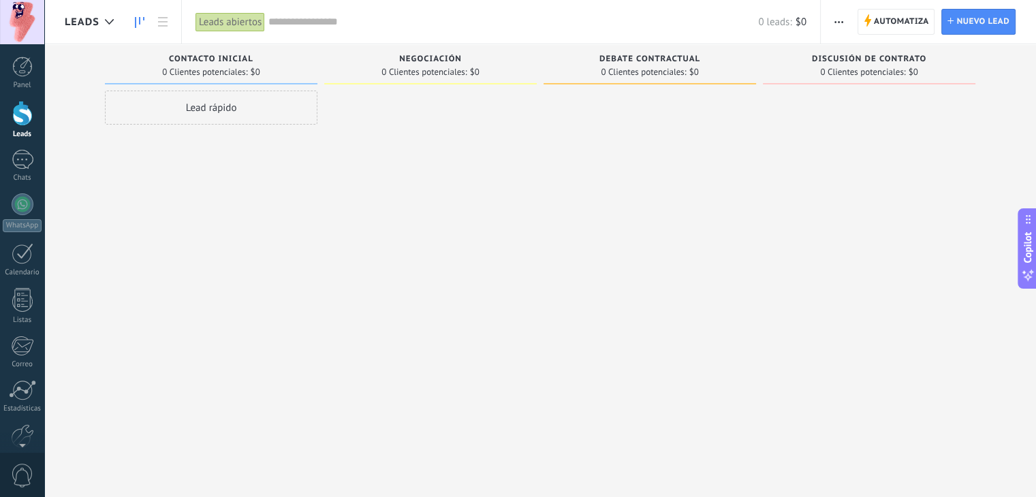
click at [845, 20] on button "button" at bounding box center [839, 22] width 20 height 26
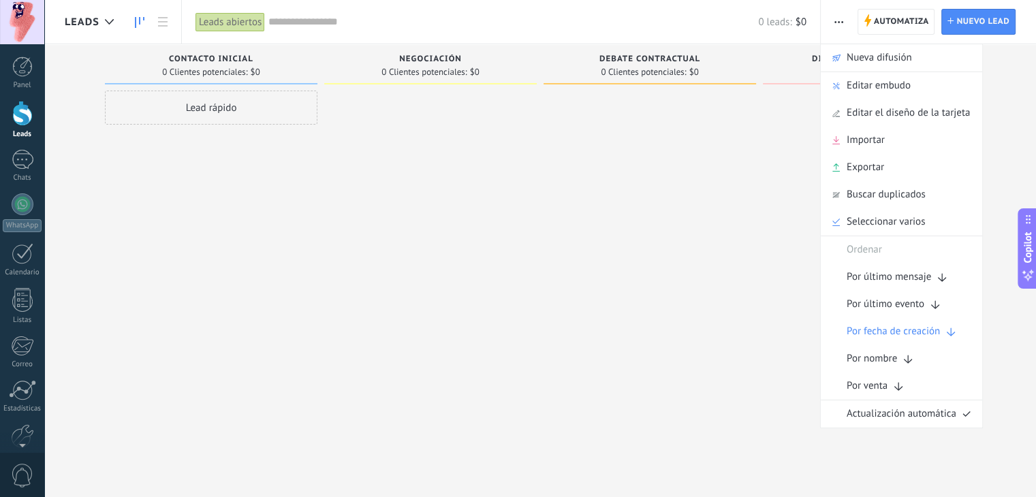
click at [765, 233] on div at bounding box center [869, 251] width 213 height 320
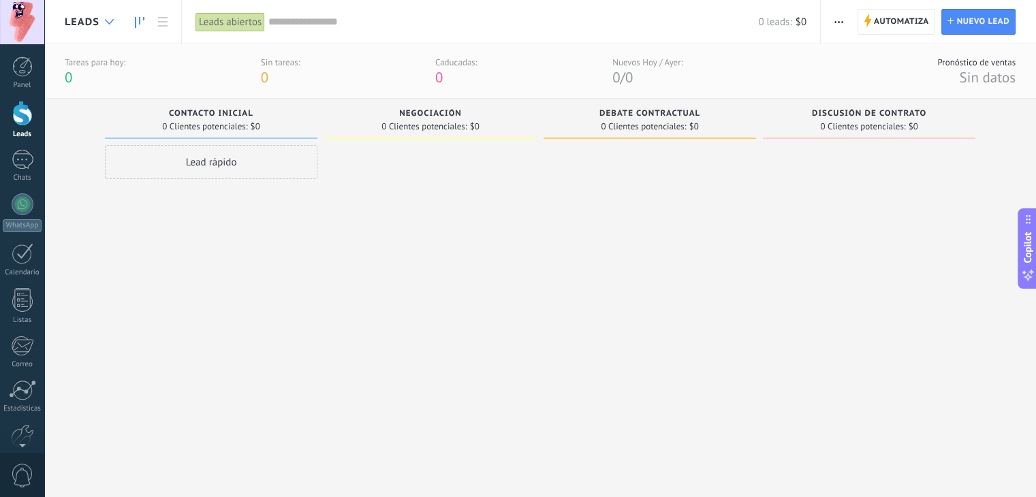
click at [112, 25] on div at bounding box center [109, 22] width 22 height 27
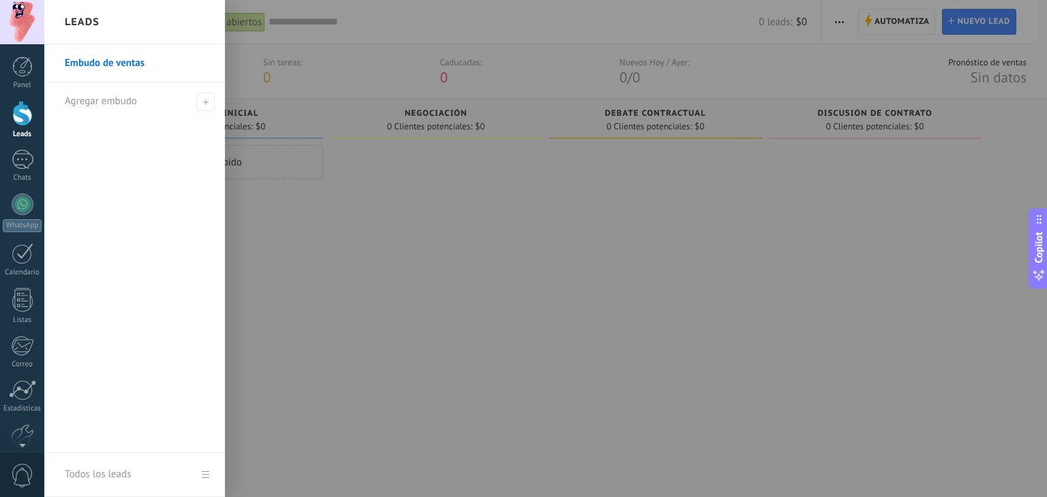
click at [112, 25] on div "Leads" at bounding box center [134, 22] width 181 height 44
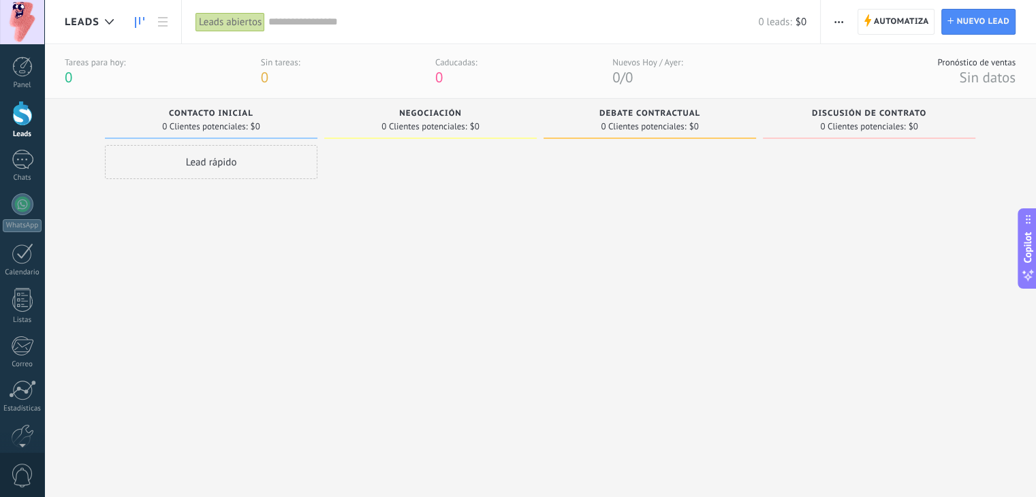
click at [845, 23] on button "button" at bounding box center [839, 22] width 20 height 26
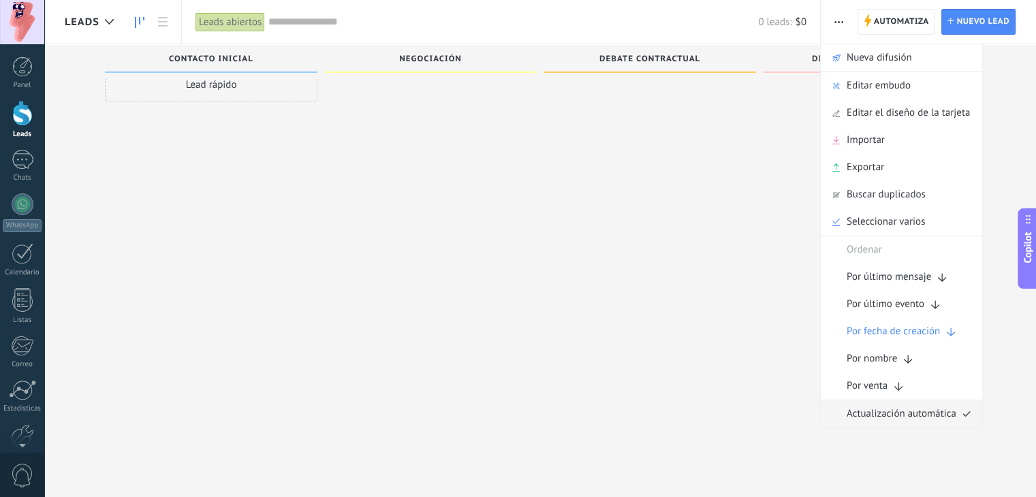
scroll to position [23, 0]
click at [752, 170] on div at bounding box center [650, 227] width 213 height 320
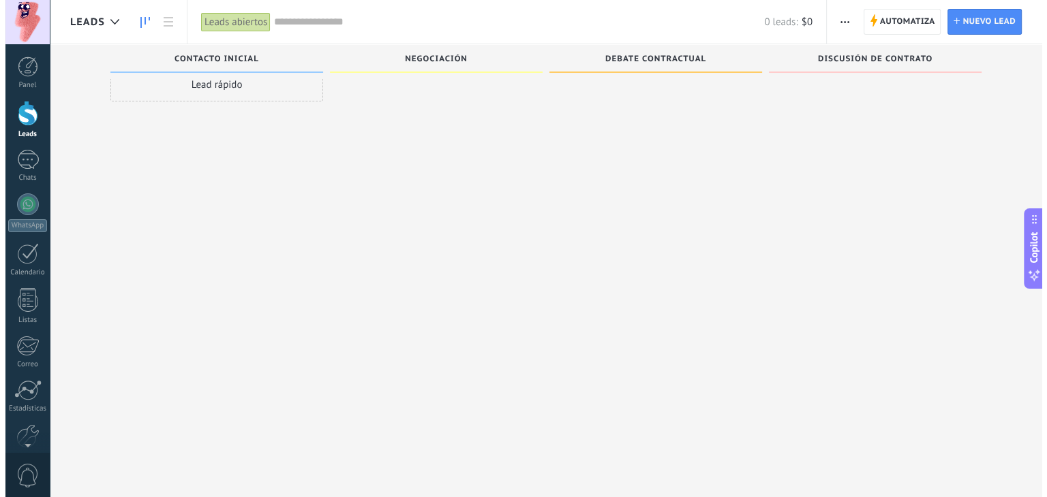
scroll to position [0, 0]
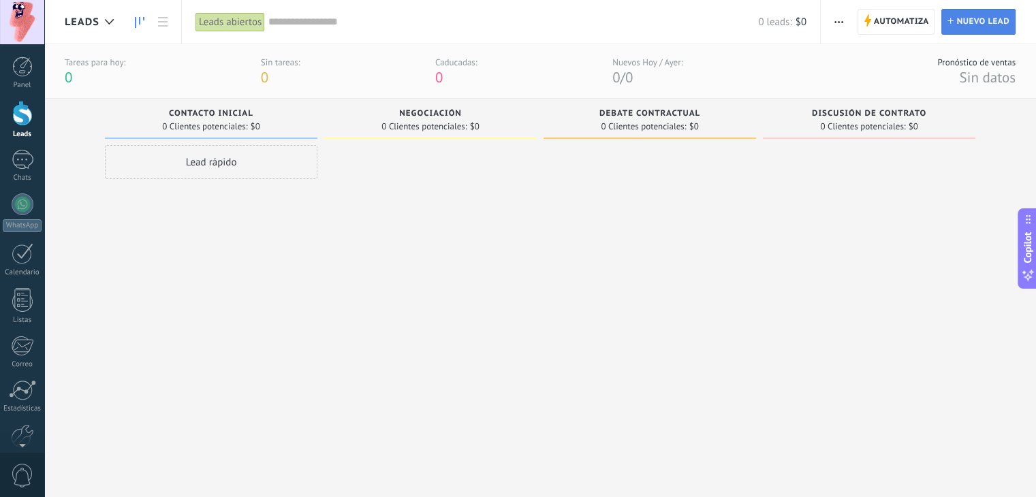
click at [966, 22] on span "Nuevo lead" at bounding box center [983, 22] width 53 height 25
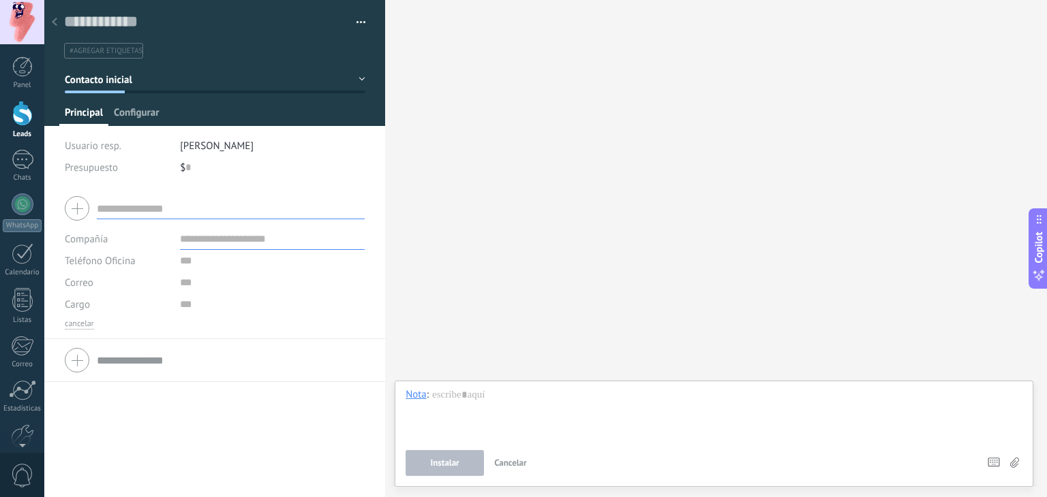
click at [125, 117] on span "Configurar" at bounding box center [136, 116] width 45 height 20
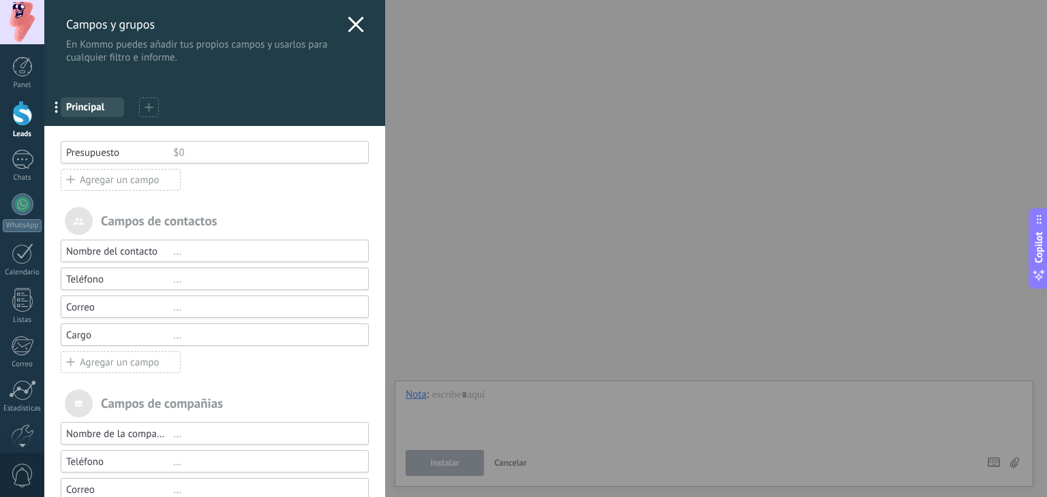
click at [349, 30] on icon at bounding box center [356, 24] width 16 height 16
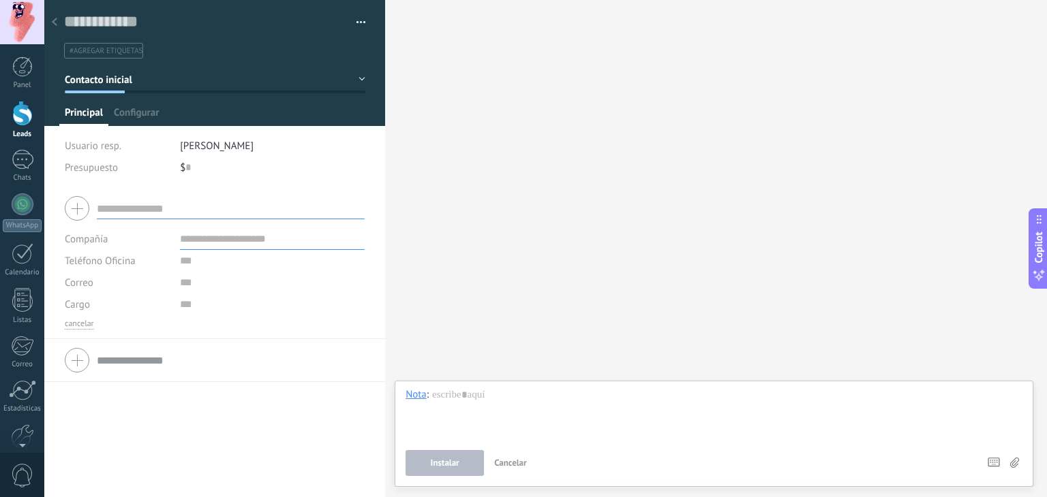
click at [145, 87] on button "Contacto inicial" at bounding box center [215, 79] width 301 height 25
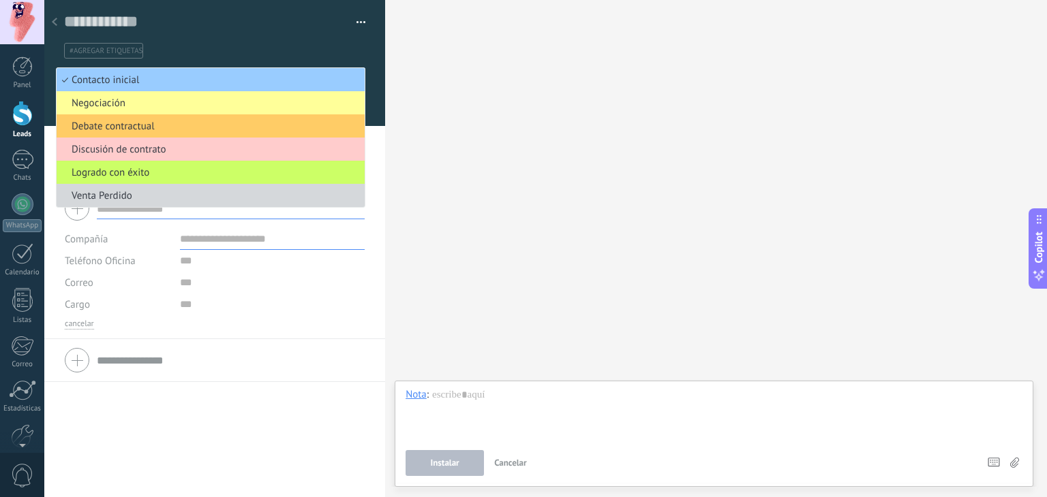
click at [223, 50] on ul "#agregar etiquetas" at bounding box center [212, 51] width 299 height 18
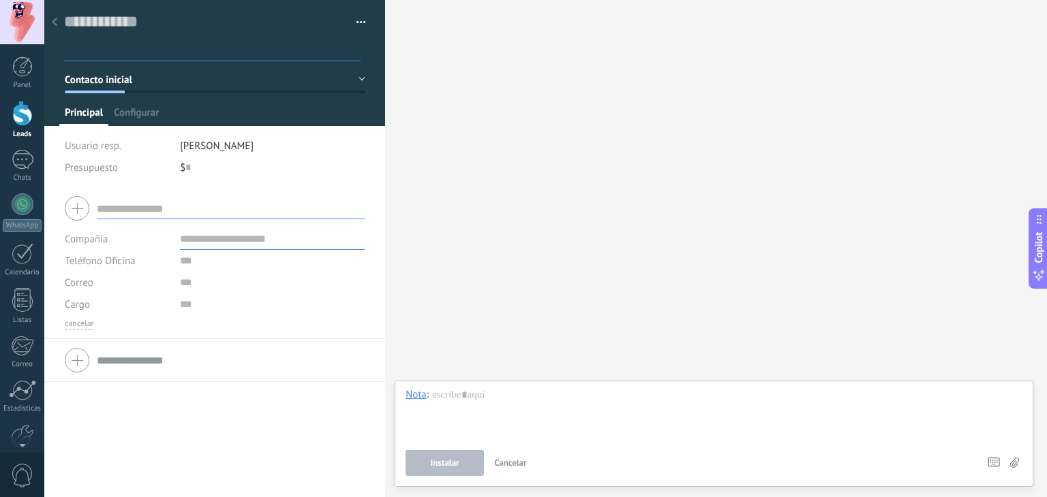
click at [450, 61] on div "Buscar Carga más Participantes: 0 Agregar usuario Bots: 0" at bounding box center [716, 248] width 662 height 497
click at [57, 31] on div at bounding box center [54, 23] width 19 height 27
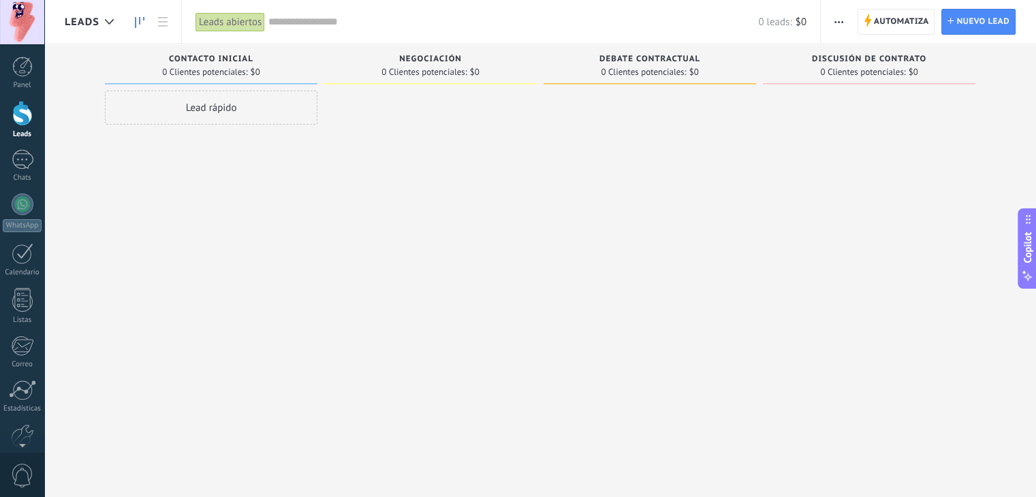
click at [22, 121] on div at bounding box center [22, 113] width 20 height 25
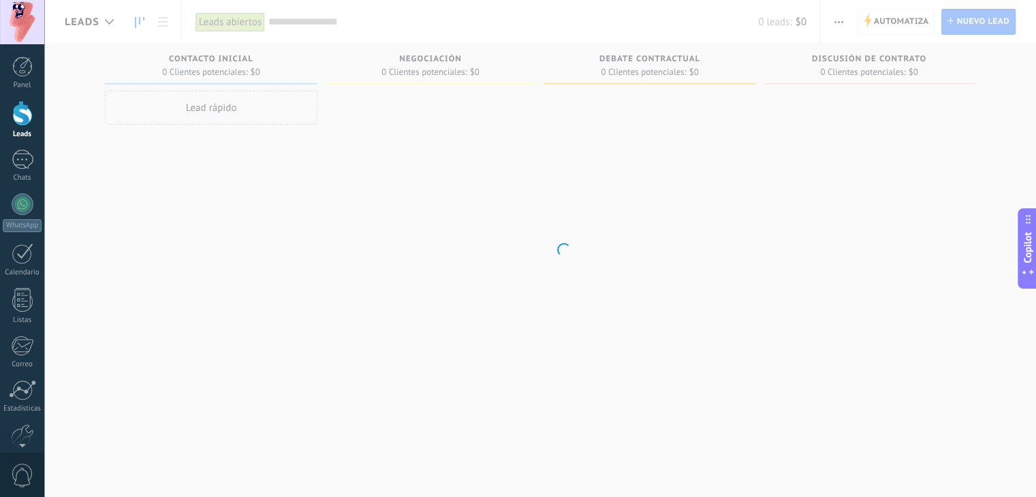
click at [22, 121] on div at bounding box center [22, 113] width 20 height 25
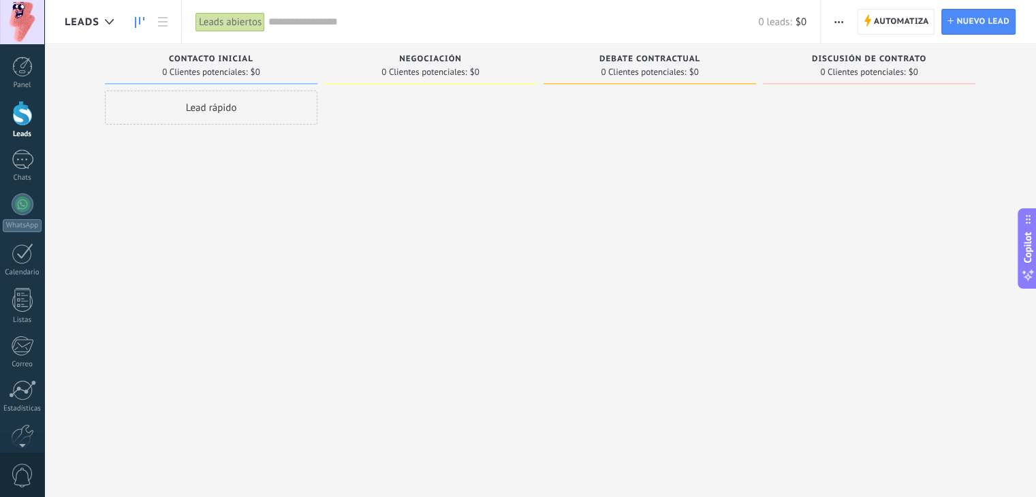
click at [1030, 253] on span "Copilot" at bounding box center [1028, 247] width 14 height 31
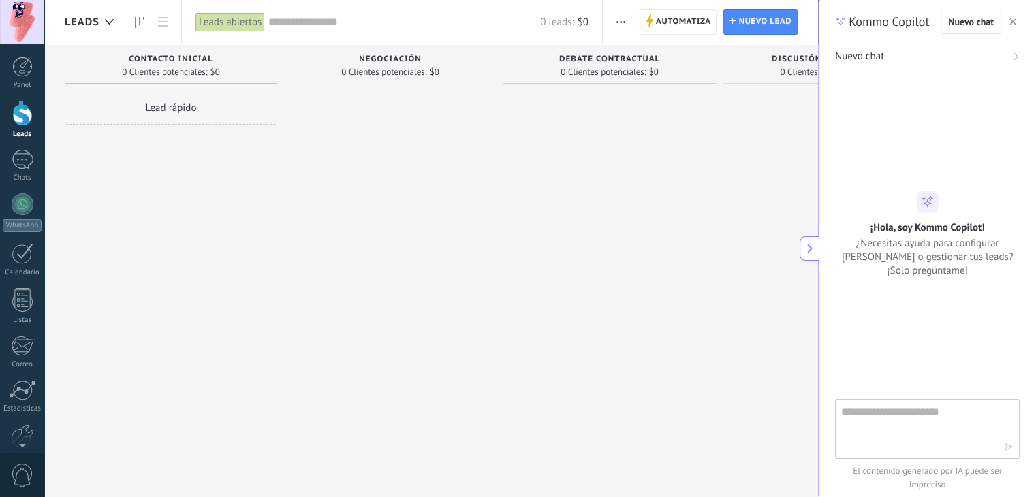
scroll to position [13, 0]
click at [807, 244] on icon at bounding box center [810, 249] width 10 height 10
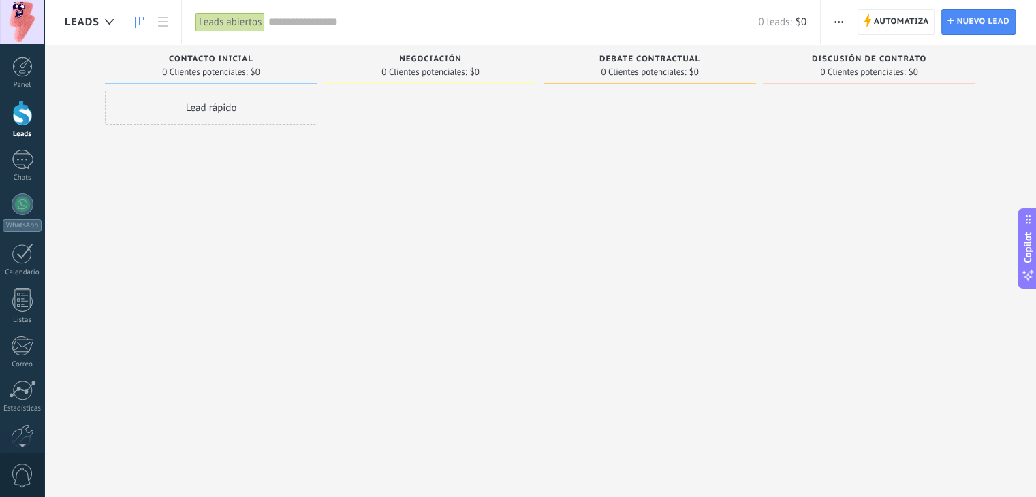
click at [839, 17] on span "button" at bounding box center [839, 22] width 9 height 26
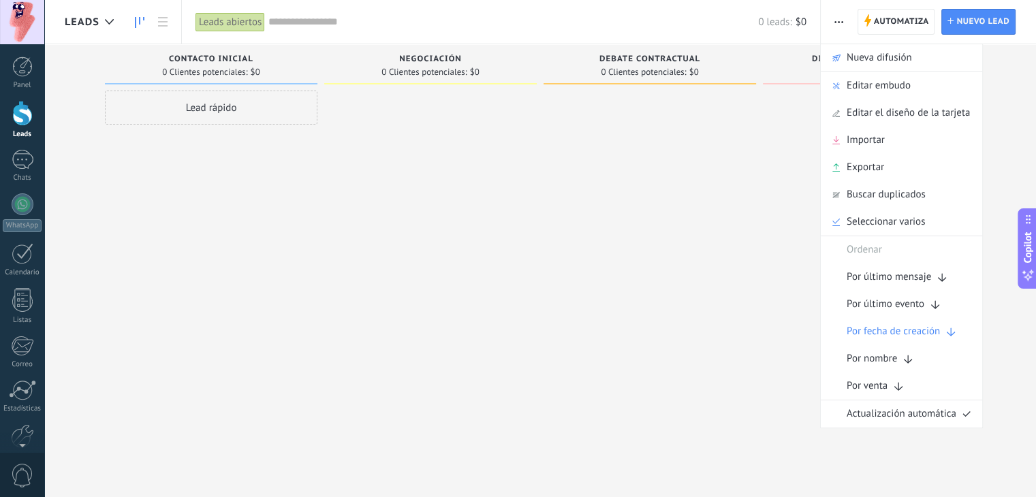
click at [727, 368] on div at bounding box center [650, 251] width 213 height 320
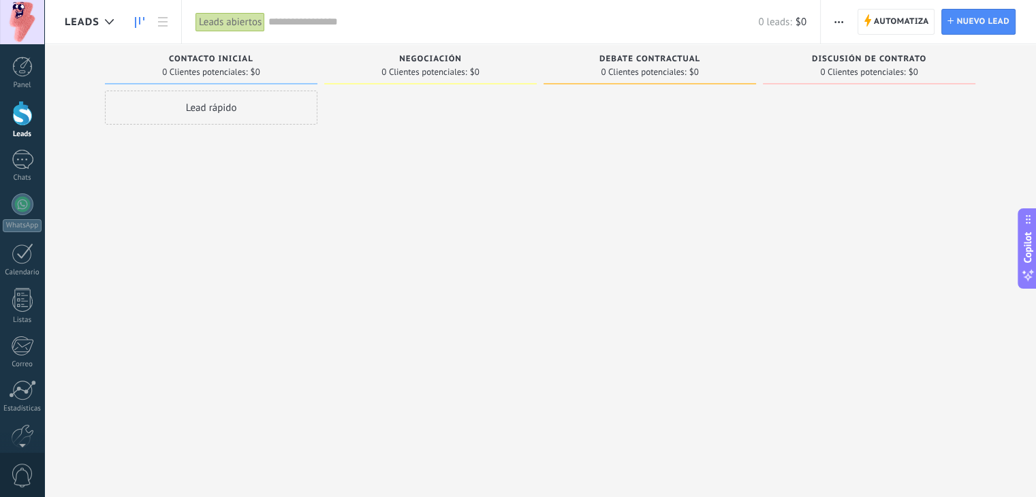
click at [324, 22] on input "text" at bounding box center [513, 22] width 490 height 14
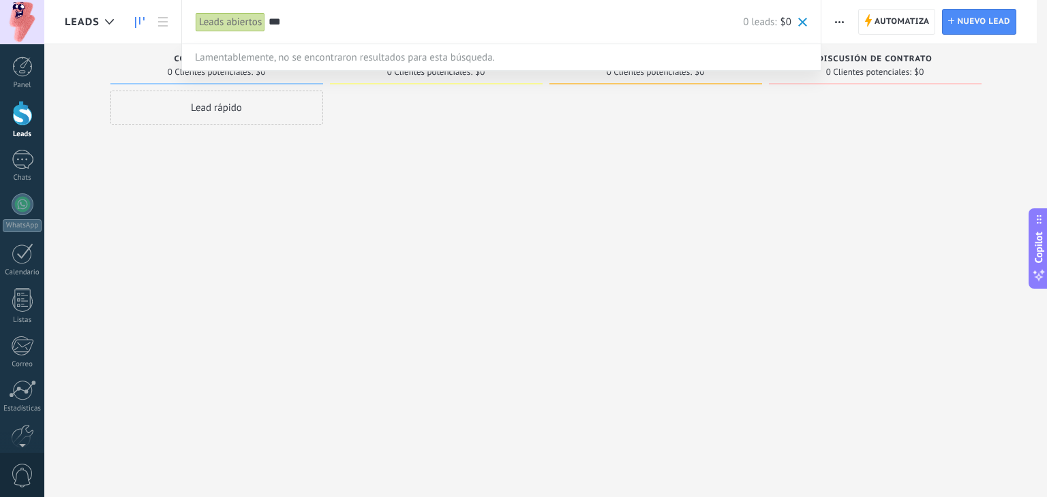
click at [131, 230] on div at bounding box center [523, 248] width 1047 height 497
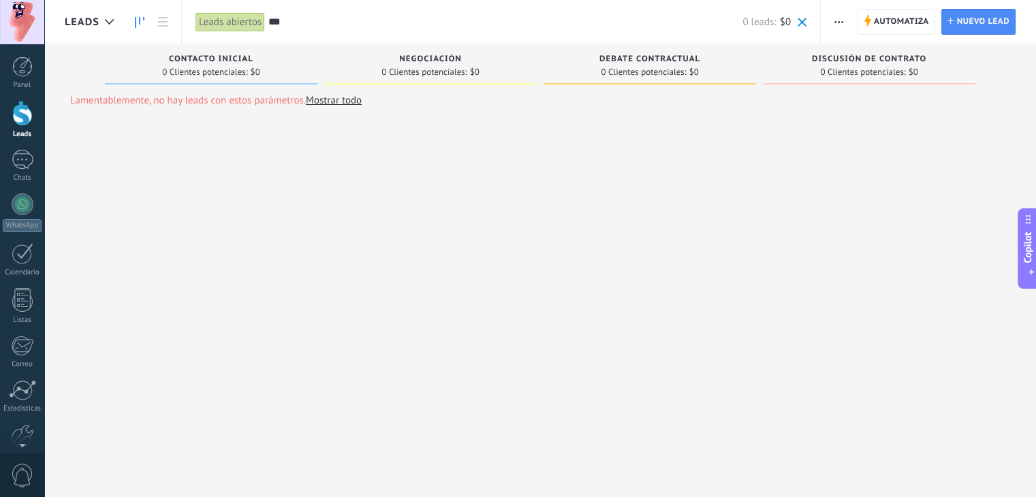
click at [311, 25] on input "***" at bounding box center [505, 22] width 474 height 14
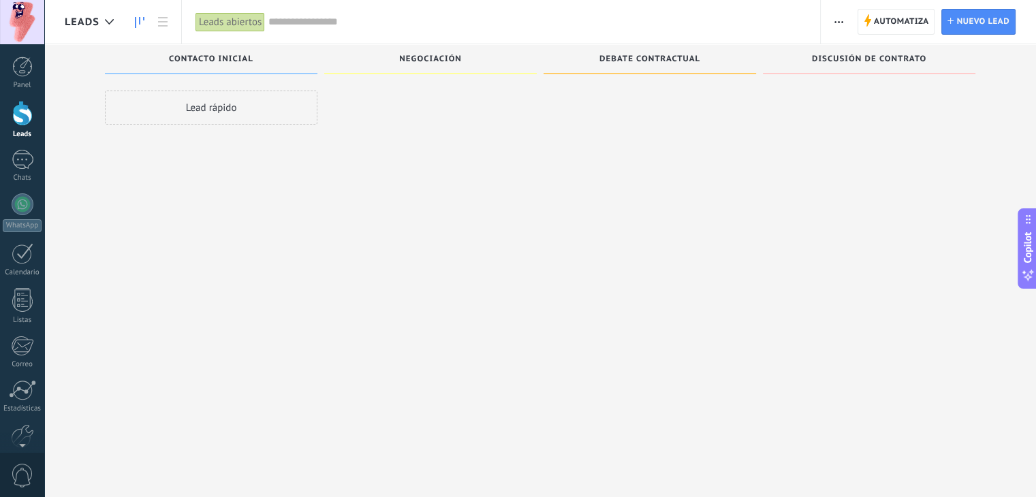
click at [132, 159] on div "Lead rápido" at bounding box center [211, 251] width 213 height 320
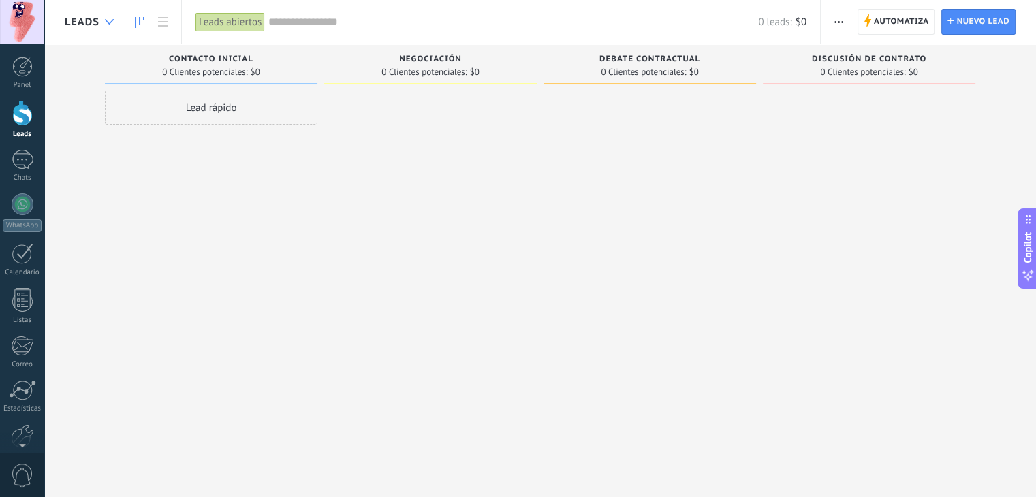
click at [108, 19] on icon at bounding box center [109, 21] width 9 height 5
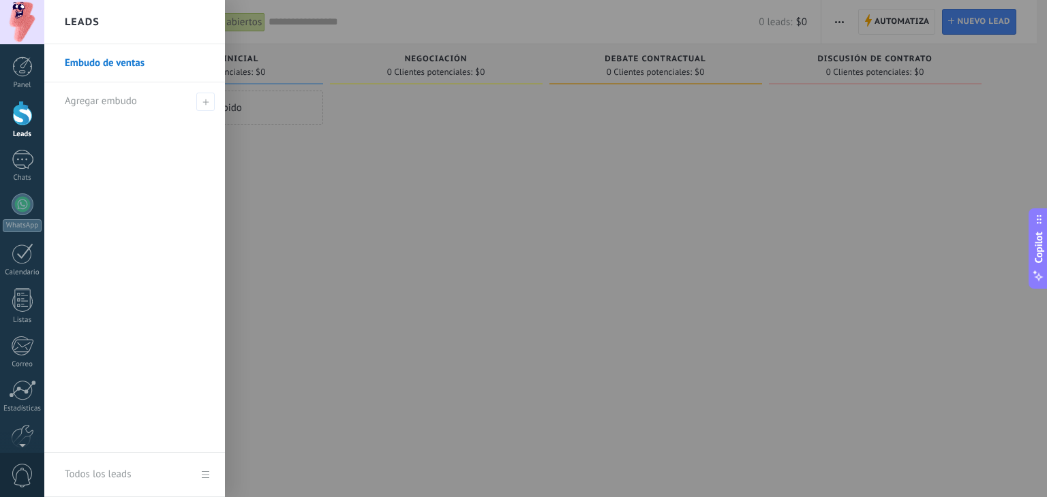
click at [330, 217] on div at bounding box center [567, 248] width 1047 height 497
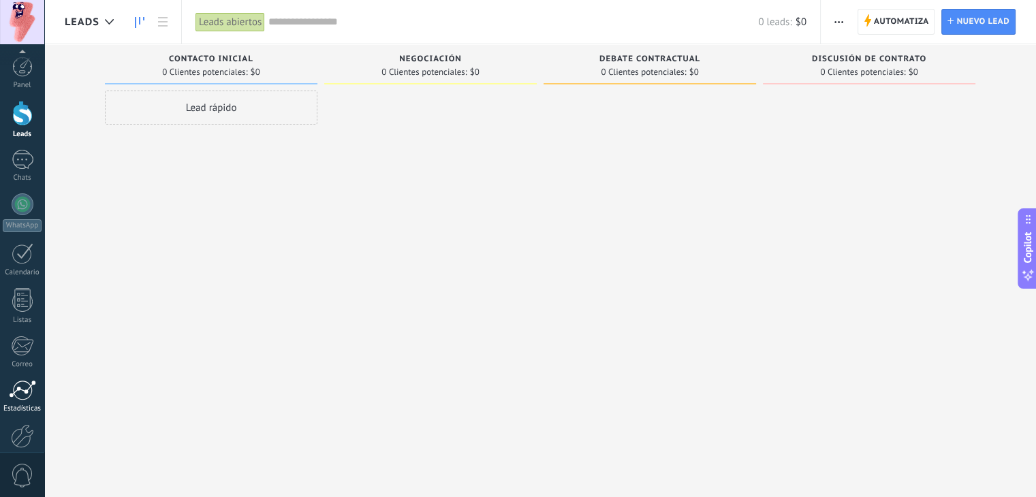
scroll to position [69, 0]
click at [18, 429] on link "Ayuda" at bounding box center [22, 421] width 44 height 37
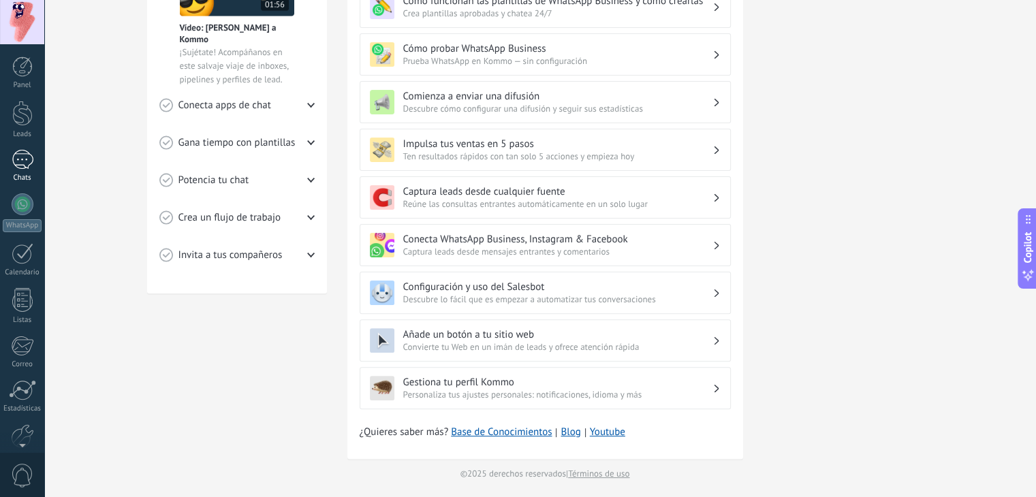
click at [20, 151] on div "1" at bounding box center [23, 160] width 22 height 20
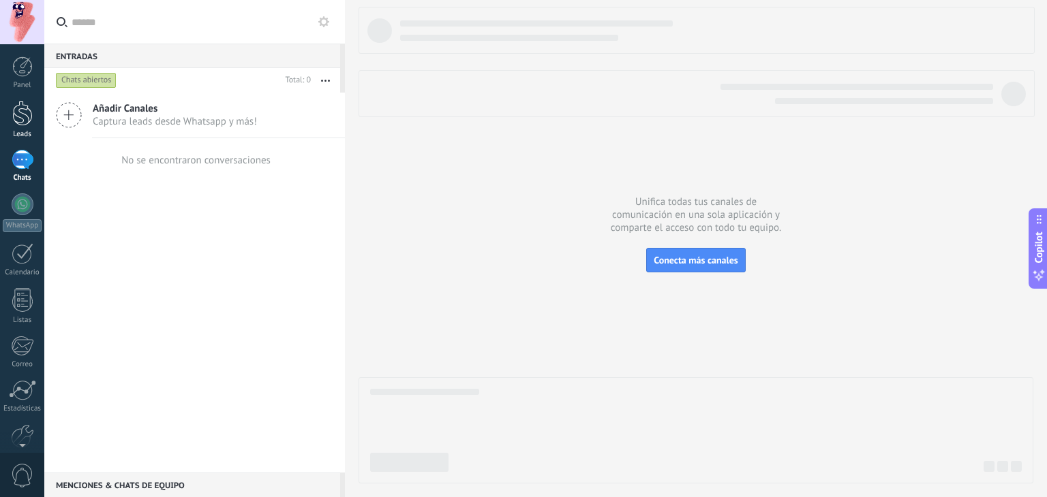
click at [25, 118] on div at bounding box center [22, 113] width 20 height 25
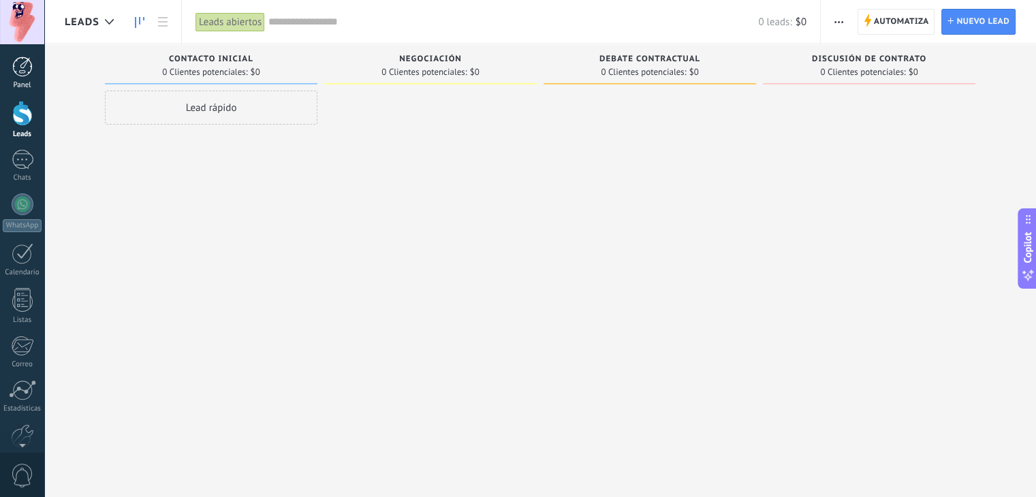
click at [37, 69] on link "Panel" at bounding box center [22, 73] width 44 height 33
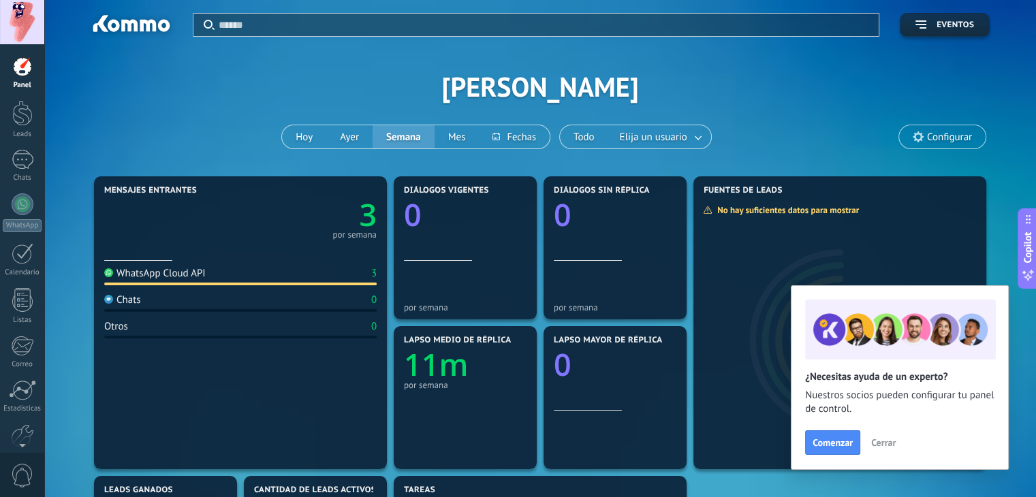
click at [439, 25] on input "text" at bounding box center [545, 25] width 652 height 14
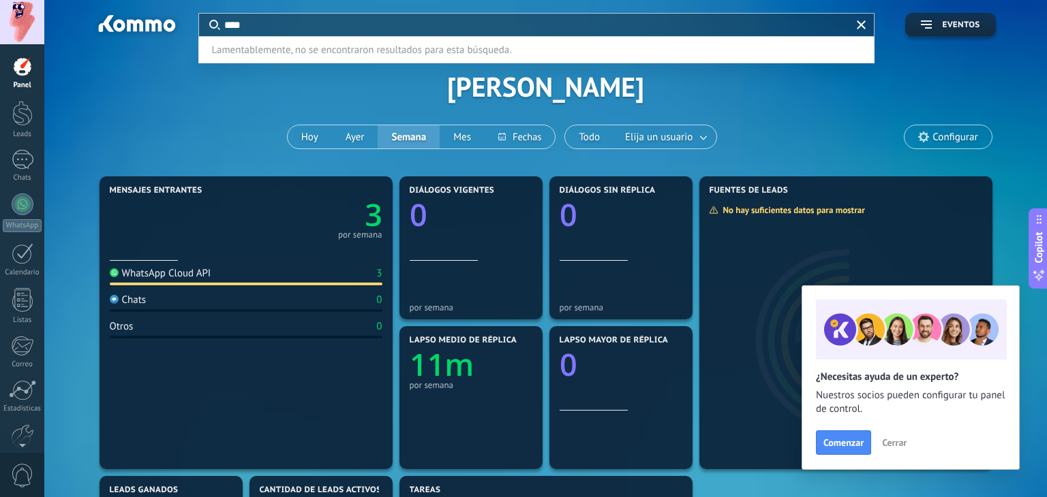
click at [439, 25] on input "****" at bounding box center [537, 25] width 626 height 14
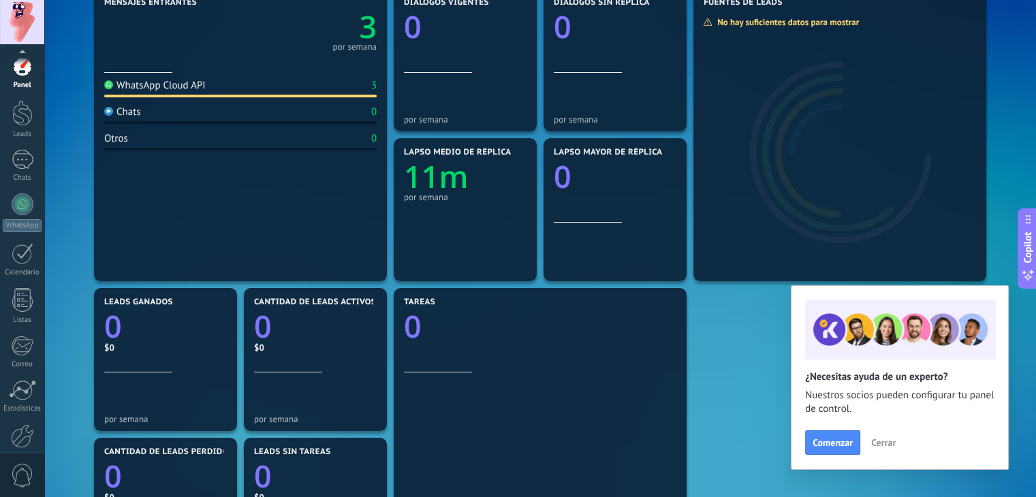
scroll to position [69, 0]
click at [18, 374] on div at bounding box center [22, 368] width 23 height 24
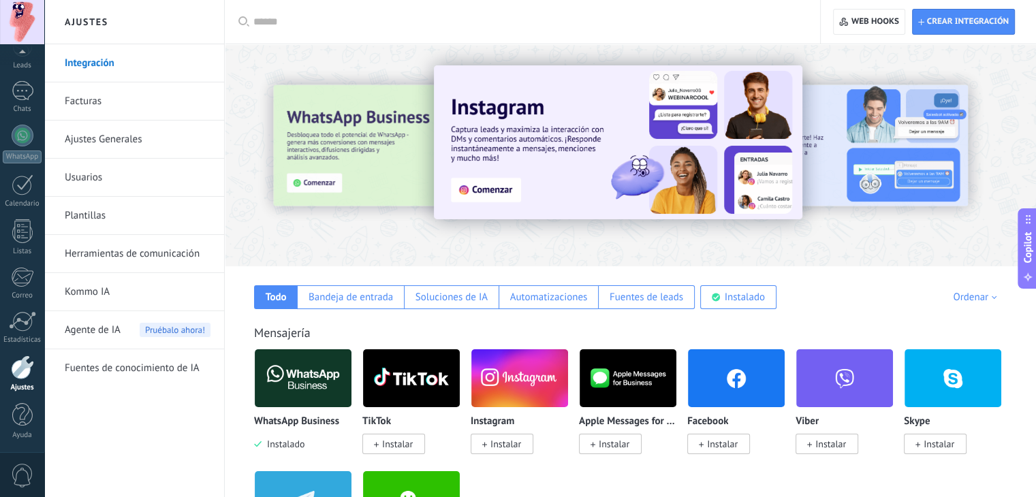
click at [721, 447] on span "Instalar" at bounding box center [722, 444] width 31 height 12
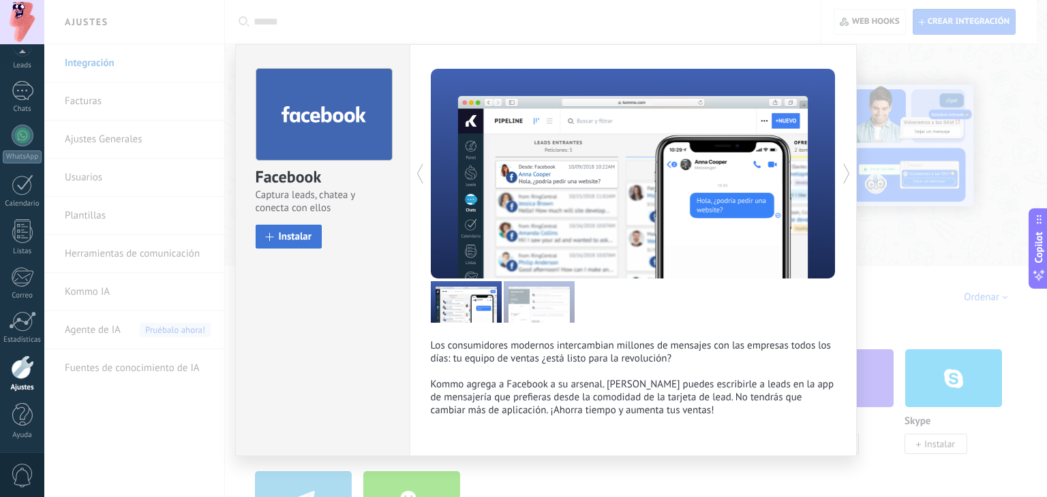
click at [281, 240] on span "Instalar" at bounding box center [295, 237] width 33 height 10
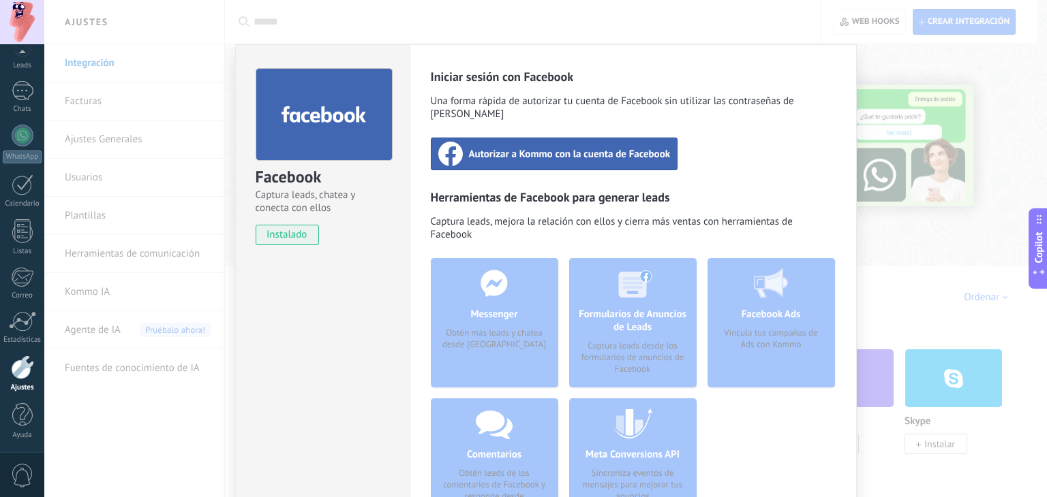
click at [566, 147] on span "Autorizar a Kommo con la cuenta de Facebook" at bounding box center [570, 154] width 202 height 14
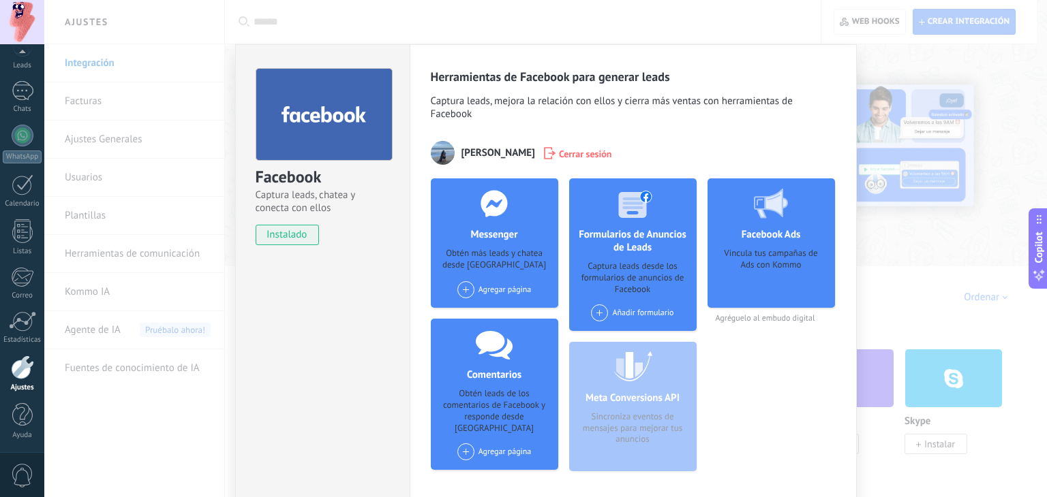
click at [604, 311] on span at bounding box center [599, 313] width 17 height 17
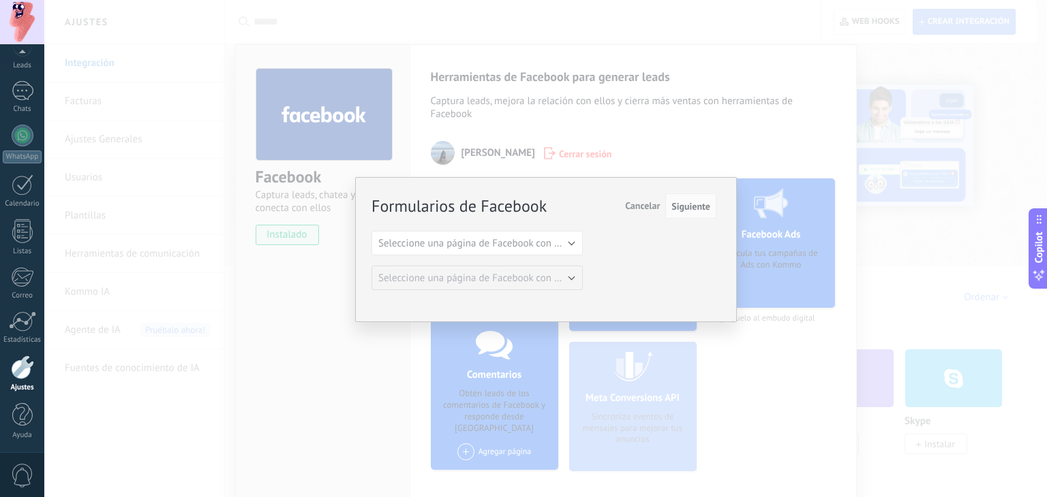
click at [524, 255] on div "Formularios de Facebook Siguiente Cancelar Seleccione una página de Facebook co…" at bounding box center [543, 243] width 345 height 96
click at [519, 249] on button "Seleccione una página de Facebook con formas" at bounding box center [476, 243] width 211 height 25
click at [482, 260] on span "JI Service" at bounding box center [470, 266] width 215 height 13
drag, startPoint x: 681, startPoint y: 206, endPoint x: 658, endPoint y: 159, distance: 52.7
click at [658, 159] on div "Formularios de Facebook Siguiente Cancelar Seleccione una página de Facebook co…" at bounding box center [545, 248] width 1002 height 497
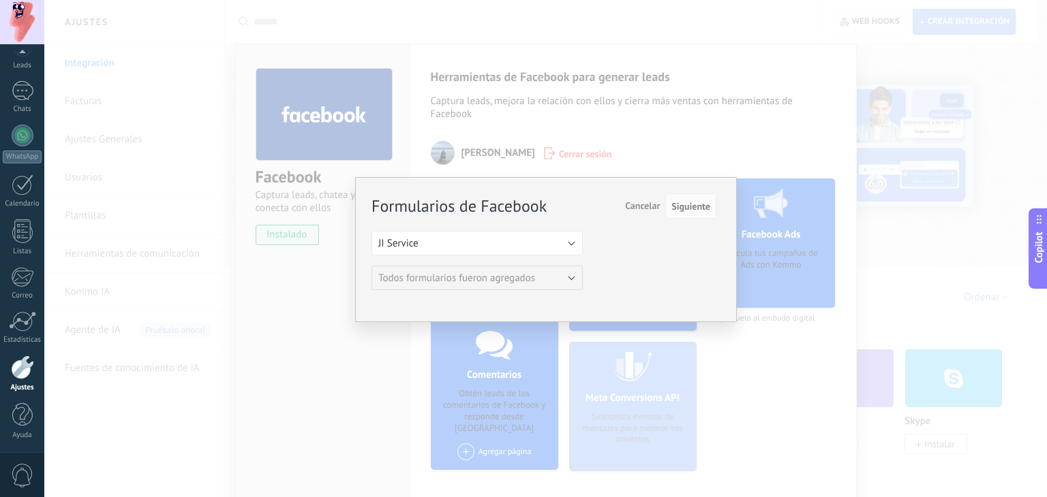
click at [658, 159] on div "Formularios de Facebook Siguiente Cancelar Seleccione una página de Facebook co…" at bounding box center [545, 248] width 1002 height 497
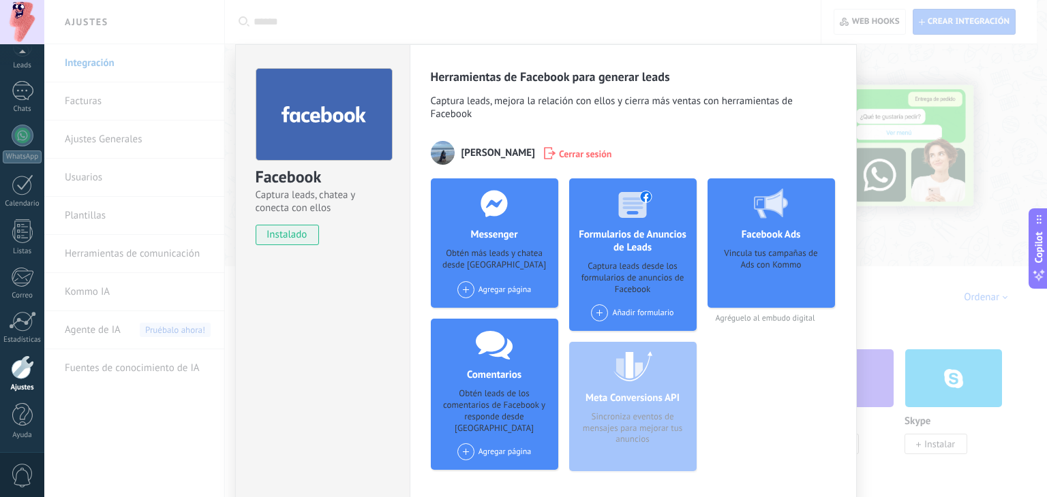
click at [509, 284] on div "Agregar página" at bounding box center [494, 289] width 74 height 17
click at [502, 309] on div "JI Service" at bounding box center [501, 316] width 91 height 30
click at [456, 450] on div "Agregar página" at bounding box center [494, 457] width 90 height 27
click at [467, 444] on span at bounding box center [465, 452] width 17 height 17
click at [771, 251] on div "Vincula tus campañas de Ads con Kommo" at bounding box center [771, 273] width 106 height 51
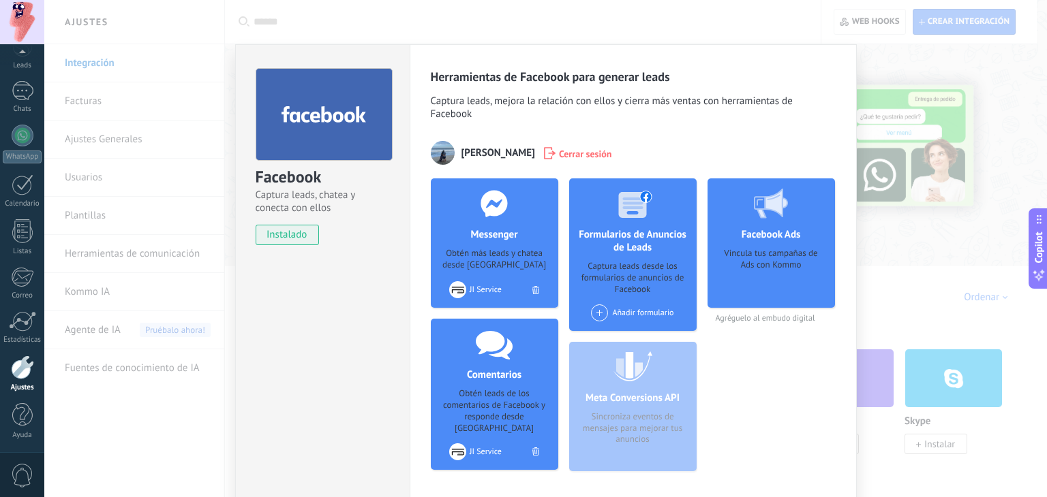
click at [766, 294] on div "Vincula tus campañas de Ads con Kommo" at bounding box center [771, 273] width 106 height 51
click at [602, 370] on div "Meta Conversions API Sincroniza eventos de mensajes para mejorar tus anuncios" at bounding box center [632, 406] width 127 height 129
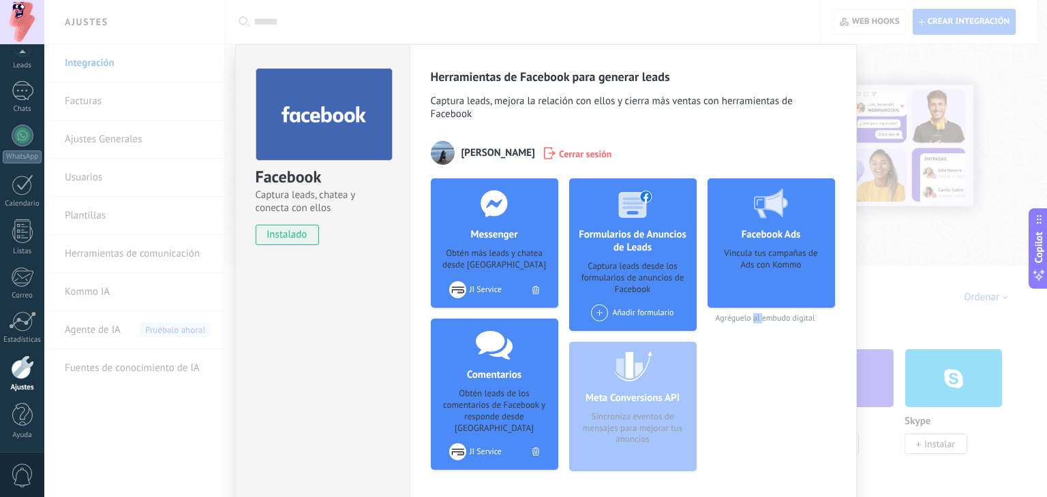
drag, startPoint x: 750, startPoint y: 314, endPoint x: 760, endPoint y: 321, distance: 12.3
click at [760, 321] on span "Agréguelo al embudo digital" at bounding box center [770, 318] width 127 height 10
click at [619, 230] on h4 "Formularios de Anuncios de Leads" at bounding box center [632, 241] width 127 height 26
click at [19, 200] on div "Calendario" at bounding box center [23, 204] width 40 height 9
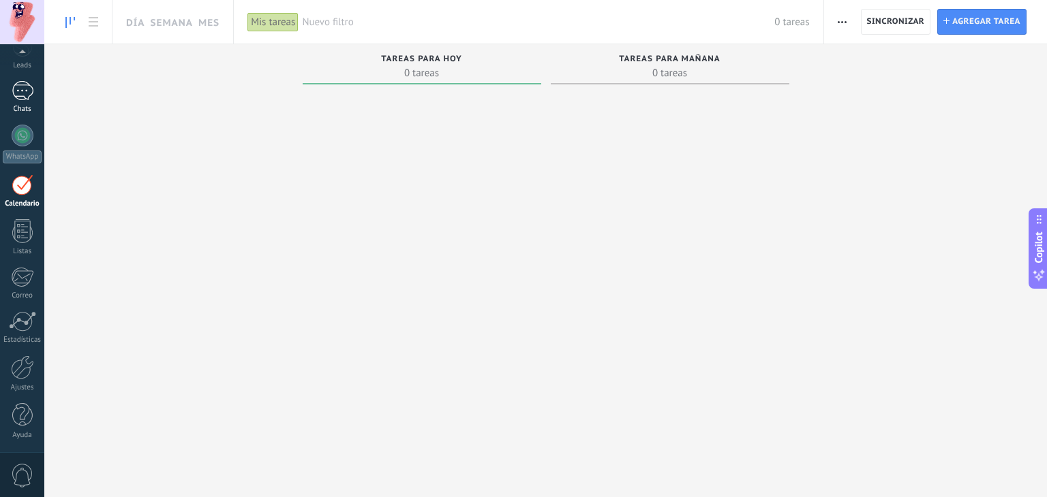
click at [24, 92] on div "1" at bounding box center [23, 91] width 22 height 20
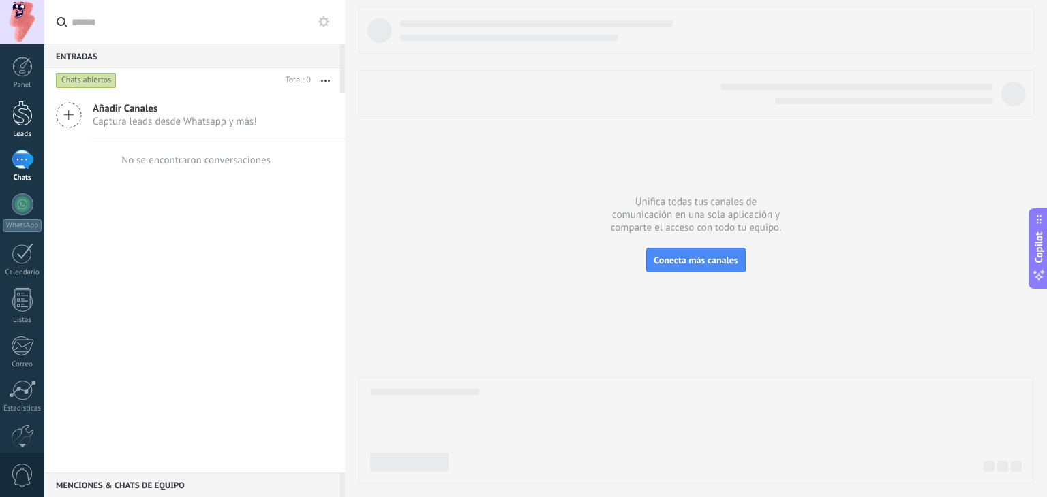
click at [19, 111] on div at bounding box center [22, 113] width 20 height 25
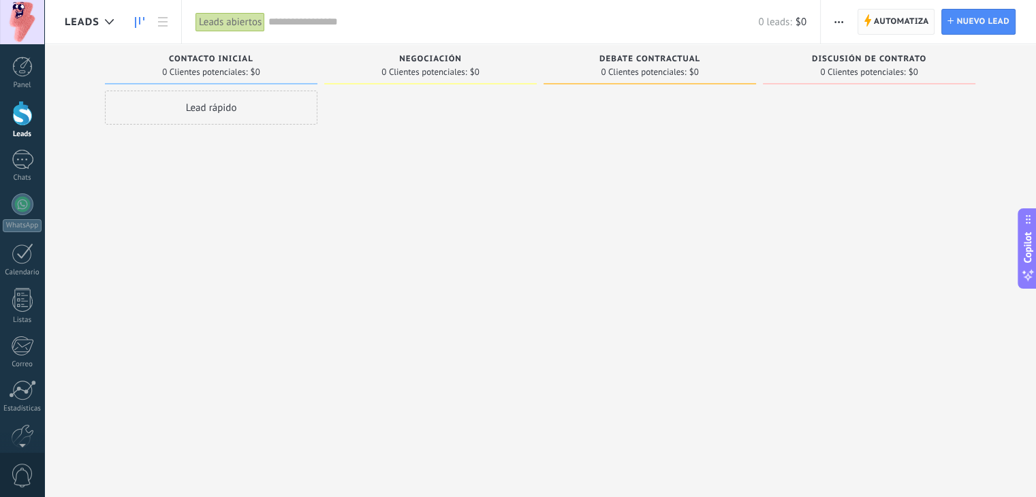
click at [918, 11] on span "Automatiza" at bounding box center [901, 22] width 55 height 25
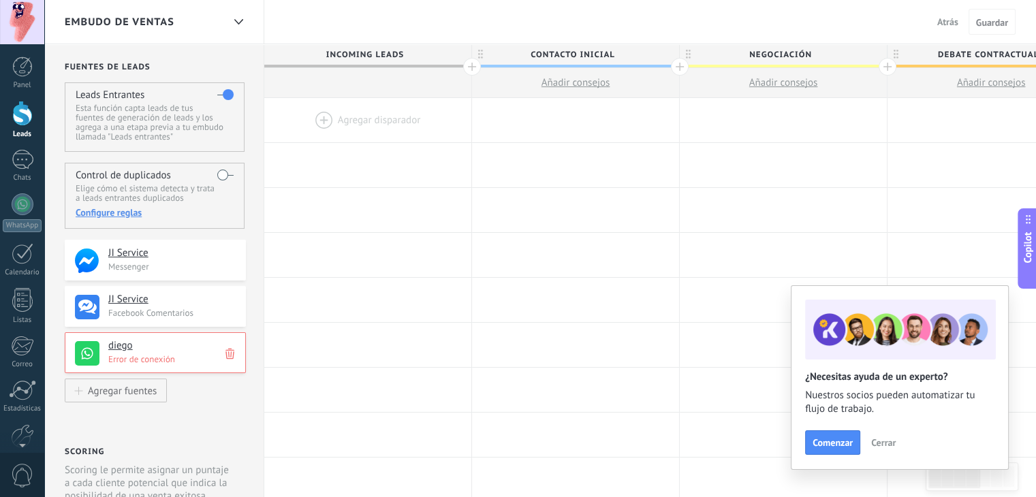
click at [226, 354] on use at bounding box center [230, 354] width 9 height 11
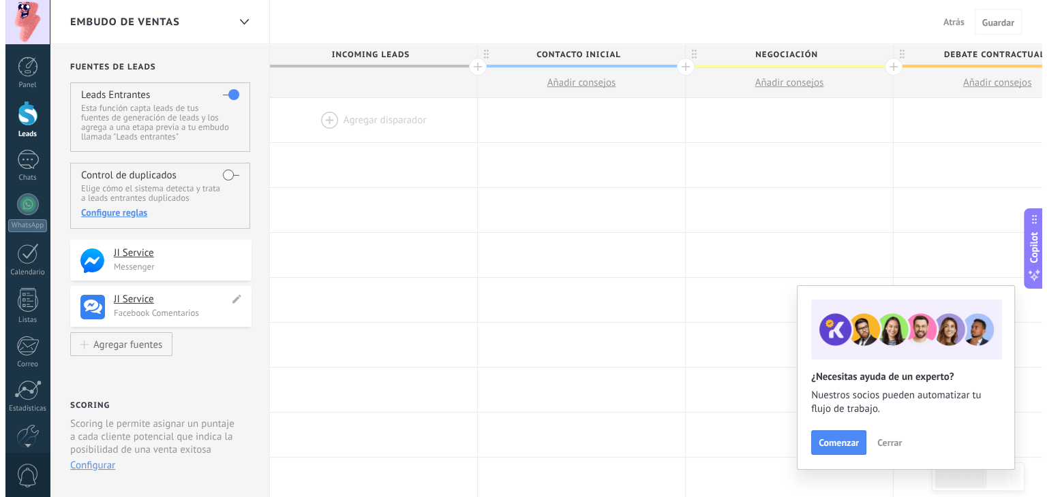
scroll to position [149, 0]
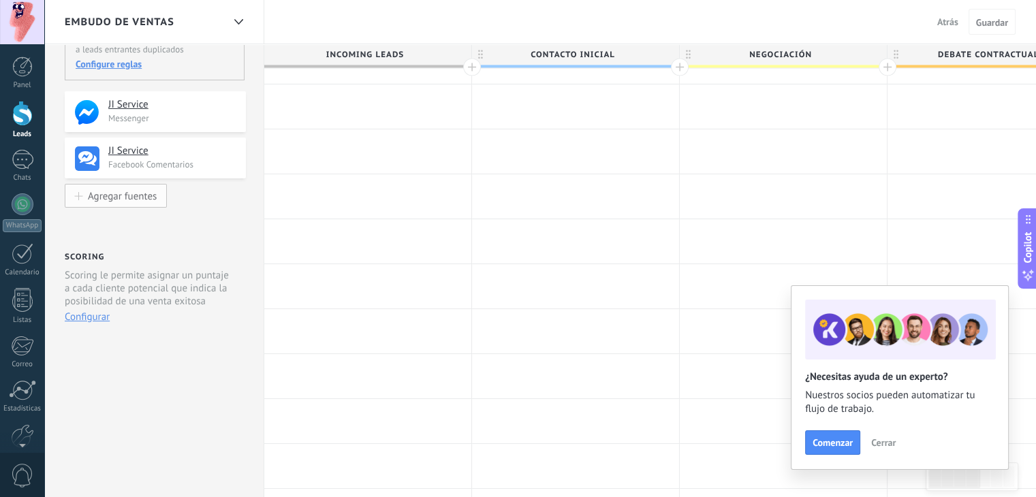
click at [133, 192] on div "Agregar fuentes" at bounding box center [122, 196] width 69 height 12
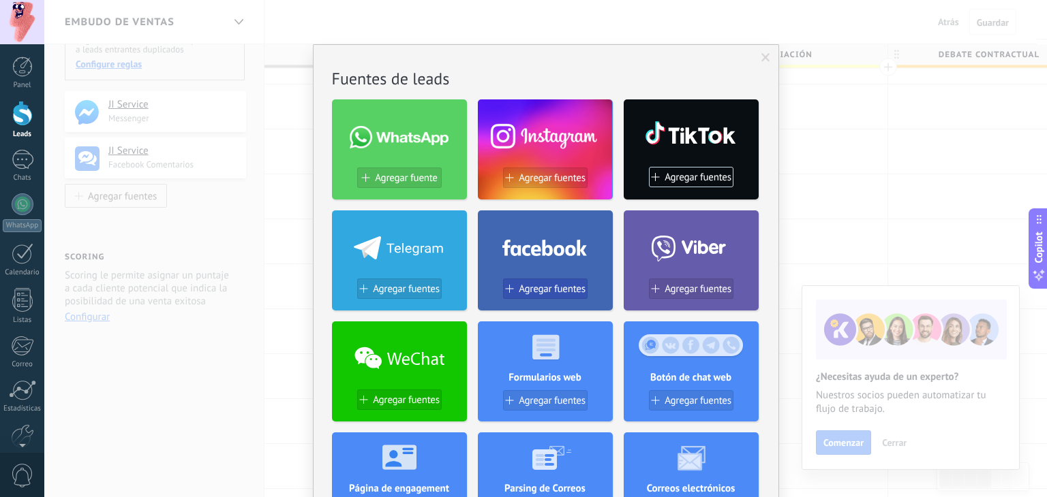
click at [523, 286] on span "Agregar fuentes" at bounding box center [552, 289] width 67 height 12
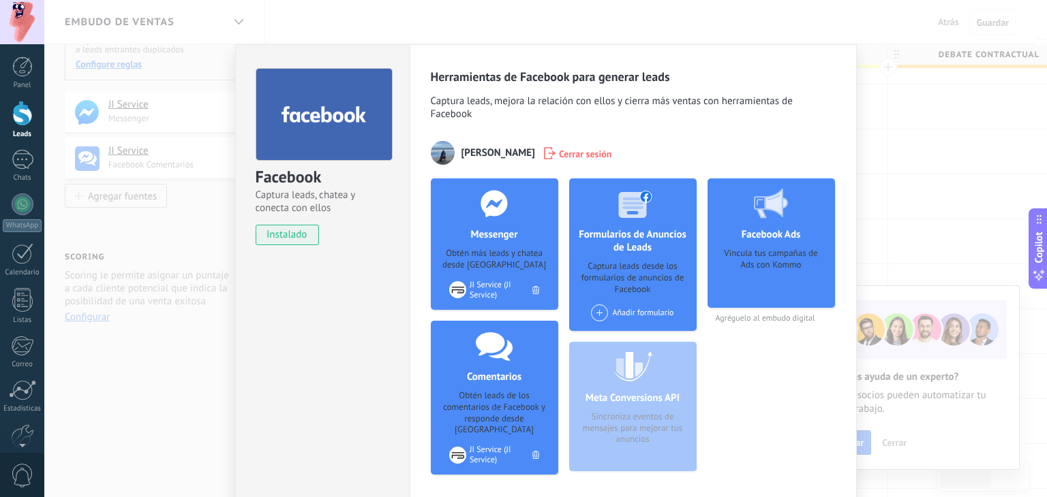
click at [606, 310] on div "Añadir formulario" at bounding box center [632, 313] width 82 height 17
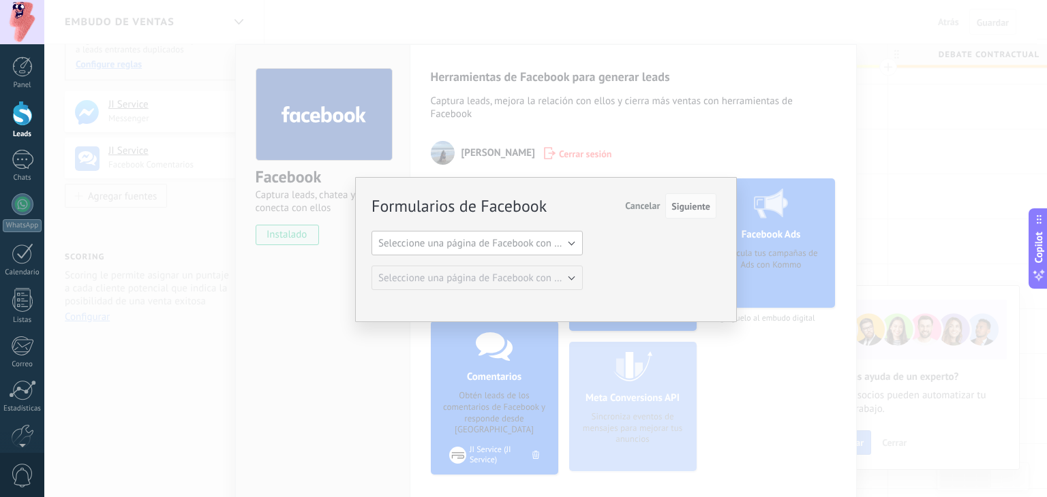
click at [542, 250] on button "Seleccione una página de Facebook con formas" at bounding box center [476, 243] width 211 height 25
click at [427, 261] on span "JI Service" at bounding box center [470, 266] width 215 height 13
click at [699, 209] on span "Siguiente" at bounding box center [690, 207] width 39 height 10
click at [869, 275] on div "Formularios de Facebook Siguiente Cancelar Seleccione una página de Facebook co…" at bounding box center [545, 248] width 1002 height 497
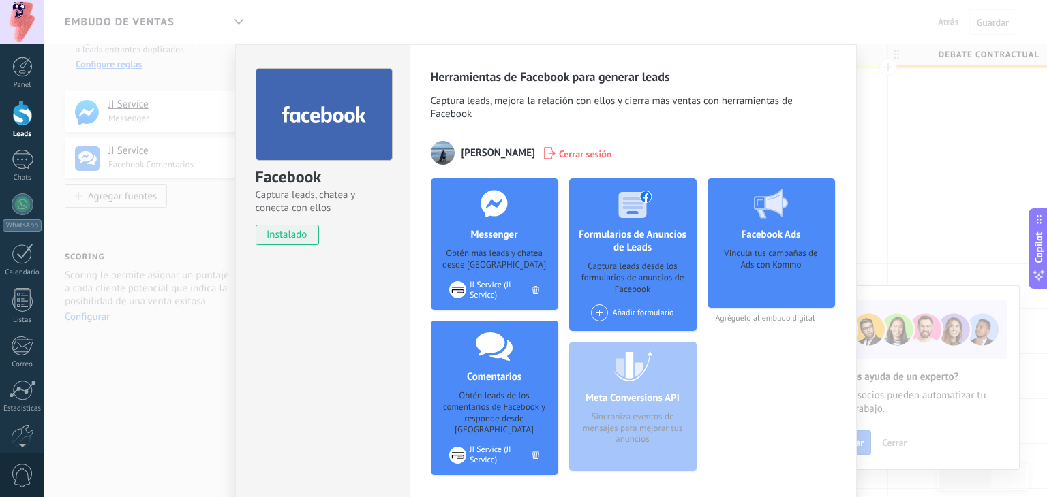
click at [245, 230] on div "Facebook Captura leads, chatea y conecta con ellos instalado Desinstalar" at bounding box center [323, 150] width 174 height 211
click at [191, 222] on div "Facebook Captura leads, chatea y conecta con ellos instalado Desinstalar Herram…" at bounding box center [545, 248] width 1002 height 497
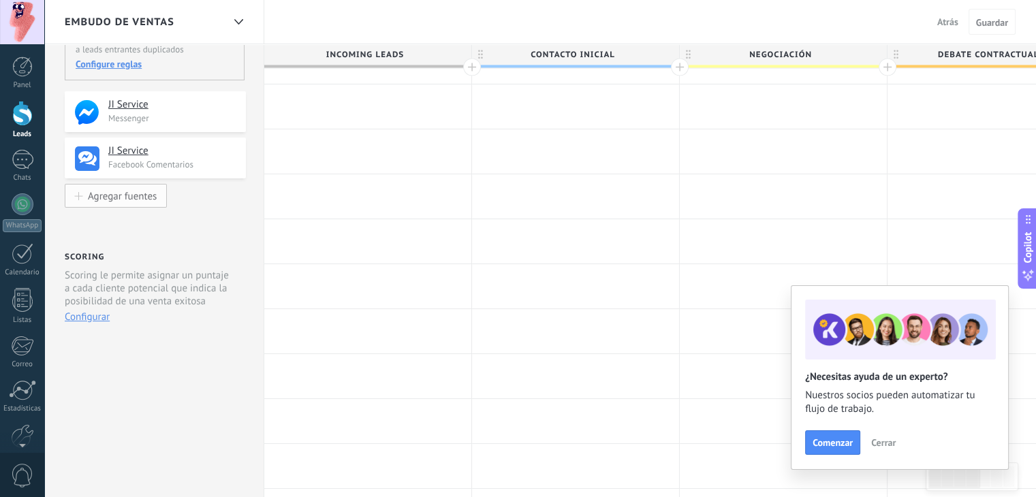
click at [131, 189] on button "Agregar fuentes" at bounding box center [116, 196] width 102 height 24
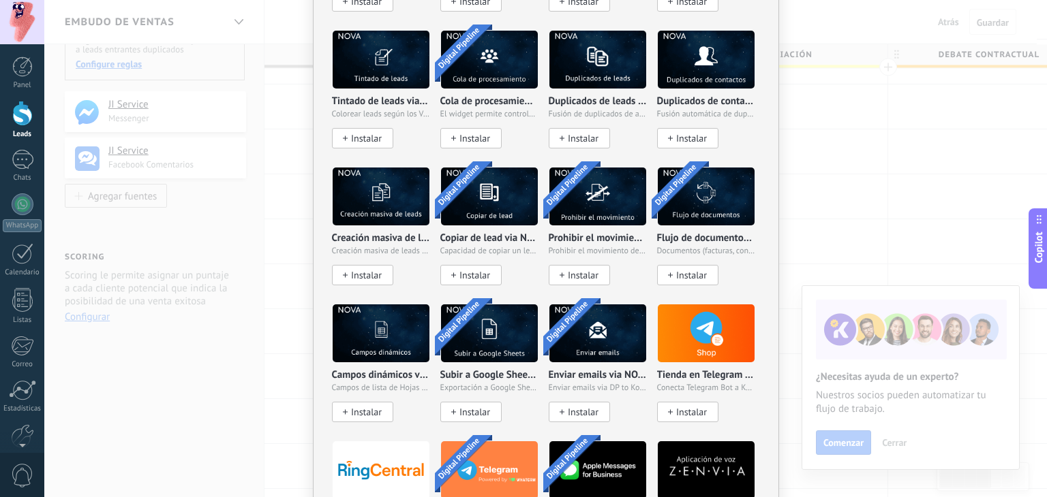
scroll to position [2718, 0]
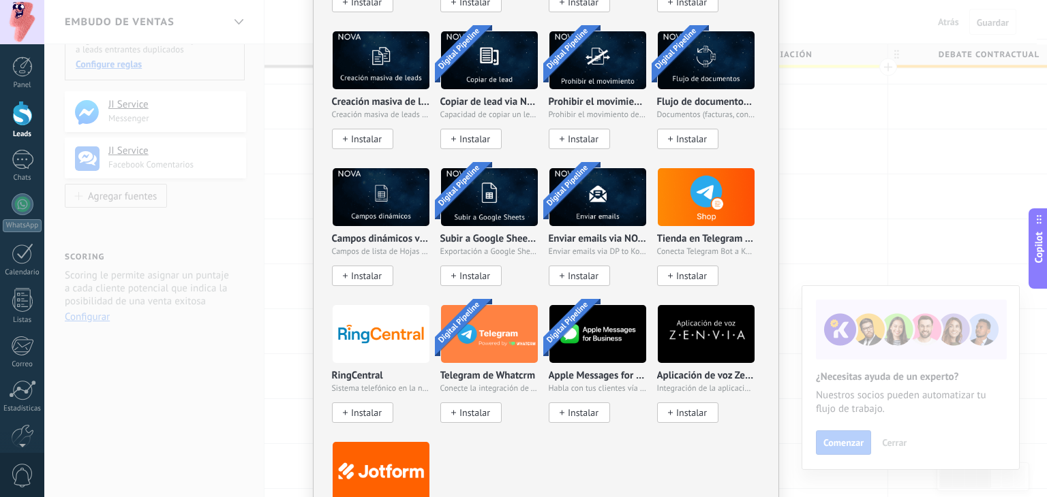
click at [936, 174] on div "No hay resultados Fuentes de leads Agregar fuente Agregar fuentes Agregar fuent…" at bounding box center [545, 248] width 1002 height 497
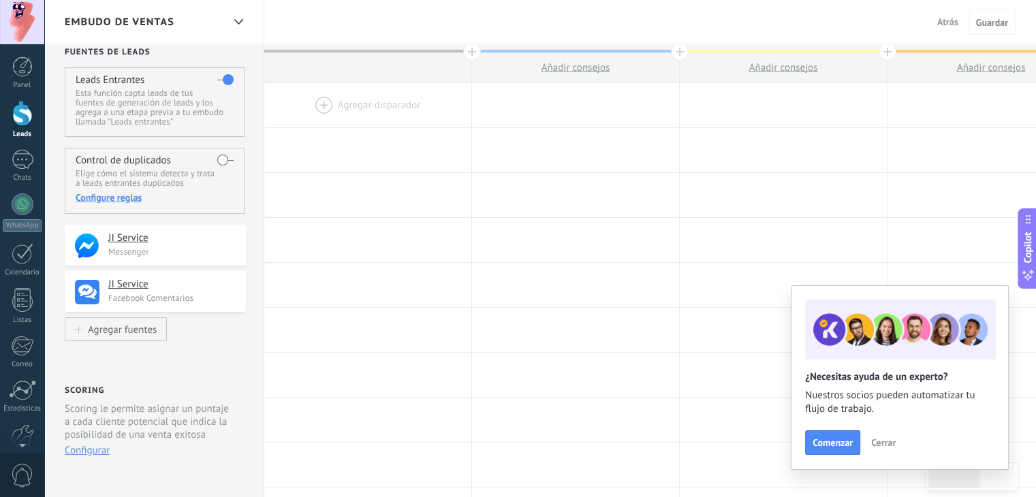
scroll to position [0, 0]
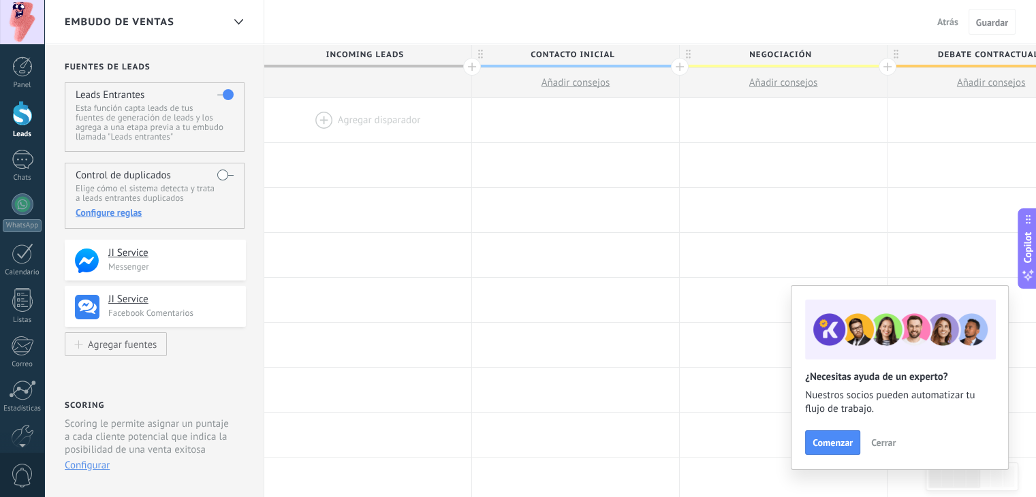
click at [27, 132] on div "Leads" at bounding box center [23, 134] width 40 height 9
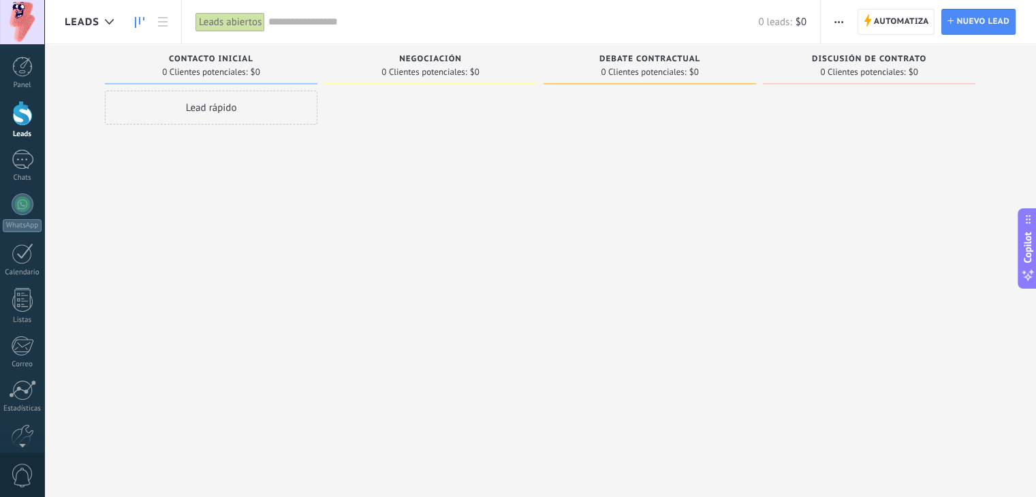
click at [261, 204] on div "Lead rápido" at bounding box center [211, 251] width 213 height 320
click at [914, 19] on span "Automatiza" at bounding box center [901, 22] width 55 height 25
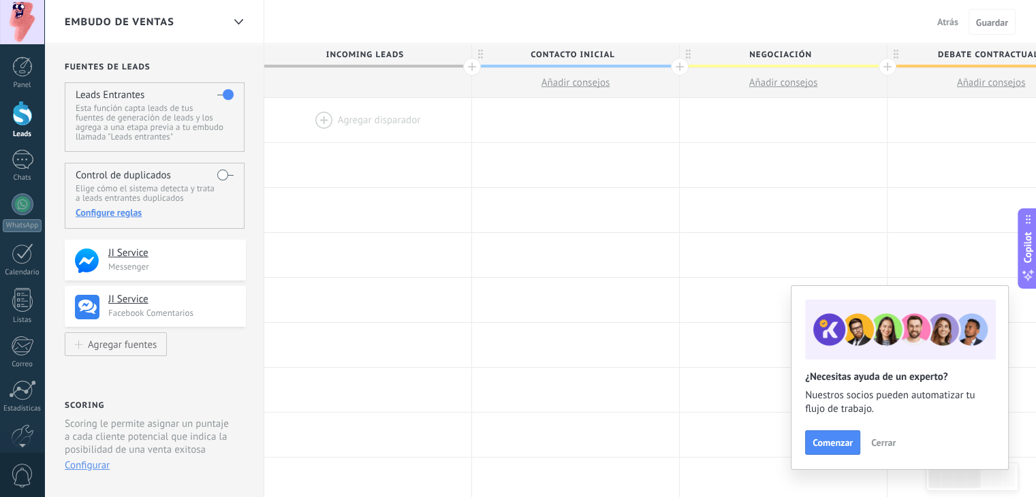
click at [407, 116] on div at bounding box center [367, 120] width 207 height 44
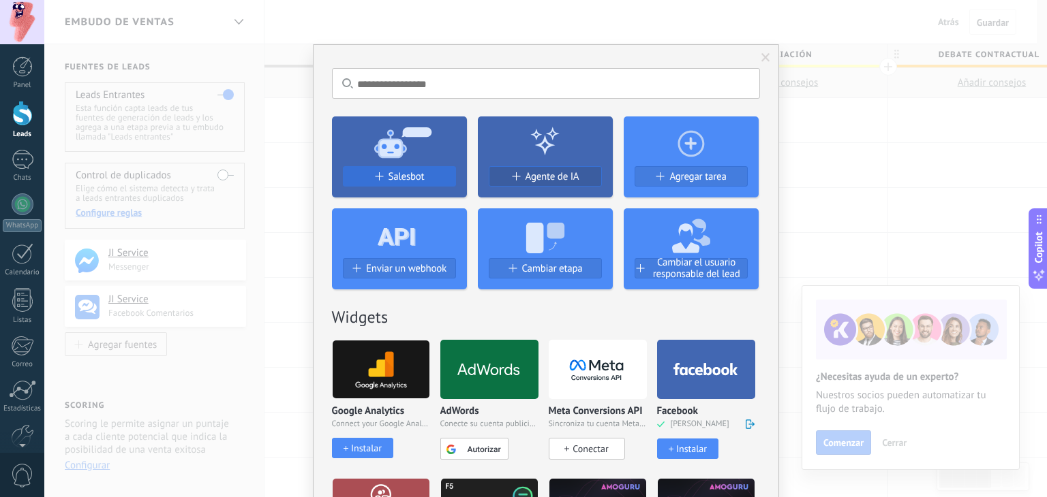
click at [388, 179] on span "Salesbot" at bounding box center [406, 177] width 36 height 12
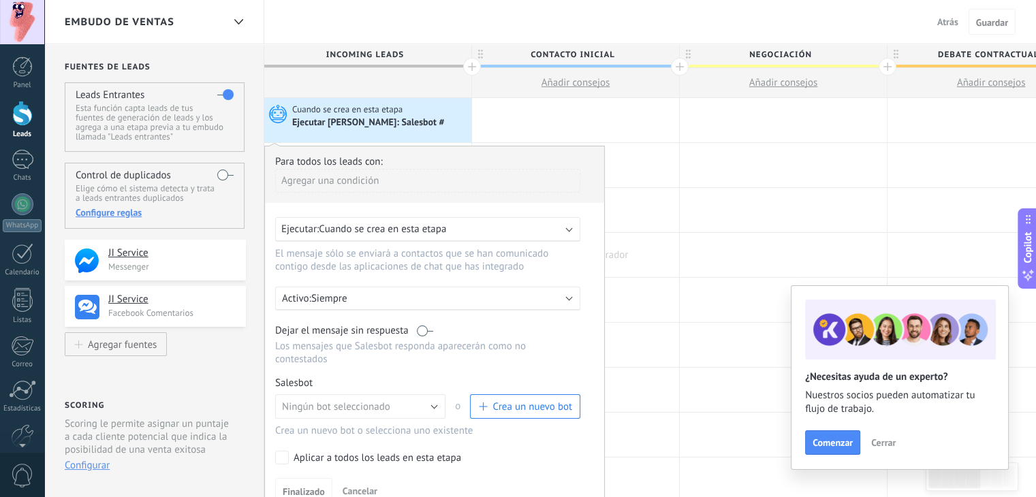
click at [660, 275] on div at bounding box center [575, 255] width 207 height 44
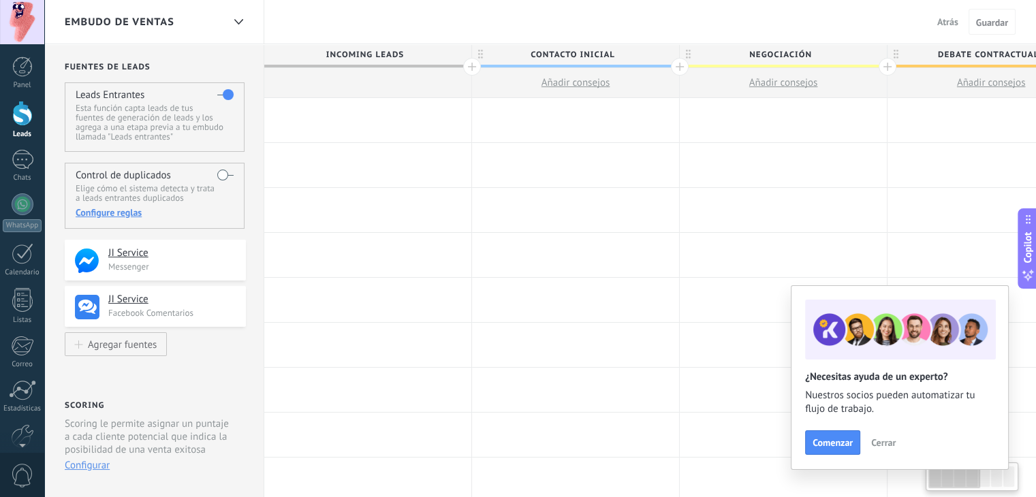
click at [421, 107] on div at bounding box center [367, 120] width 207 height 44
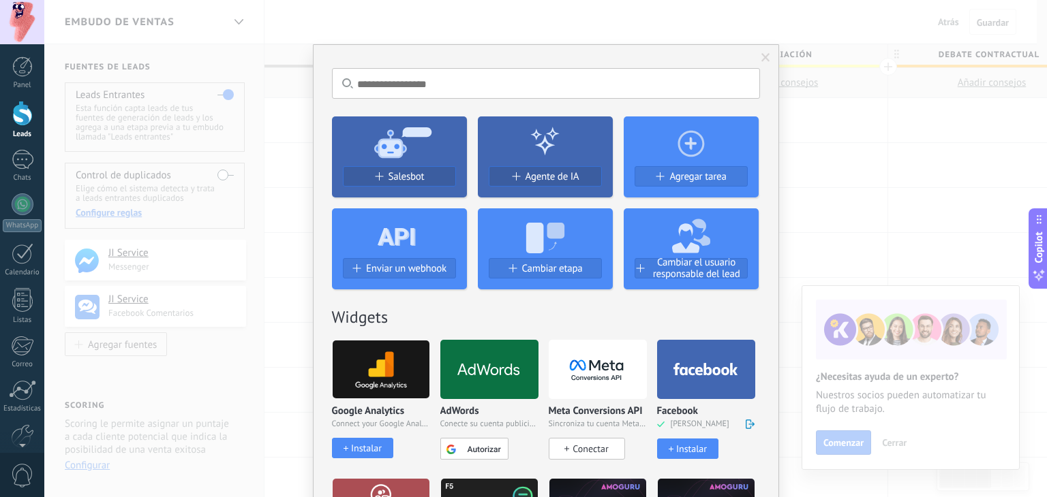
click at [305, 168] on div "No hay resultados Salesbot Agente de IA Agregar tarea Enviar un webhook Cambiar…" at bounding box center [545, 248] width 1002 height 497
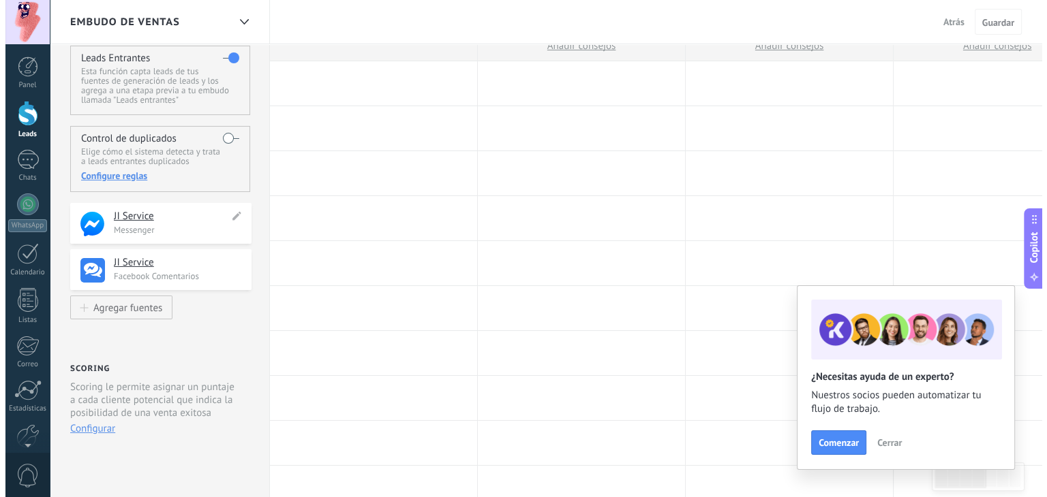
scroll to position [37, 0]
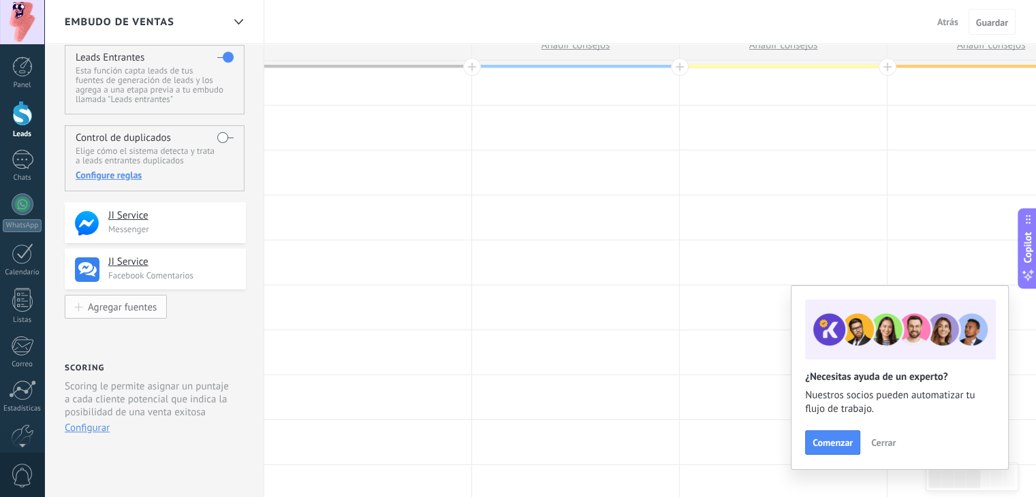
click at [131, 306] on div "Agregar fuentes" at bounding box center [122, 307] width 69 height 12
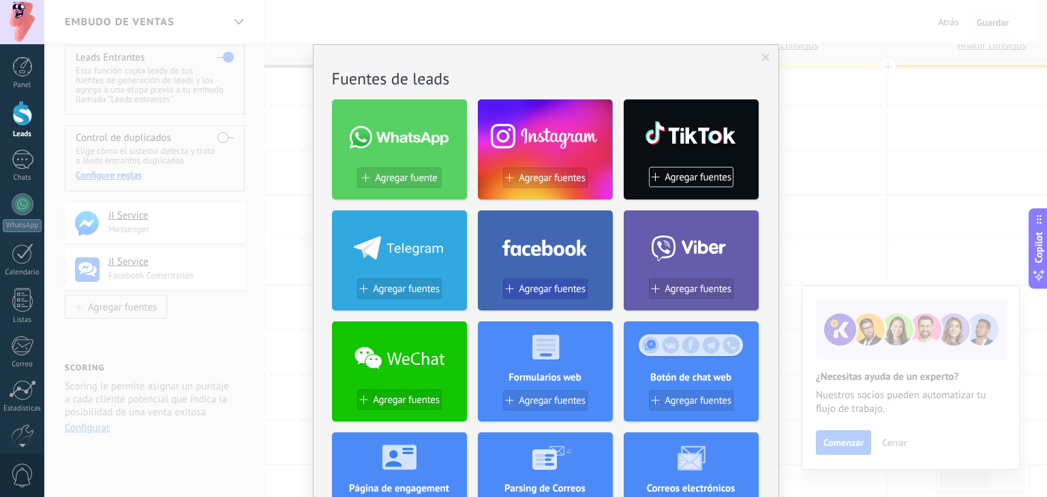
click at [540, 287] on span "Agregar fuentes" at bounding box center [552, 289] width 67 height 12
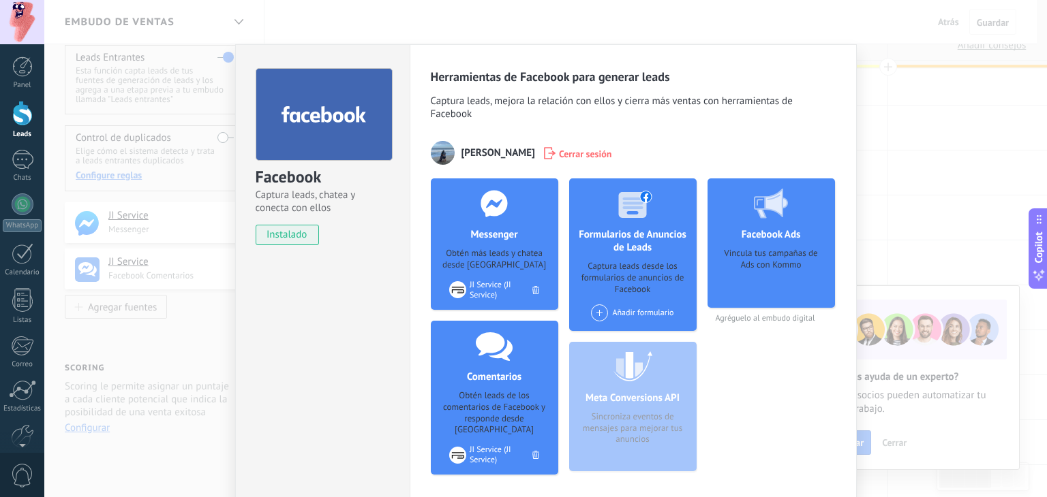
click at [636, 406] on div "Meta Conversions API Sincroniza eventos de mensajes para mejorar tus anuncios" at bounding box center [632, 406] width 127 height 129
click at [601, 319] on span at bounding box center [599, 313] width 17 height 17
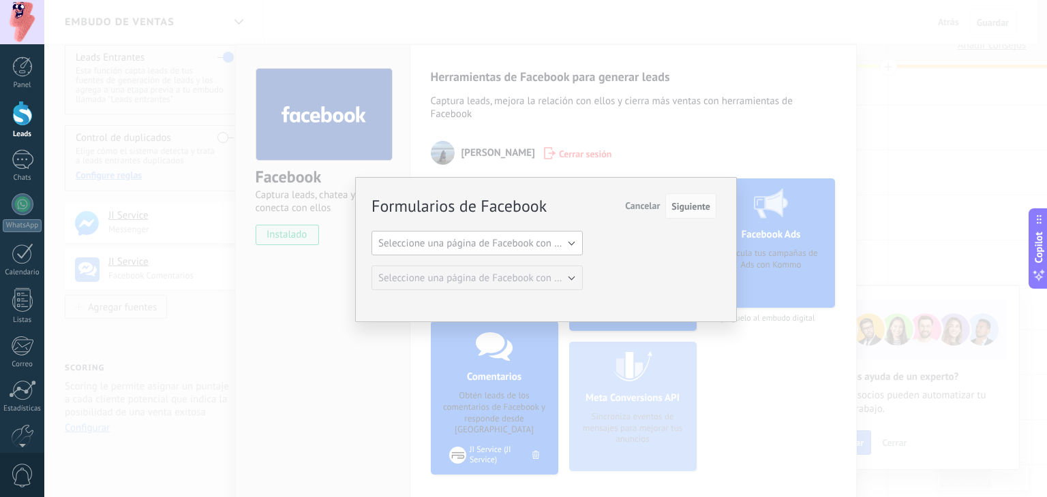
click at [524, 245] on span "Seleccione una página de Facebook con formas" at bounding box center [481, 243] width 206 height 13
click at [577, 320] on div "Formularios de Facebook Siguiente Cancelar Seleccione una página de Facebook co…" at bounding box center [546, 250] width 382 height 146
click at [569, 358] on div "Formularios de Facebook Siguiente Cancelar Seleccione una página de Facebook co…" at bounding box center [545, 248] width 1002 height 497
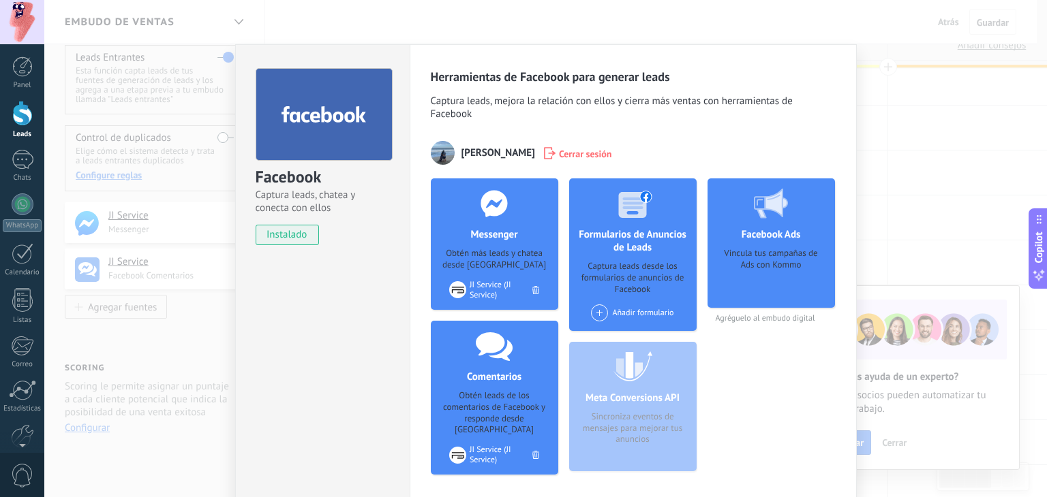
click at [211, 314] on div "Facebook Captura leads, chatea y conecta con ellos instalado Desinstalar Herram…" at bounding box center [545, 248] width 1002 height 497
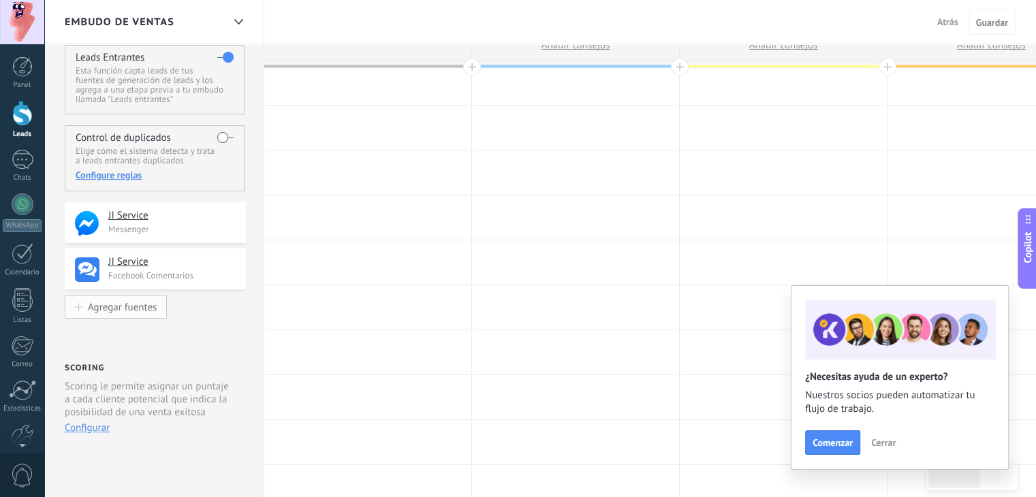
click at [138, 309] on div "Agregar fuentes" at bounding box center [122, 307] width 69 height 12
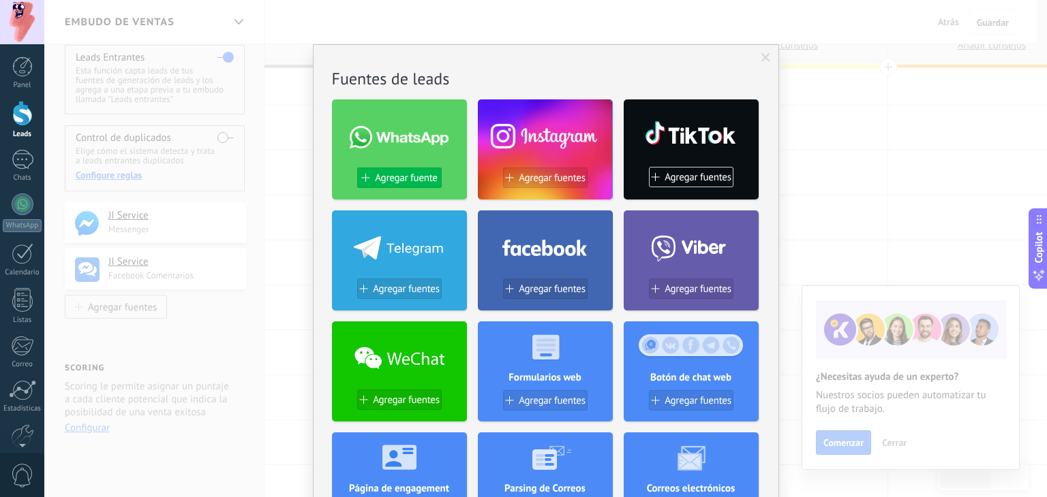
click at [400, 175] on span "Agregar fuente" at bounding box center [406, 178] width 62 height 12
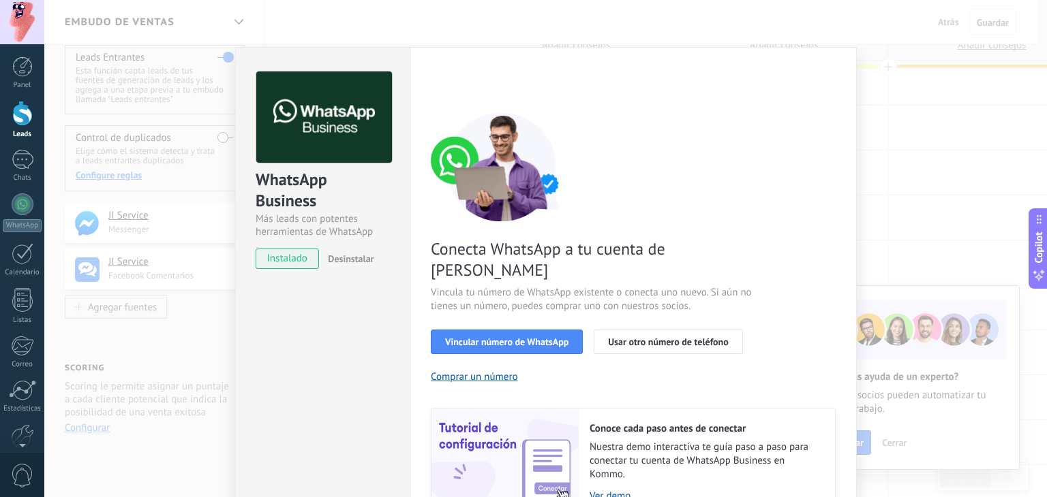
click at [148, 331] on div "WhatsApp Business Más leads con potentes herramientas de WhatsApp instalado Des…" at bounding box center [545, 248] width 1002 height 497
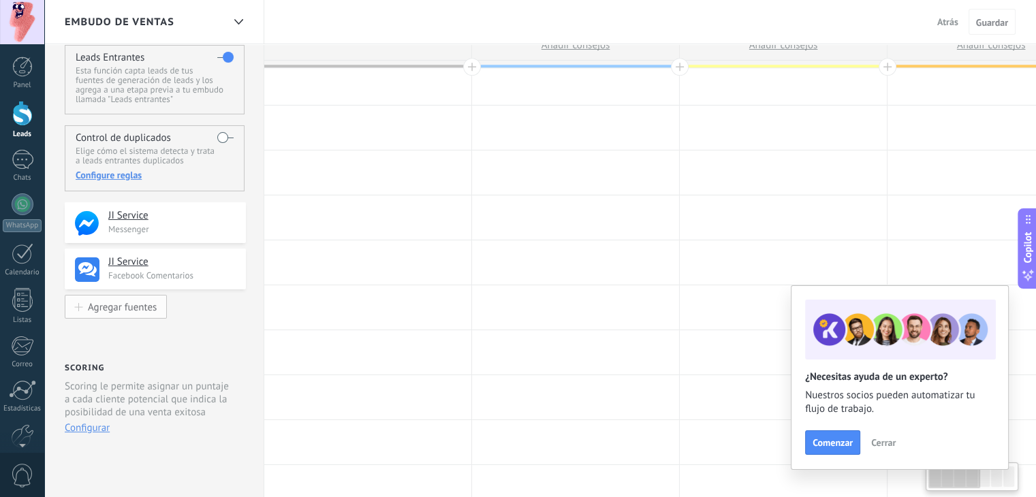
click at [106, 316] on button "Agregar fuentes" at bounding box center [116, 307] width 102 height 24
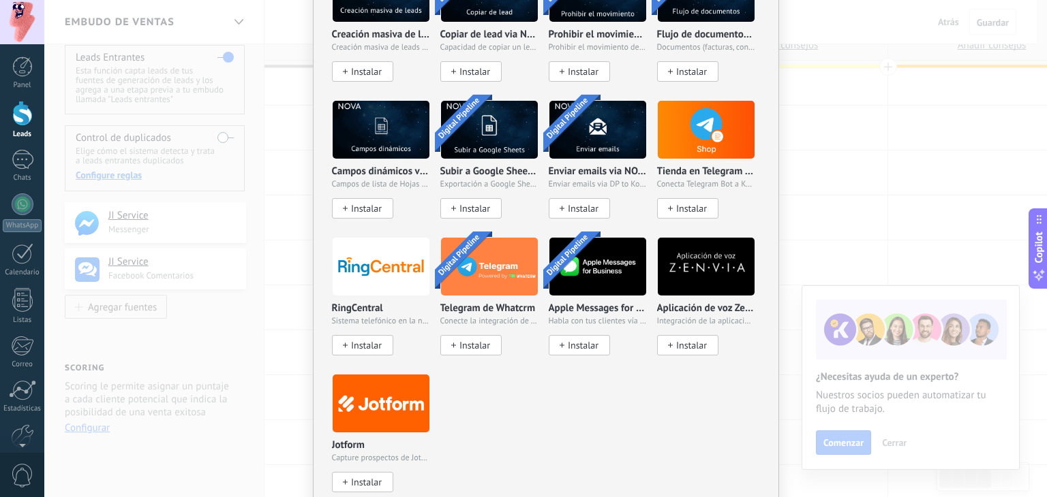
scroll to position [2767, 0]
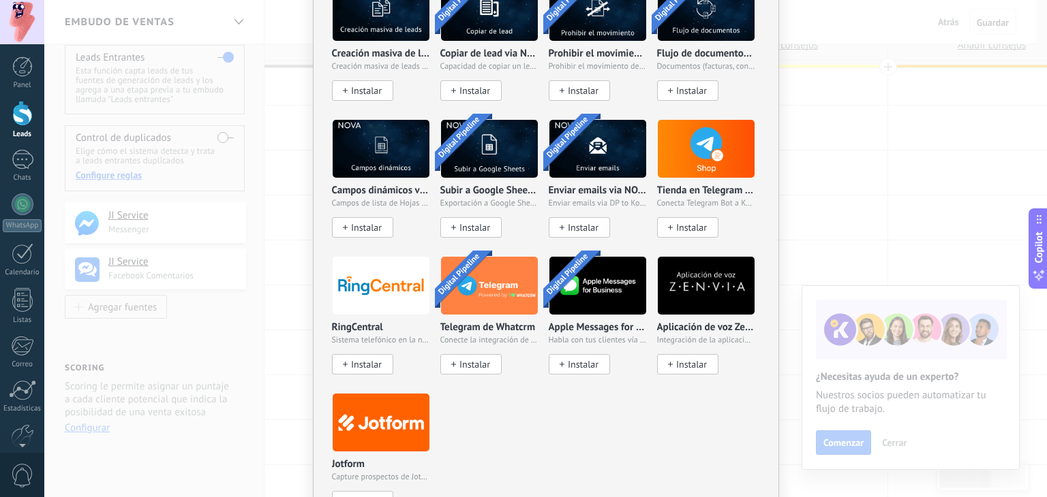
click at [248, 315] on div "No hay resultados Fuentes de leads Agregar fuente Agregar fuentes Agregar fuent…" at bounding box center [545, 248] width 1002 height 497
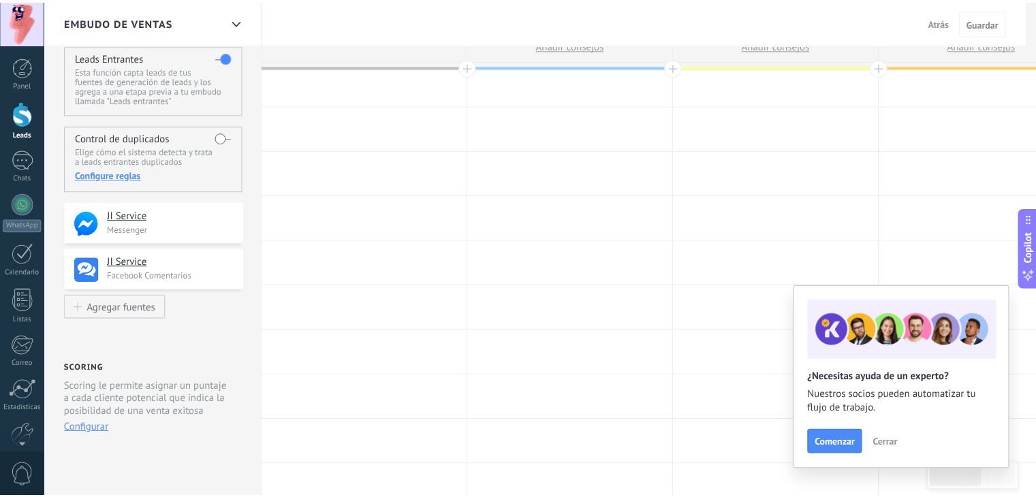
scroll to position [0, 0]
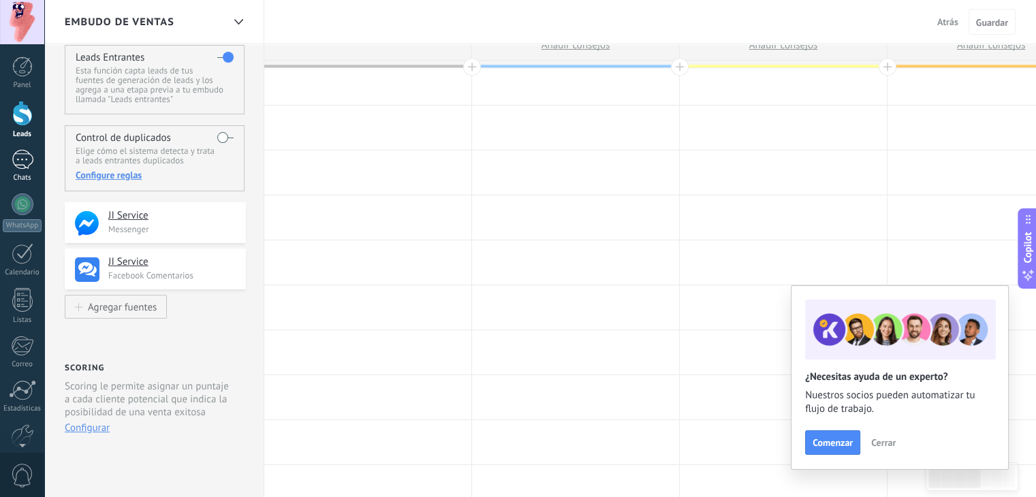
click at [24, 175] on div "Chats" at bounding box center [23, 178] width 40 height 9
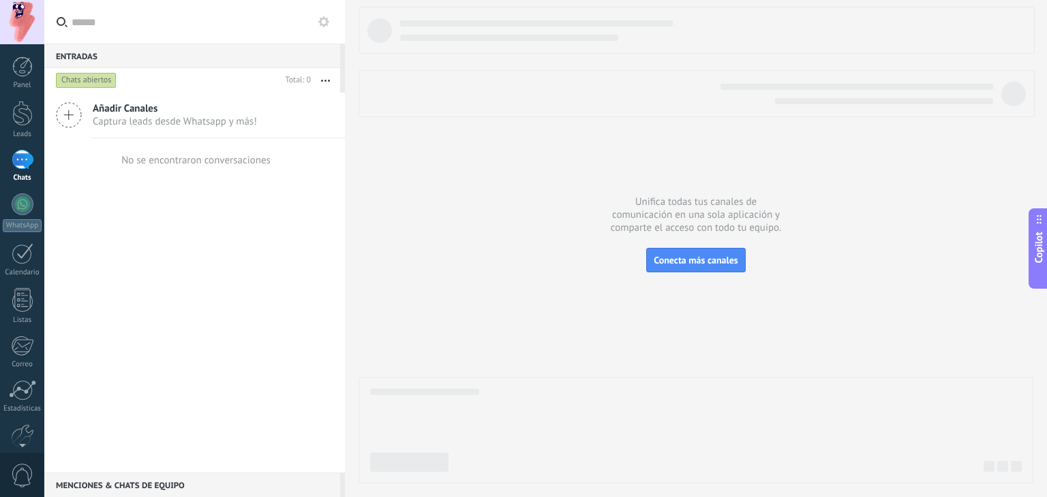
click at [258, 274] on div "Añadir Canales Captura leads desde Whatsapp y más! No se encontraron conversaci…" at bounding box center [194, 283] width 301 height 380
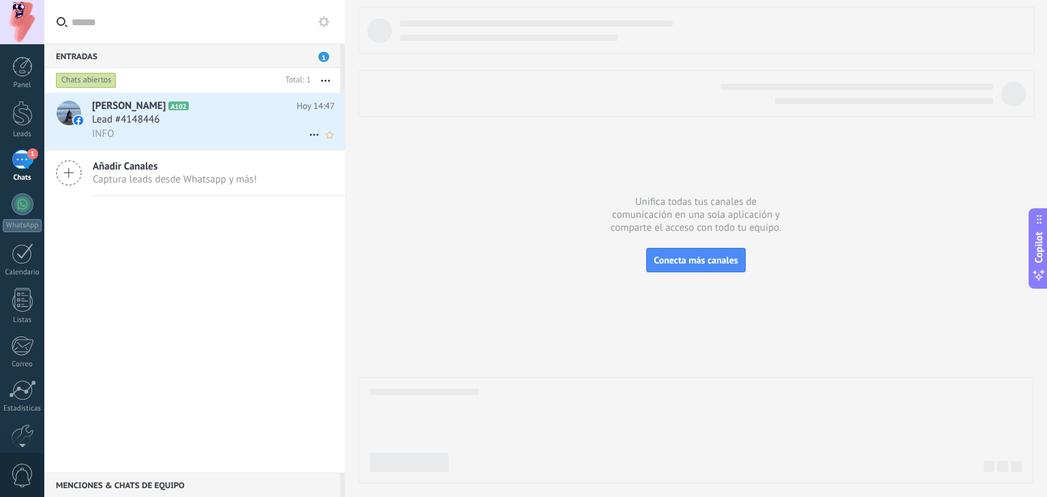
click at [259, 136] on div "INFO" at bounding box center [213, 134] width 243 height 14
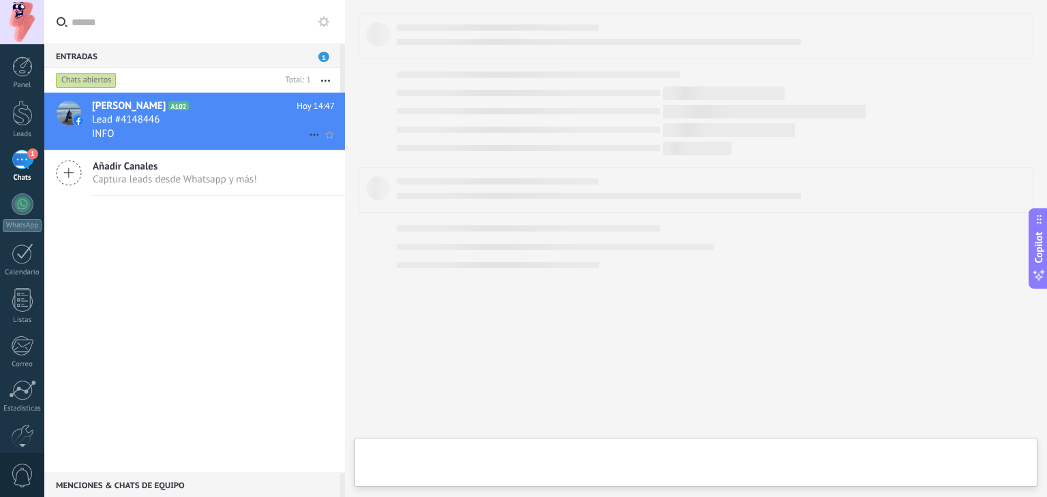
type textarea "**********"
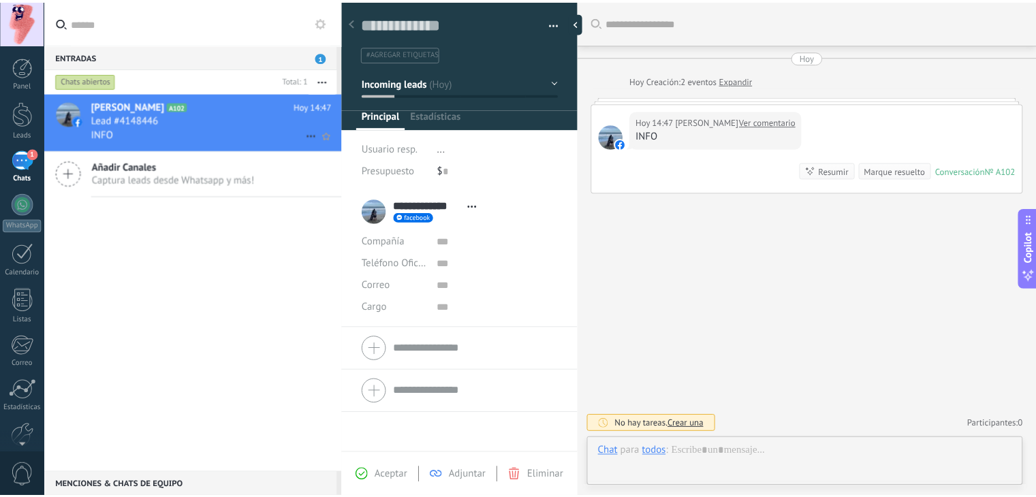
scroll to position [20, 0]
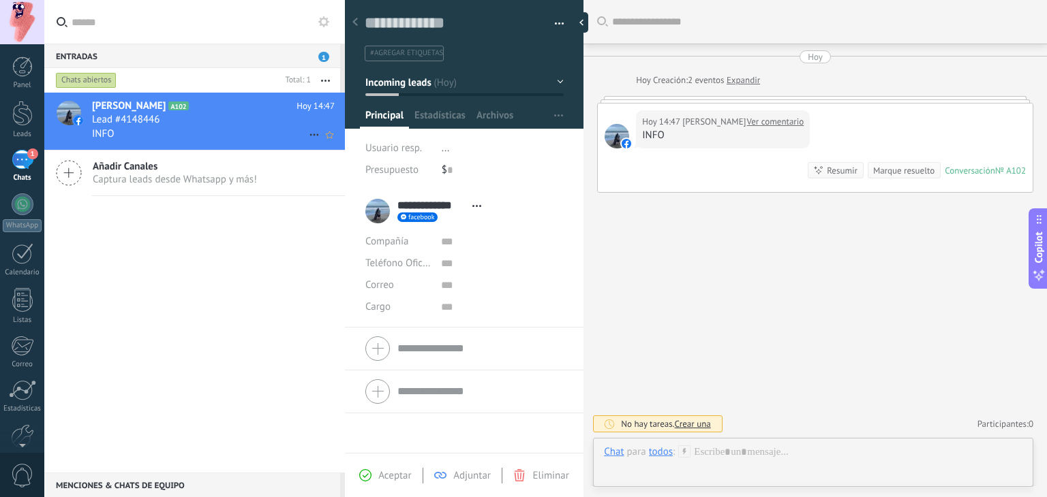
click at [259, 136] on div "INFO" at bounding box center [213, 134] width 243 height 14
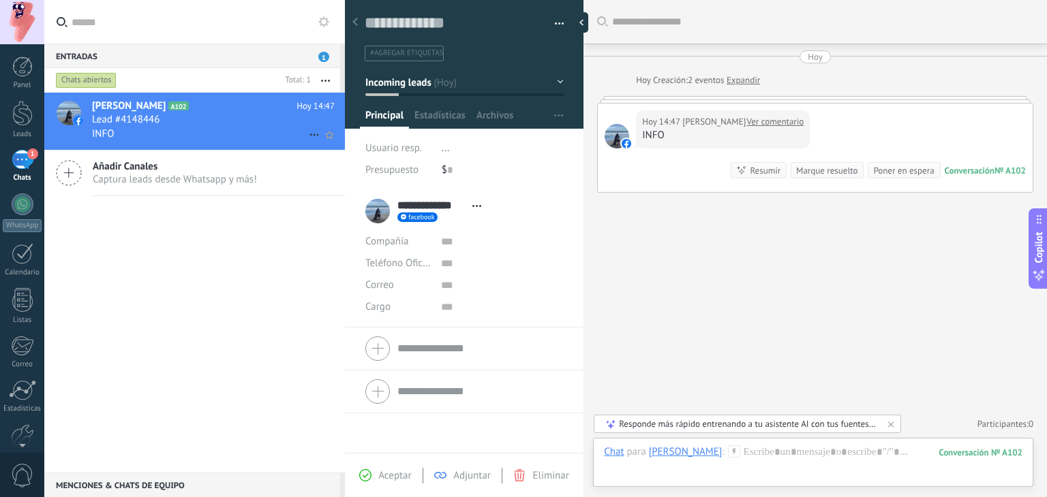
click at [226, 126] on div "Lead #4148446" at bounding box center [213, 120] width 243 height 14
click at [172, 127] on div "Lead #4148446" at bounding box center [213, 120] width 243 height 14
click at [25, 167] on div "1" at bounding box center [23, 160] width 22 height 20
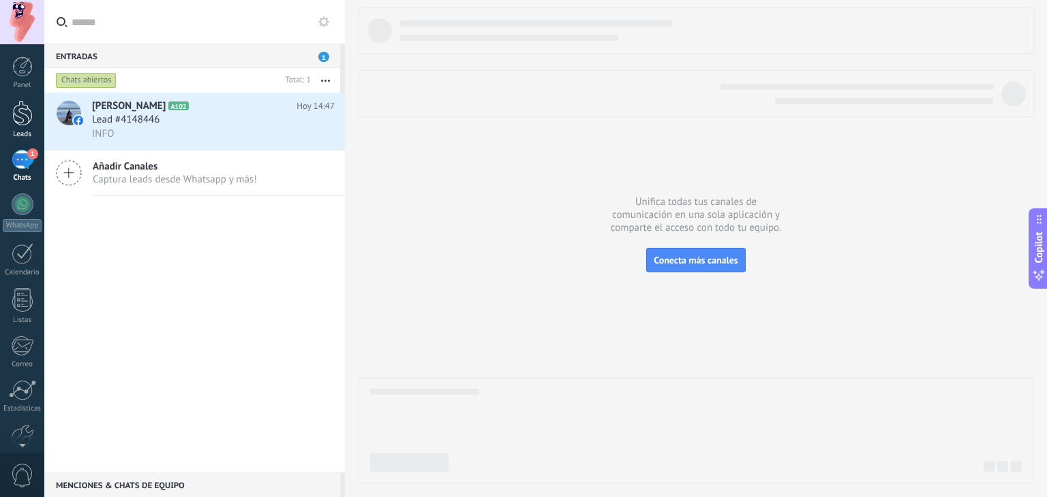
click at [31, 122] on div at bounding box center [22, 113] width 20 height 25
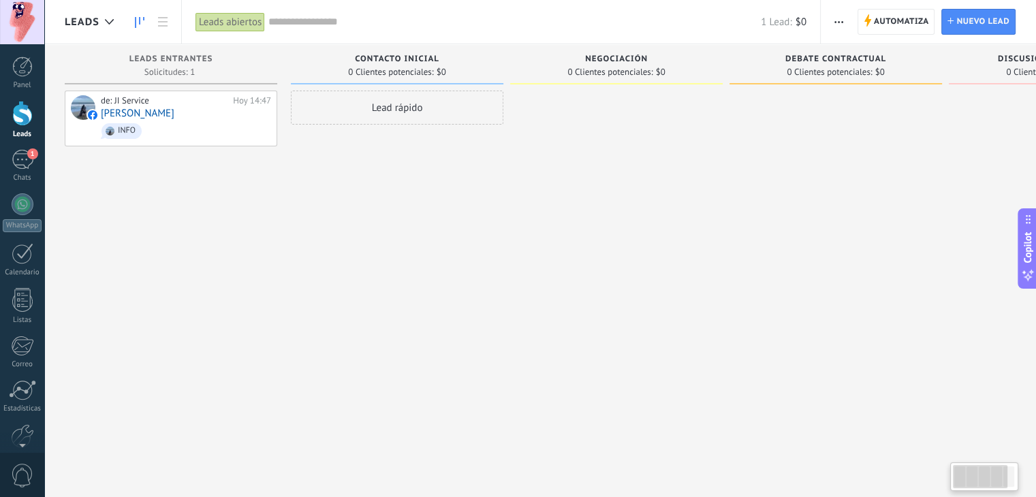
click at [17, 114] on div at bounding box center [22, 113] width 20 height 25
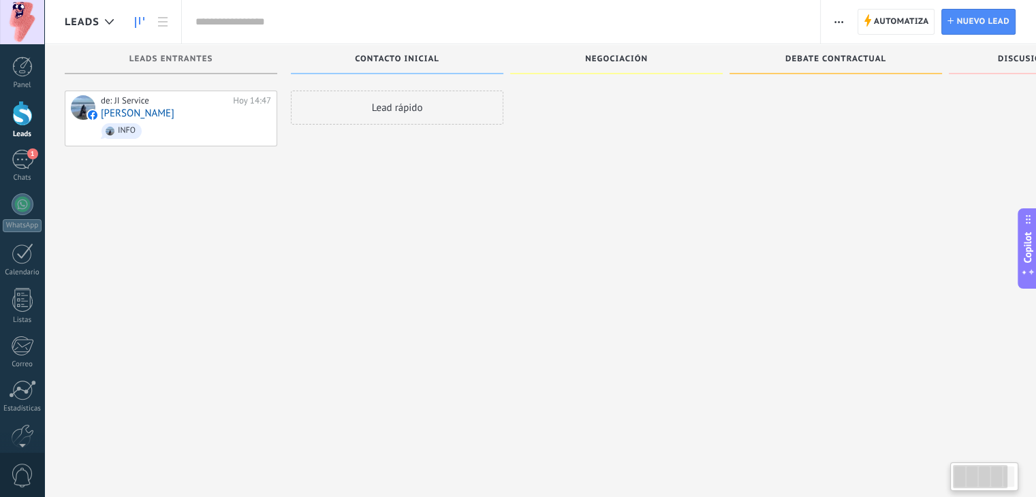
click at [17, 114] on div at bounding box center [22, 113] width 20 height 25
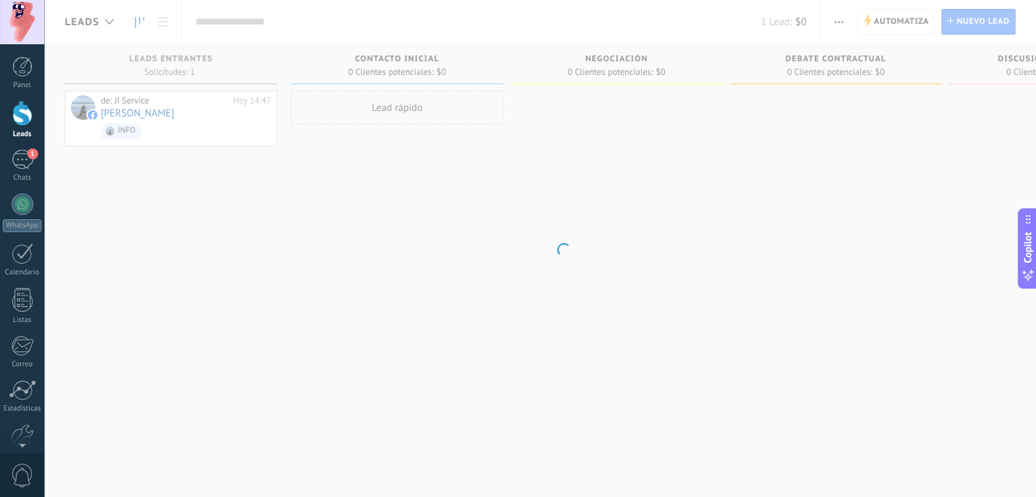
click at [17, 114] on div at bounding box center [22, 113] width 20 height 25
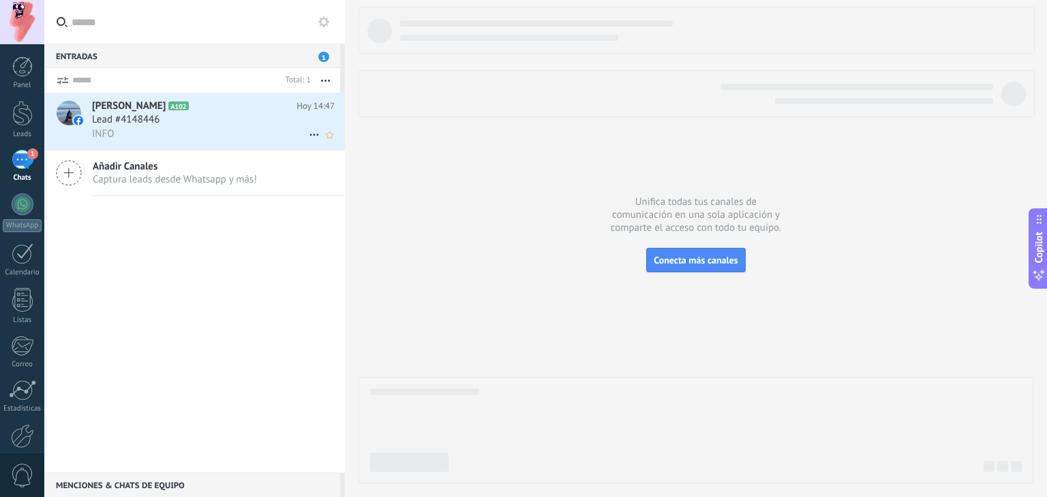
click at [191, 141] on div "INFO" at bounding box center [213, 134] width 243 height 14
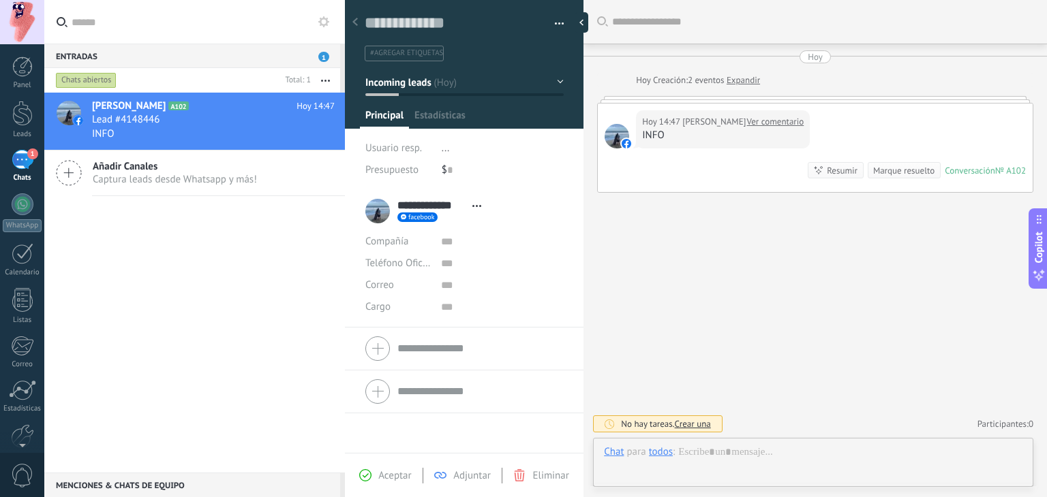
scroll to position [20, 0]
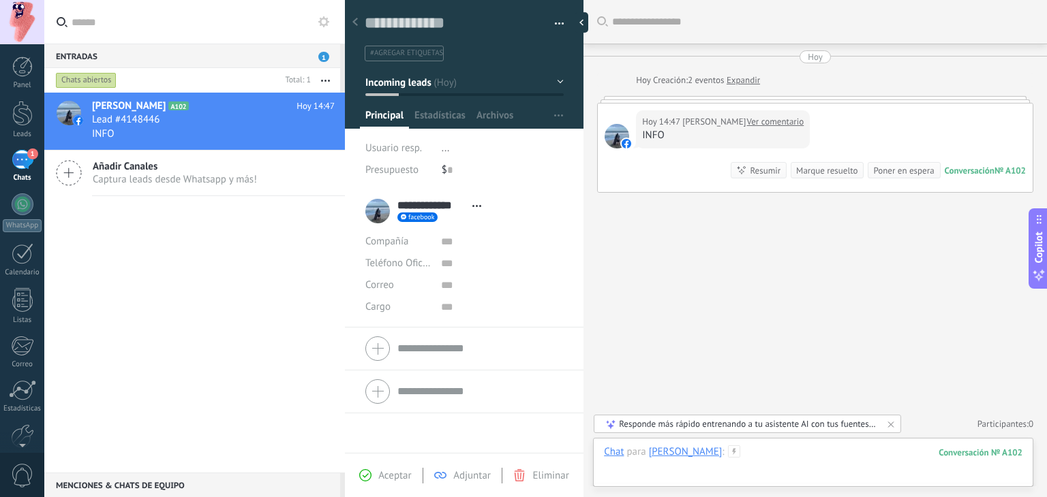
click at [751, 451] on div at bounding box center [813, 466] width 418 height 41
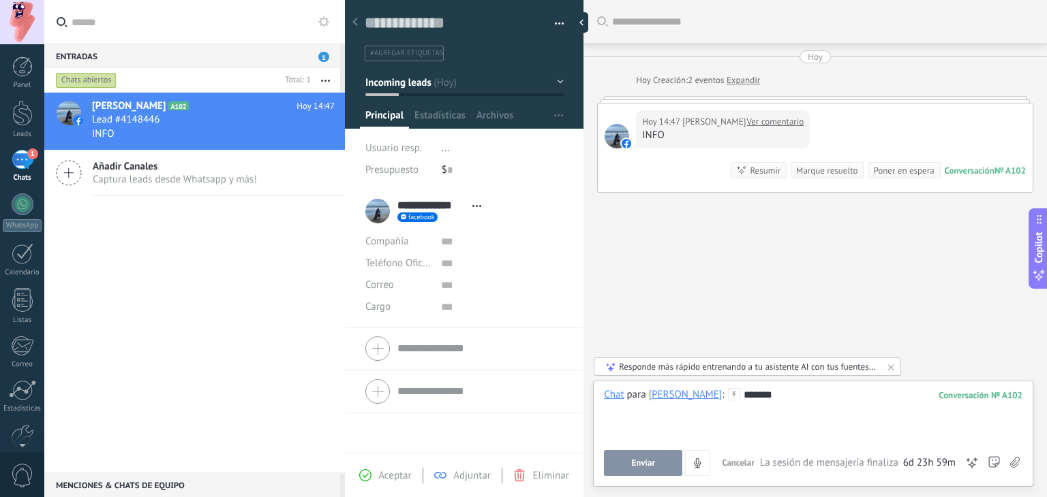
scroll to position [0, 0]
click at [869, 399] on div "**********" at bounding box center [813, 414] width 418 height 52
click at [647, 461] on span "Enviar" at bounding box center [643, 464] width 24 height 10
